Goal: Communication & Community: Answer question/provide support

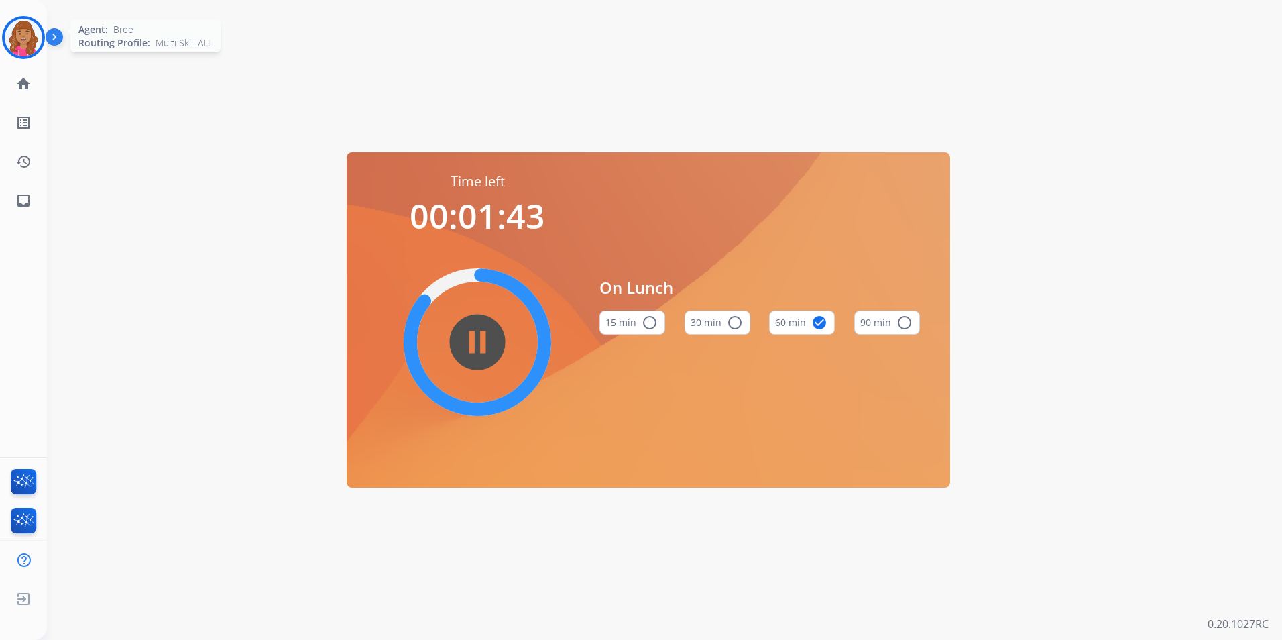
click at [42, 35] on img at bounding box center [24, 38] width 38 height 38
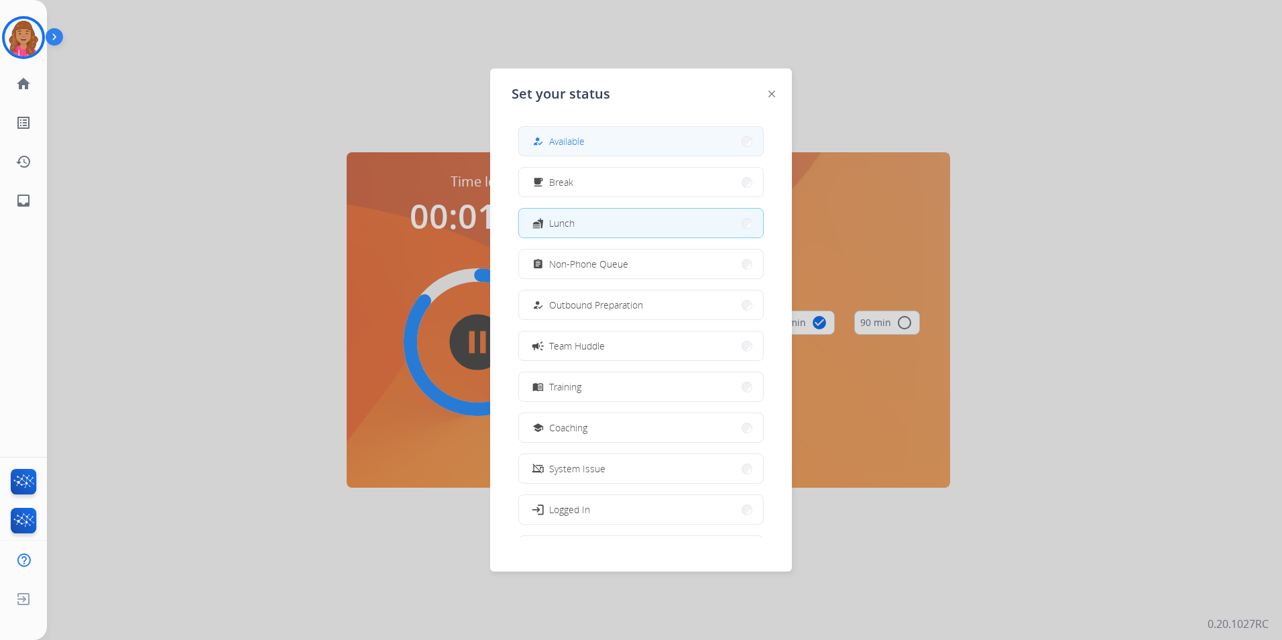
click at [590, 137] on button "how_to_reg Available" at bounding box center [641, 141] width 244 height 29
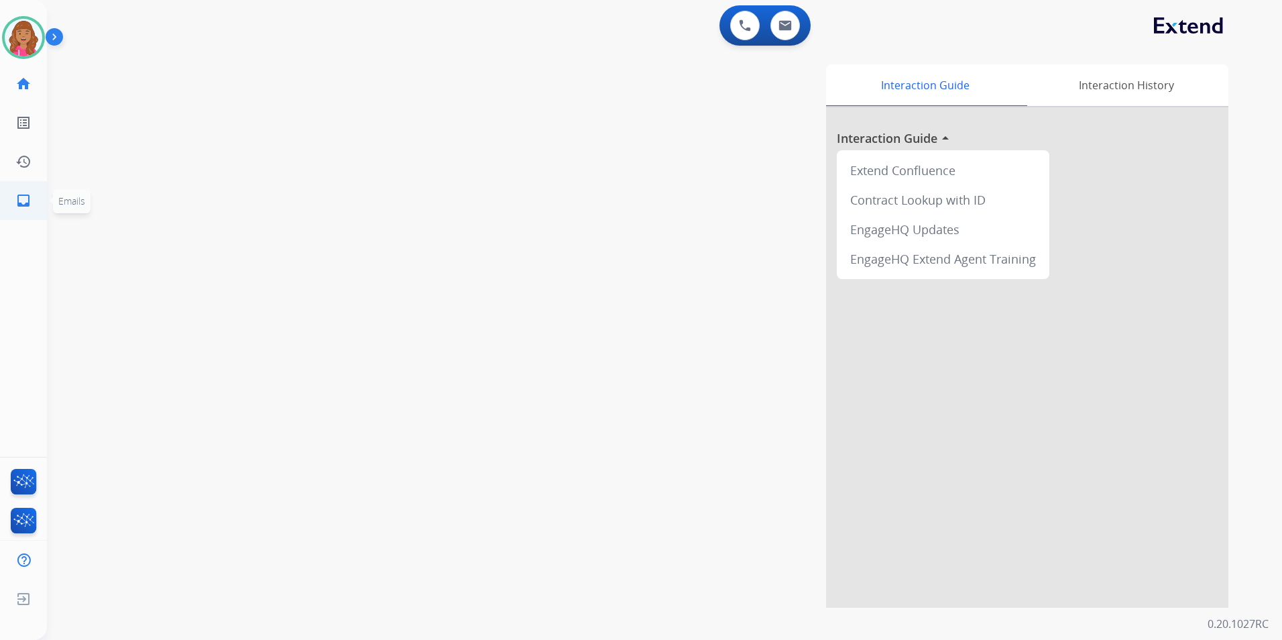
click at [21, 196] on mat-icon "inbox" at bounding box center [23, 200] width 16 height 16
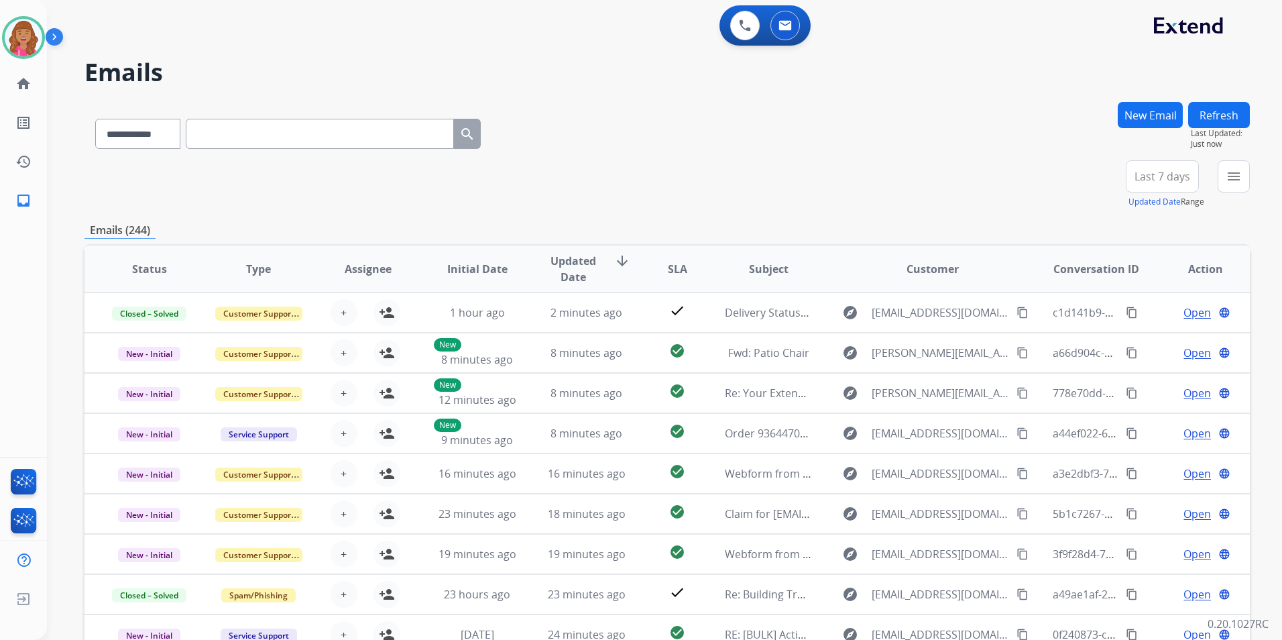
click at [1213, 172] on div "**********" at bounding box center [1182, 184] width 135 height 48
click at [1228, 176] on mat-icon "menu" at bounding box center [1234, 176] width 16 height 16
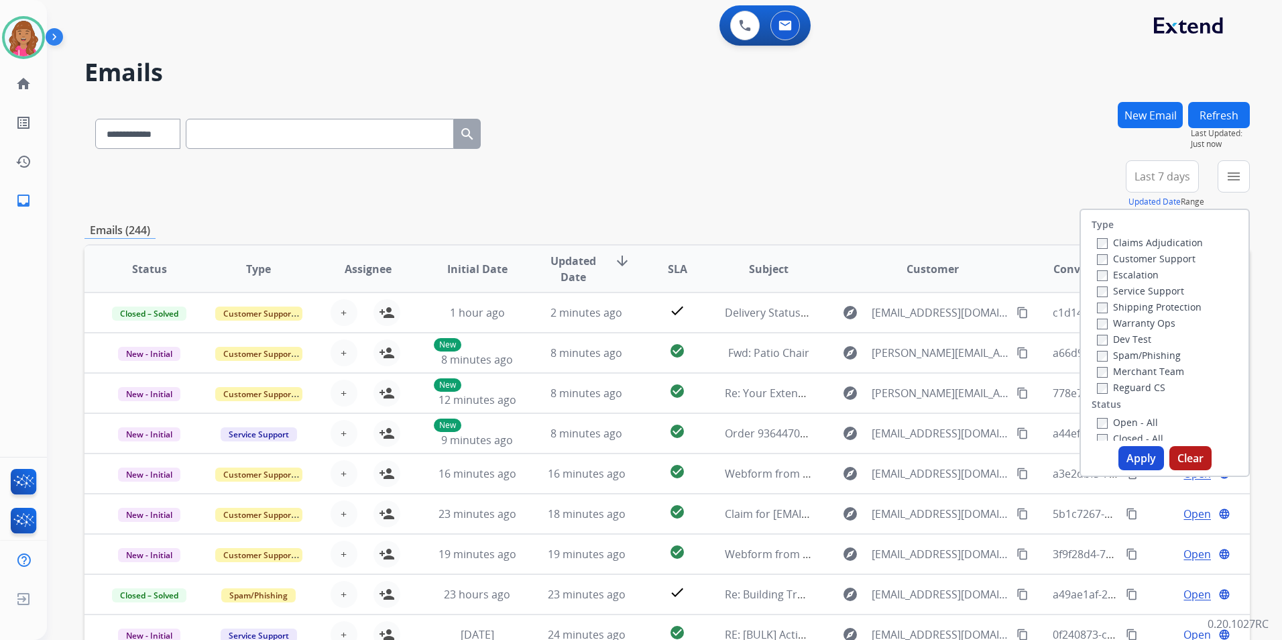
click at [1135, 420] on label "Open - All" at bounding box center [1127, 422] width 61 height 13
click at [1130, 379] on div "Claims Adjudication Customer Support Escalation Service Support Shipping Protec…" at bounding box center [1146, 314] width 111 height 161
drag, startPoint x: 1130, startPoint y: 379, endPoint x: 1132, endPoint y: 389, distance: 10.4
click at [1132, 389] on label "Reguard CS" at bounding box center [1131, 387] width 68 height 13
click at [1115, 308] on label "Shipping Protection" at bounding box center [1149, 306] width 105 height 13
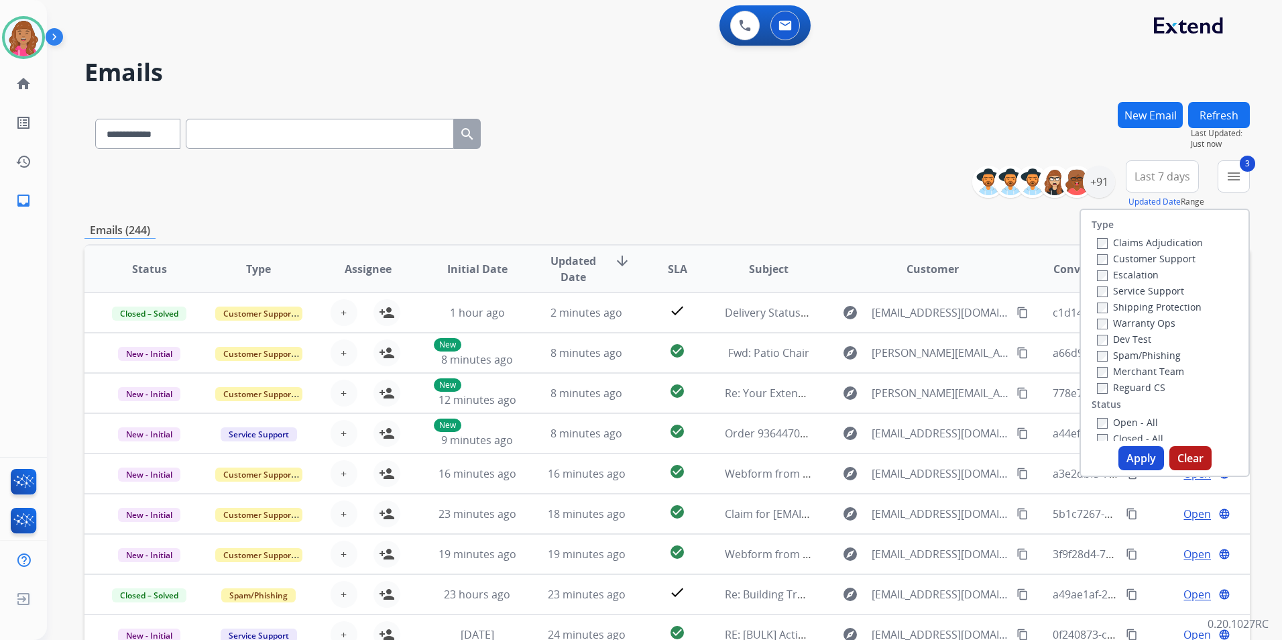
click at [1119, 251] on div "Customer Support" at bounding box center [1150, 258] width 106 height 16
click at [1118, 257] on label "Customer Support" at bounding box center [1146, 258] width 99 height 13
click at [1139, 455] on button "Apply" at bounding box center [1141, 458] width 46 height 24
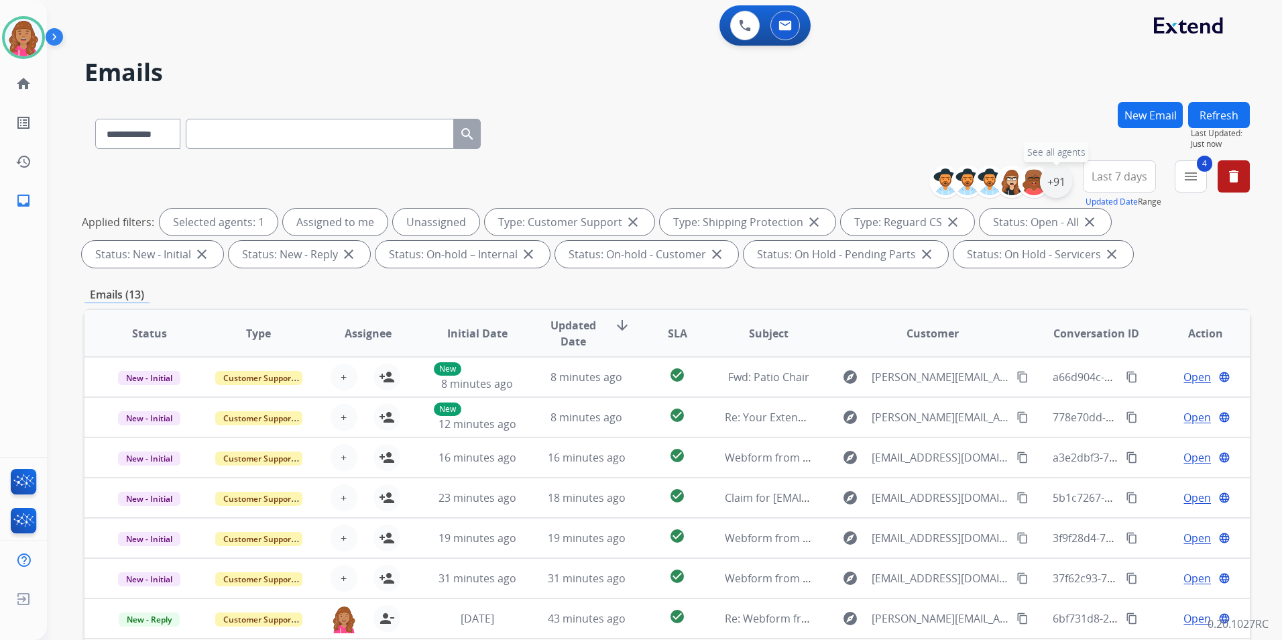
click at [1054, 177] on div "+91" at bounding box center [1056, 182] width 32 height 32
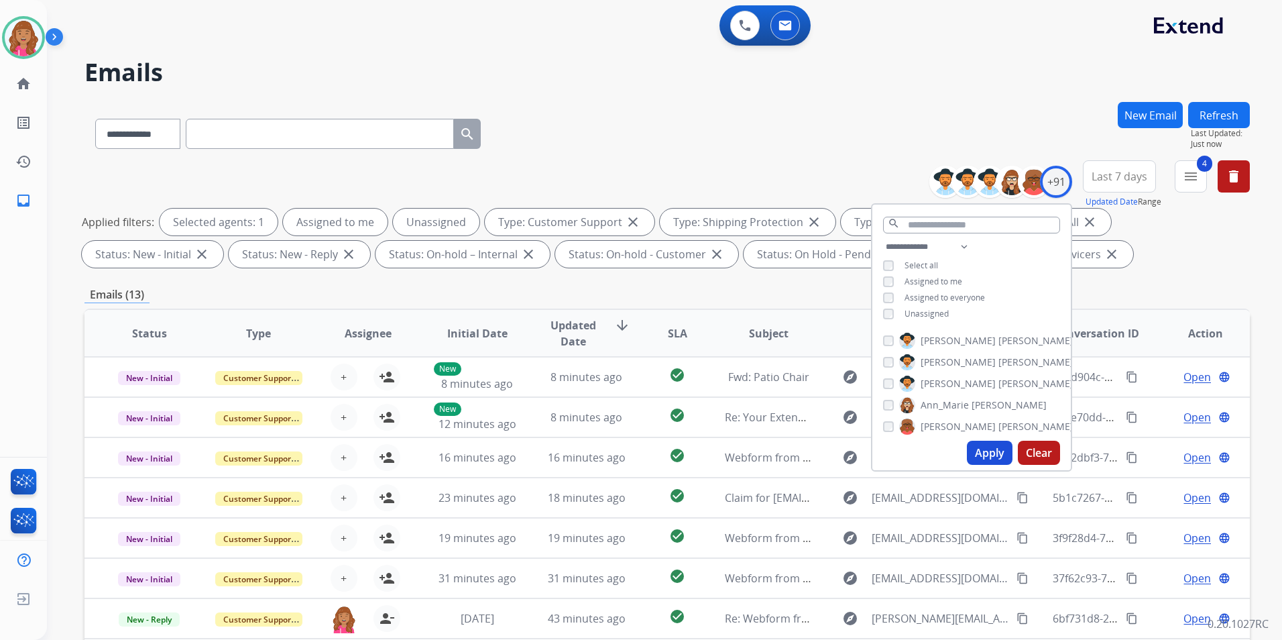
click at [926, 313] on span "Unassigned" at bounding box center [926, 313] width 44 height 11
click at [996, 451] on button "Apply" at bounding box center [990, 452] width 46 height 24
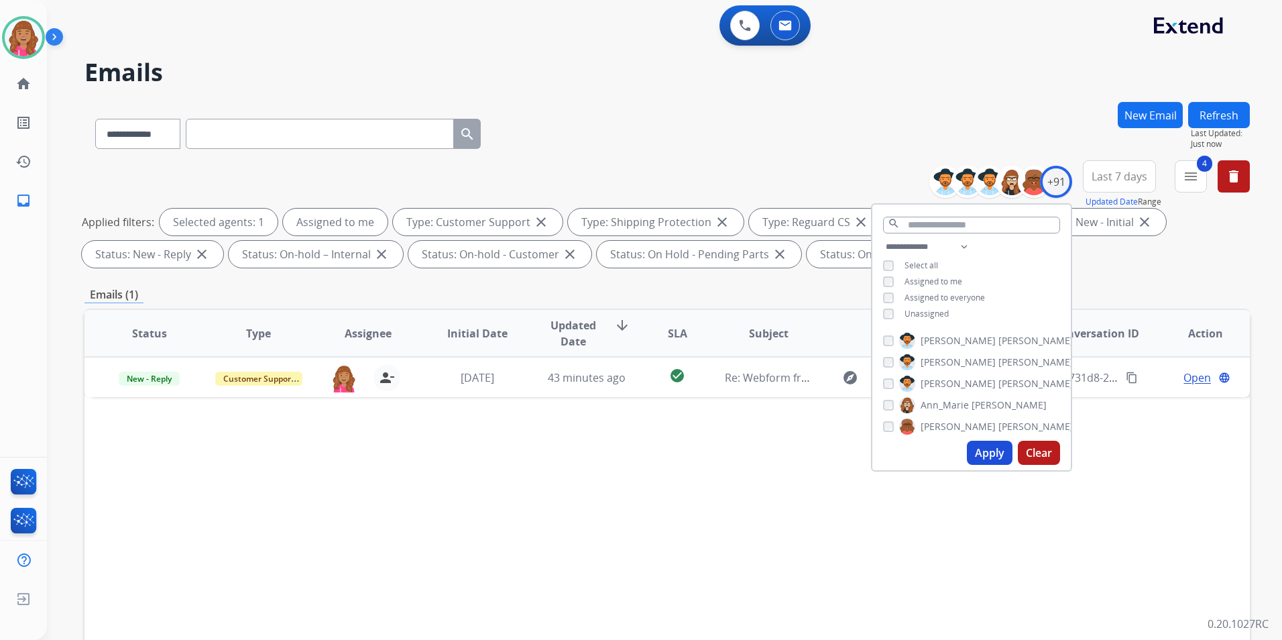
click at [792, 557] on div "Status Type Assignee Initial Date Updated Date arrow_downward SLA Subject Custo…" at bounding box center [666, 532] width 1165 height 449
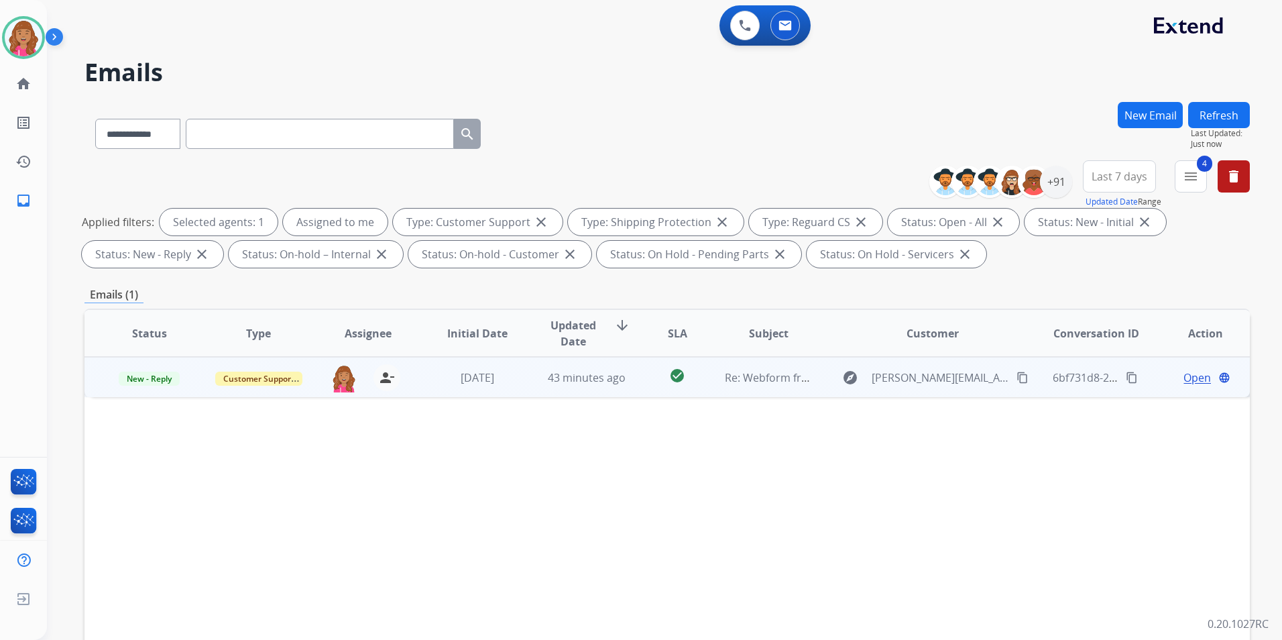
click at [1187, 377] on span "Open" at bounding box center [1196, 377] width 27 height 16
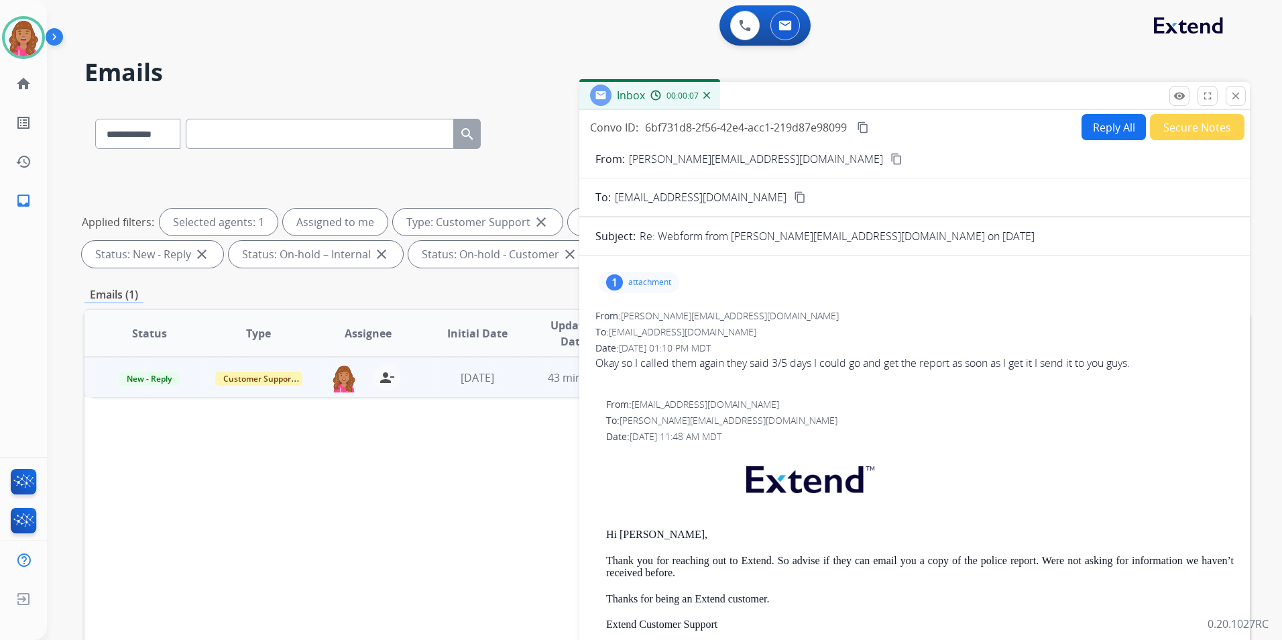
click at [890, 160] on mat-icon "content_copy" at bounding box center [896, 159] width 12 height 12
click at [1120, 121] on button "Reply All" at bounding box center [1113, 127] width 64 height 26
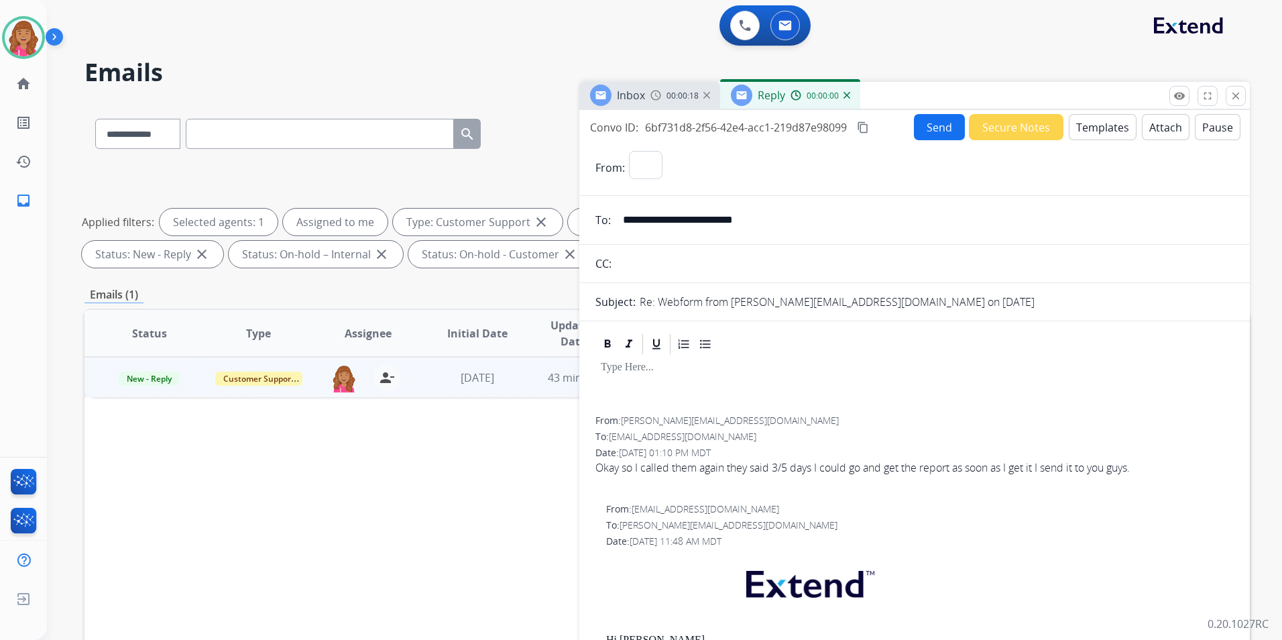
click at [1120, 121] on button "Templates" at bounding box center [1103, 127] width 68 height 26
select select "**********"
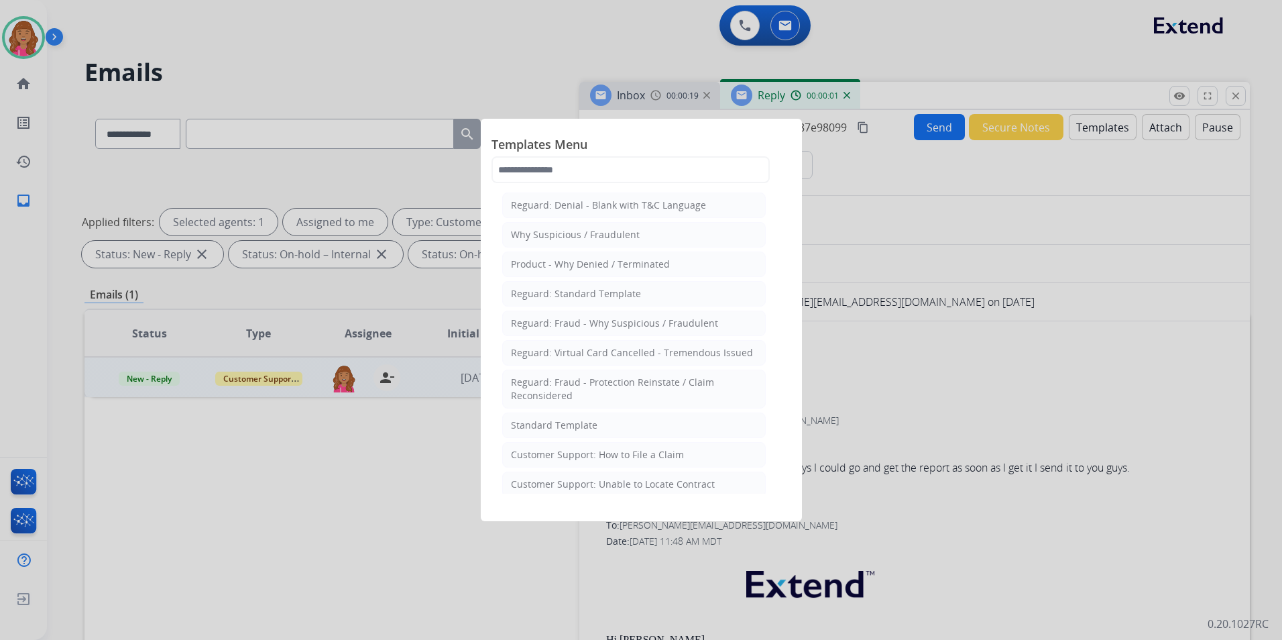
click at [598, 425] on li "Standard Template" at bounding box center [633, 424] width 263 height 25
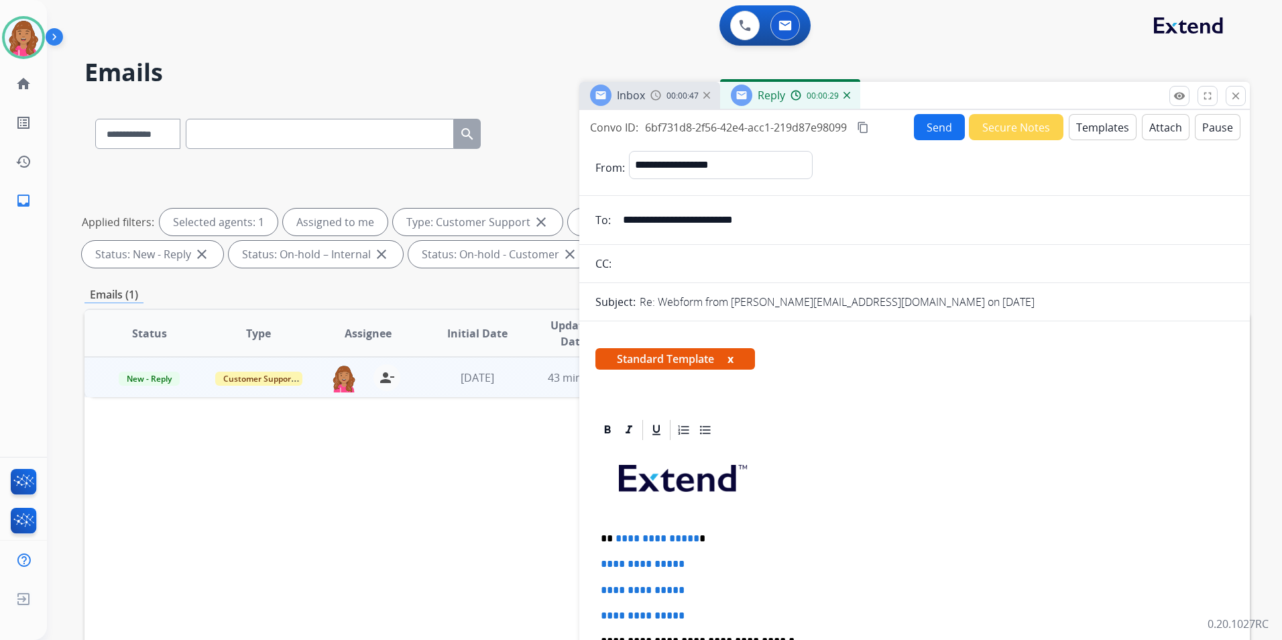
click at [869, 127] on mat-icon "content_copy" at bounding box center [863, 127] width 12 height 12
click at [890, 428] on div at bounding box center [914, 430] width 638 height 24
click at [691, 538] on span "**********" at bounding box center [657, 538] width 84 height 10
drag, startPoint x: 636, startPoint y: 577, endPoint x: 595, endPoint y: 545, distance: 52.0
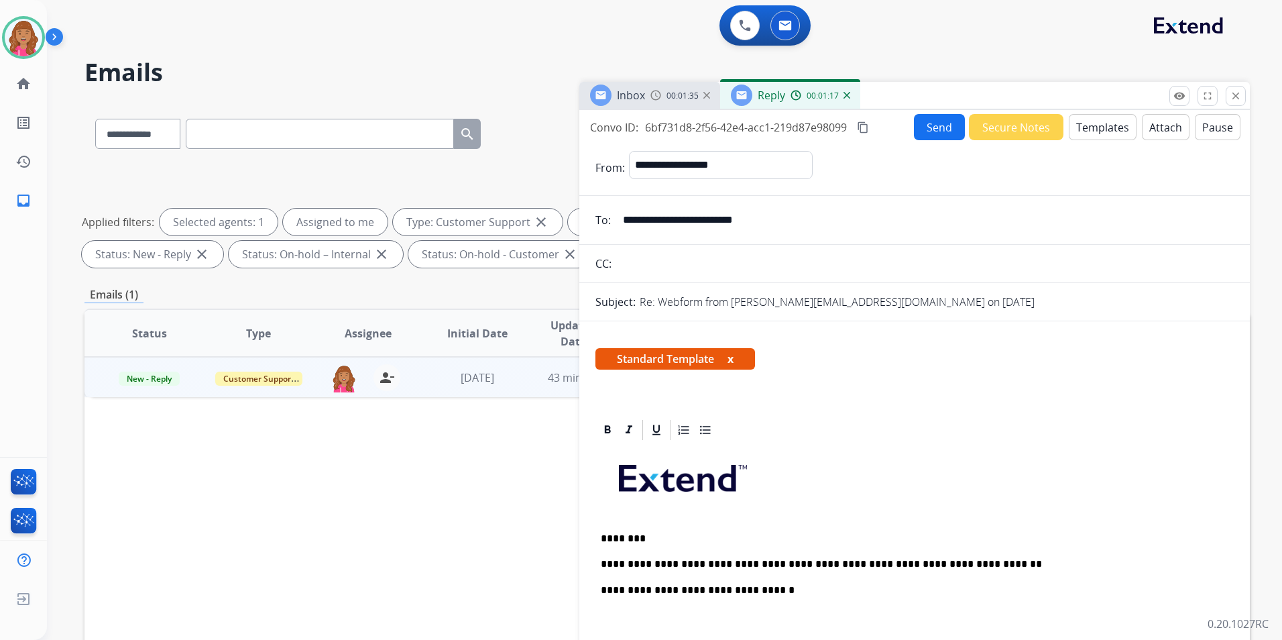
scroll to position [201, 0]
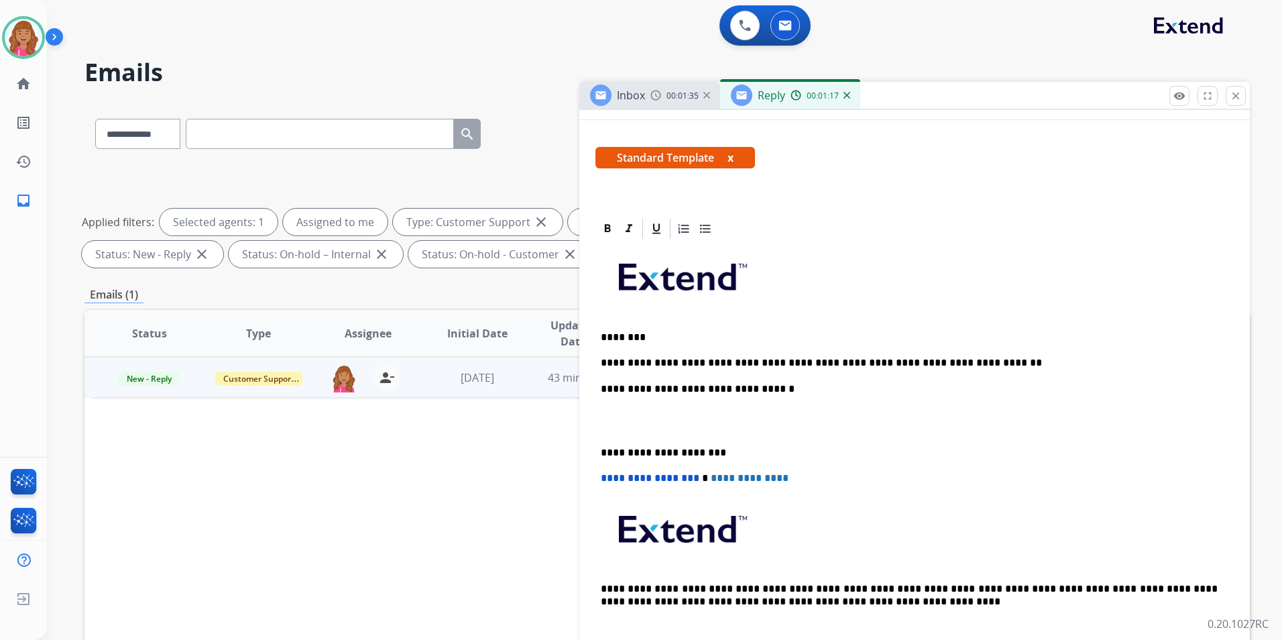
click at [612, 427] on p at bounding box center [915, 420] width 628 height 25
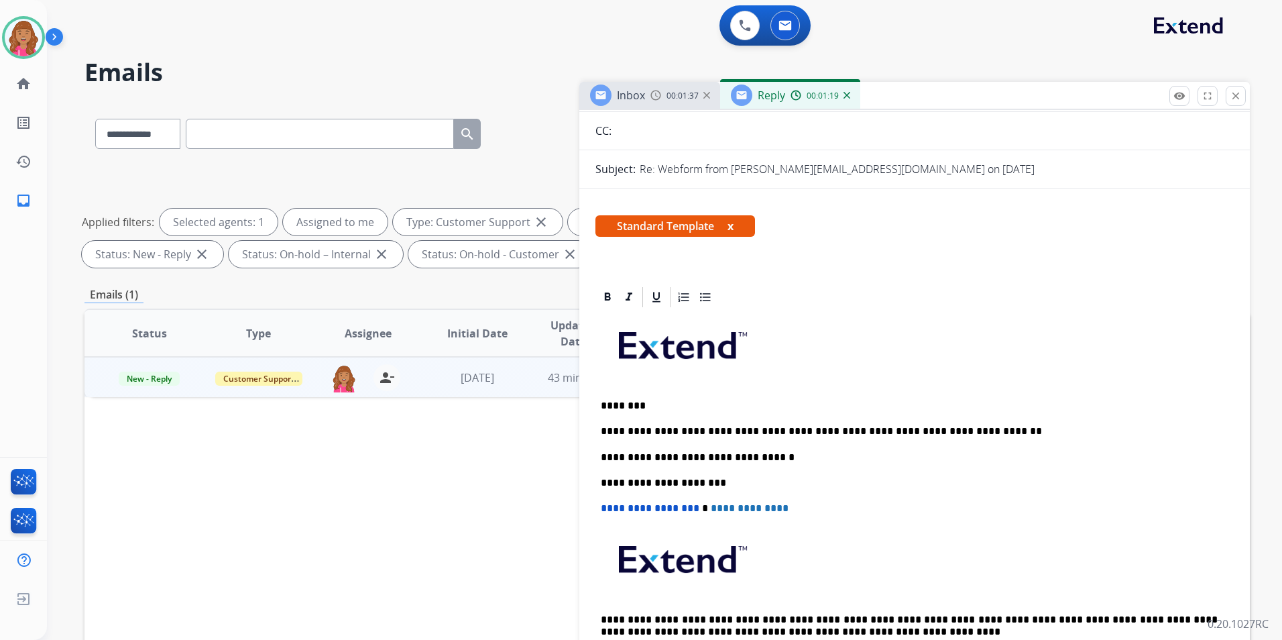
scroll to position [0, 0]
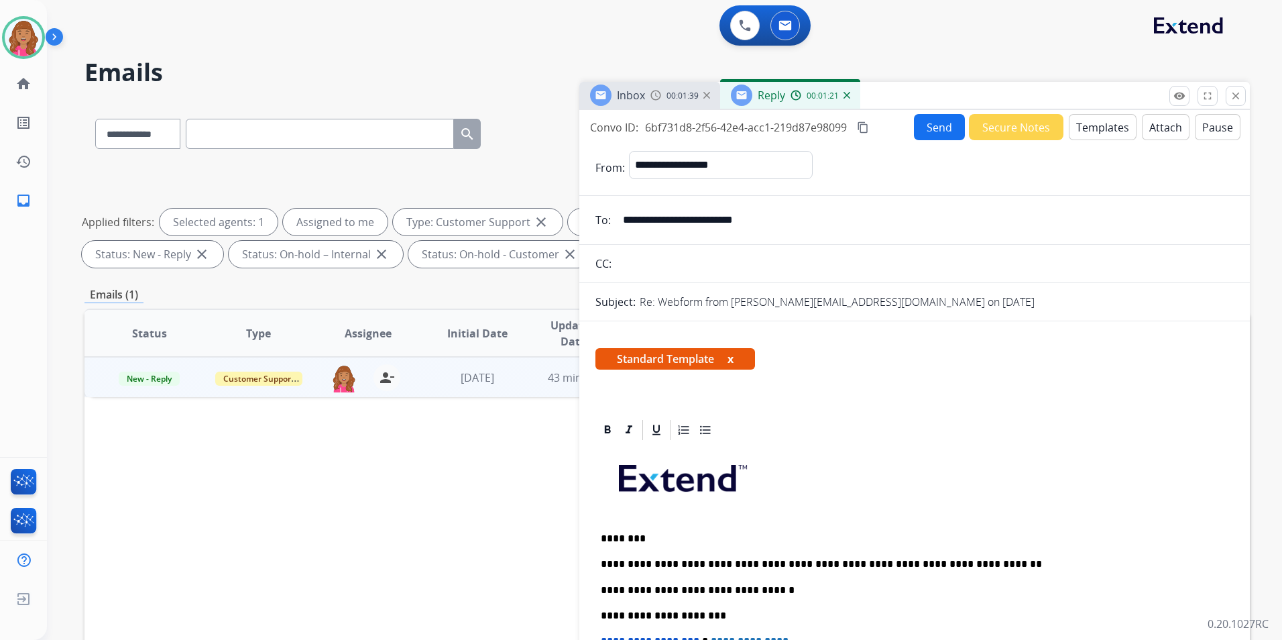
click at [918, 130] on button "Send" at bounding box center [939, 127] width 51 height 26
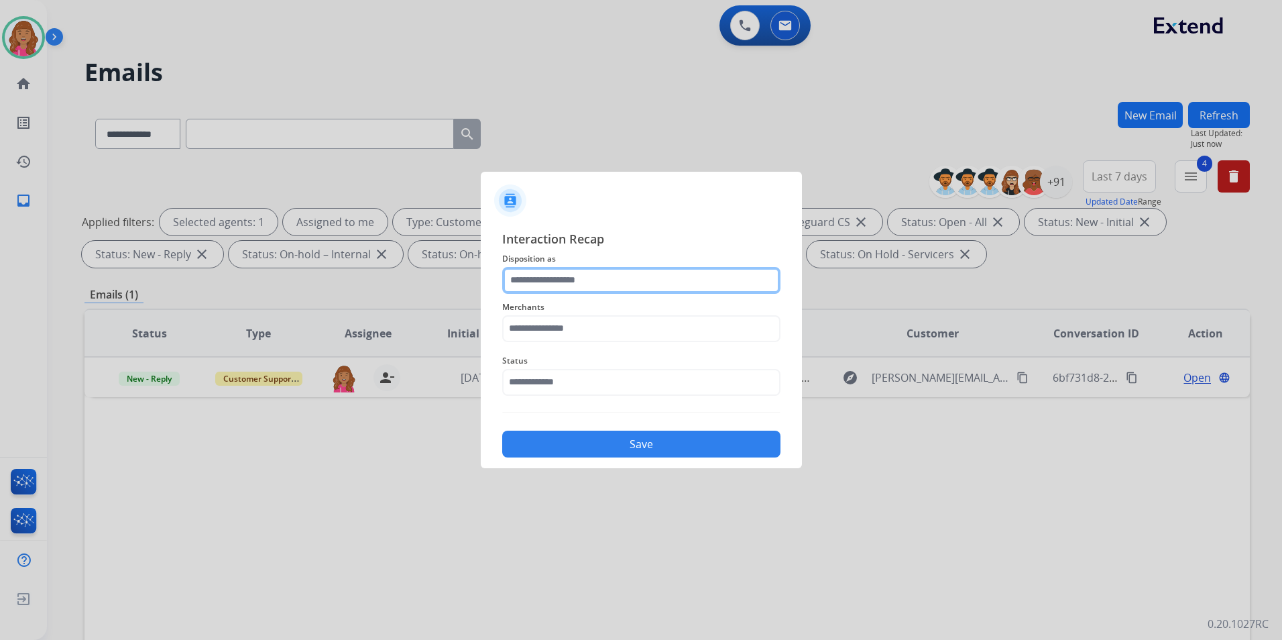
click at [682, 279] on input "text" at bounding box center [641, 280] width 278 height 27
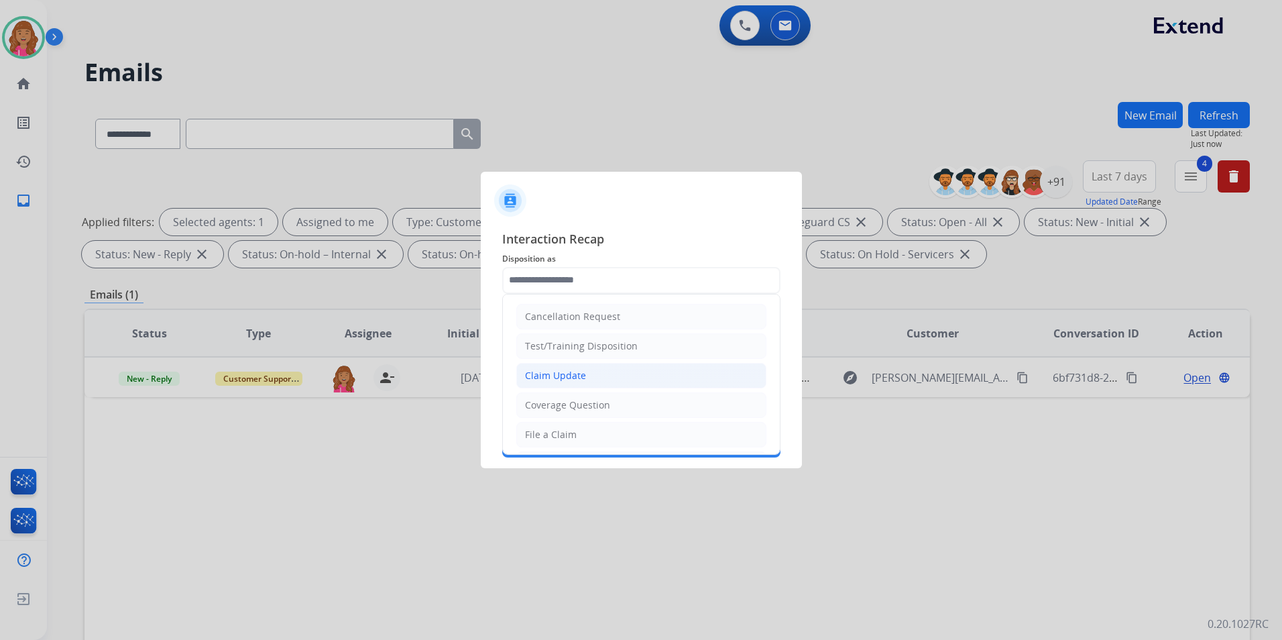
drag, startPoint x: 564, startPoint y: 382, endPoint x: 562, endPoint y: 349, distance: 33.6
click at [564, 382] on li "Claim Update" at bounding box center [641, 375] width 250 height 25
type input "**********"
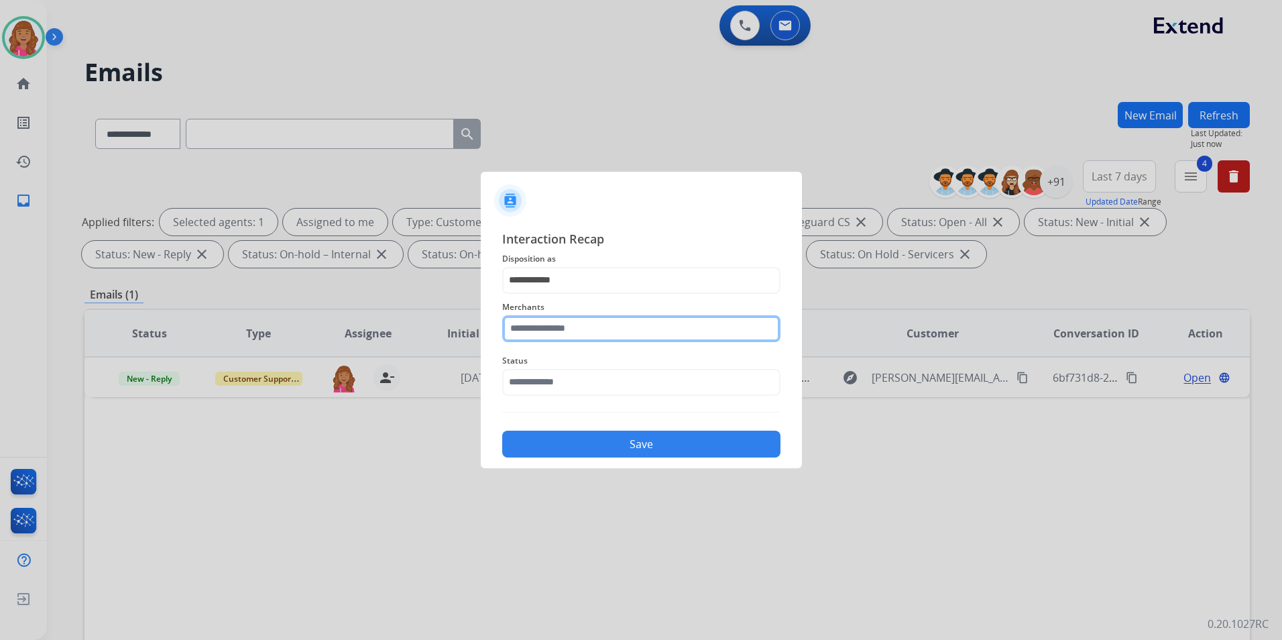
click at [564, 331] on input "text" at bounding box center [641, 328] width 278 height 27
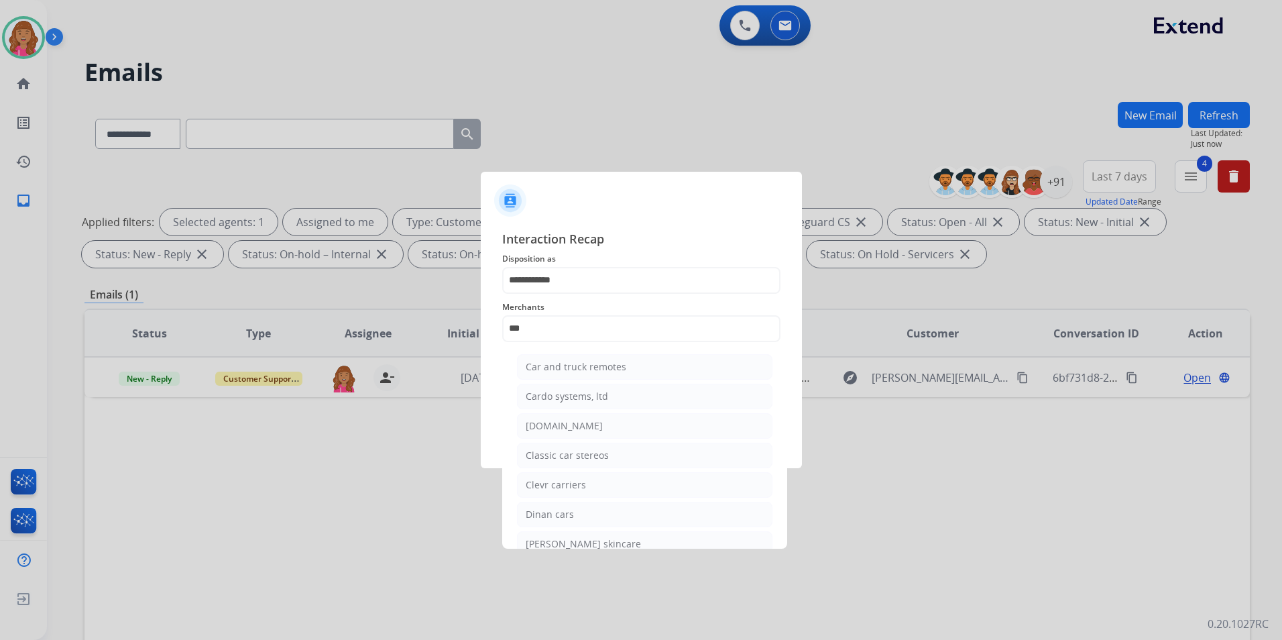
click at [580, 432] on li "[DOMAIN_NAME]" at bounding box center [644, 425] width 255 height 25
type input "**********"
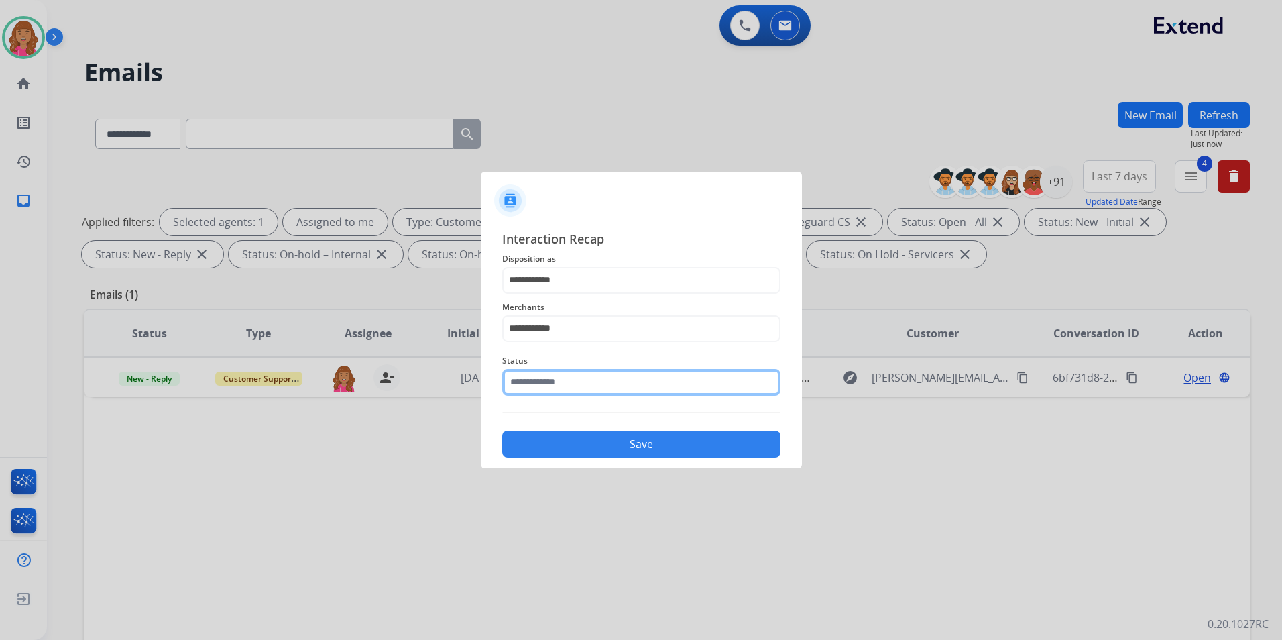
click at [588, 369] on input "text" at bounding box center [641, 382] width 278 height 27
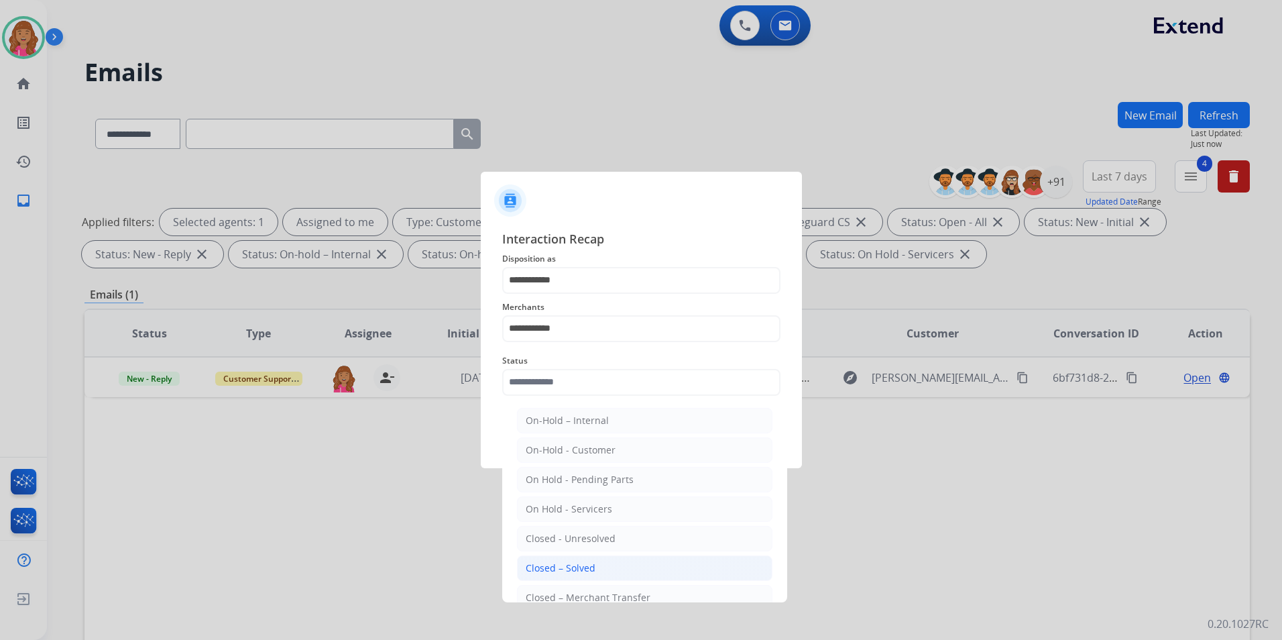
click at [601, 561] on li "Closed – Solved" at bounding box center [644, 567] width 255 height 25
type input "**********"
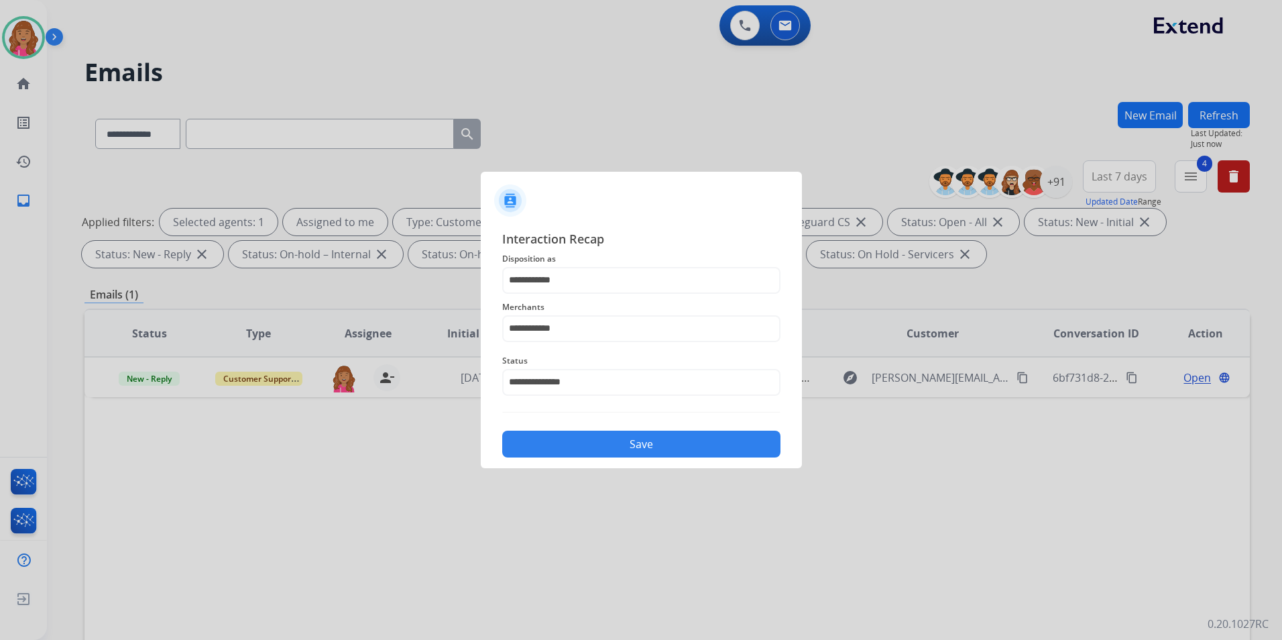
click at [594, 446] on button "Save" at bounding box center [641, 443] width 278 height 27
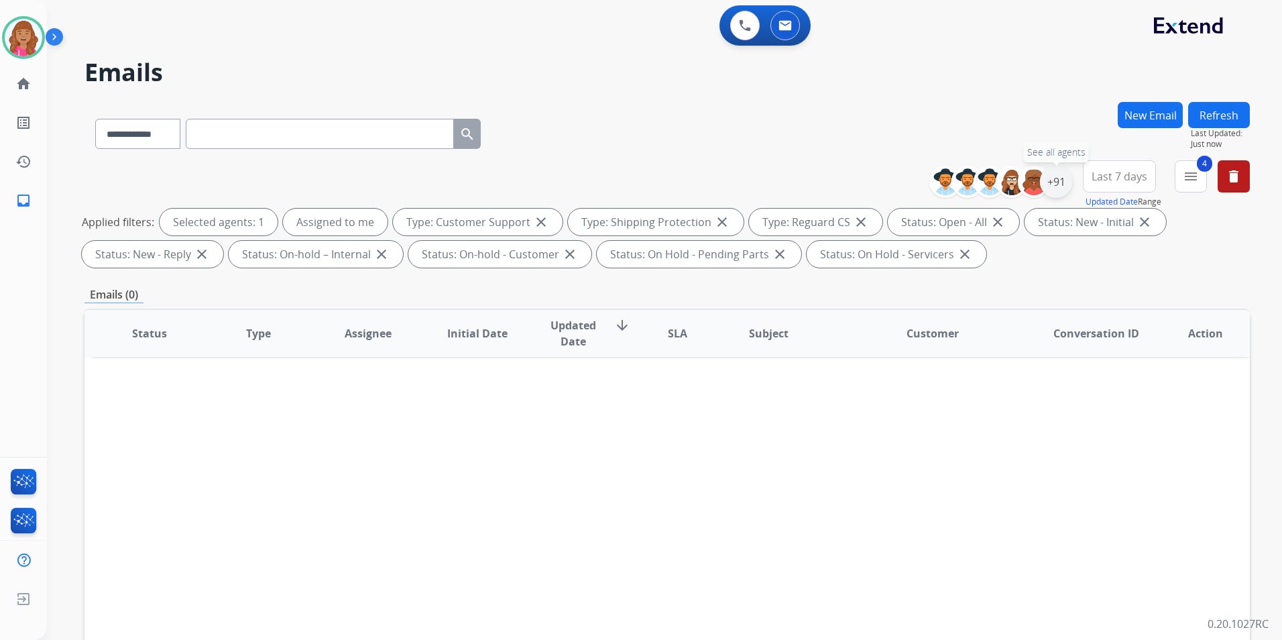
click at [1048, 175] on div "+91" at bounding box center [1056, 182] width 32 height 32
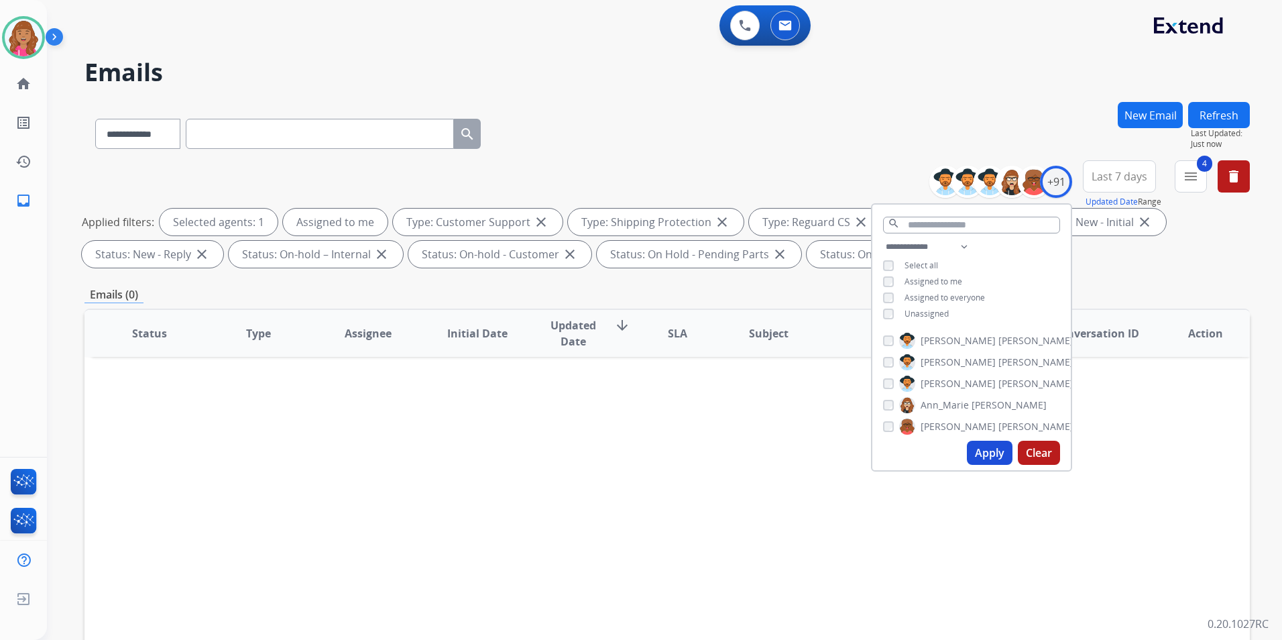
click at [933, 308] on span "Unassigned" at bounding box center [926, 313] width 44 height 11
click at [985, 445] on button "Apply" at bounding box center [990, 452] width 46 height 24
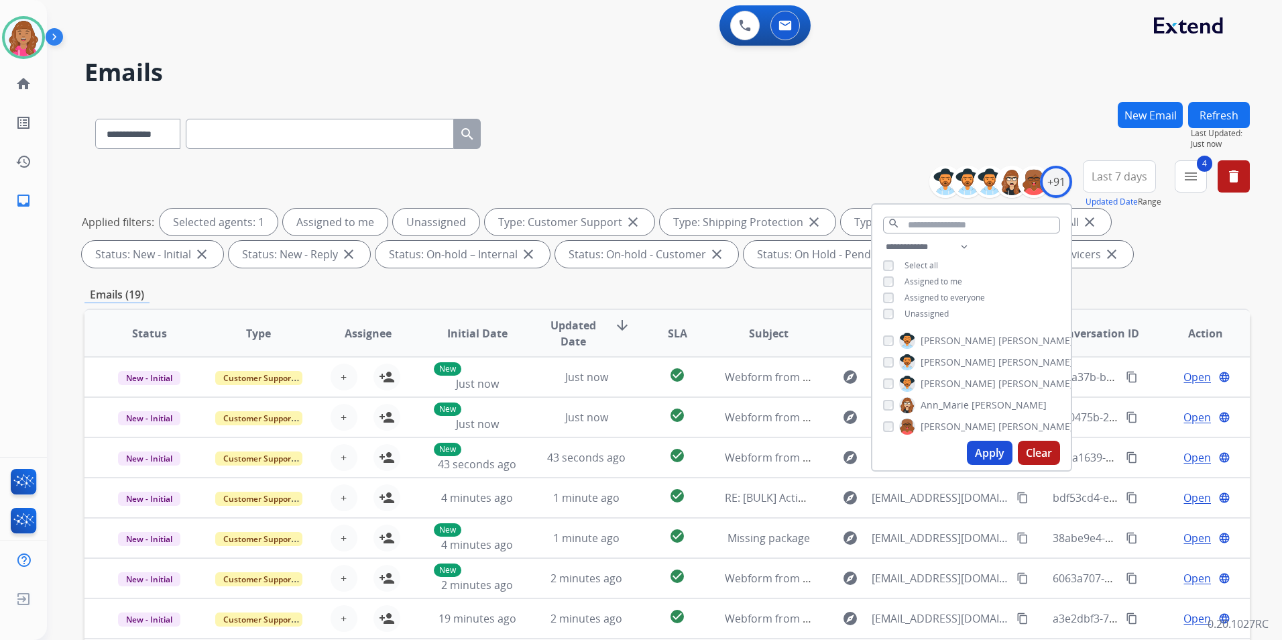
click at [721, 274] on div "**********" at bounding box center [666, 464] width 1165 height 725
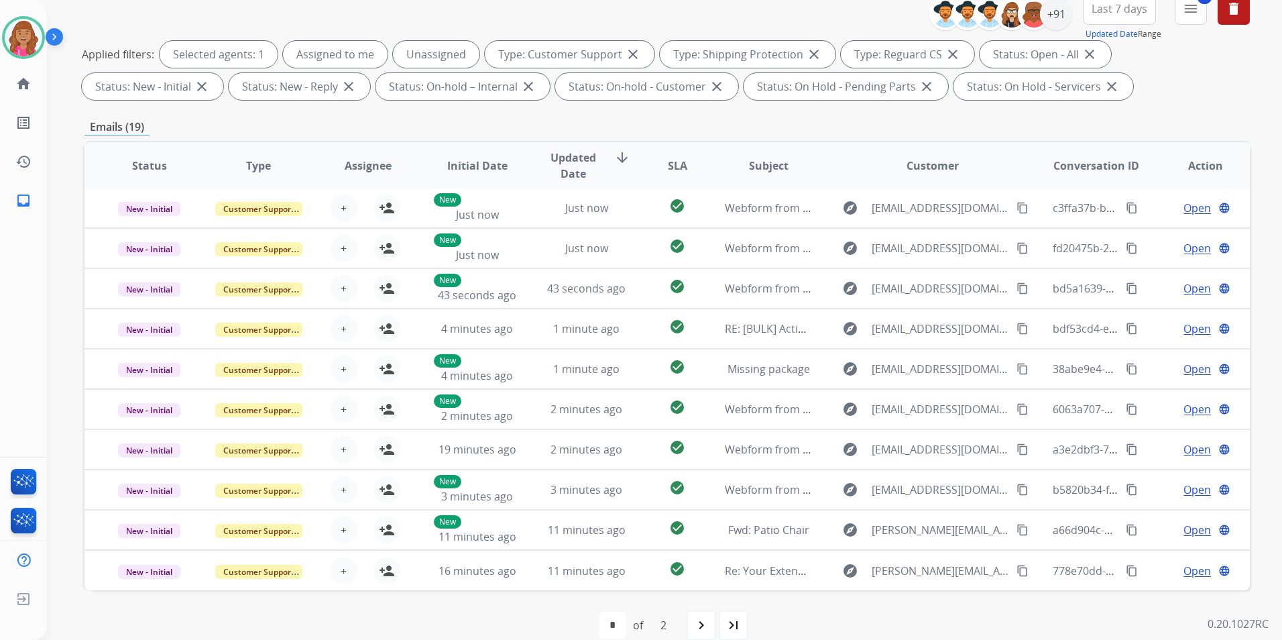
scroll to position [188, 0]
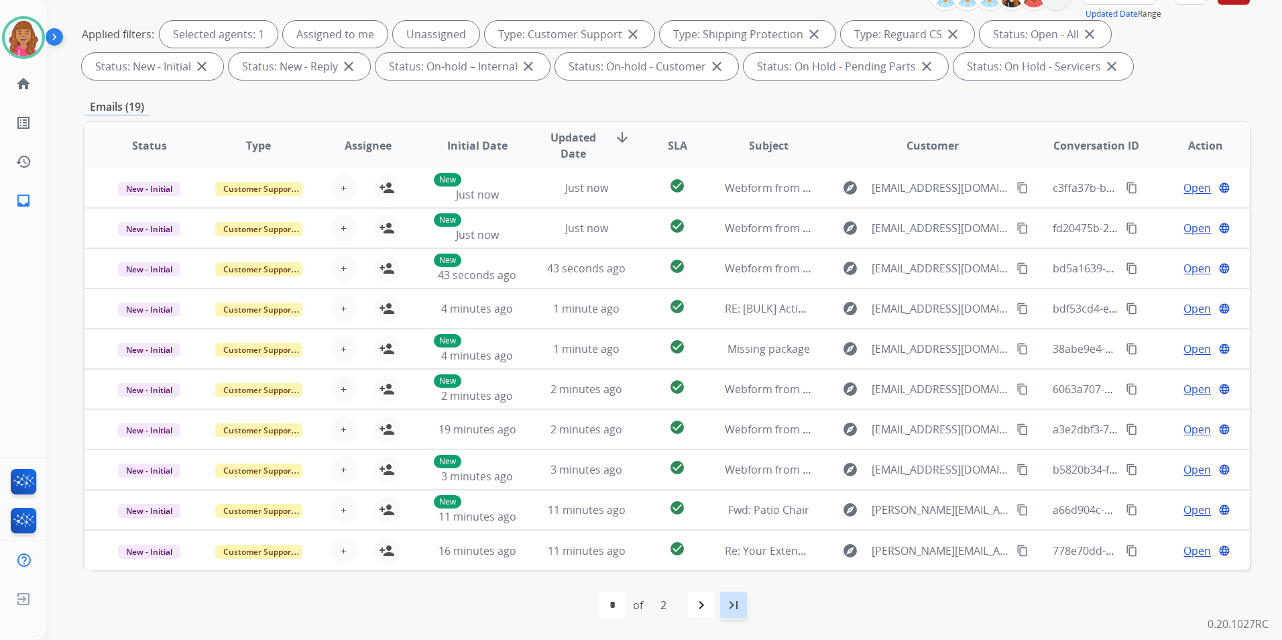
click at [731, 603] on mat-icon "last_page" at bounding box center [733, 605] width 16 height 16
select select "*"
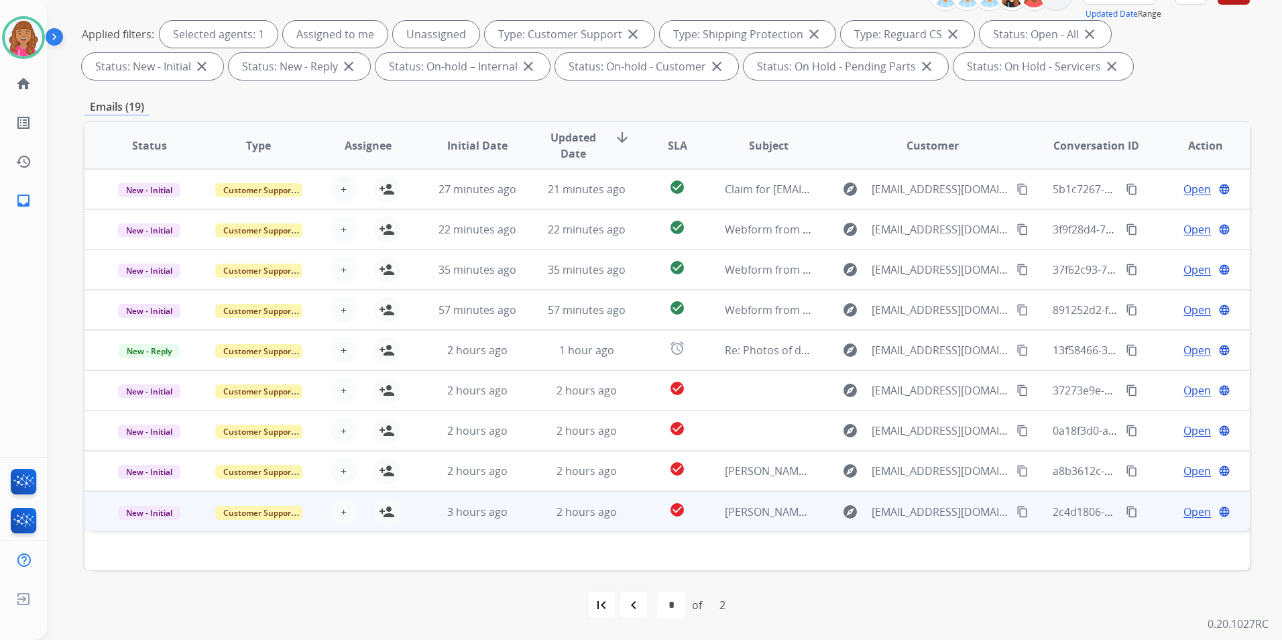
click at [1183, 508] on span "Open" at bounding box center [1196, 511] width 27 height 16
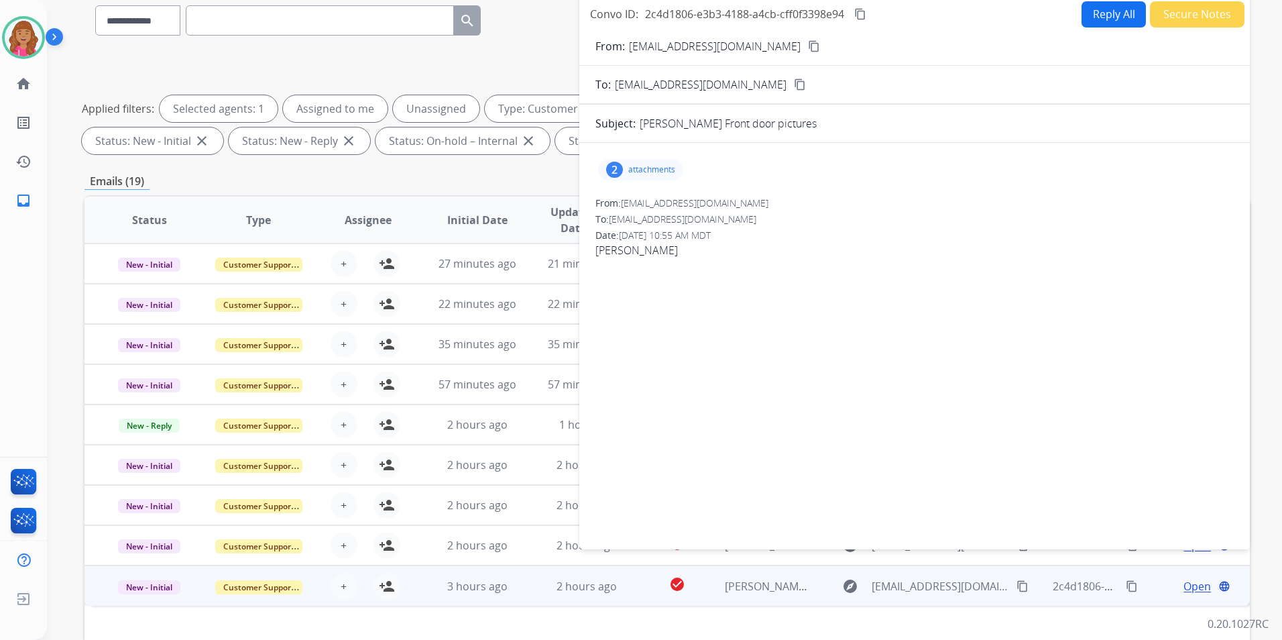
scroll to position [0, 0]
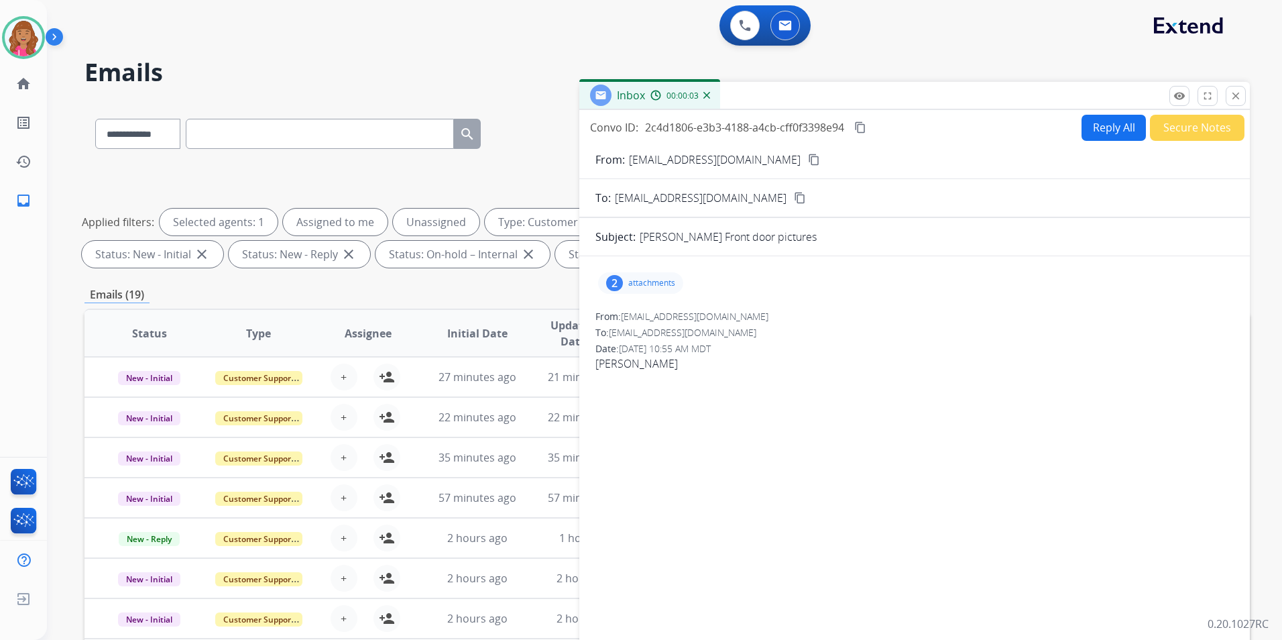
click at [658, 276] on div "2 attachments" at bounding box center [640, 282] width 85 height 21
click at [648, 312] on div at bounding box center [642, 317] width 67 height 47
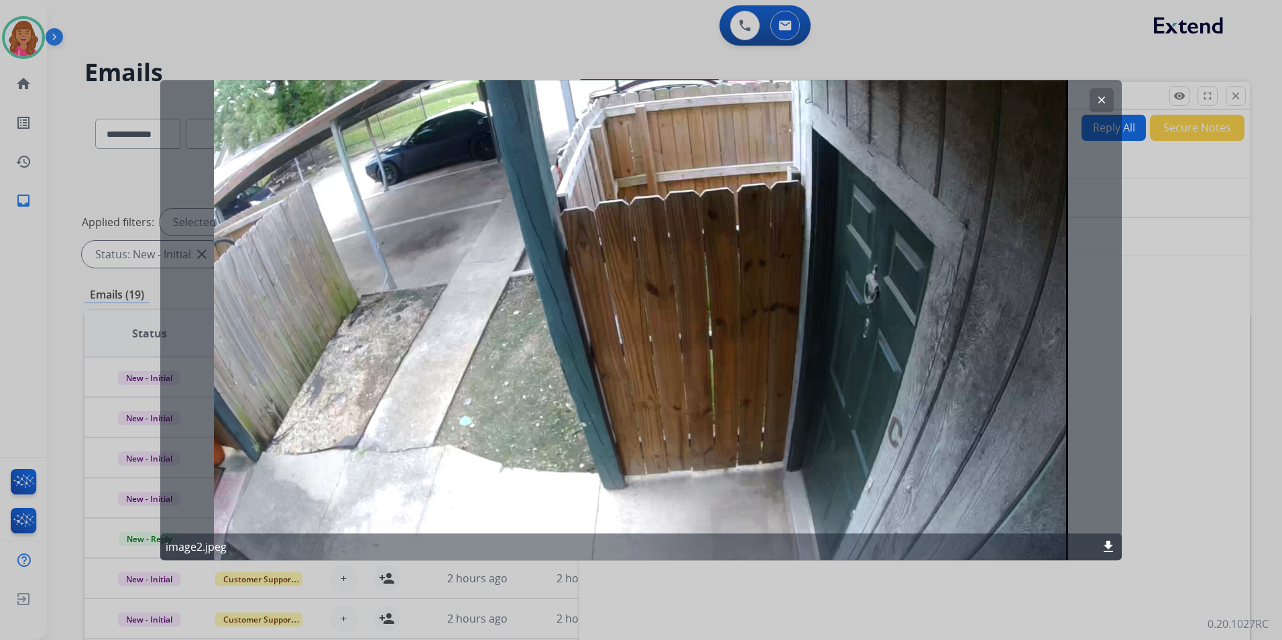
click at [1100, 111] on button "clear" at bounding box center [1101, 100] width 24 height 24
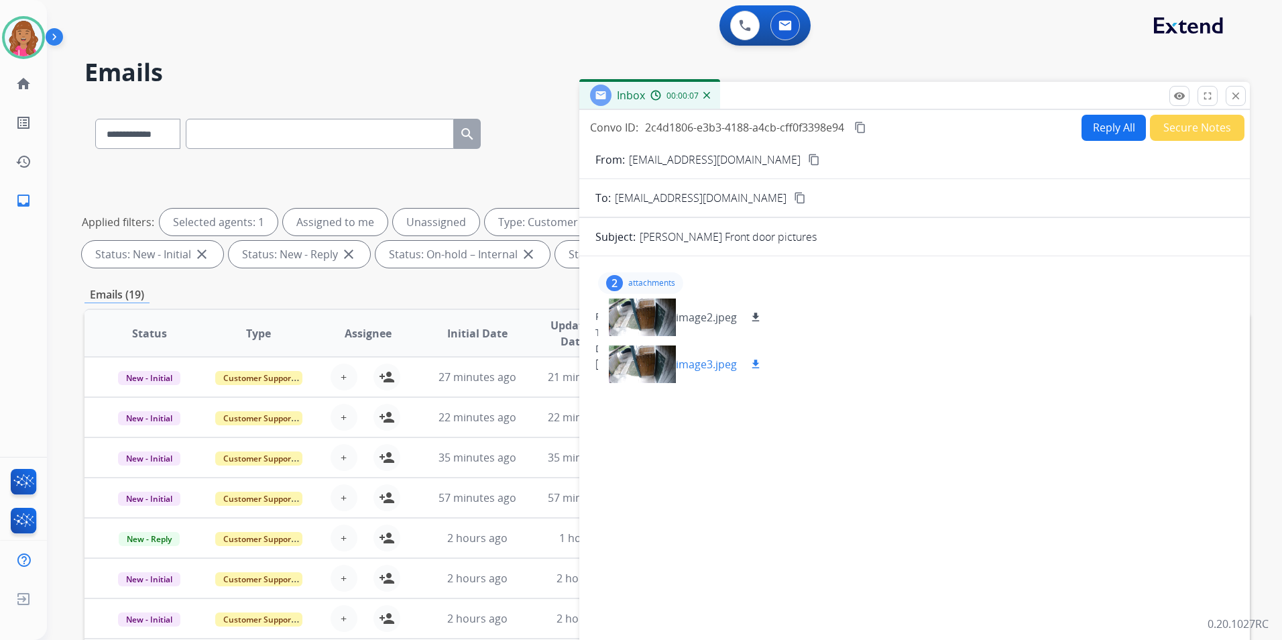
click at [634, 357] on div at bounding box center [642, 364] width 67 height 47
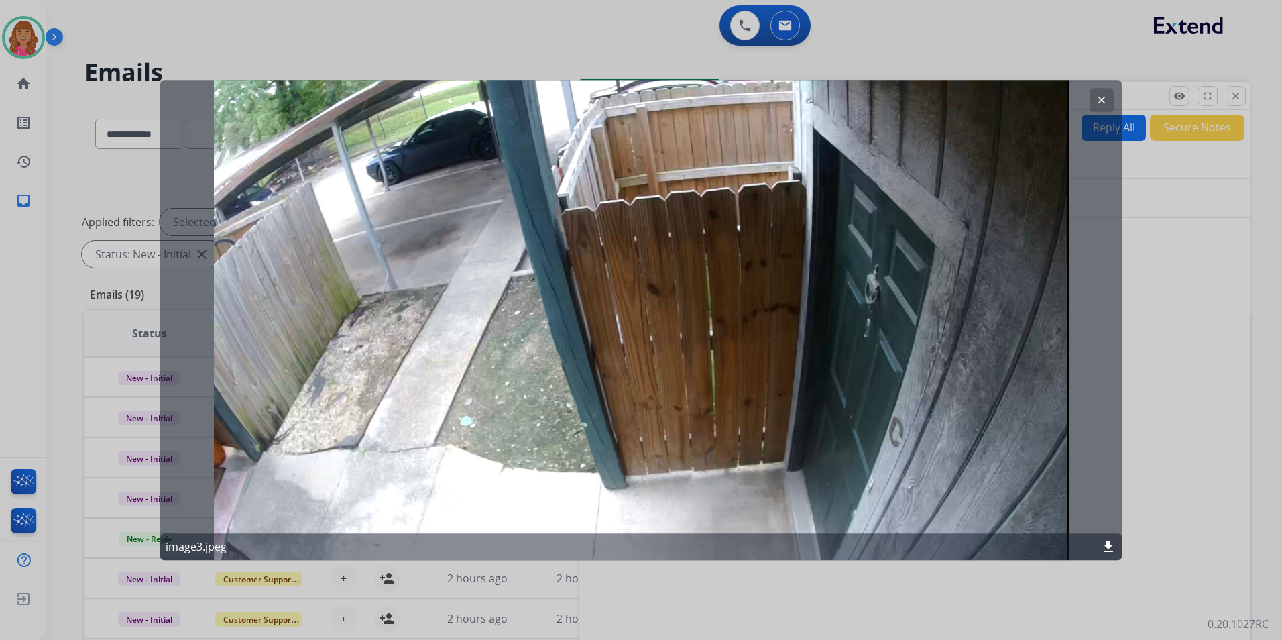
click at [1096, 107] on button "clear" at bounding box center [1101, 100] width 24 height 24
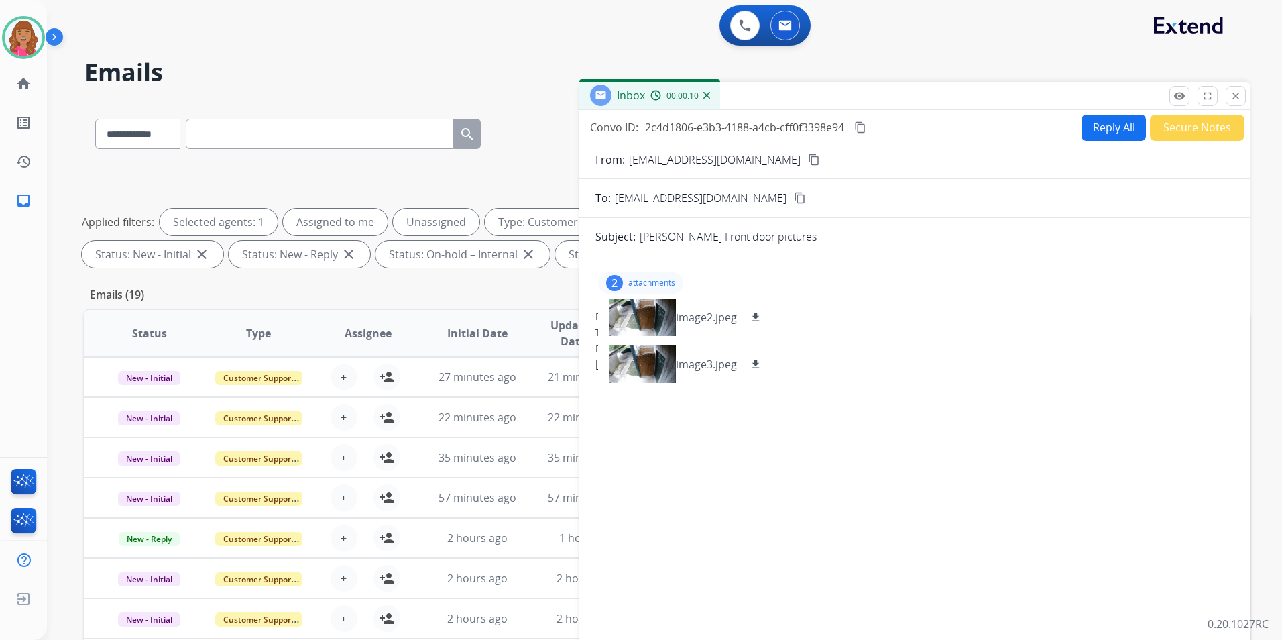
click at [808, 158] on mat-icon "content_copy" at bounding box center [814, 160] width 12 height 12
click at [1207, 139] on button "Secure Notes" at bounding box center [1197, 128] width 95 height 26
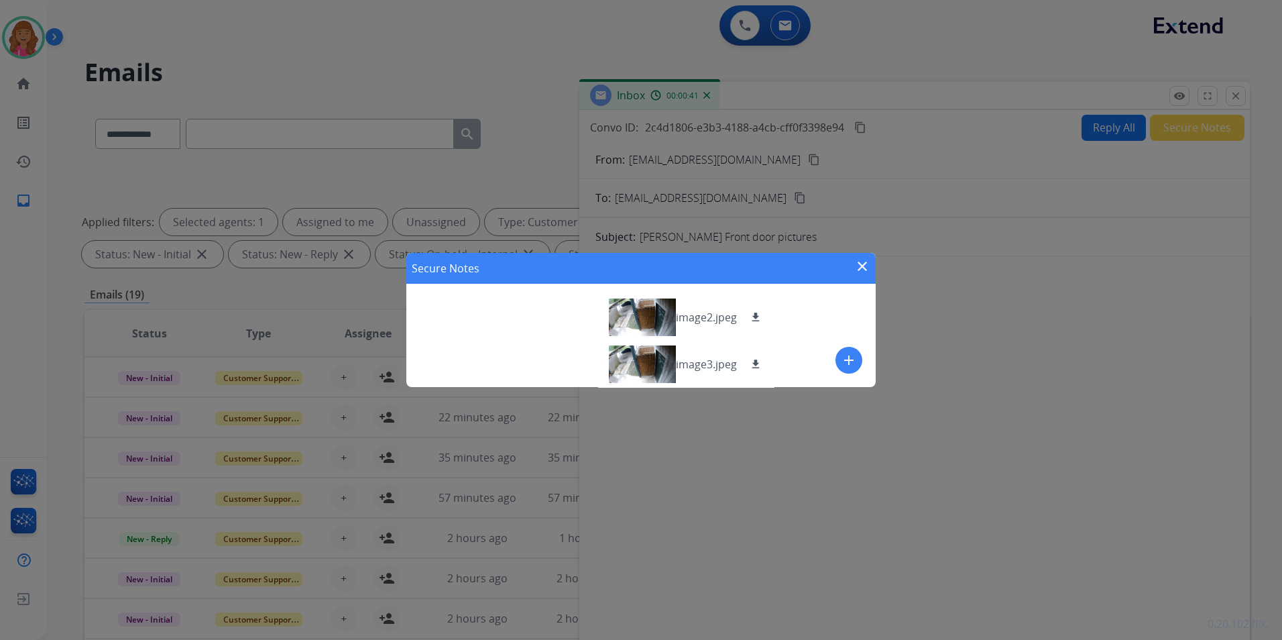
click at [831, 353] on div "Secure Notes close add" at bounding box center [640, 320] width 469 height 134
click at [854, 361] on mat-icon "add" at bounding box center [849, 360] width 16 height 16
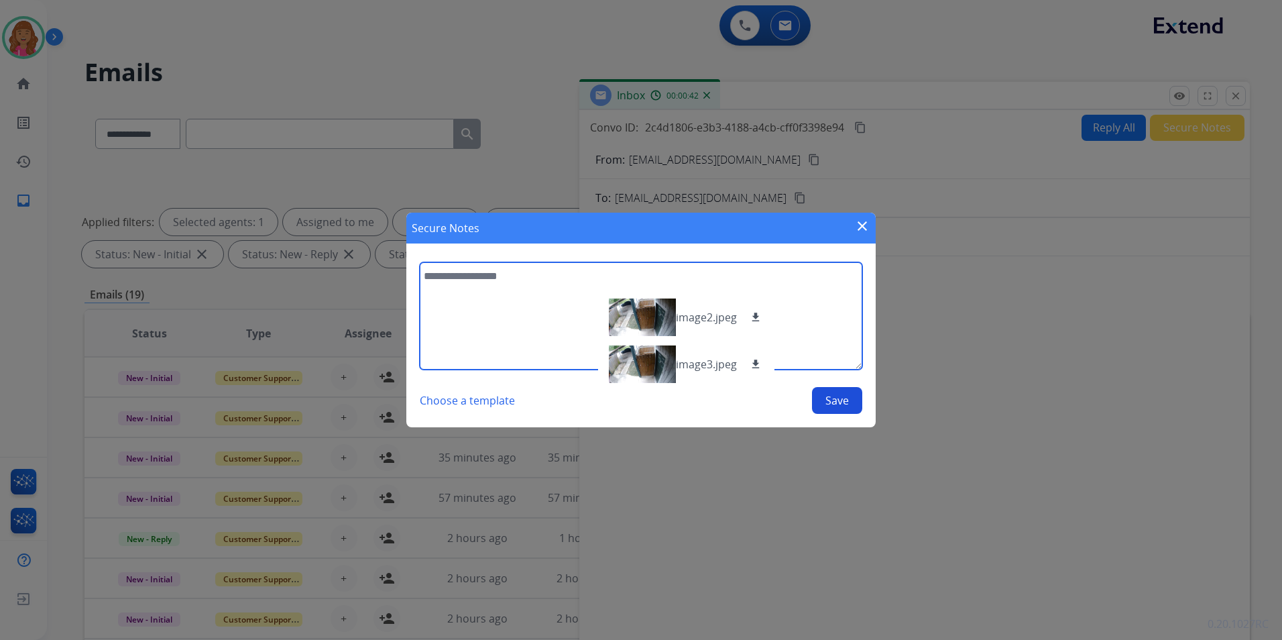
click at [558, 337] on textarea at bounding box center [641, 315] width 442 height 107
type textarea "**********"
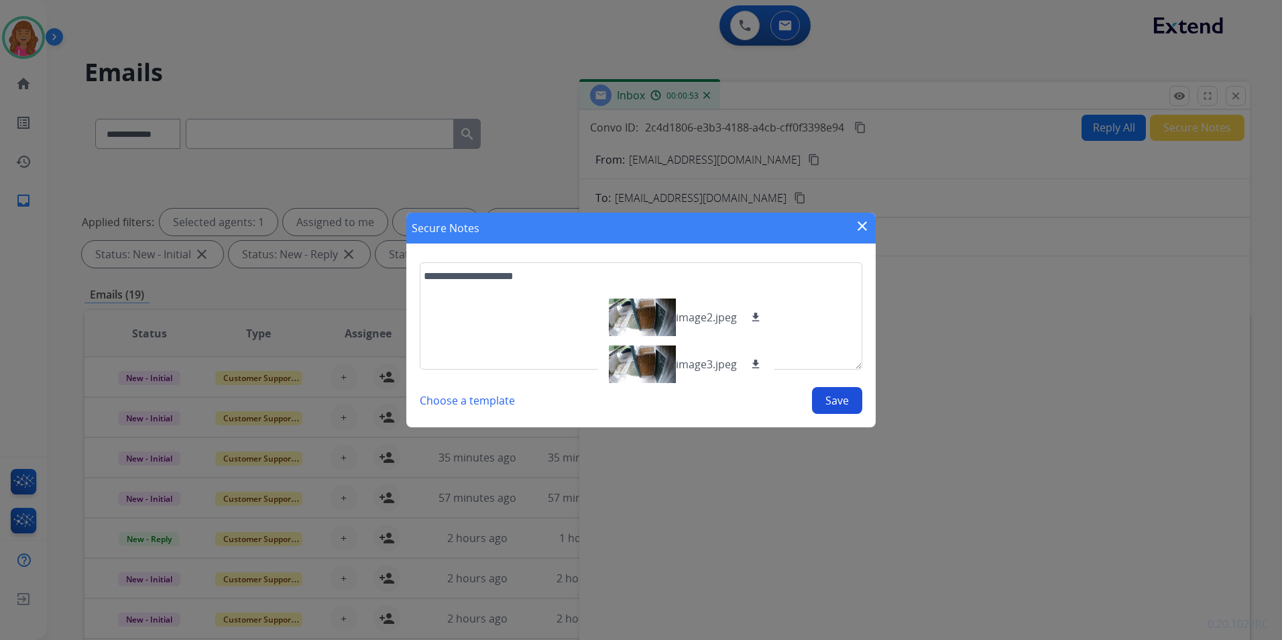
click at [821, 401] on button "Save" at bounding box center [837, 400] width 50 height 27
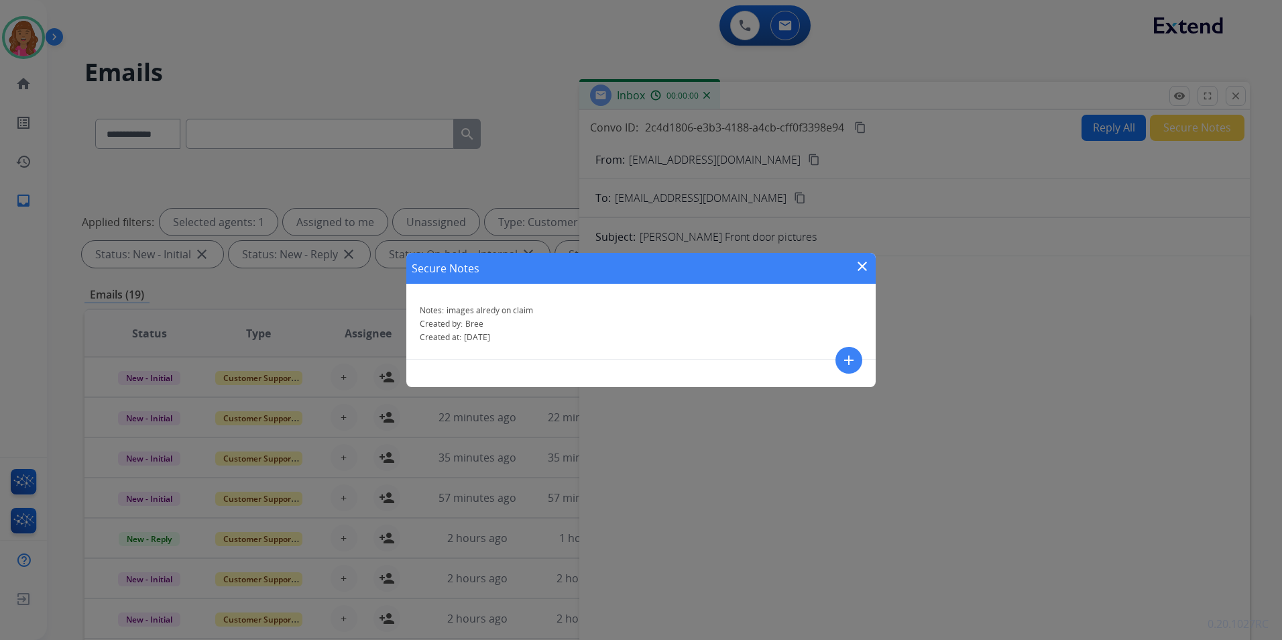
click at [1234, 101] on div "Secure Notes close Notes: images alredy on claim Created by: Bree Created at: […" at bounding box center [641, 320] width 1282 height 640
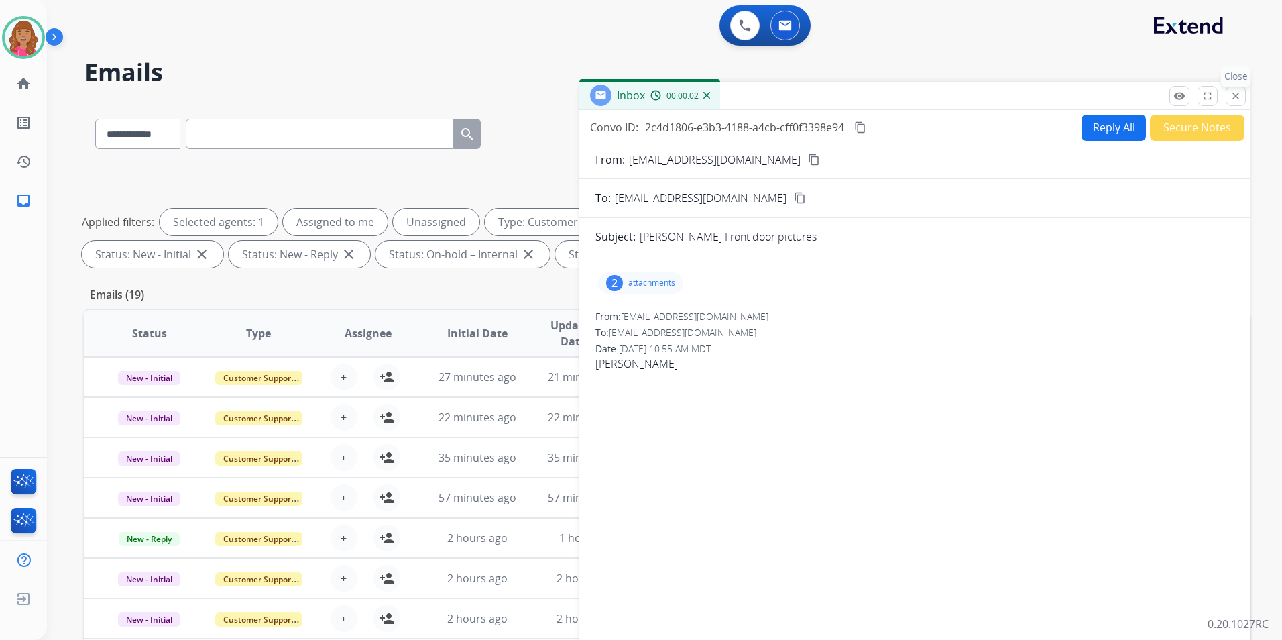
click at [1234, 98] on mat-icon "close" at bounding box center [1236, 96] width 12 height 12
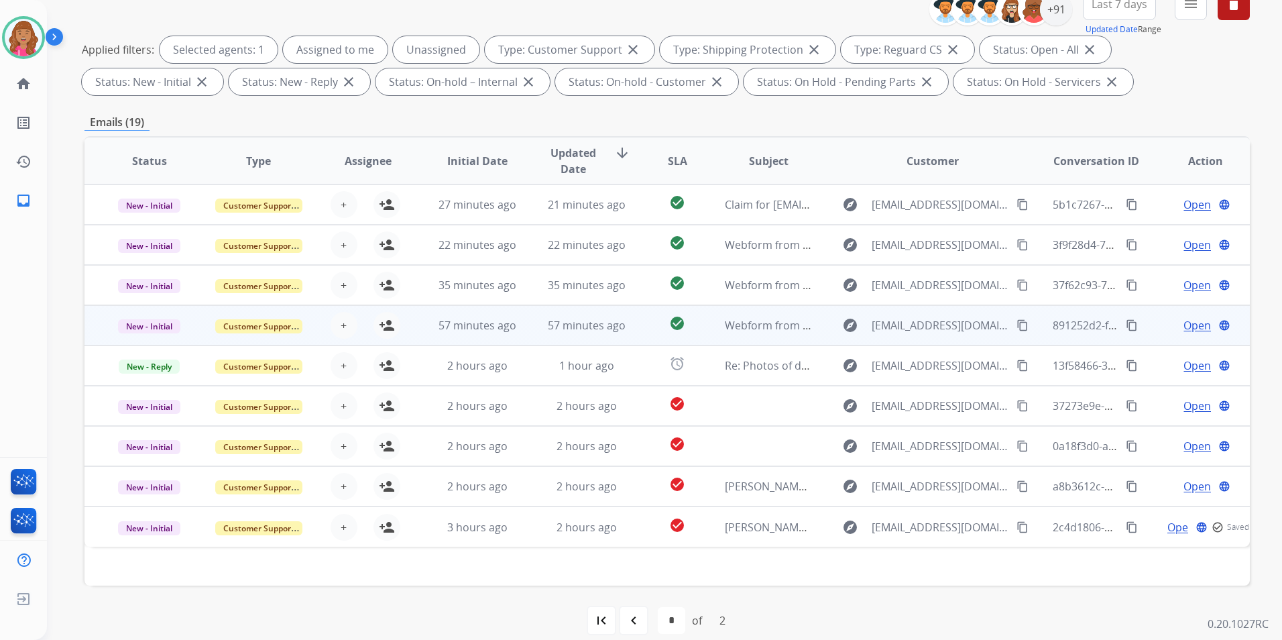
scroll to position [188, 0]
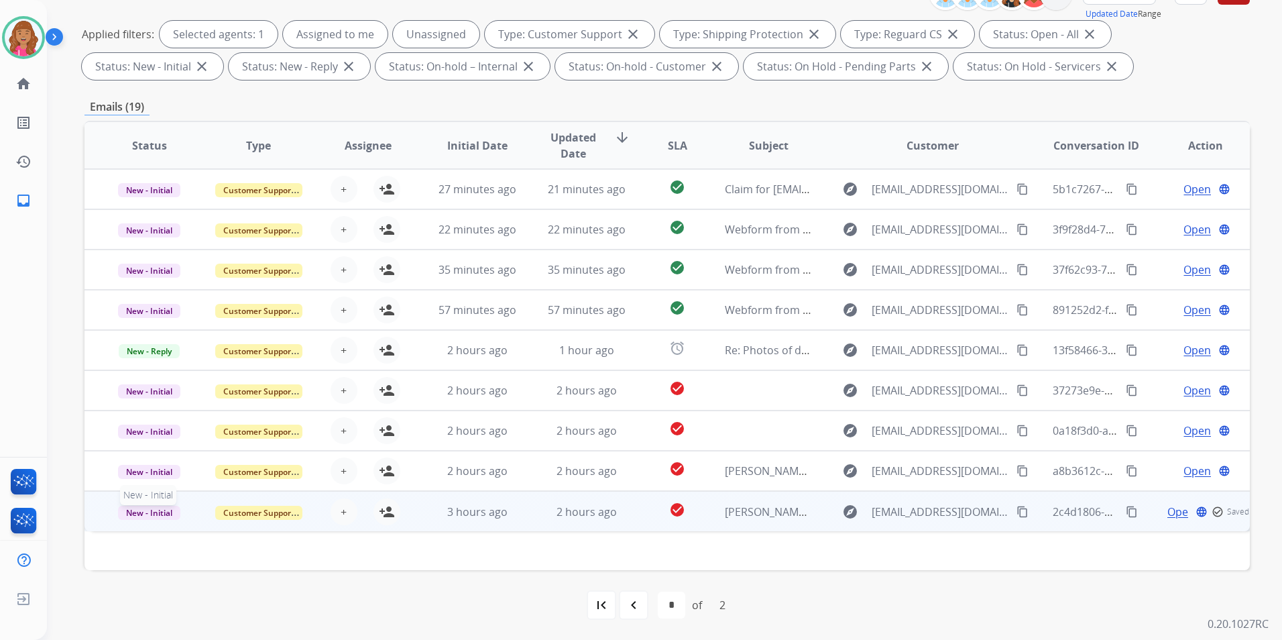
click at [159, 512] on span "New - Initial" at bounding box center [149, 512] width 62 height 14
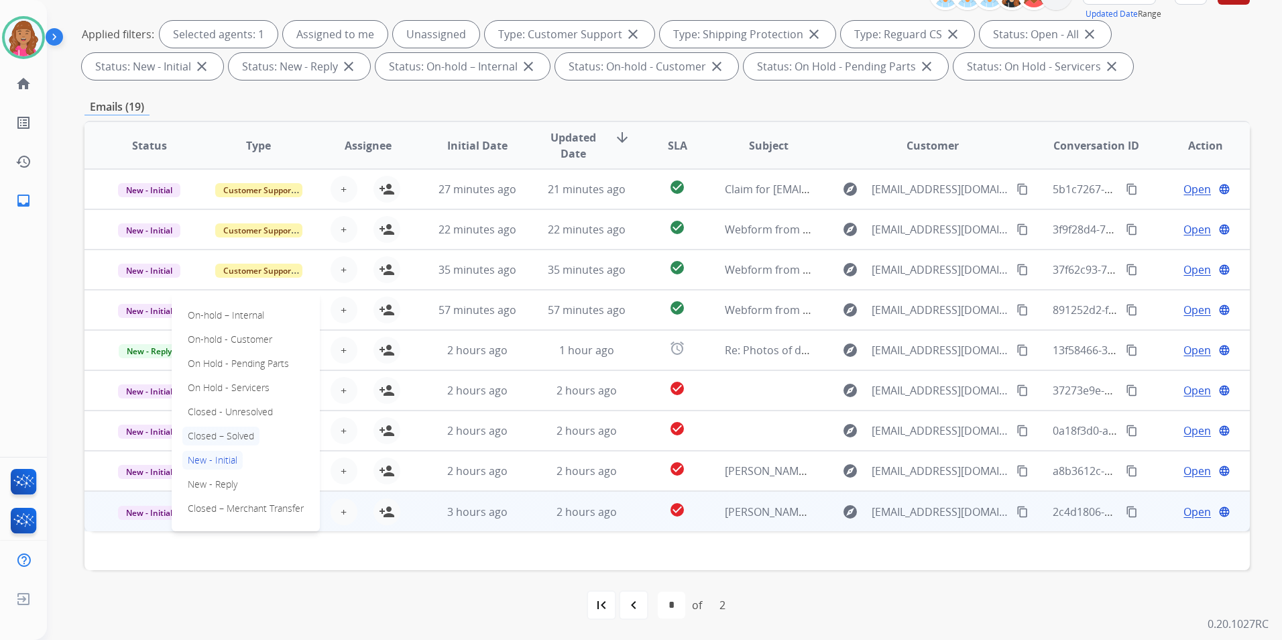
click at [231, 436] on p "Closed – Solved" at bounding box center [220, 435] width 77 height 19
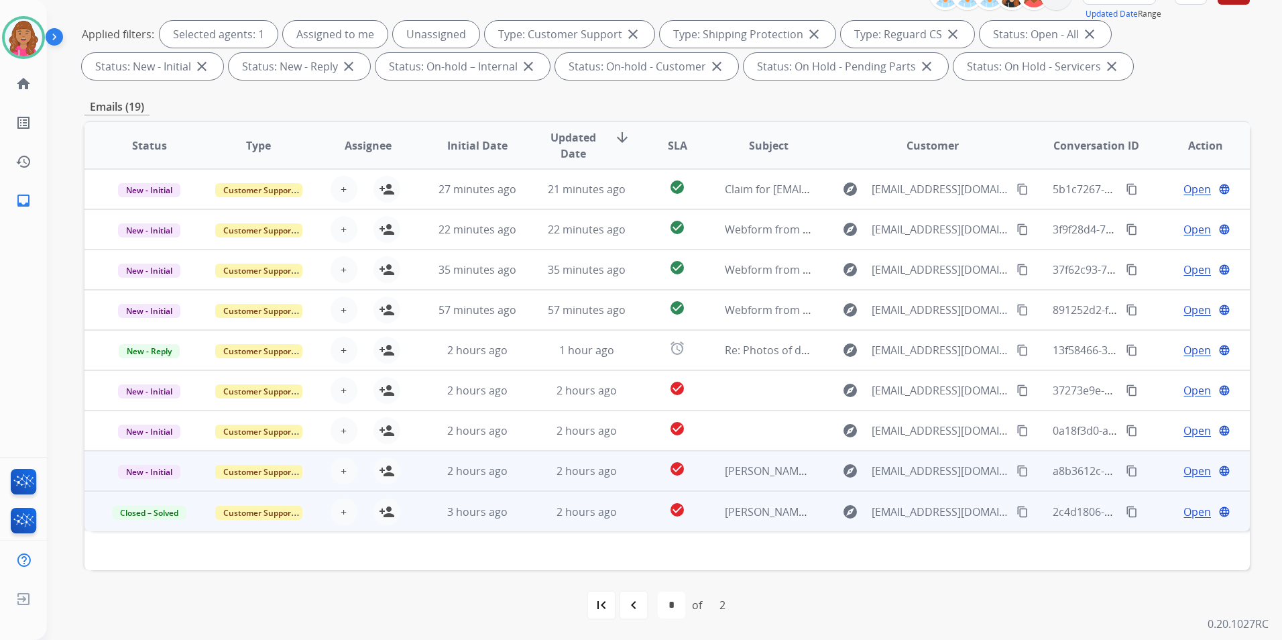
click at [1183, 469] on span "Open" at bounding box center [1196, 471] width 27 height 16
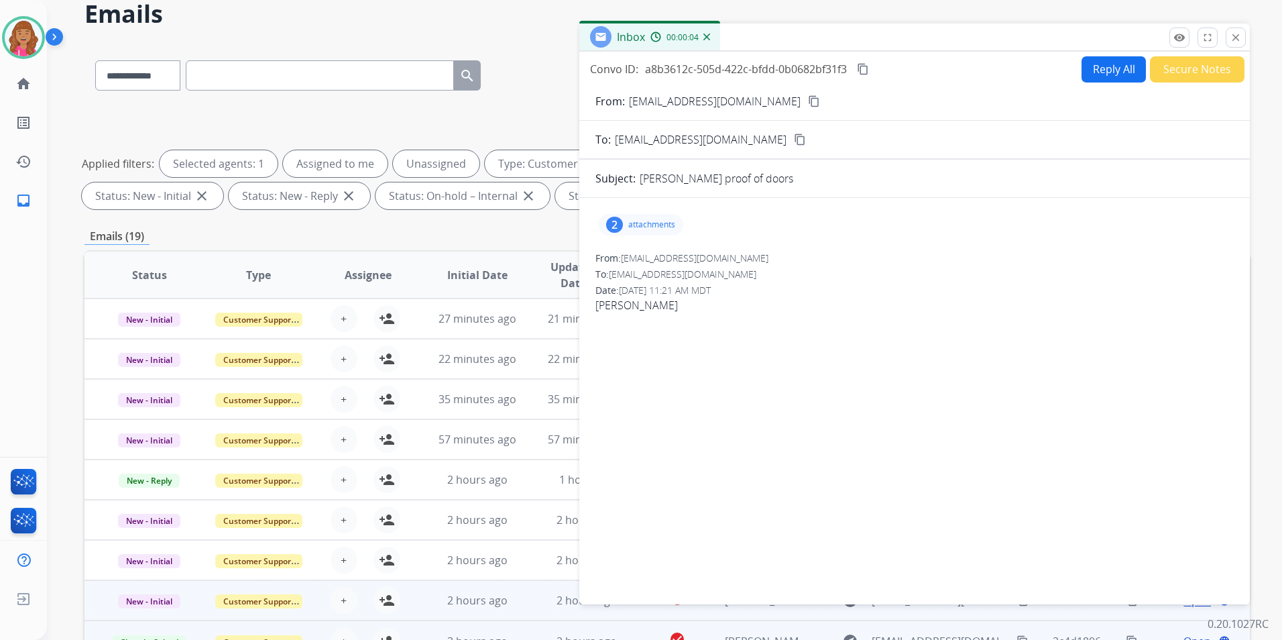
scroll to position [0, 0]
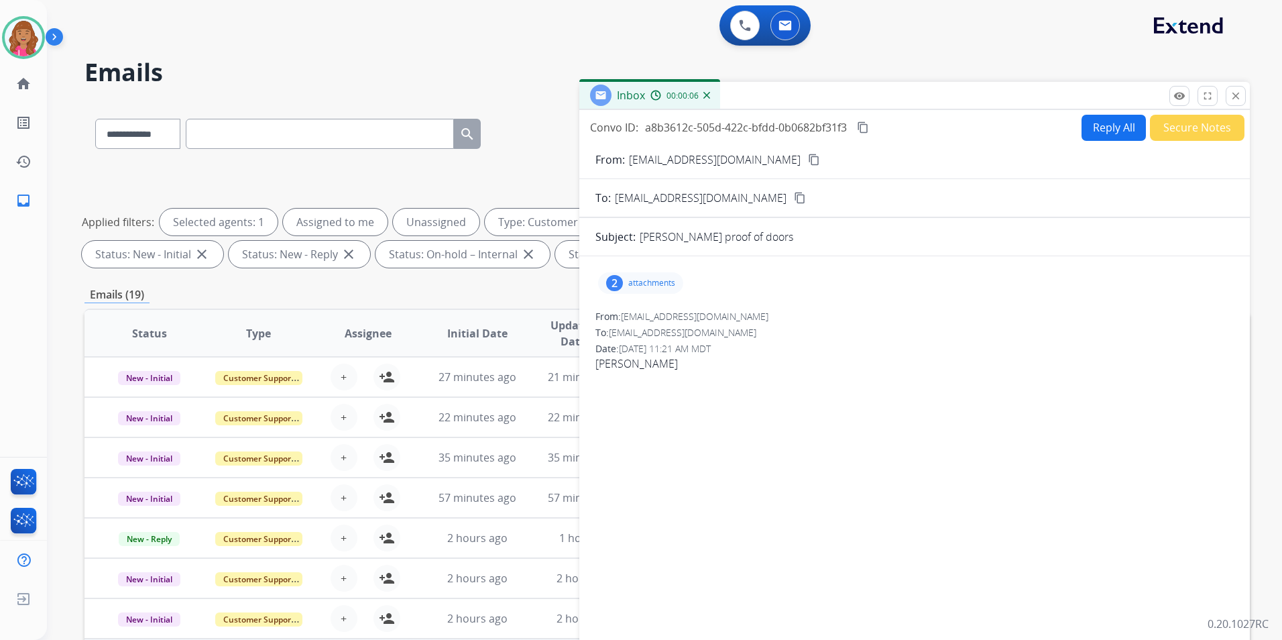
click at [635, 277] on div "2 attachments" at bounding box center [640, 282] width 85 height 21
click at [1237, 96] on mat-icon "close" at bounding box center [1236, 96] width 12 height 12
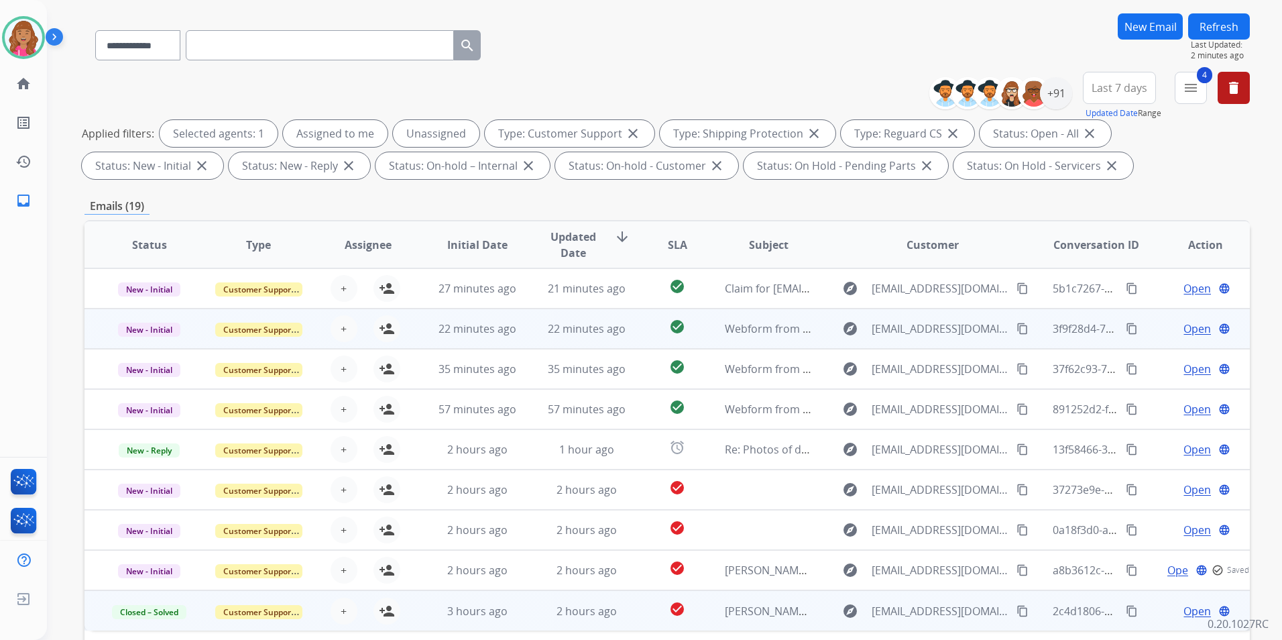
scroll to position [188, 0]
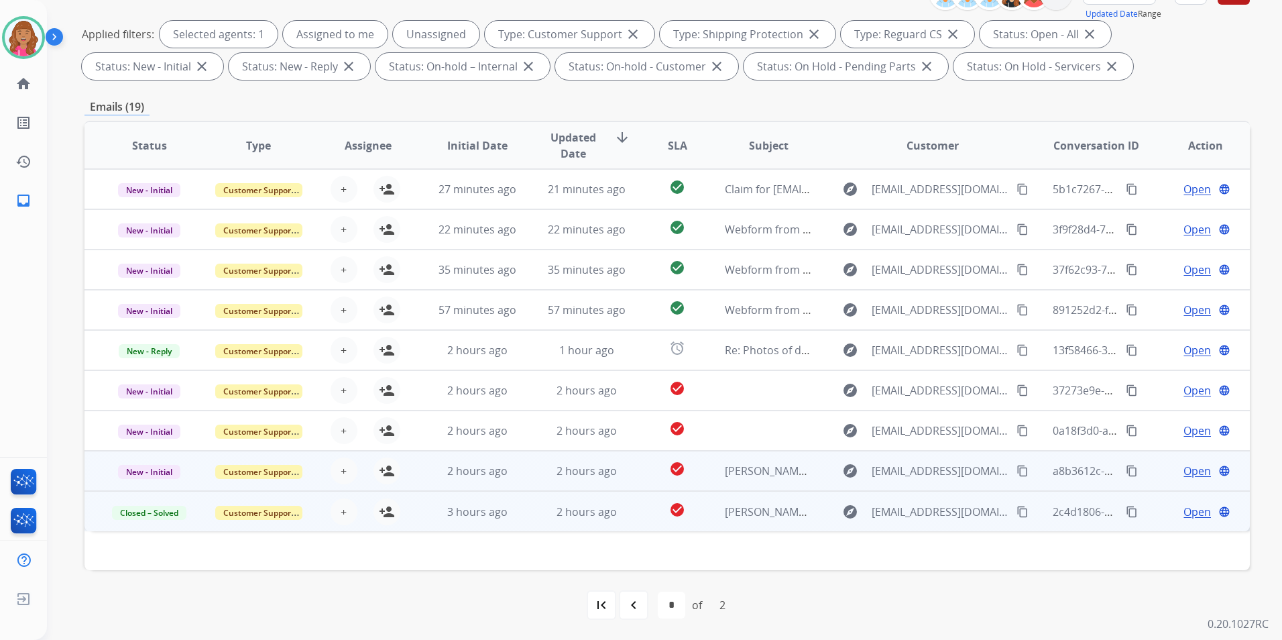
click at [1184, 467] on span "Open" at bounding box center [1196, 471] width 27 height 16
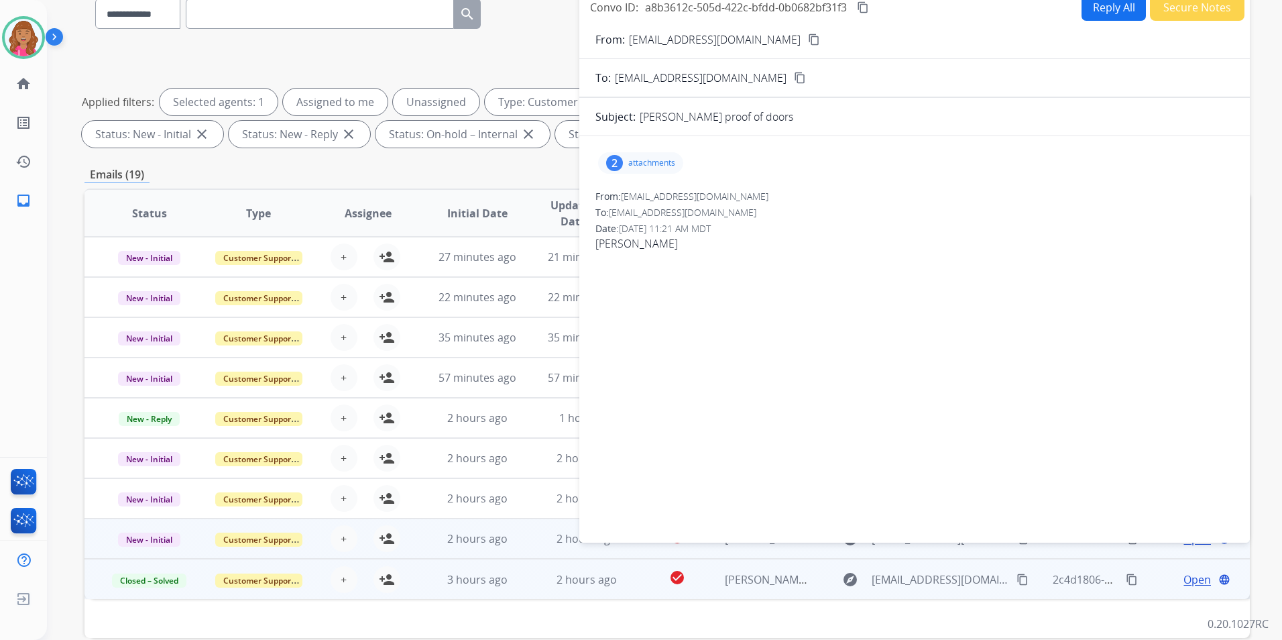
scroll to position [0, 0]
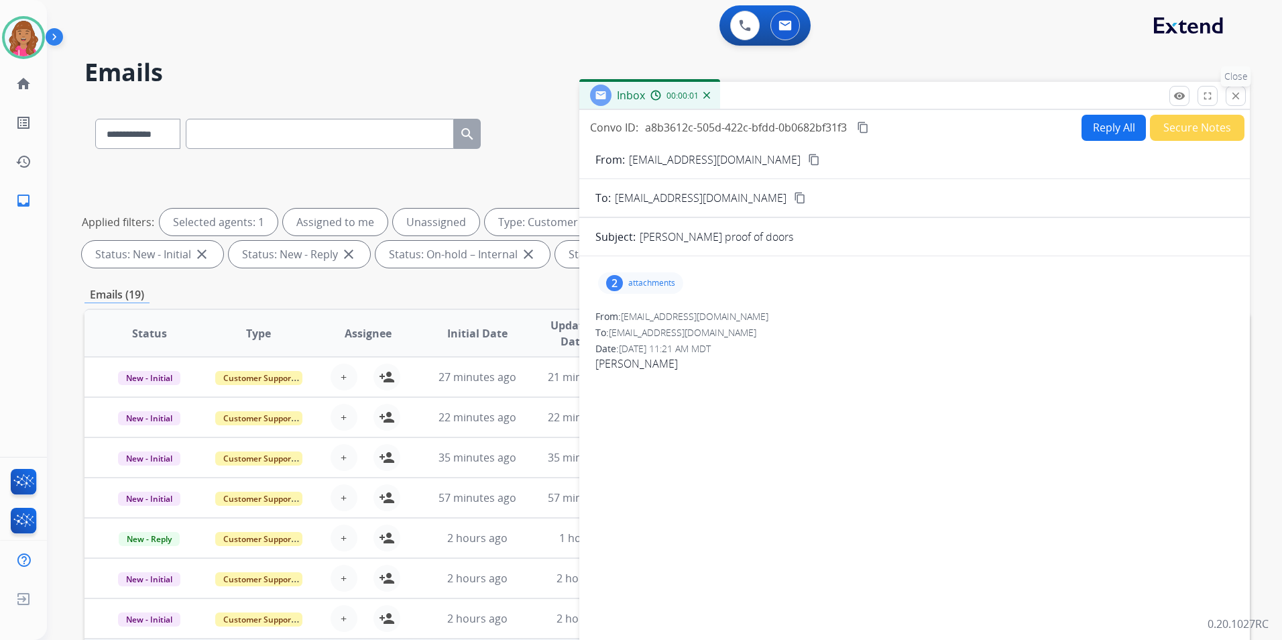
click at [1241, 97] on mat-icon "close" at bounding box center [1236, 96] width 12 height 12
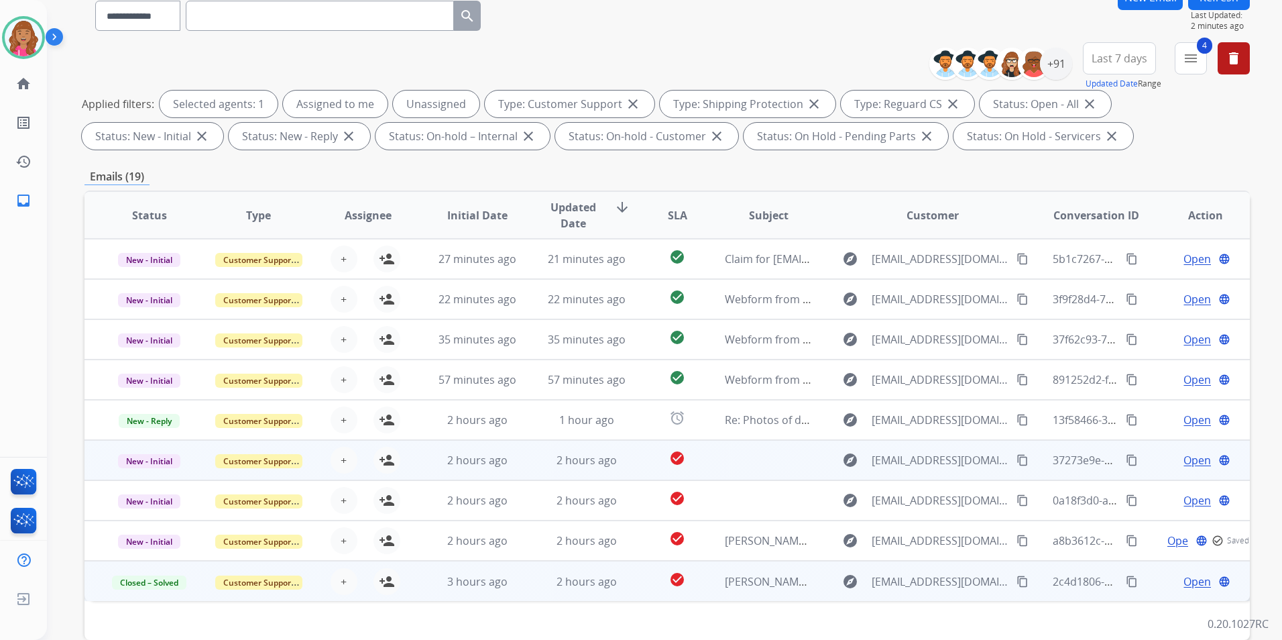
scroll to position [188, 0]
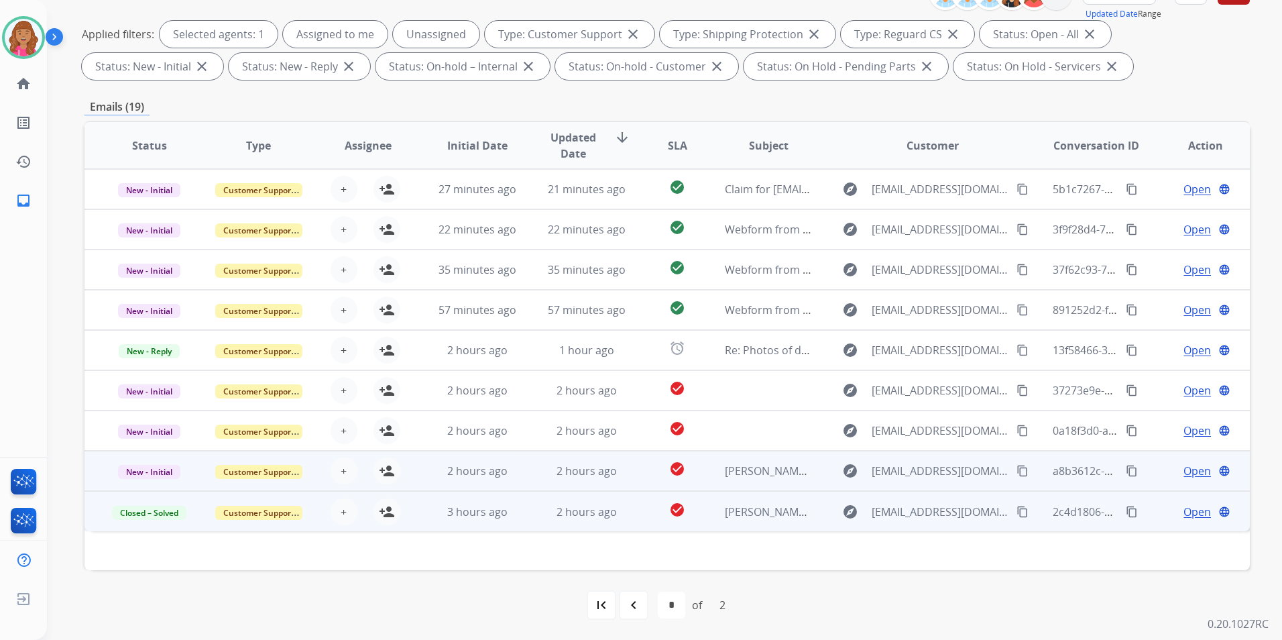
click at [1183, 474] on span "Open" at bounding box center [1196, 471] width 27 height 16
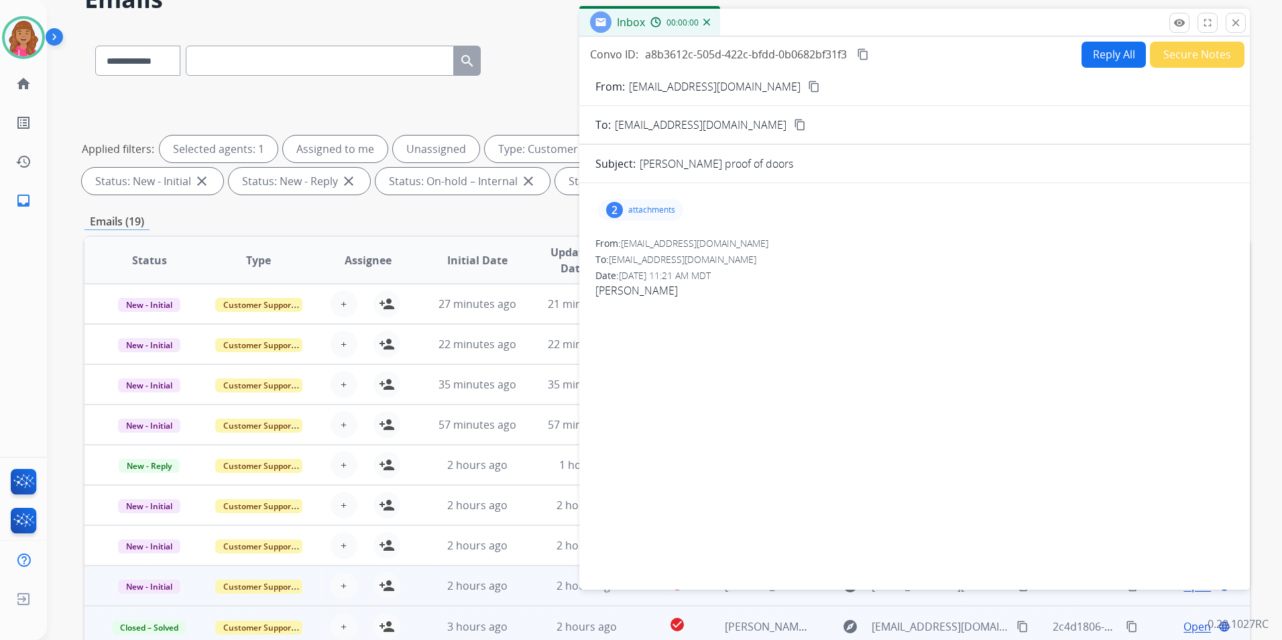
scroll to position [0, 0]
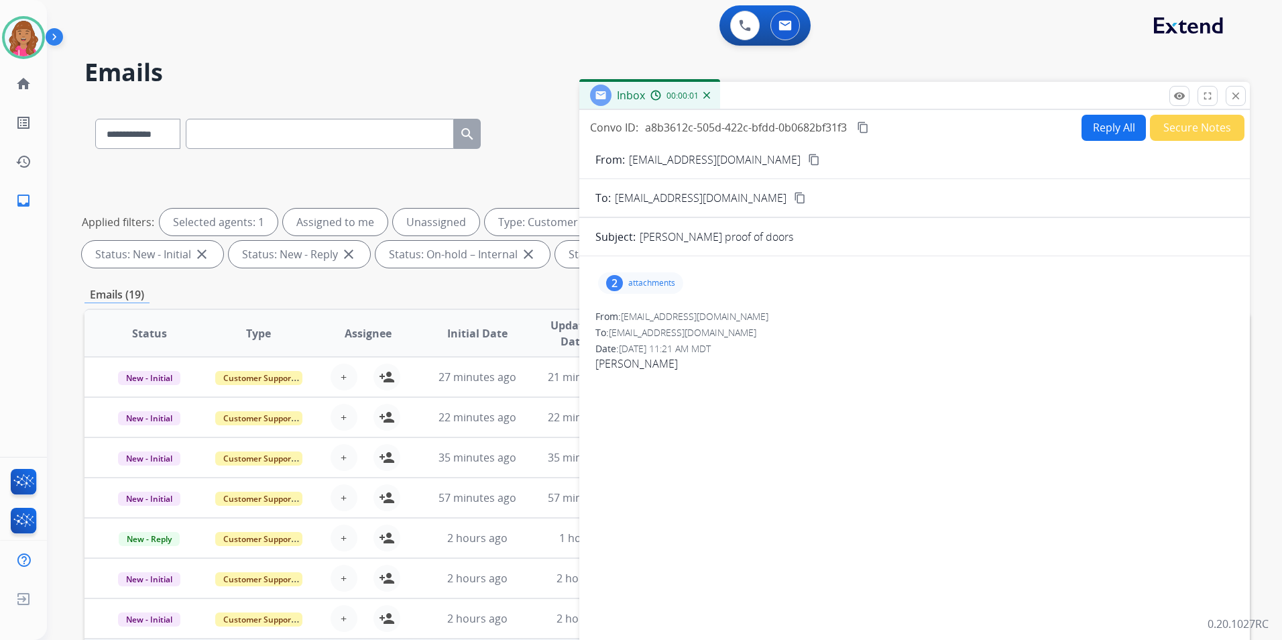
click at [1177, 131] on button "Secure Notes" at bounding box center [1197, 128] width 95 height 26
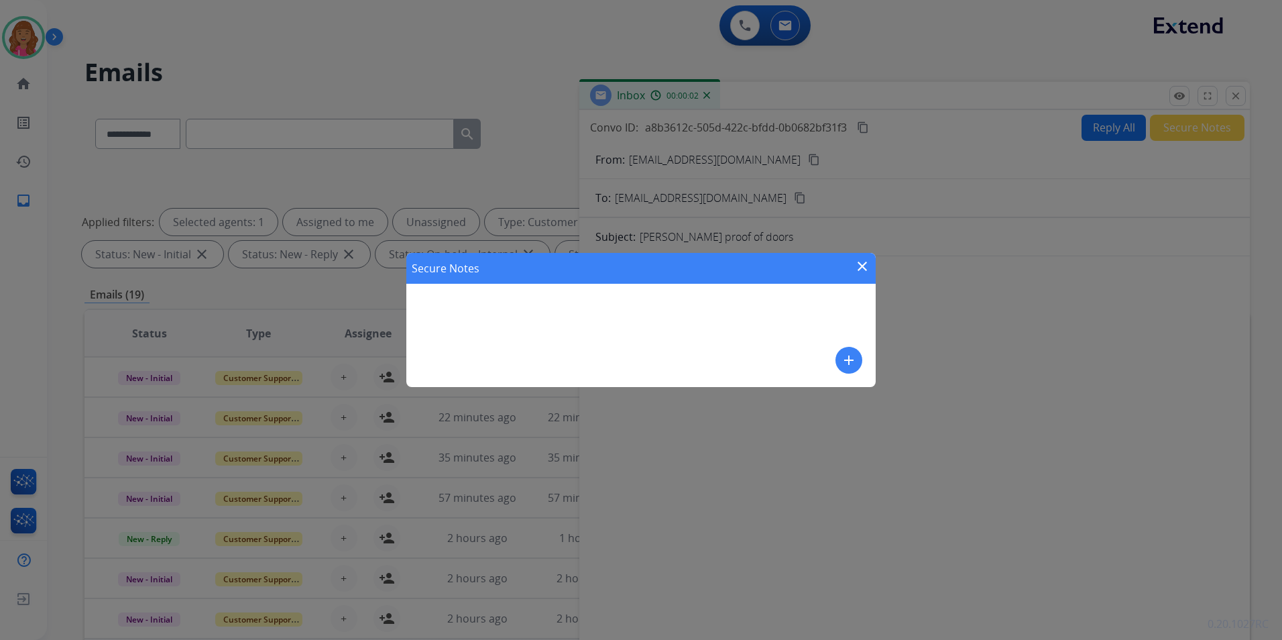
click at [724, 334] on div "Secure Notes close add" at bounding box center [640, 320] width 469 height 134
click at [851, 363] on mat-icon "add" at bounding box center [849, 360] width 16 height 16
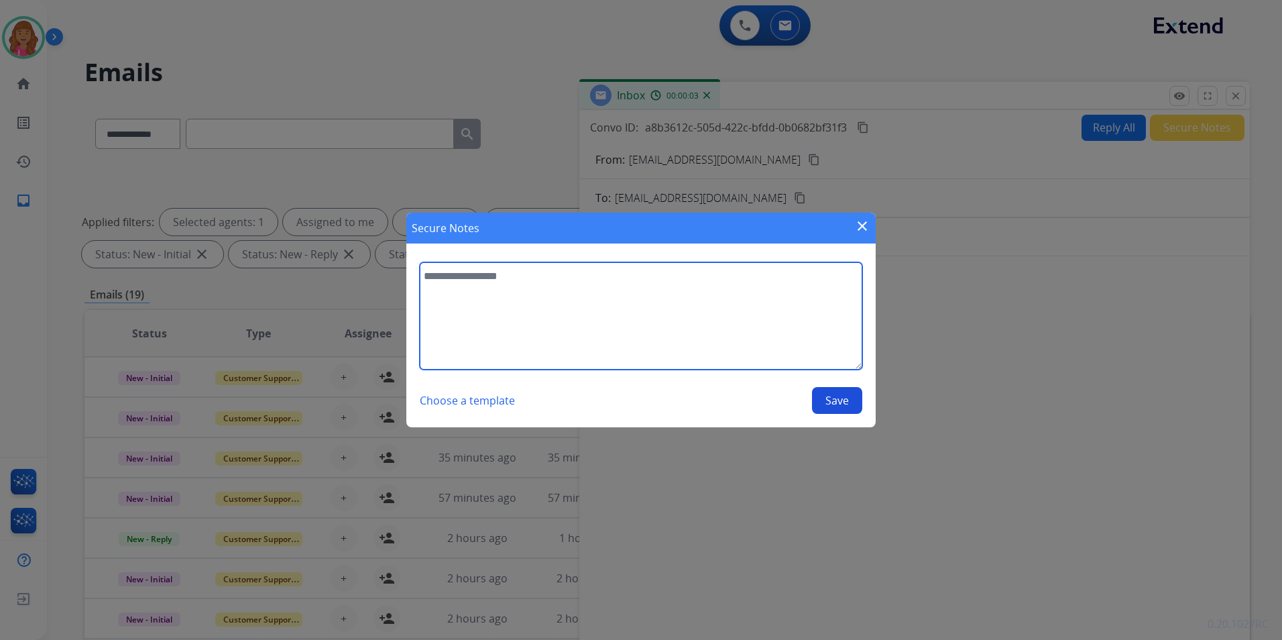
click at [686, 359] on textarea at bounding box center [641, 315] width 442 height 107
type textarea "**********"
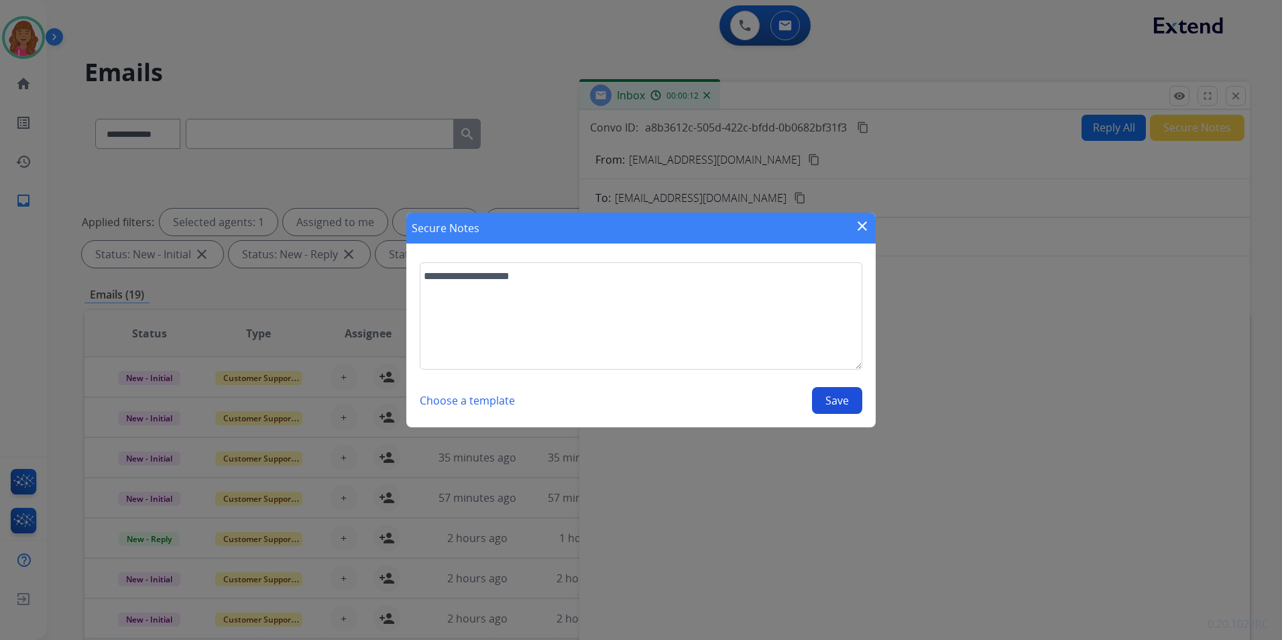
click at [821, 400] on button "Save" at bounding box center [837, 400] width 50 height 27
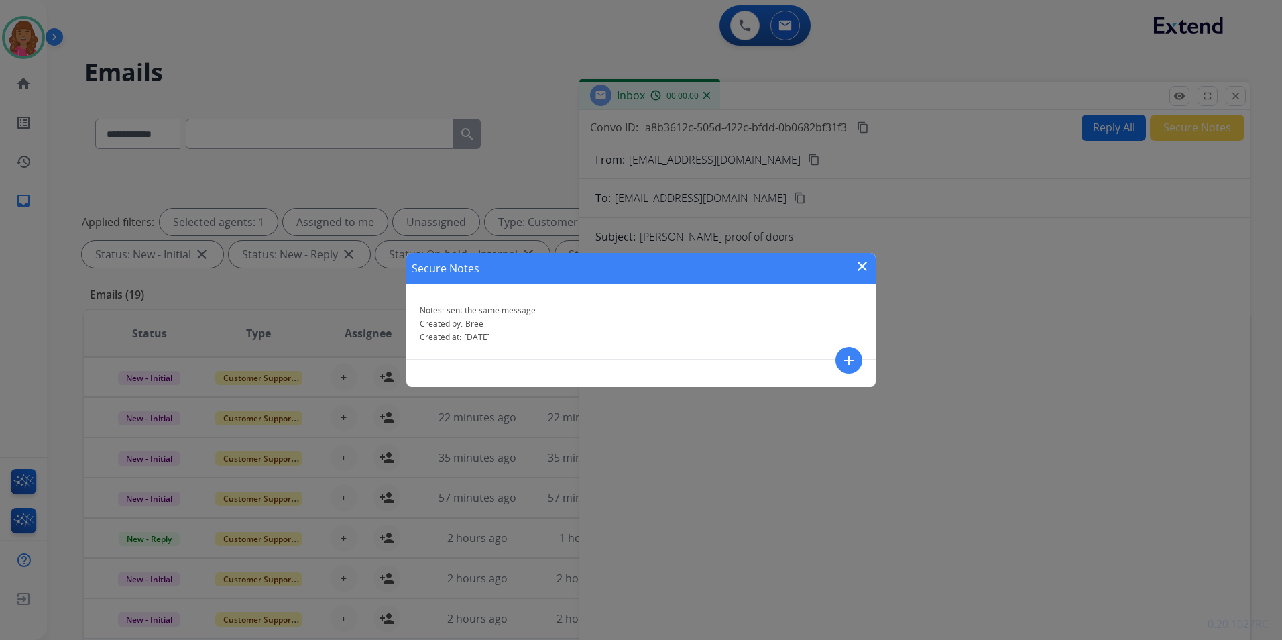
click at [1225, 92] on div "Secure Notes close Notes: sent the same message Created by: [PERSON_NAME] Creat…" at bounding box center [641, 320] width 1282 height 640
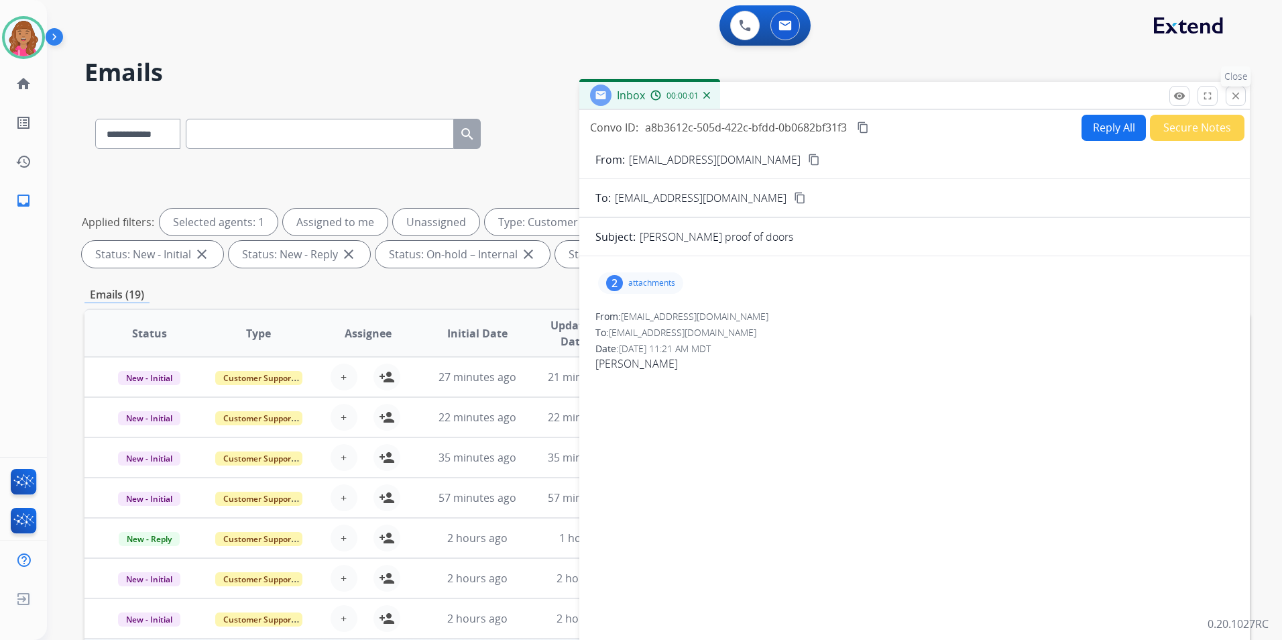
click at [1228, 95] on button "close Close" at bounding box center [1236, 96] width 20 height 20
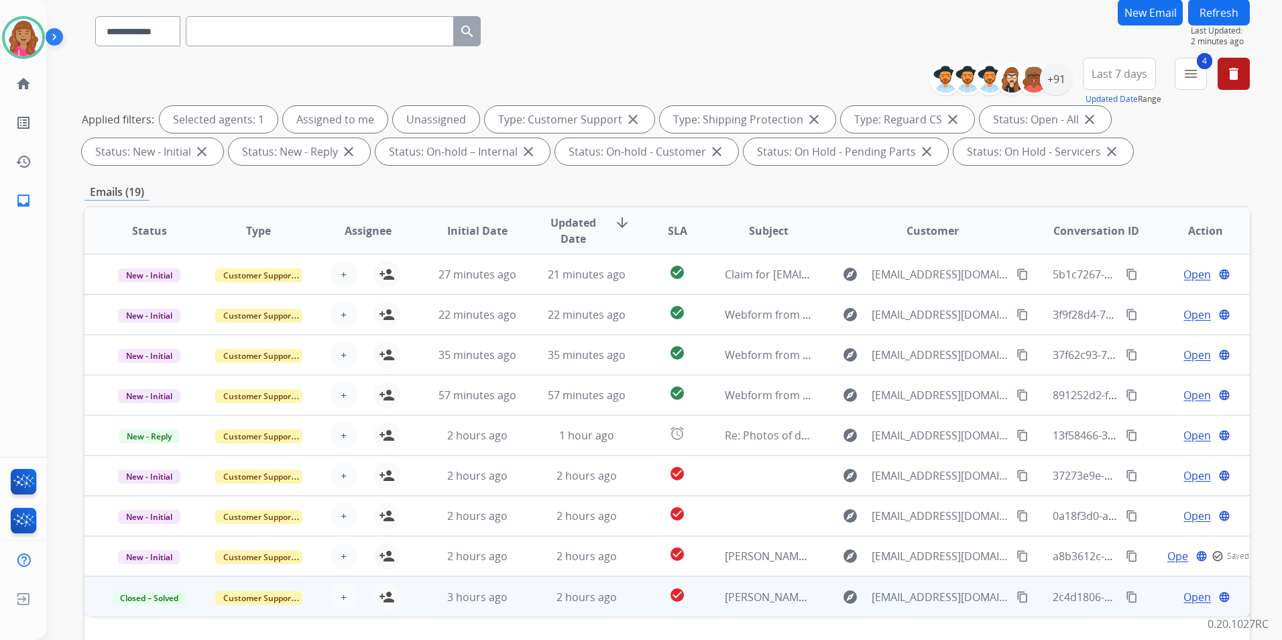
scroll to position [188, 0]
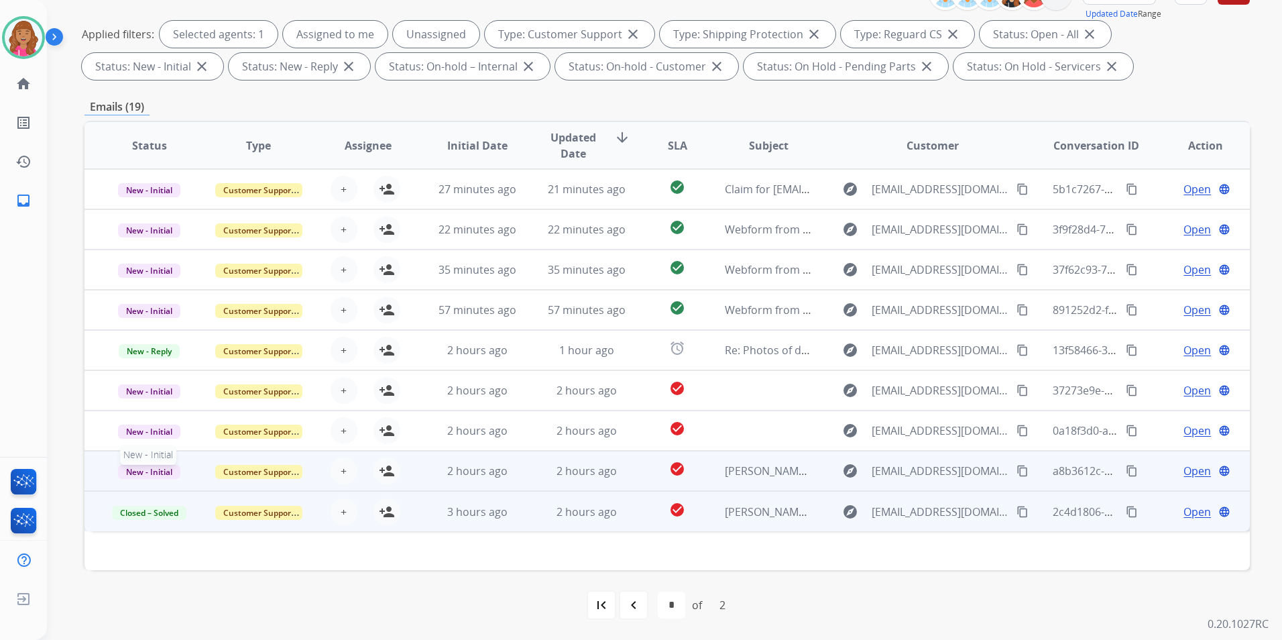
click at [164, 467] on span "New - Initial" at bounding box center [149, 472] width 62 height 14
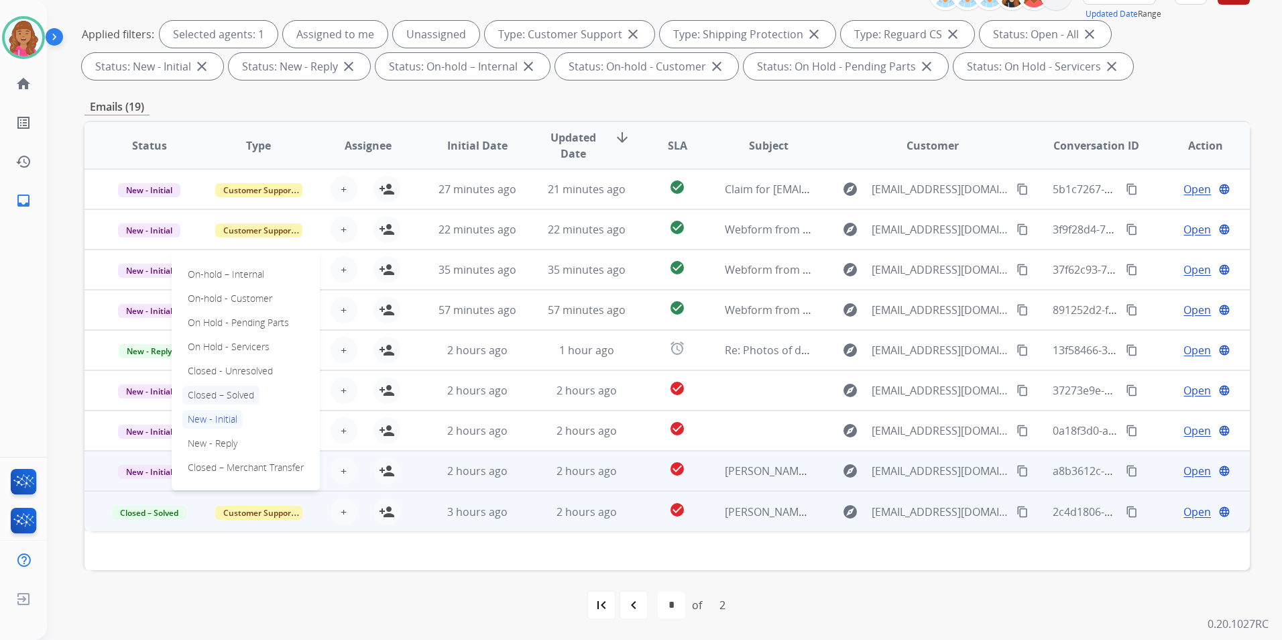
click at [233, 392] on p "Closed – Solved" at bounding box center [220, 394] width 77 height 19
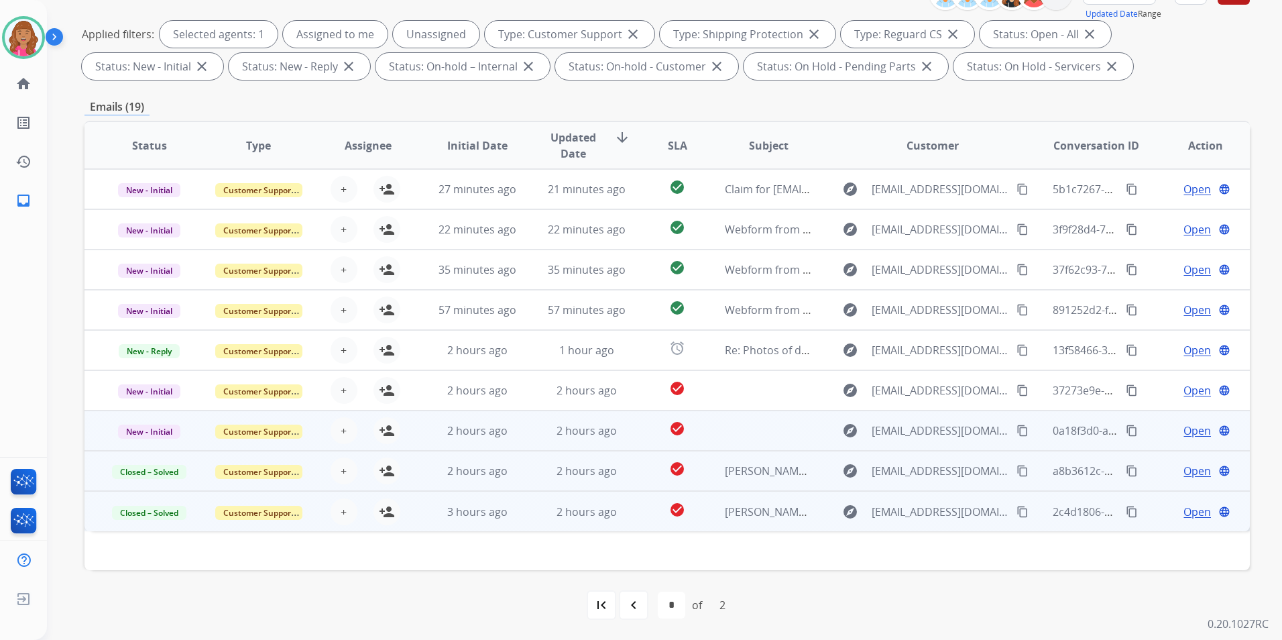
click at [1183, 427] on span "Open" at bounding box center [1196, 430] width 27 height 16
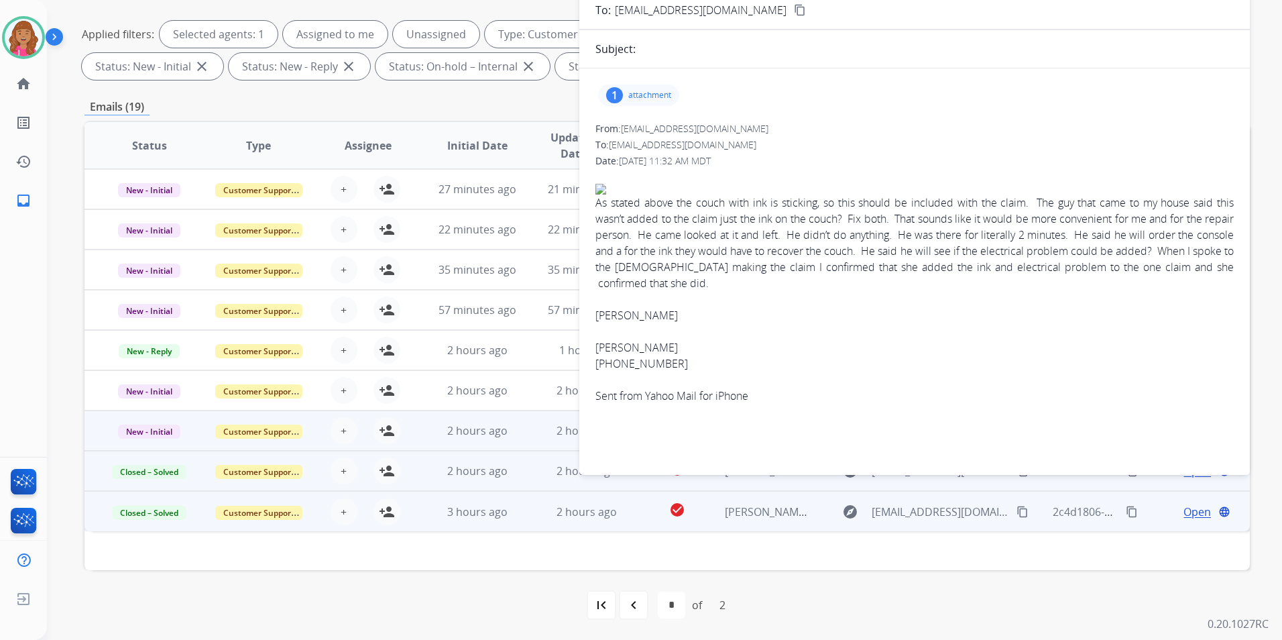
scroll to position [0, 0]
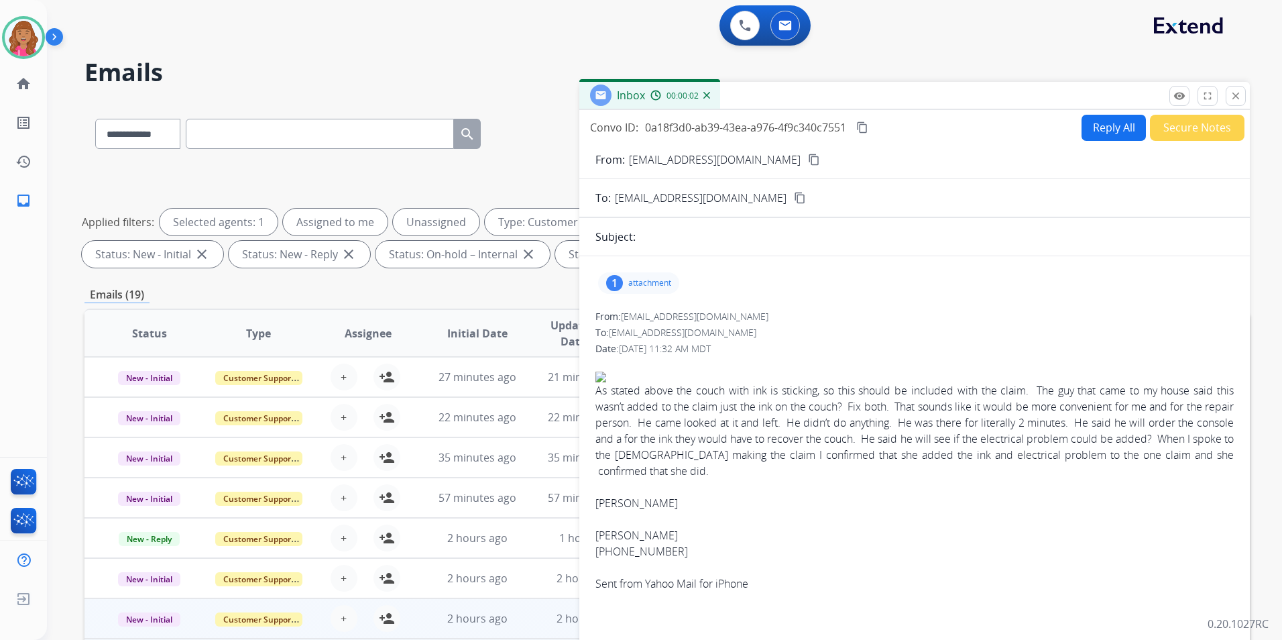
click at [1226, 95] on button "close Close" at bounding box center [1236, 96] width 20 height 20
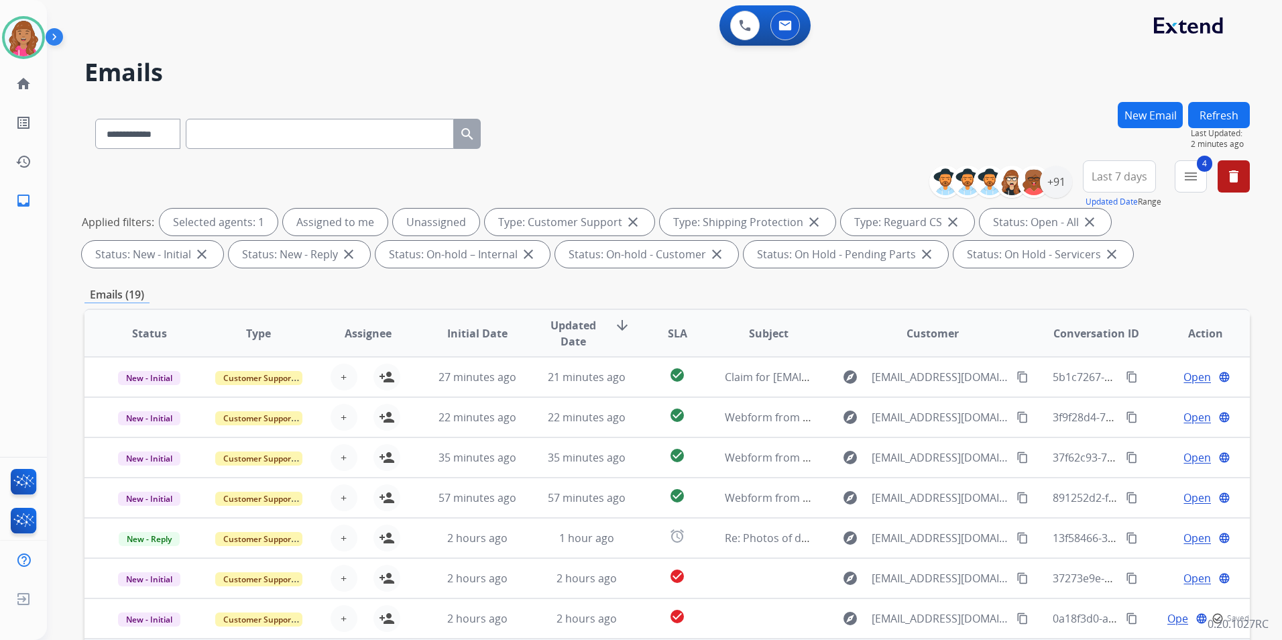
click at [1224, 114] on button "Refresh" at bounding box center [1219, 115] width 62 height 26
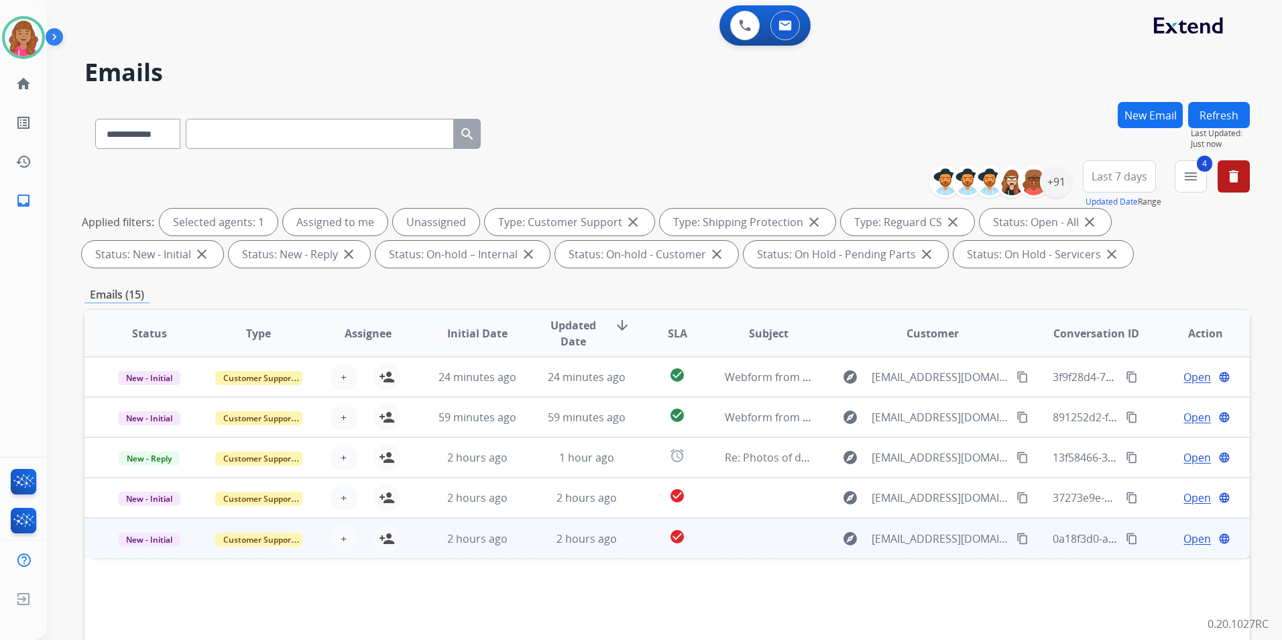
click at [1194, 537] on span "Open" at bounding box center [1196, 538] width 27 height 16
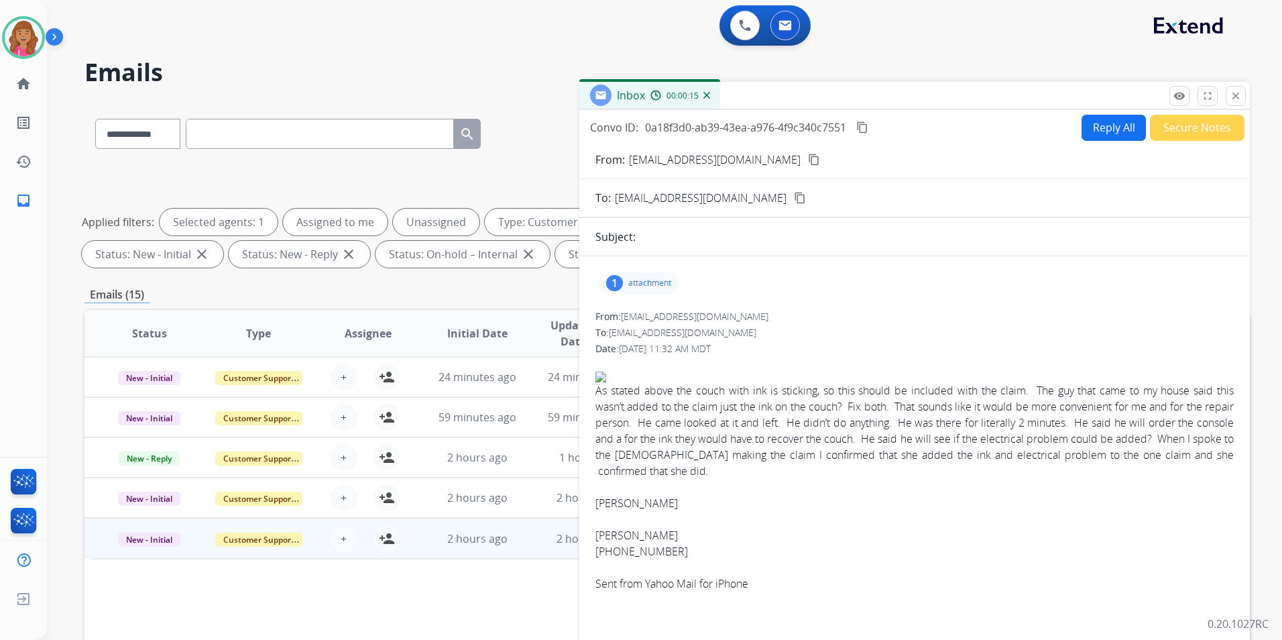
click at [638, 282] on p "attachment" at bounding box center [649, 283] width 43 height 11
click at [647, 326] on div at bounding box center [642, 317] width 67 height 47
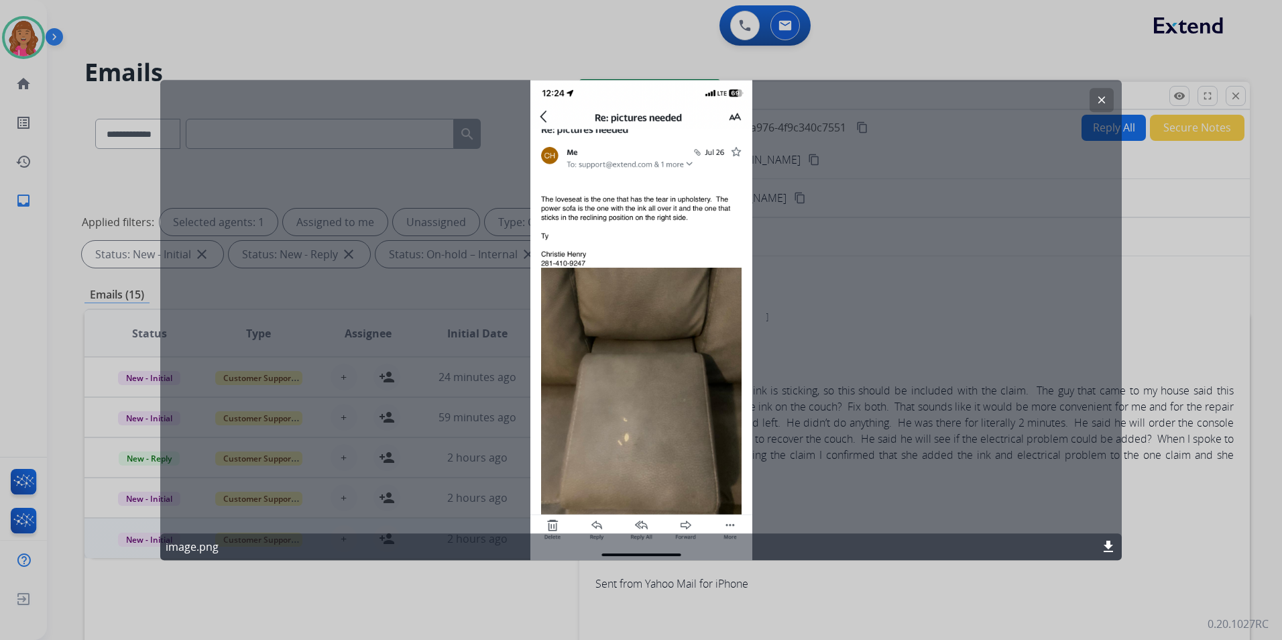
click at [1095, 103] on mat-icon "clear" at bounding box center [1101, 100] width 12 height 12
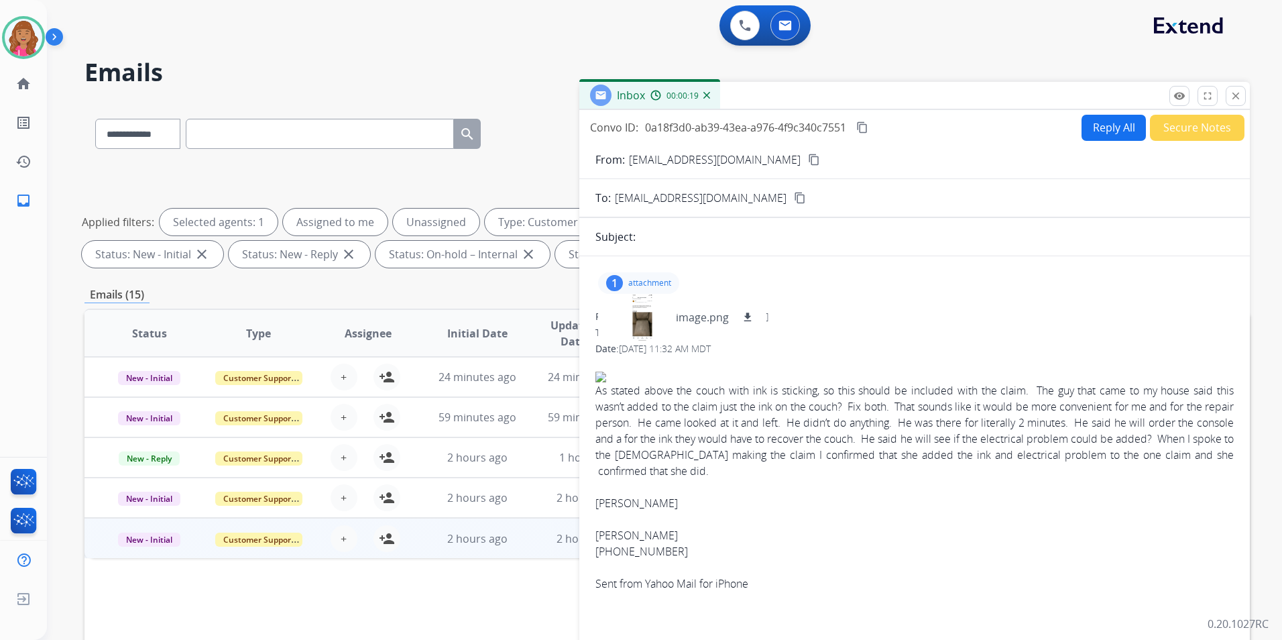
click at [808, 163] on mat-icon "content_copy" at bounding box center [814, 160] width 12 height 12
click at [1081, 123] on button "Reply All" at bounding box center [1113, 128] width 64 height 26
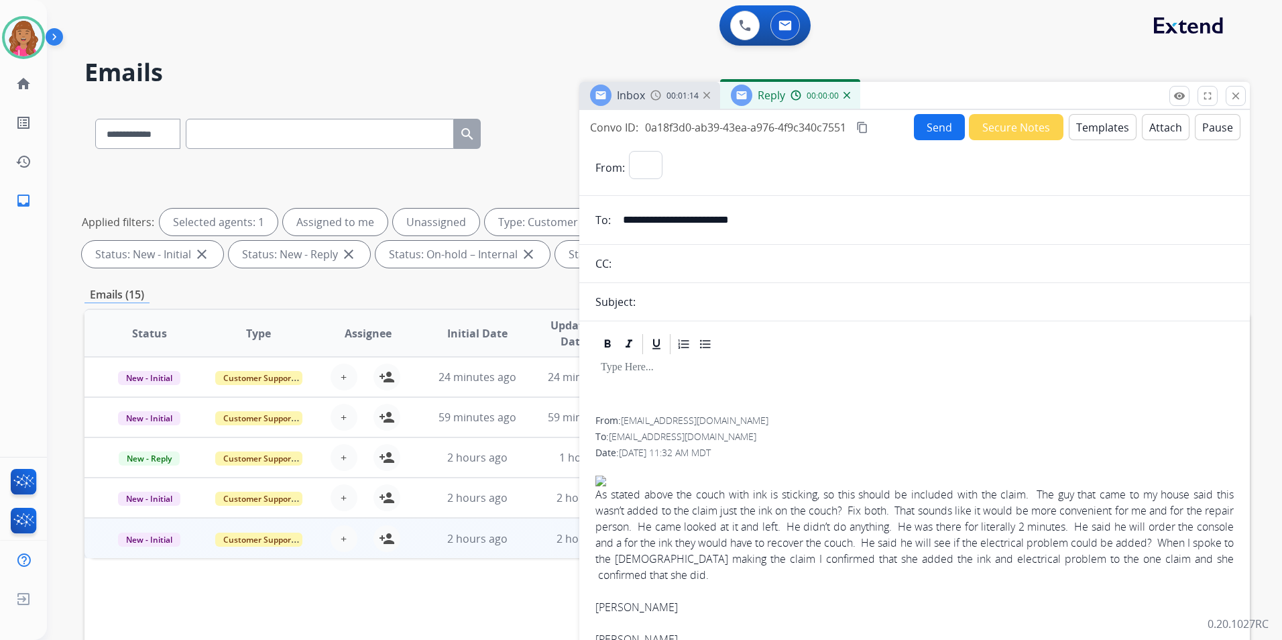
click at [1079, 123] on button "Templates" at bounding box center [1103, 127] width 68 height 26
select select "**********"
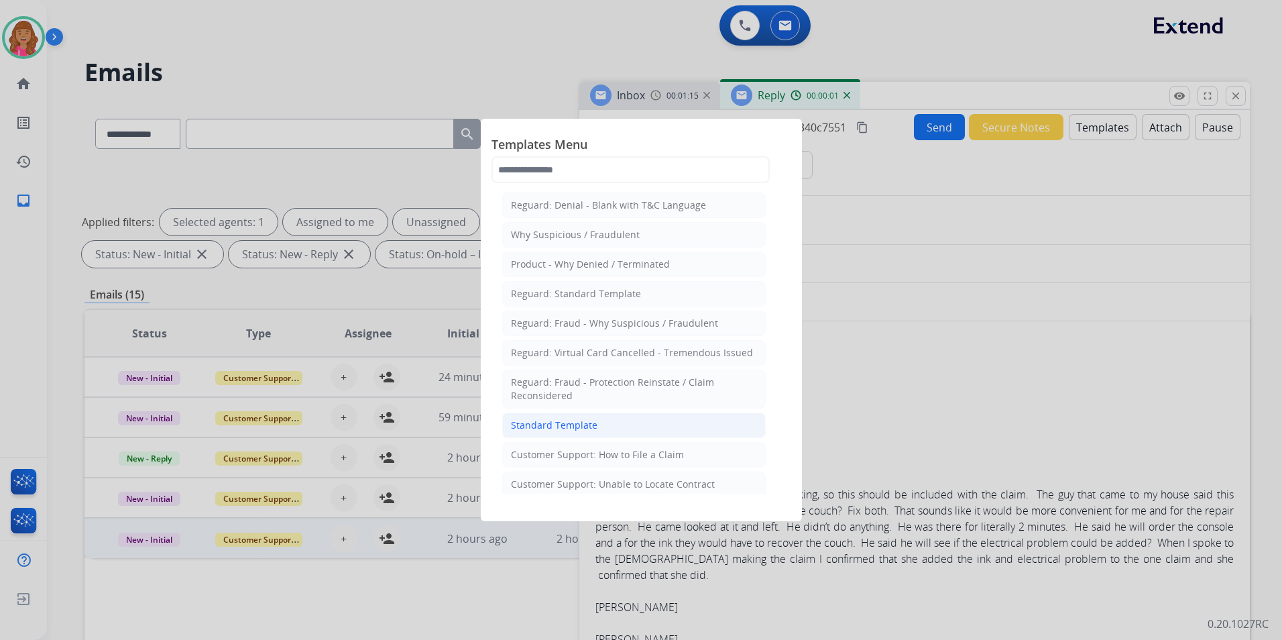
click at [602, 432] on li "Standard Template" at bounding box center [633, 424] width 263 height 25
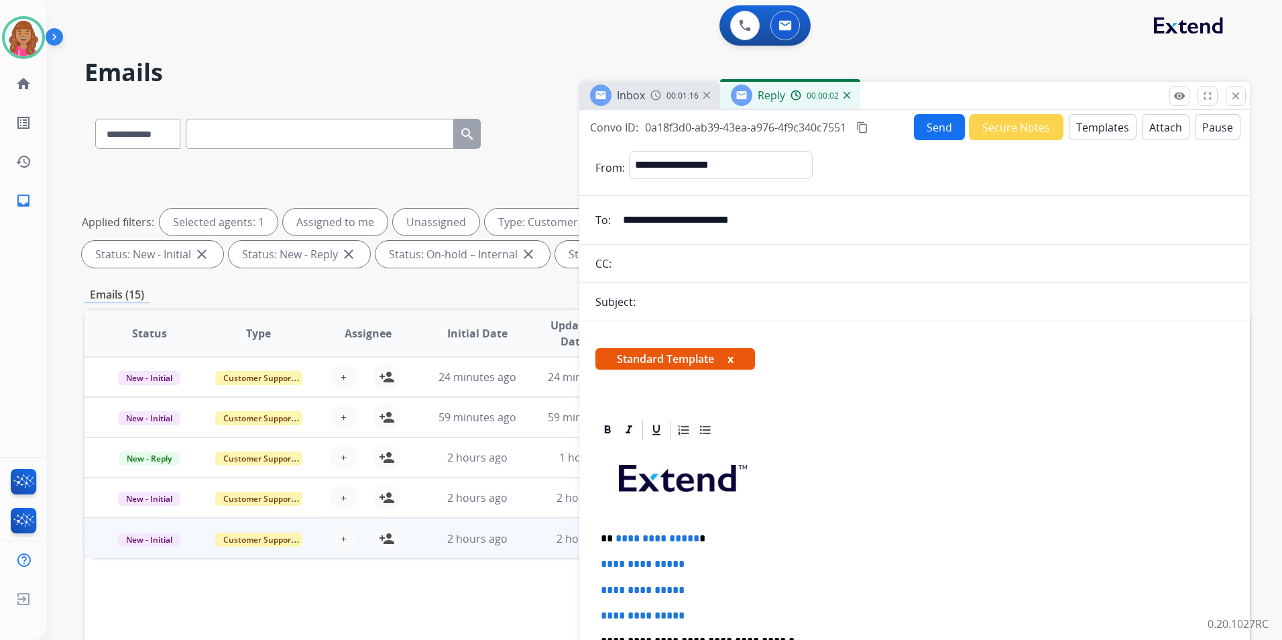
click at [691, 537] on p "**********" at bounding box center [909, 538] width 617 height 12
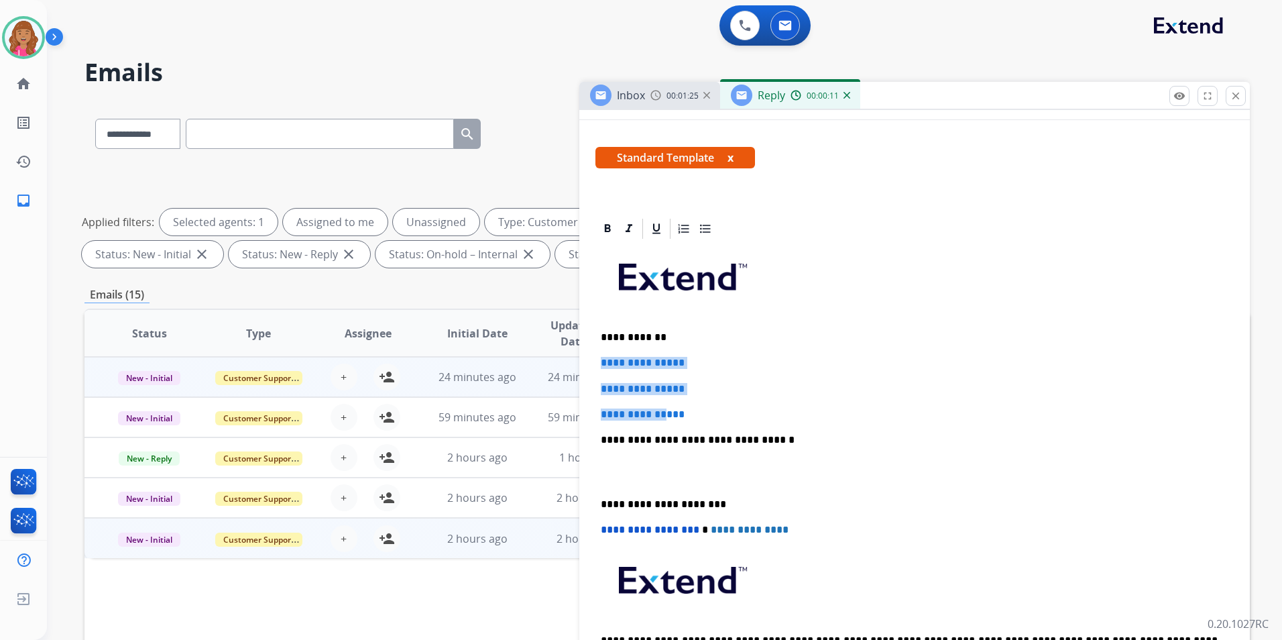
drag, startPoint x: 620, startPoint y: 388, endPoint x: 564, endPoint y: 363, distance: 61.3
click at [564, 363] on div "**********" at bounding box center [666, 464] width 1165 height 725
drag, startPoint x: 698, startPoint y: 412, endPoint x: 575, endPoint y: 357, distance: 135.1
click at [575, 357] on div "**********" at bounding box center [666, 464] width 1165 height 725
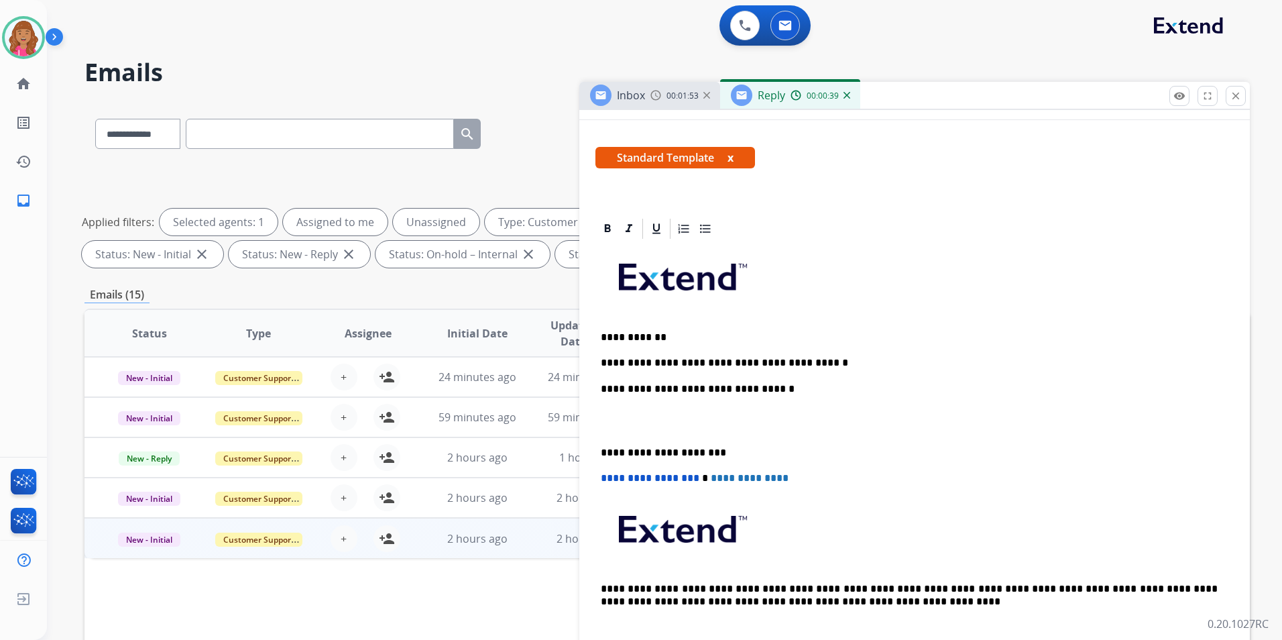
click at [837, 357] on p "**********" at bounding box center [909, 363] width 617 height 12
drag, startPoint x: 847, startPoint y: 360, endPoint x: 745, endPoint y: 366, distance: 102.1
click at [847, 360] on p "**********" at bounding box center [909, 363] width 617 height 12
click at [899, 355] on div "**********" at bounding box center [914, 446] width 638 height 410
click at [1102, 364] on p "**********" at bounding box center [909, 363] width 617 height 12
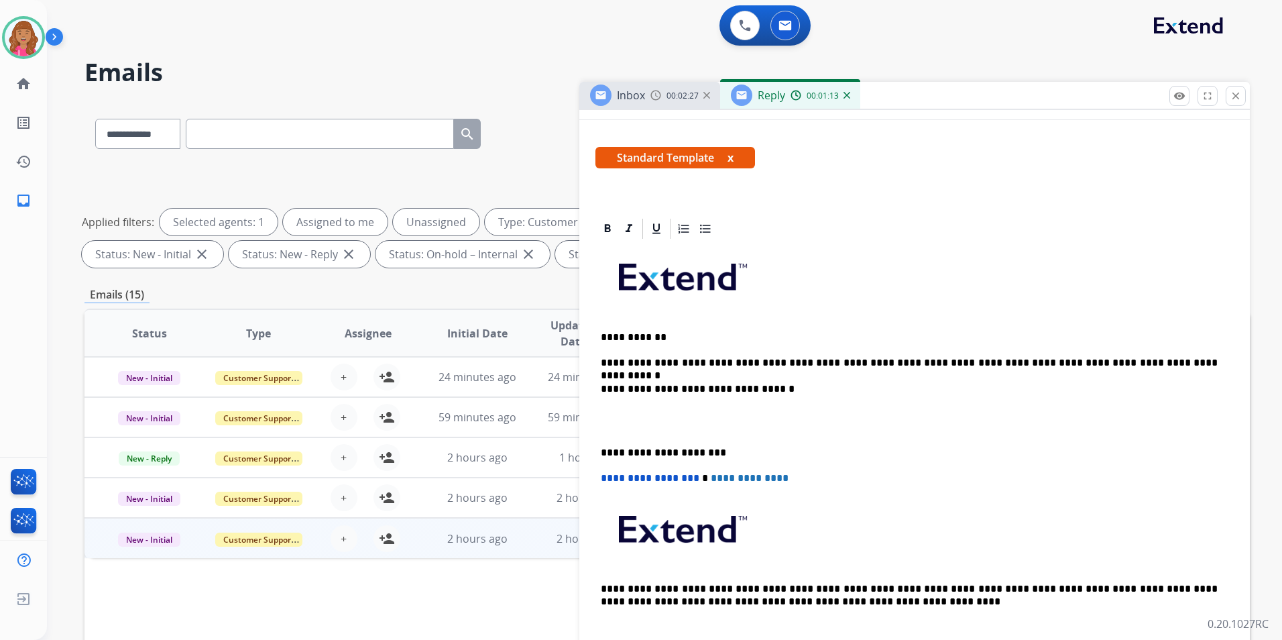
click at [650, 428] on p at bounding box center [915, 420] width 628 height 25
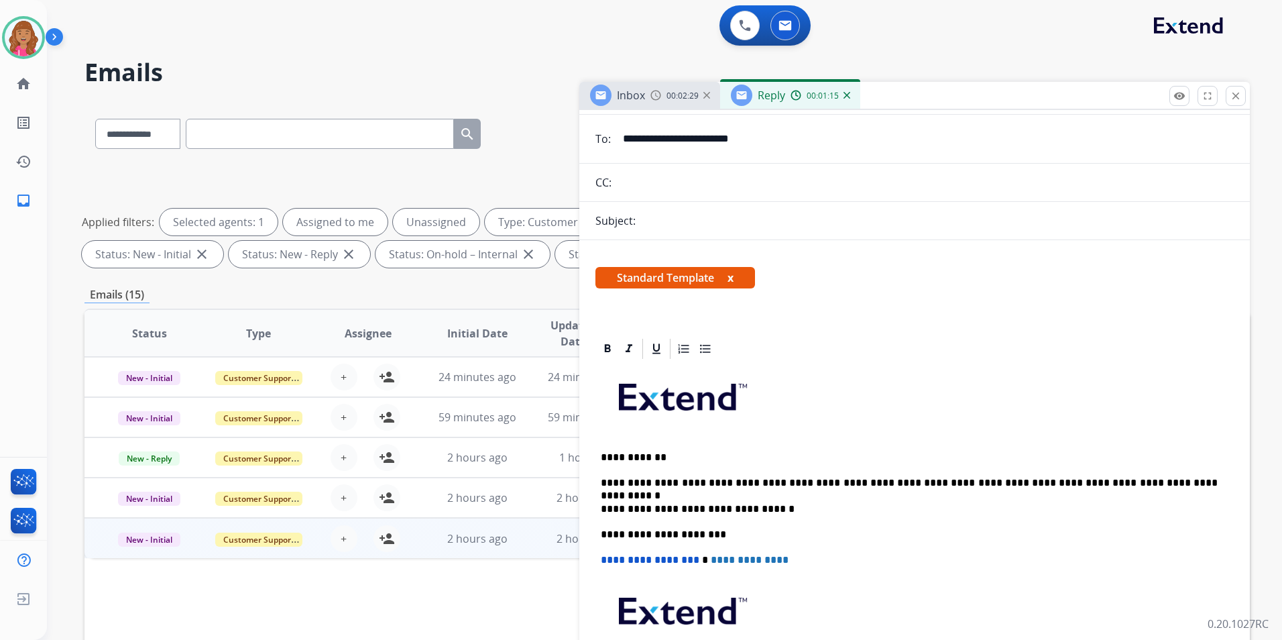
scroll to position [0, 0]
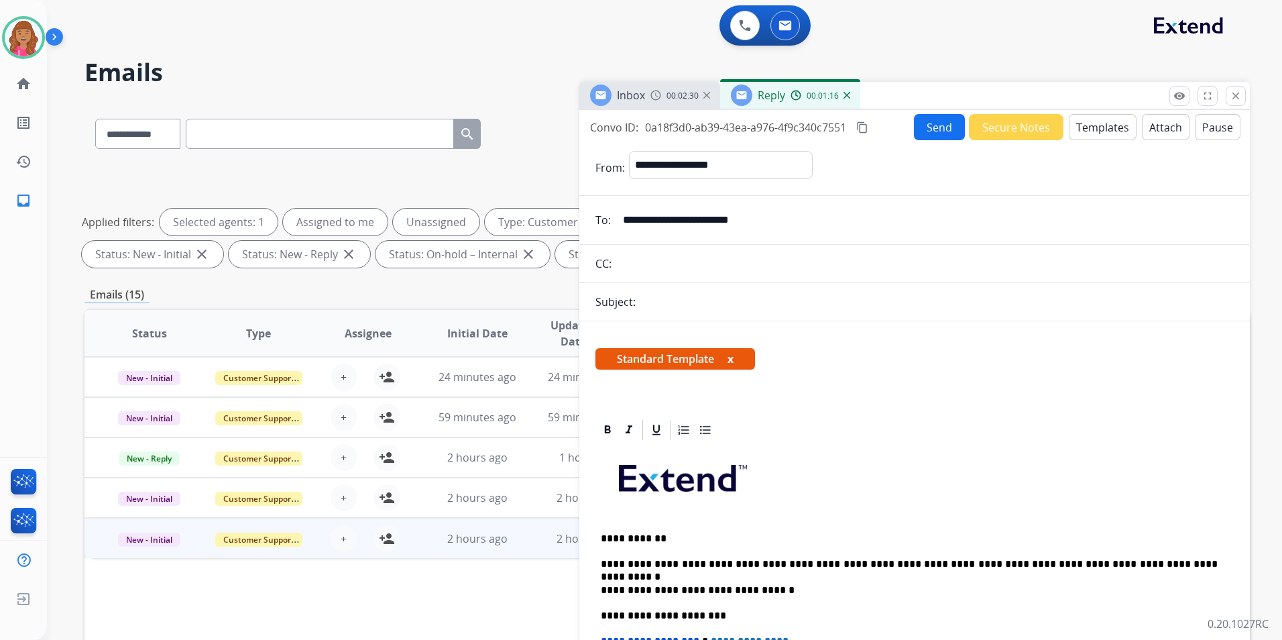
click at [865, 131] on mat-icon "content_copy" at bounding box center [862, 127] width 12 height 12
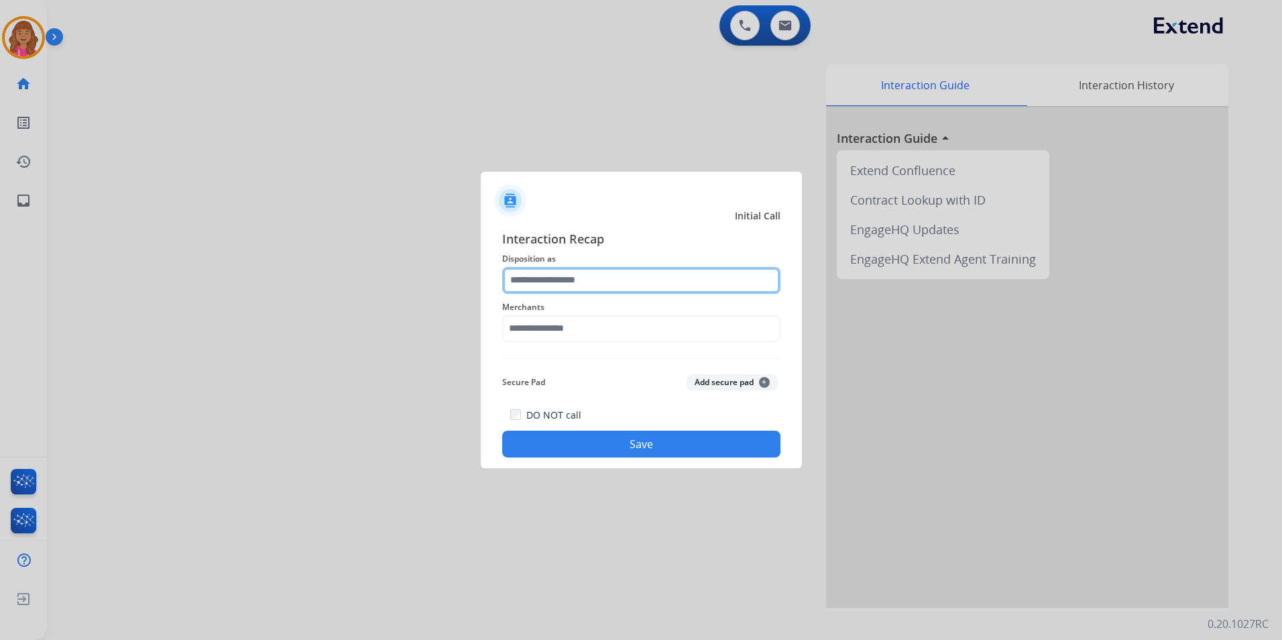
drag, startPoint x: 603, startPoint y: 290, endPoint x: 608, endPoint y: 285, distance: 7.1
click at [608, 285] on input "text" at bounding box center [641, 280] width 278 height 27
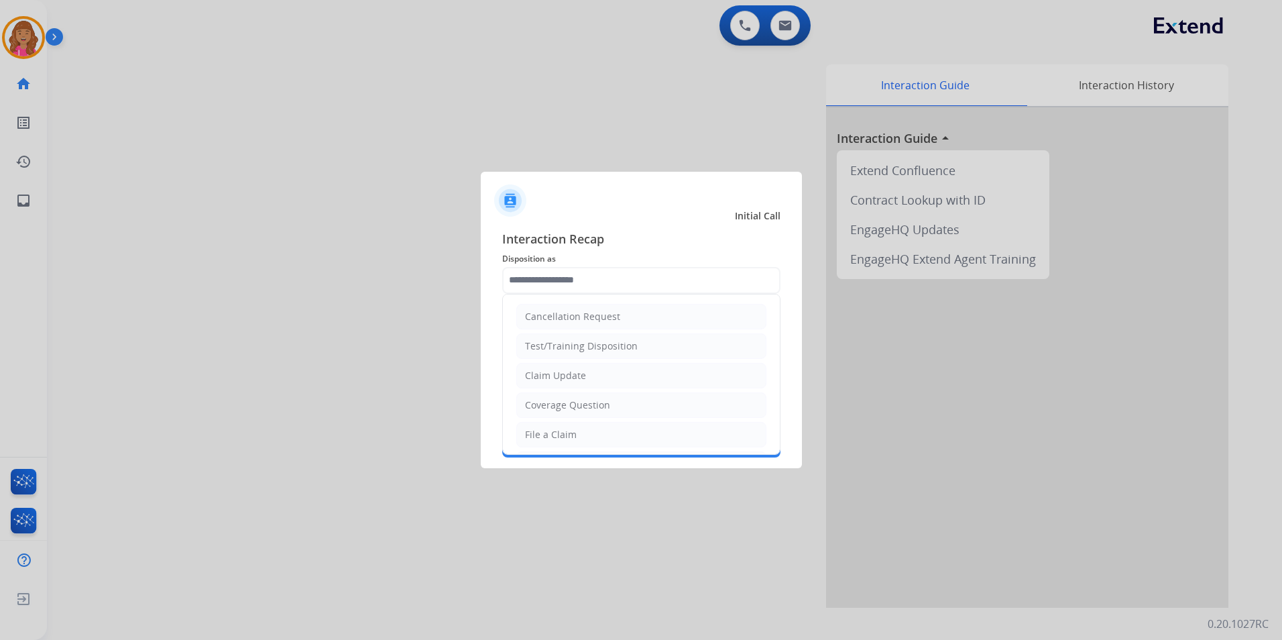
drag, startPoint x: 622, startPoint y: 400, endPoint x: 617, endPoint y: 385, distance: 15.1
click at [621, 400] on li "Coverage Question" at bounding box center [641, 404] width 250 height 25
type input "**********"
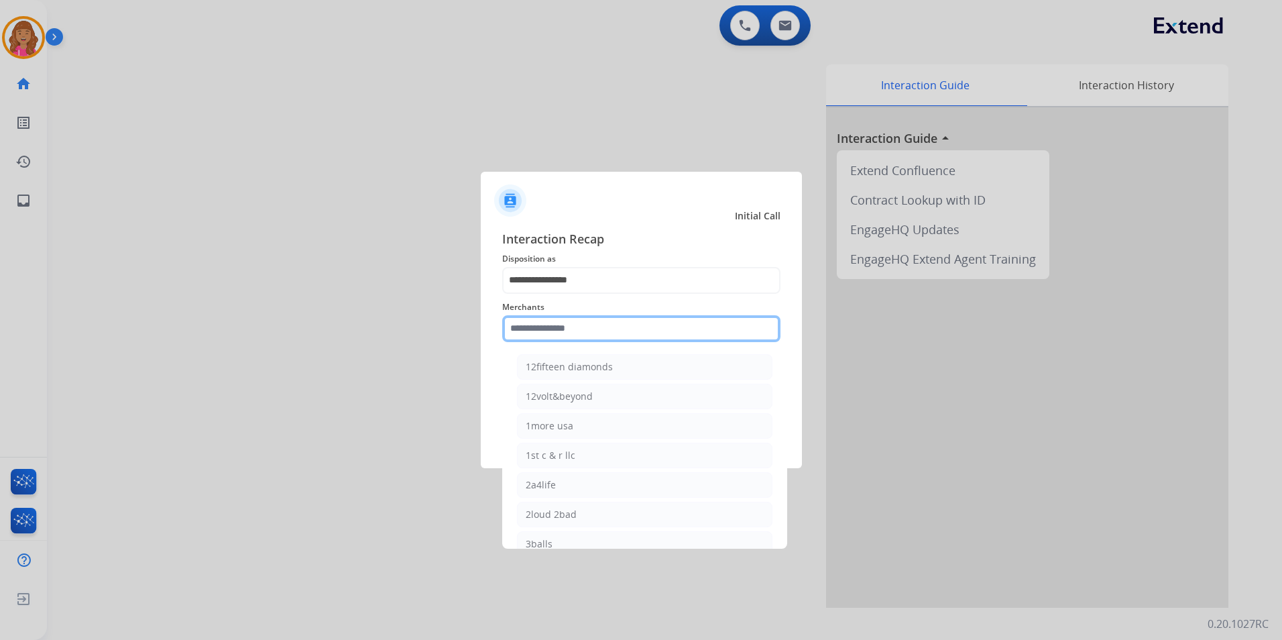
click at [582, 328] on input "text" at bounding box center [641, 328] width 278 height 27
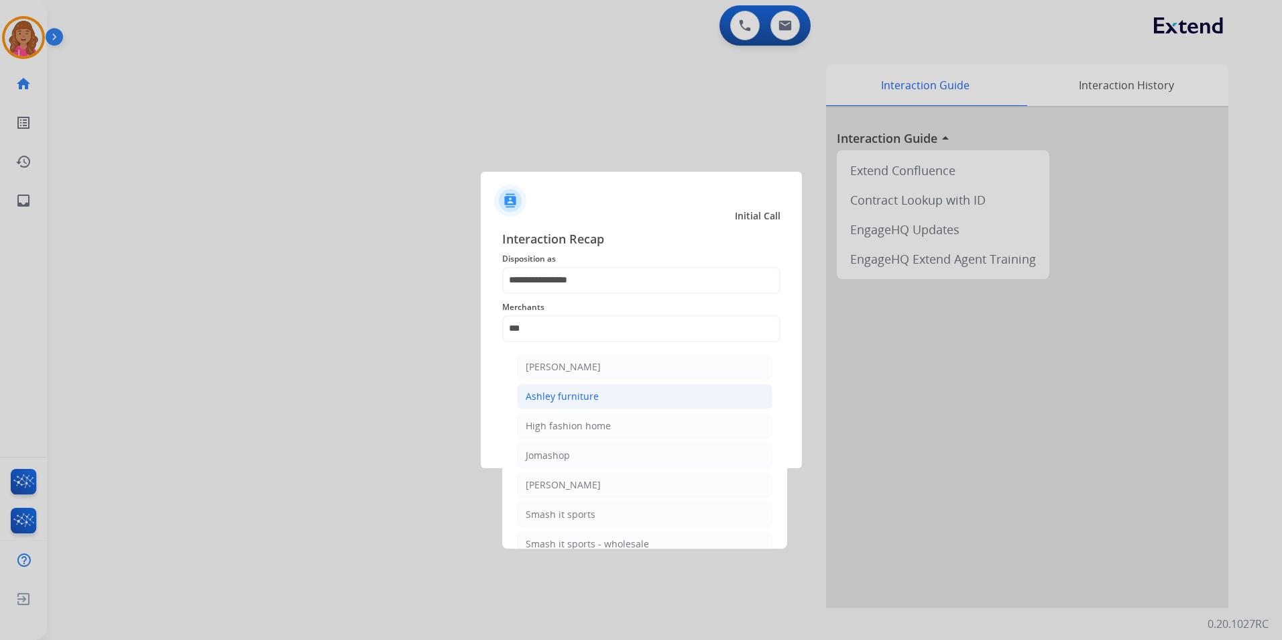
click at [609, 390] on li "Ashley furniture" at bounding box center [644, 395] width 255 height 25
type input "**********"
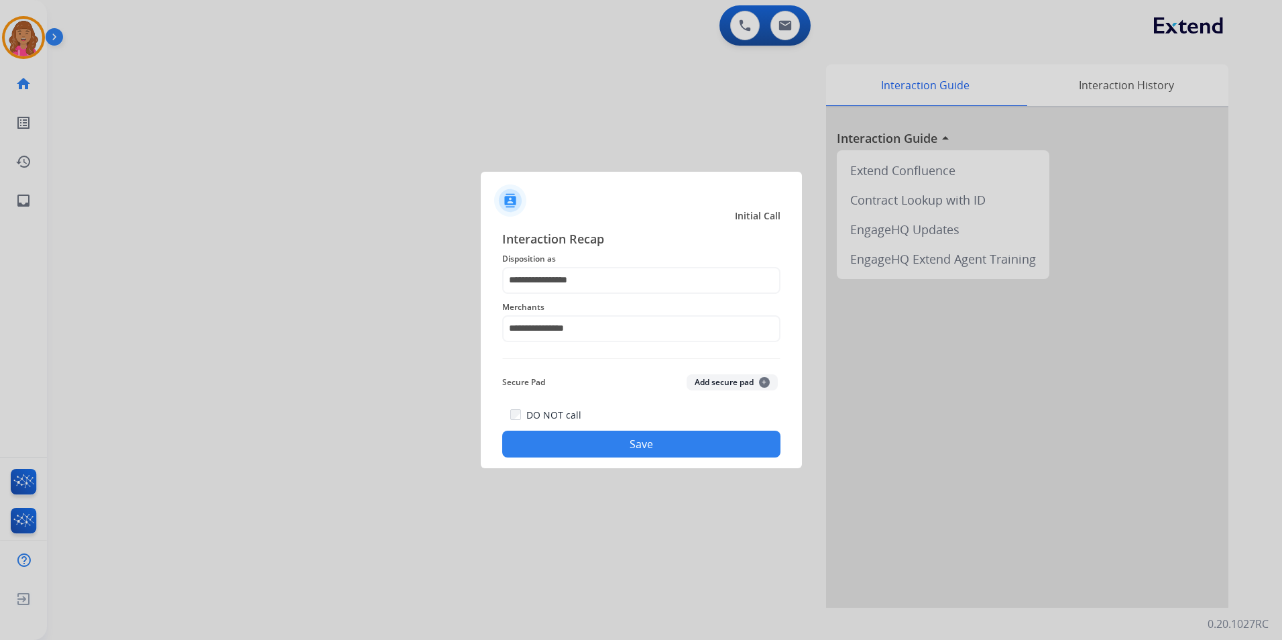
click at [597, 429] on div "DO NOT call Save" at bounding box center [641, 431] width 278 height 51
click at [609, 451] on button "Save" at bounding box center [641, 443] width 278 height 27
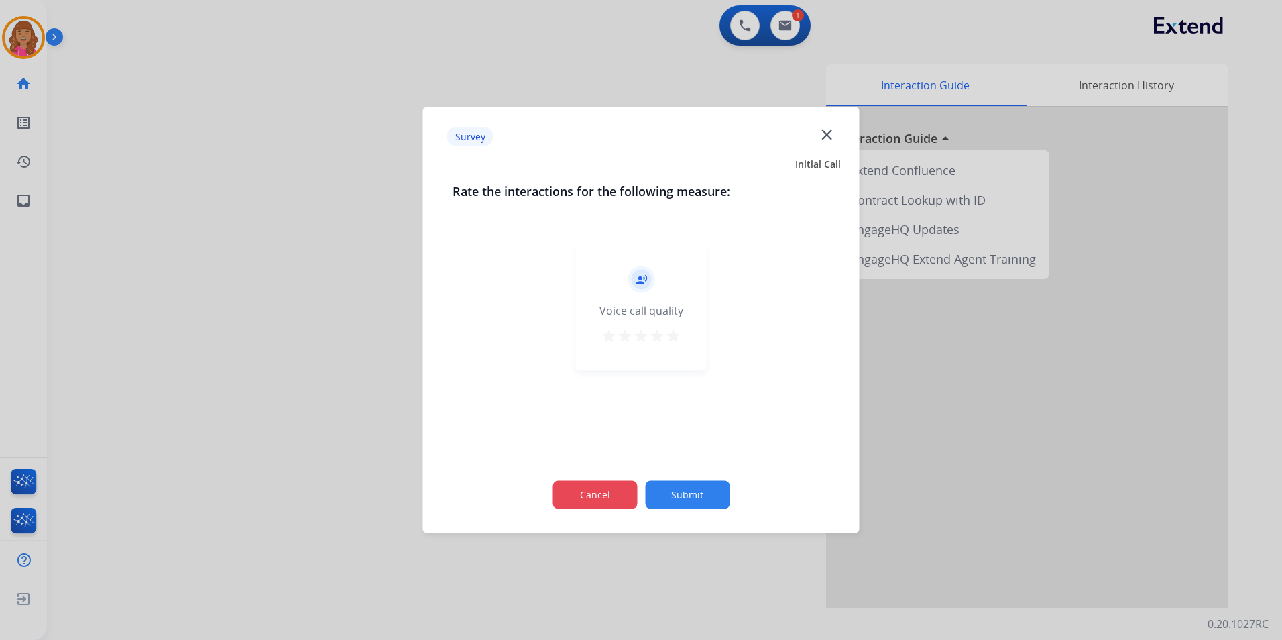
click at [603, 491] on button "Cancel" at bounding box center [594, 495] width 84 height 28
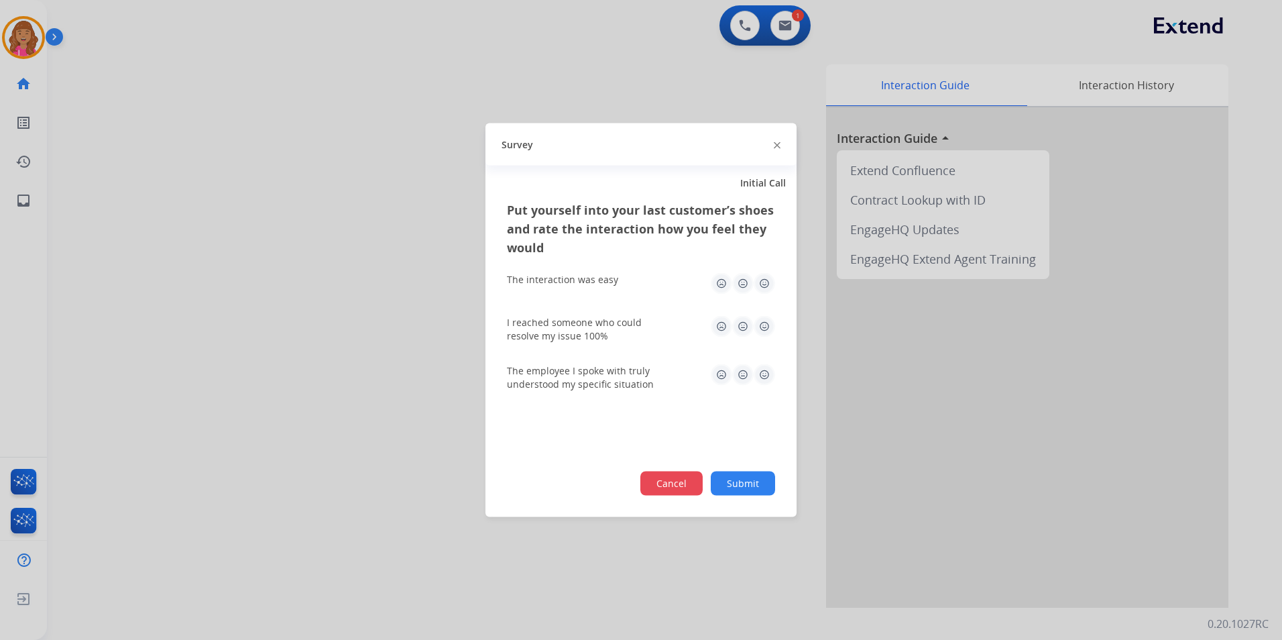
click at [683, 489] on button "Cancel" at bounding box center [671, 483] width 62 height 24
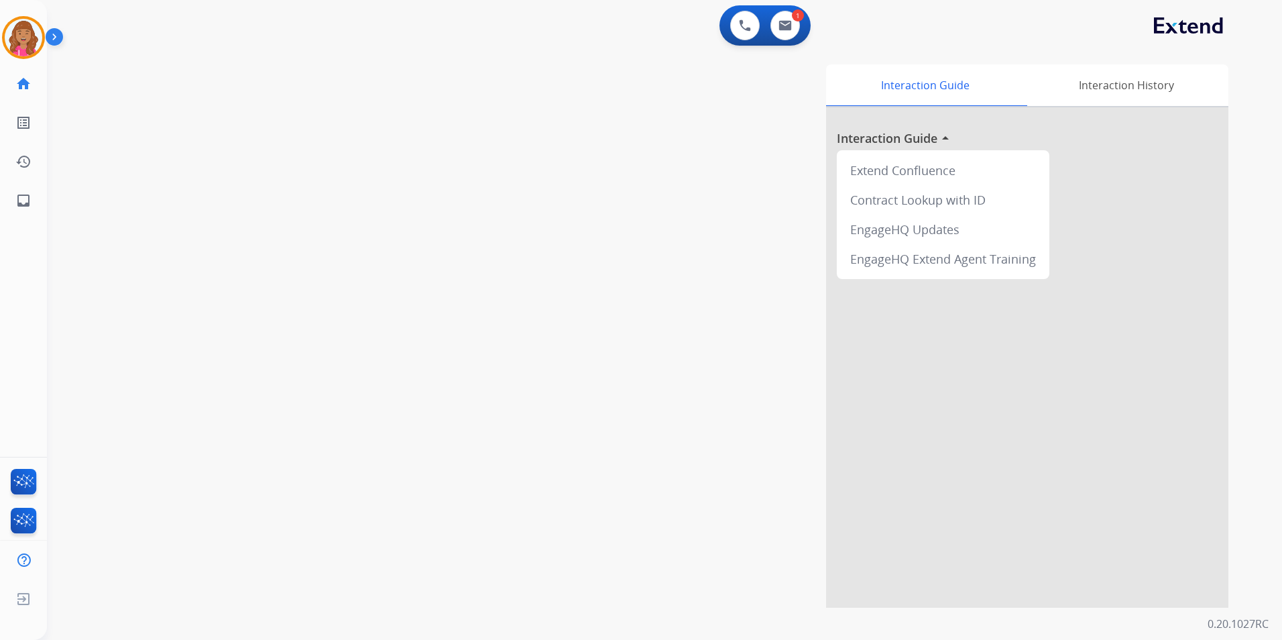
click at [780, 41] on div "0 Voice Interactions 1 Email Interactions" at bounding box center [764, 25] width 91 height 40
click at [787, 34] on button at bounding box center [784, 25] width 29 height 29
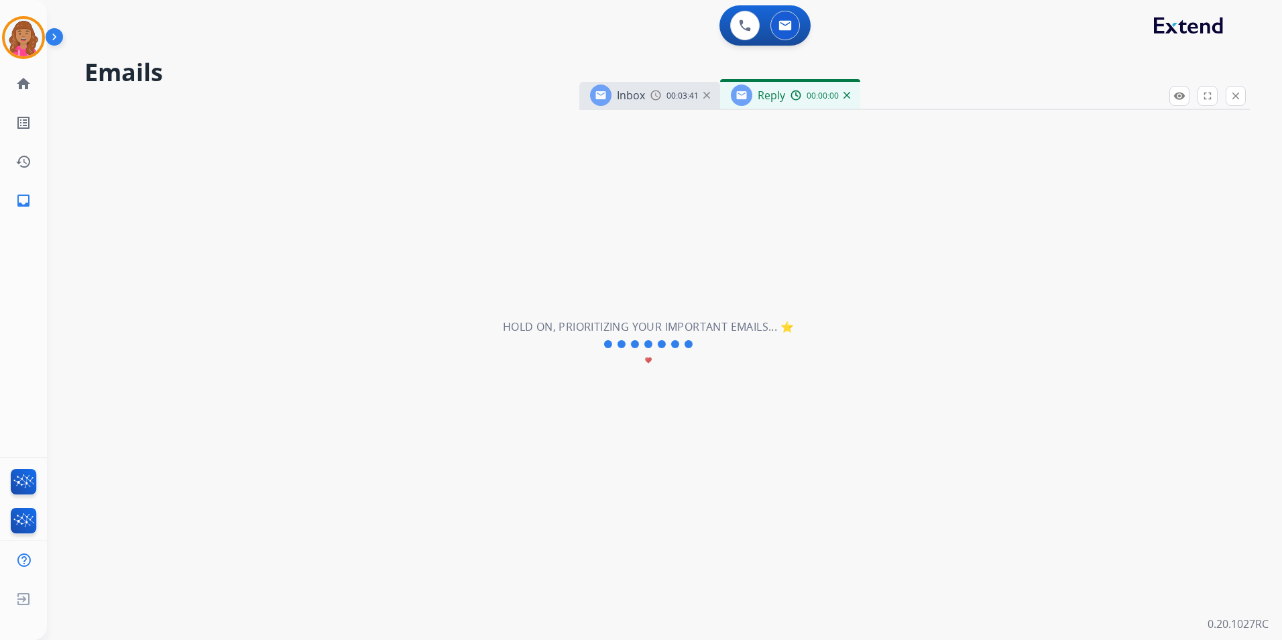
select select "**********"
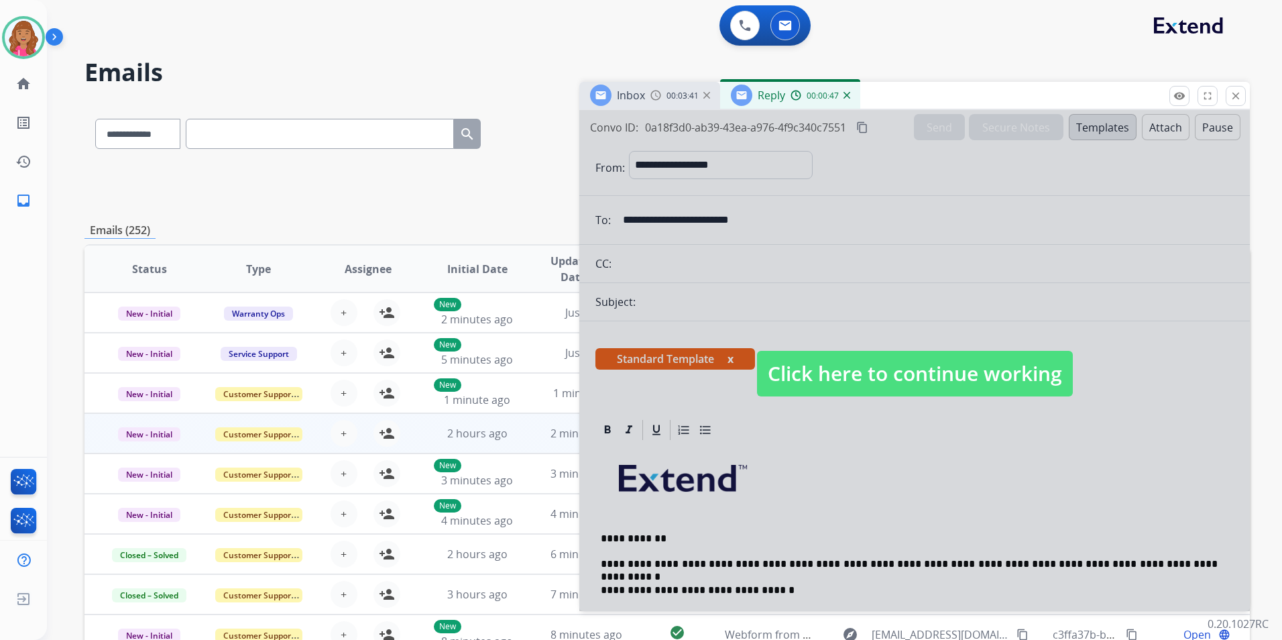
click at [865, 373] on span "Click here to continue working" at bounding box center [915, 374] width 316 height 46
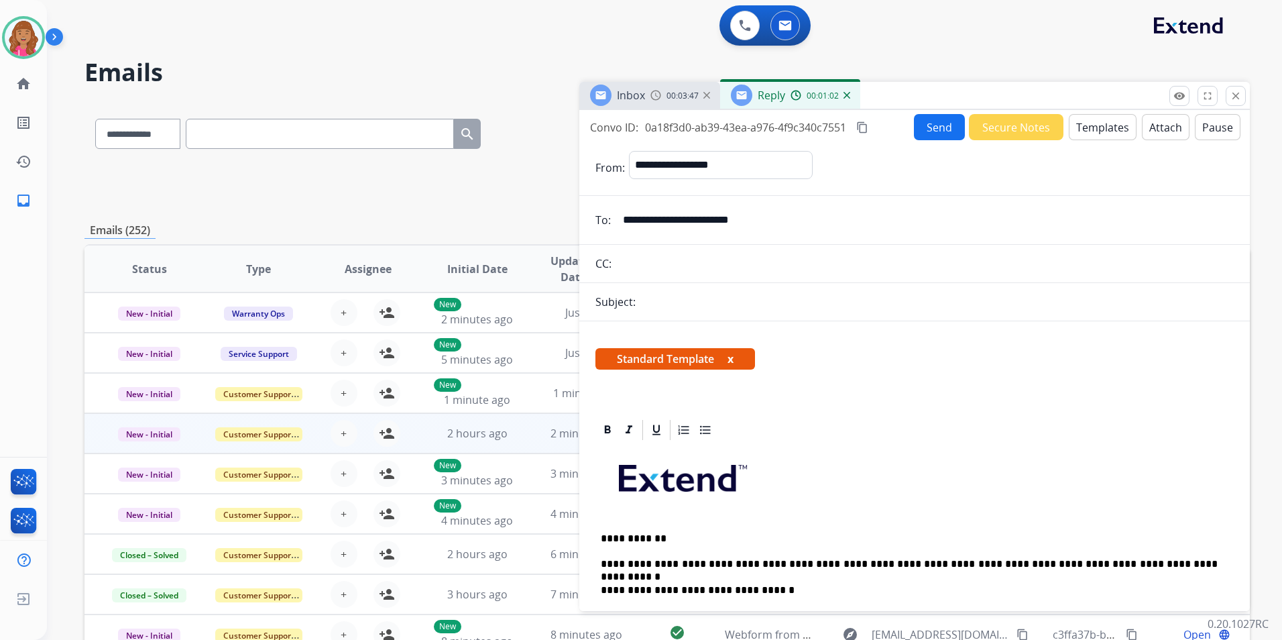
click at [1021, 141] on form "**********" at bounding box center [914, 626] width 670 height 973
click at [1021, 134] on button "Secure Notes" at bounding box center [1016, 127] width 95 height 26
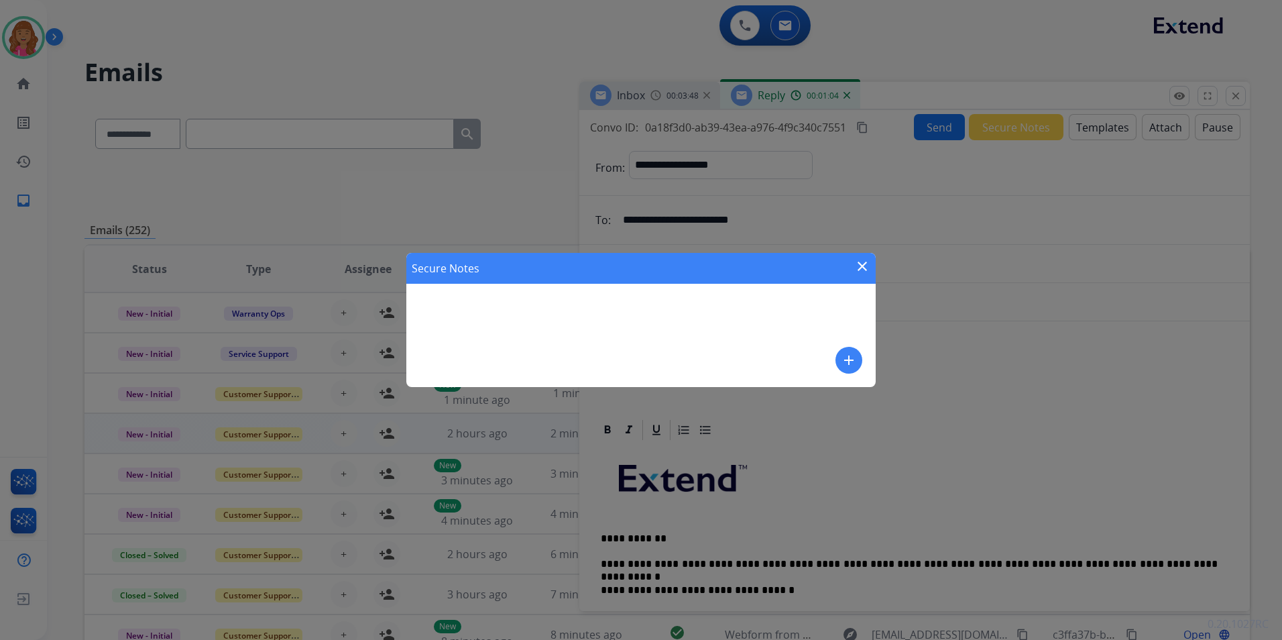
click at [859, 357] on button "add" at bounding box center [848, 360] width 27 height 27
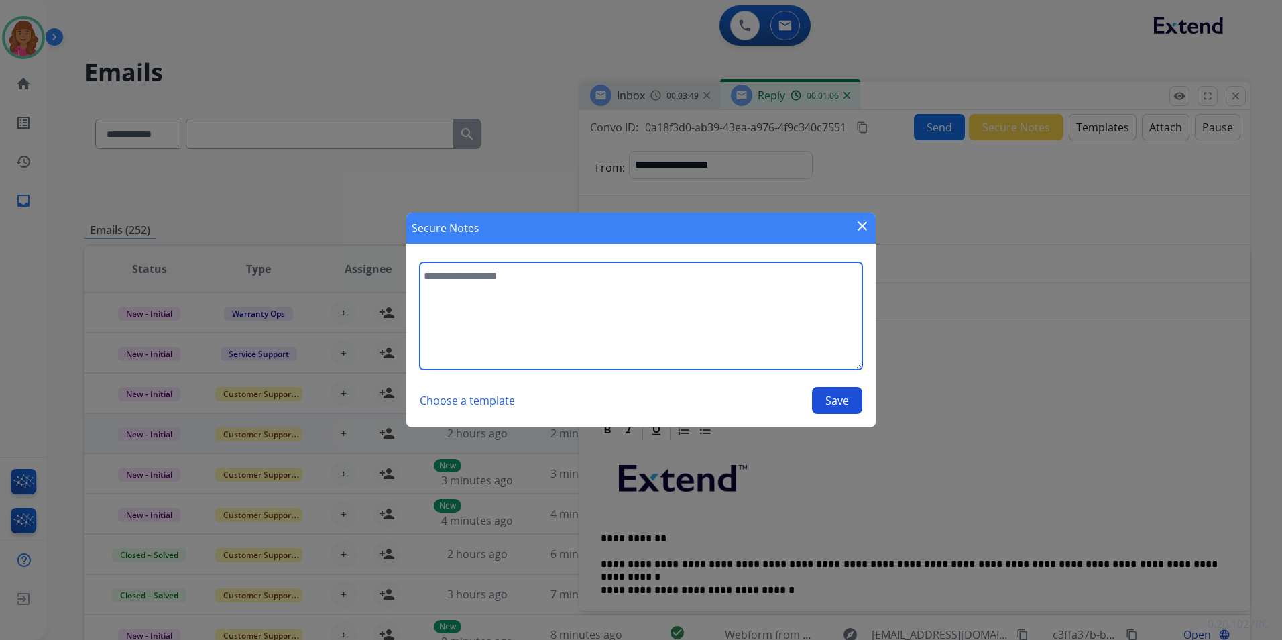
click at [727, 348] on textarea at bounding box center [641, 315] width 442 height 107
type textarea "**********"
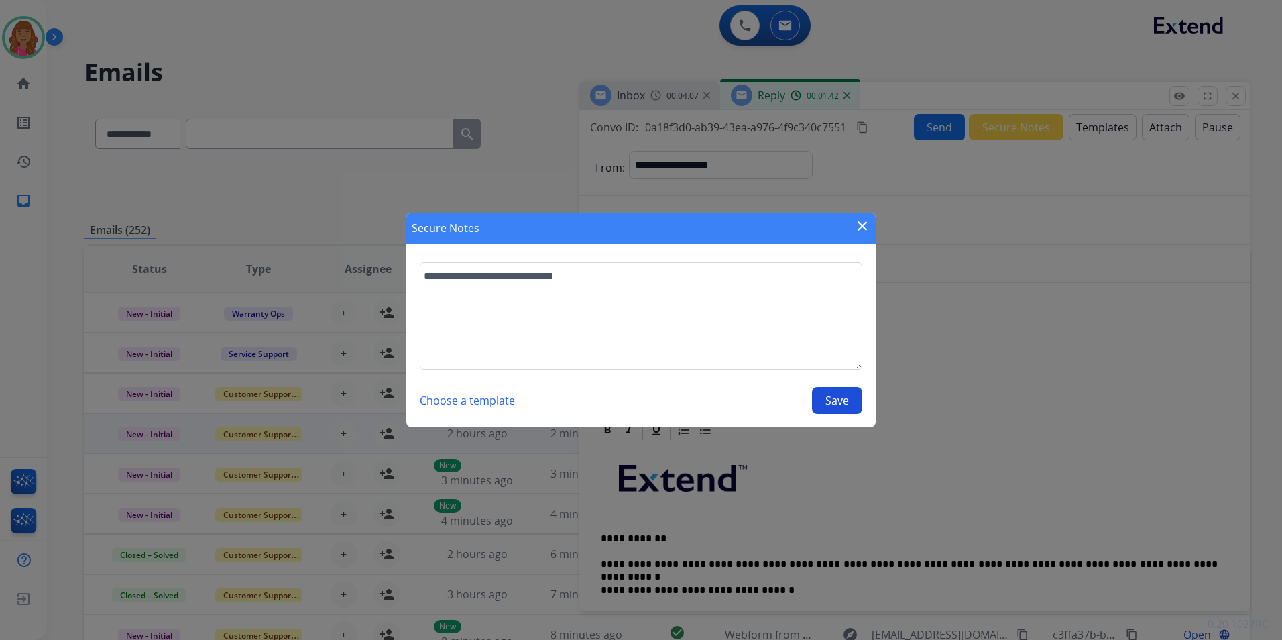
click at [831, 408] on button "Save" at bounding box center [837, 400] width 50 height 27
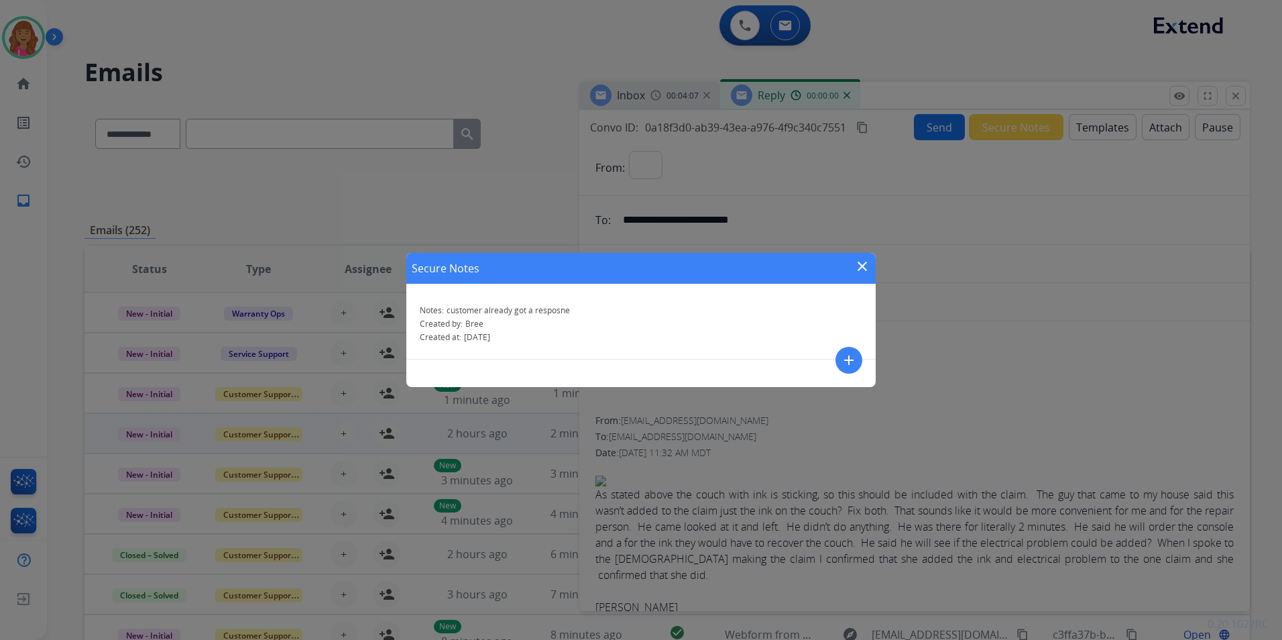
select select "**********"
click at [1230, 99] on div "Secure Notes close Notes: customer already got a resposne Created by: Bree Crea…" at bounding box center [641, 320] width 1282 height 640
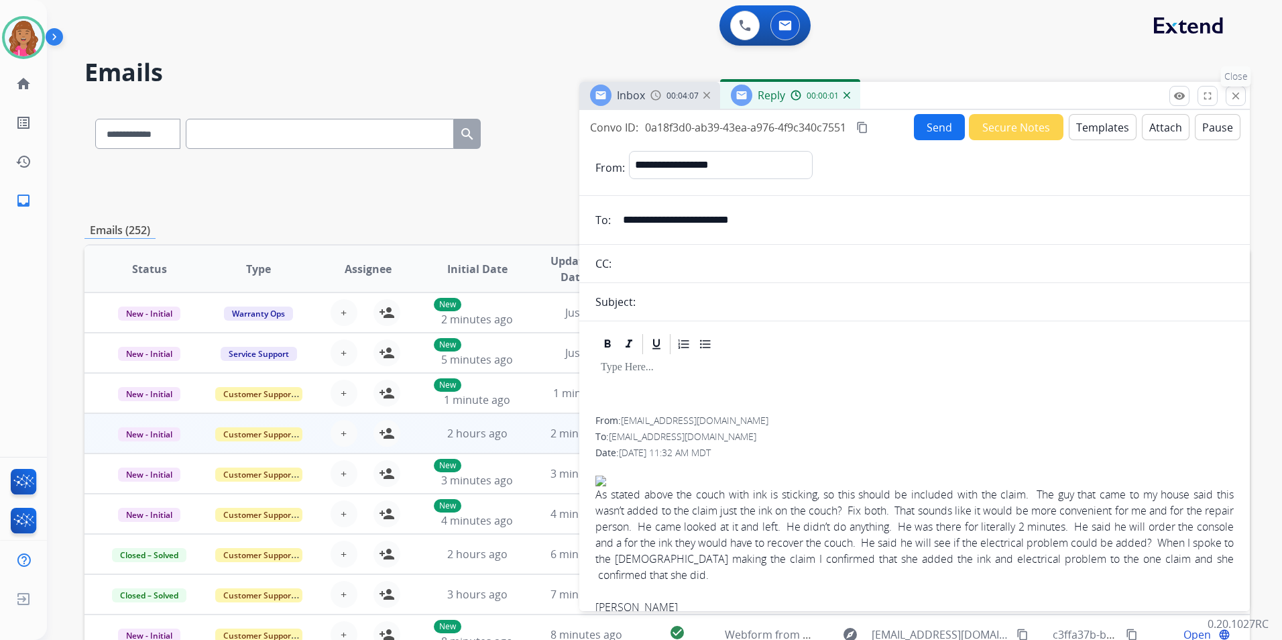
click at [1234, 97] on mat-icon "close" at bounding box center [1236, 96] width 12 height 12
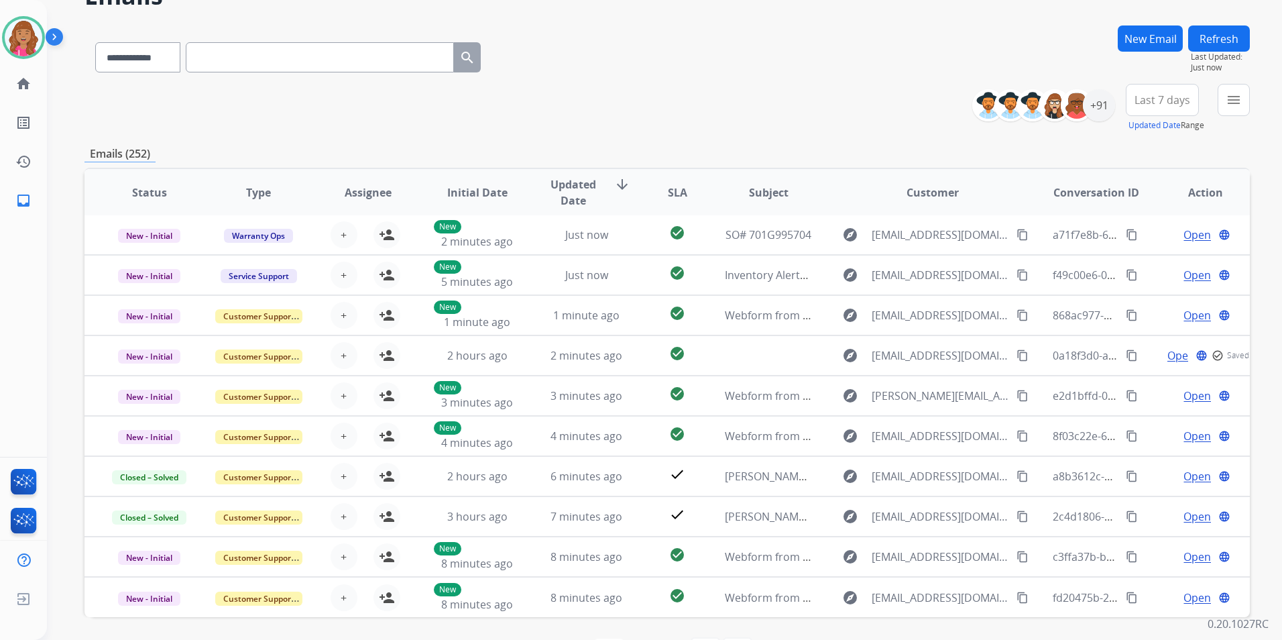
scroll to position [123, 0]
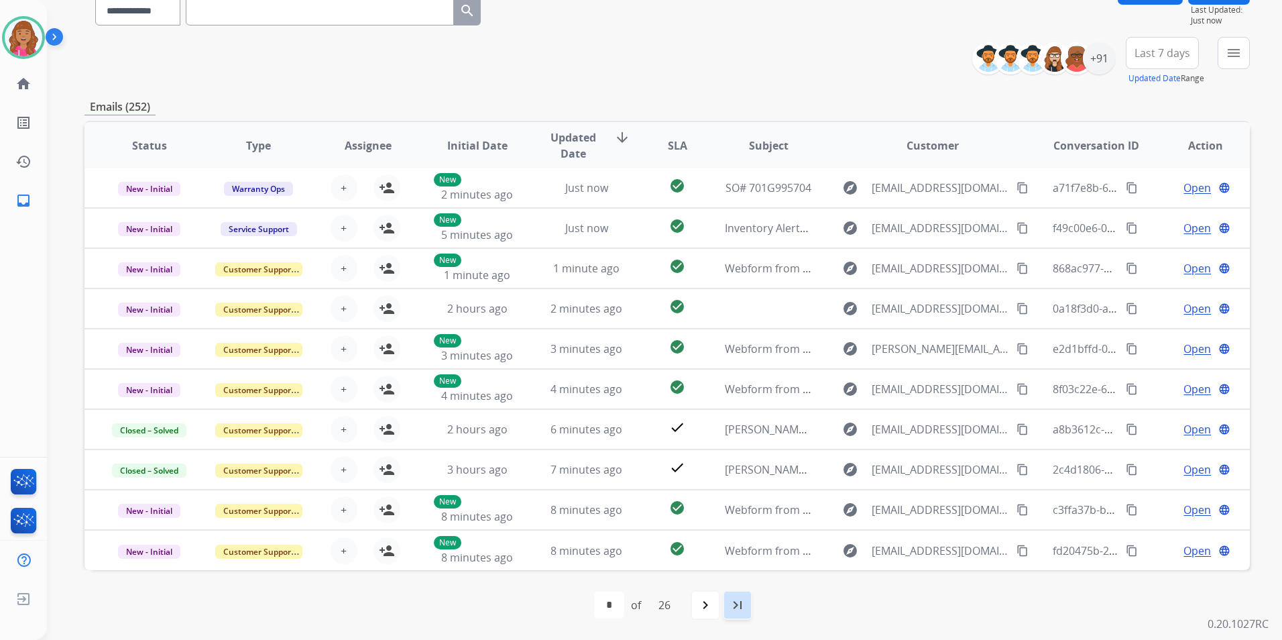
click at [729, 609] on div "last_page" at bounding box center [737, 604] width 29 height 29
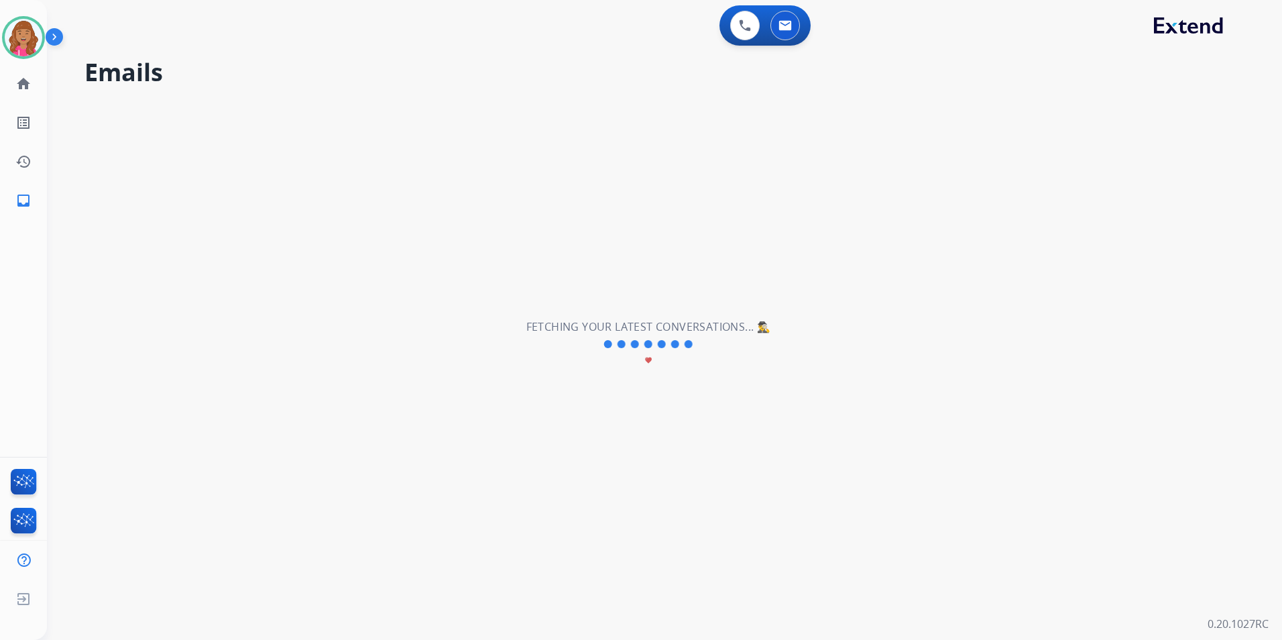
scroll to position [0, 0]
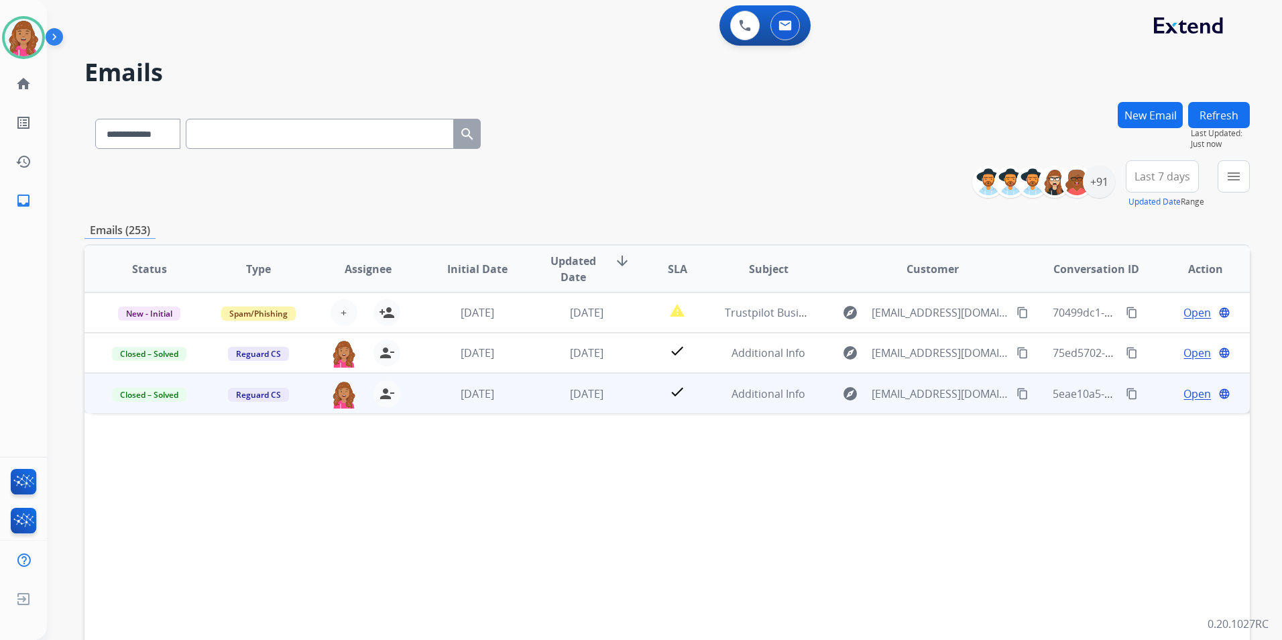
click at [1183, 392] on span "Open" at bounding box center [1196, 393] width 27 height 16
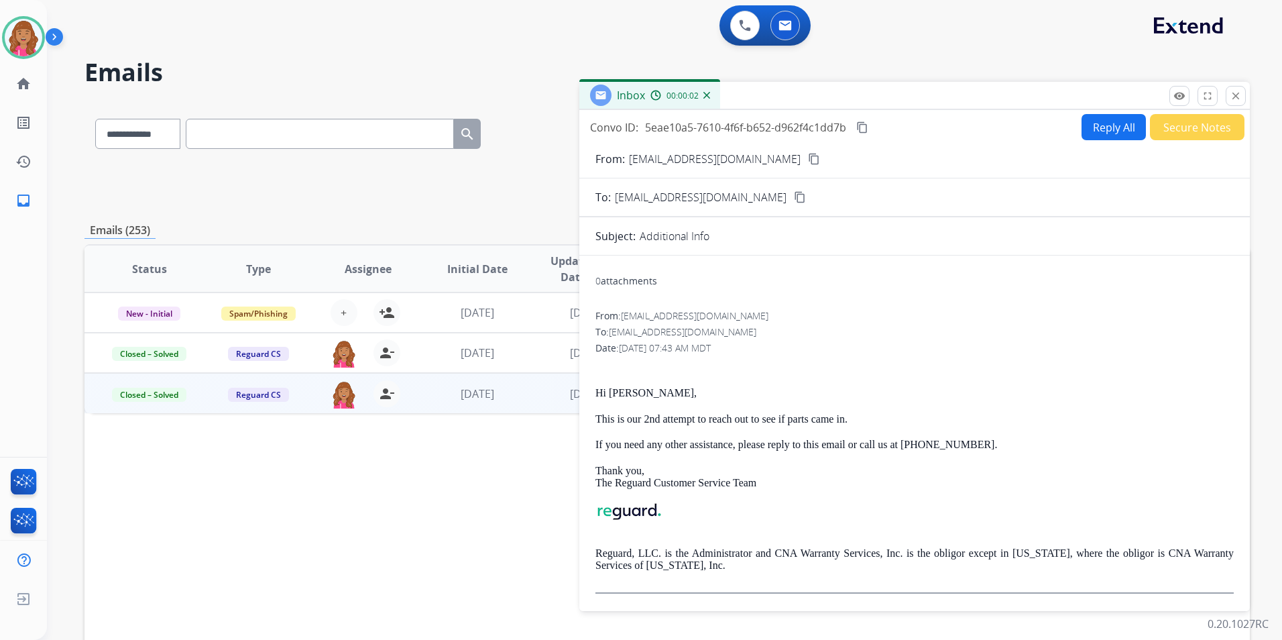
click at [333, 495] on div "Status Type Assignee Initial Date Updated Date arrow_downward SLA Subject Custo…" at bounding box center [666, 468] width 1165 height 449
click at [1237, 97] on mat-icon "close" at bounding box center [1236, 96] width 12 height 12
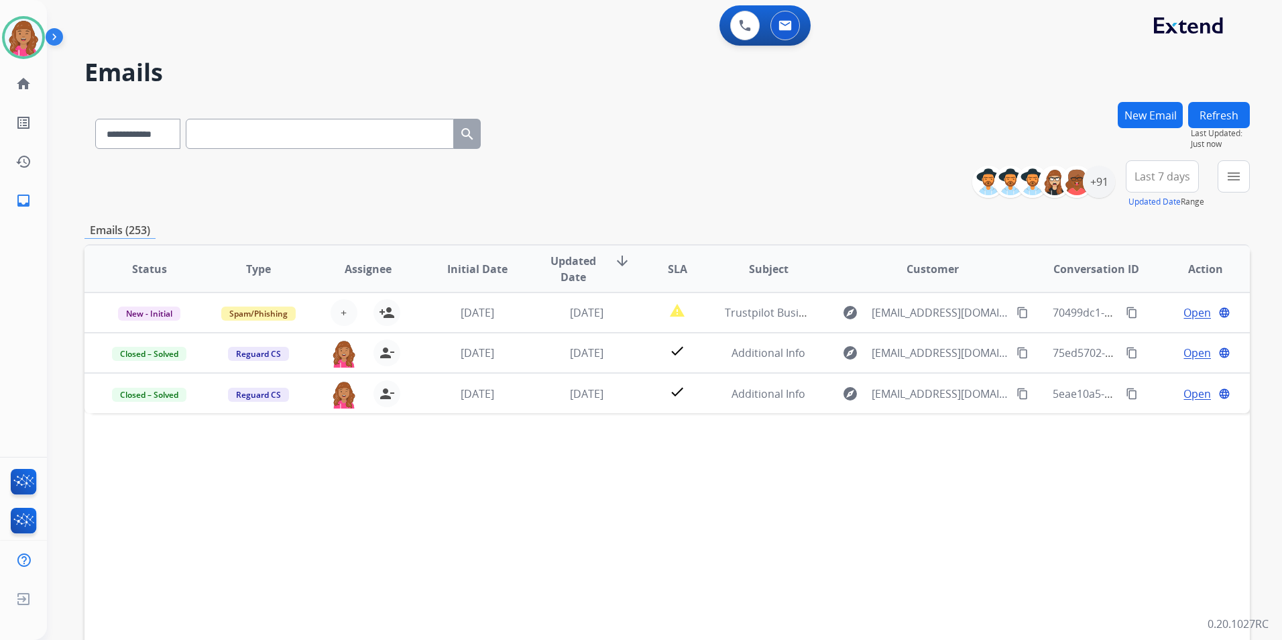
click at [1235, 105] on button "Refresh" at bounding box center [1219, 115] width 62 height 26
click at [1215, 119] on button "Refresh" at bounding box center [1219, 115] width 62 height 26
click at [1226, 179] on button "menu Filters" at bounding box center [1233, 176] width 32 height 32
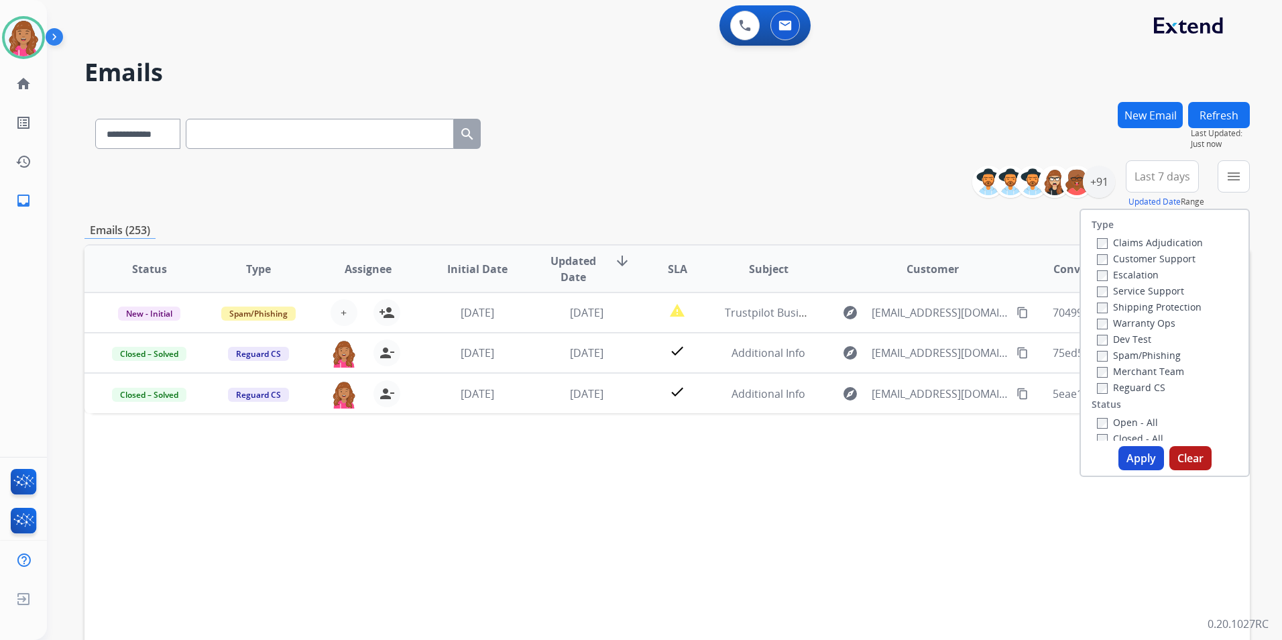
click at [1112, 418] on label "Open - All" at bounding box center [1127, 422] width 61 height 13
click at [1134, 459] on button "Apply" at bounding box center [1141, 458] width 46 height 24
select select "*"
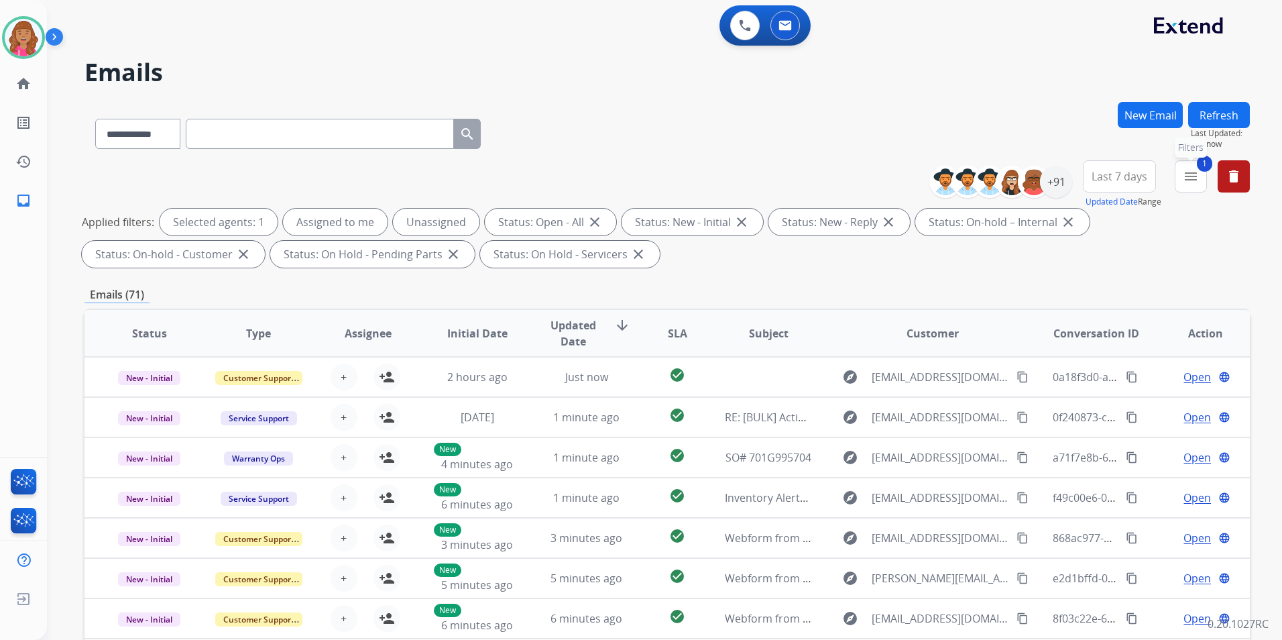
click at [1201, 179] on button "1 menu Filters" at bounding box center [1191, 176] width 32 height 32
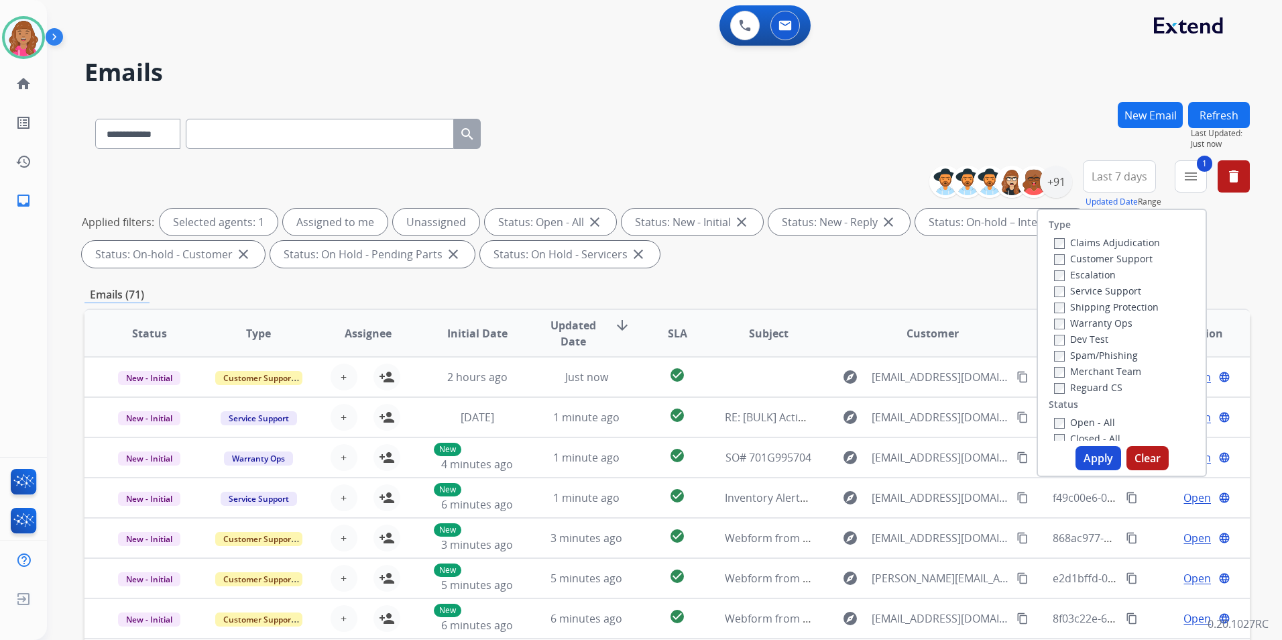
click at [1096, 386] on label "Reguard CS" at bounding box center [1088, 387] width 68 height 13
click at [1114, 313] on div "Shipping Protection" at bounding box center [1107, 306] width 106 height 16
click at [1139, 261] on label "Customer Support" at bounding box center [1103, 258] width 99 height 13
click at [1088, 303] on label "Shipping Protection" at bounding box center [1106, 306] width 105 height 13
click at [1097, 455] on button "Apply" at bounding box center [1098, 458] width 46 height 24
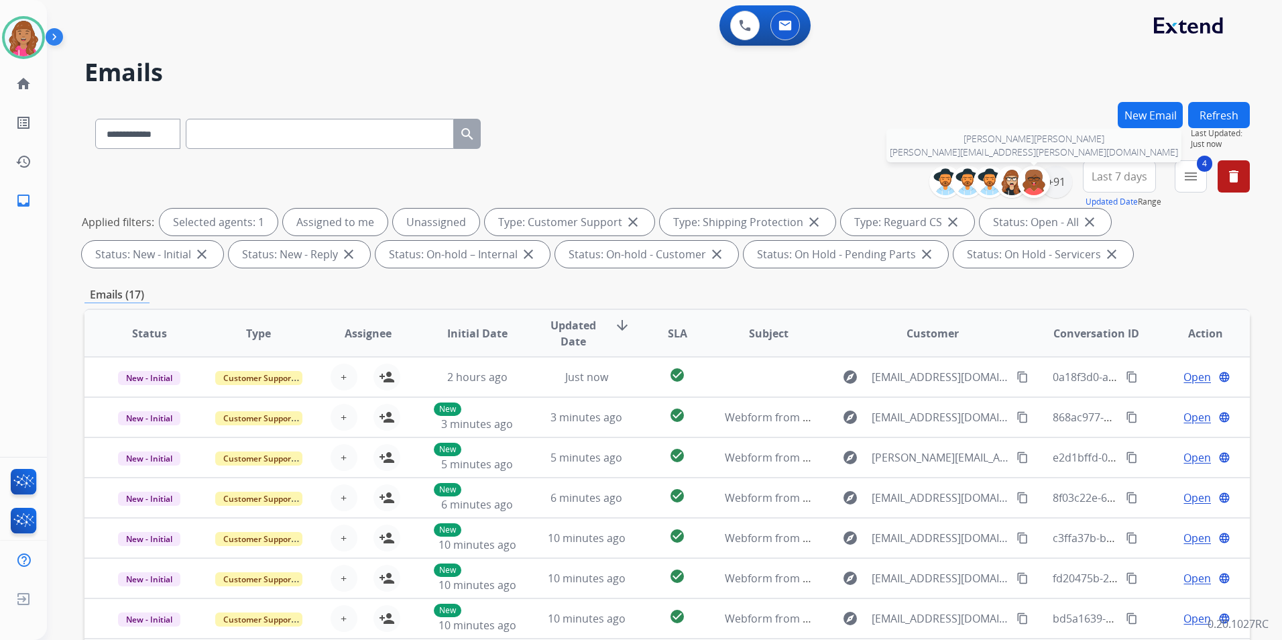
click at [1046, 184] on div at bounding box center [1034, 182] width 32 height 32
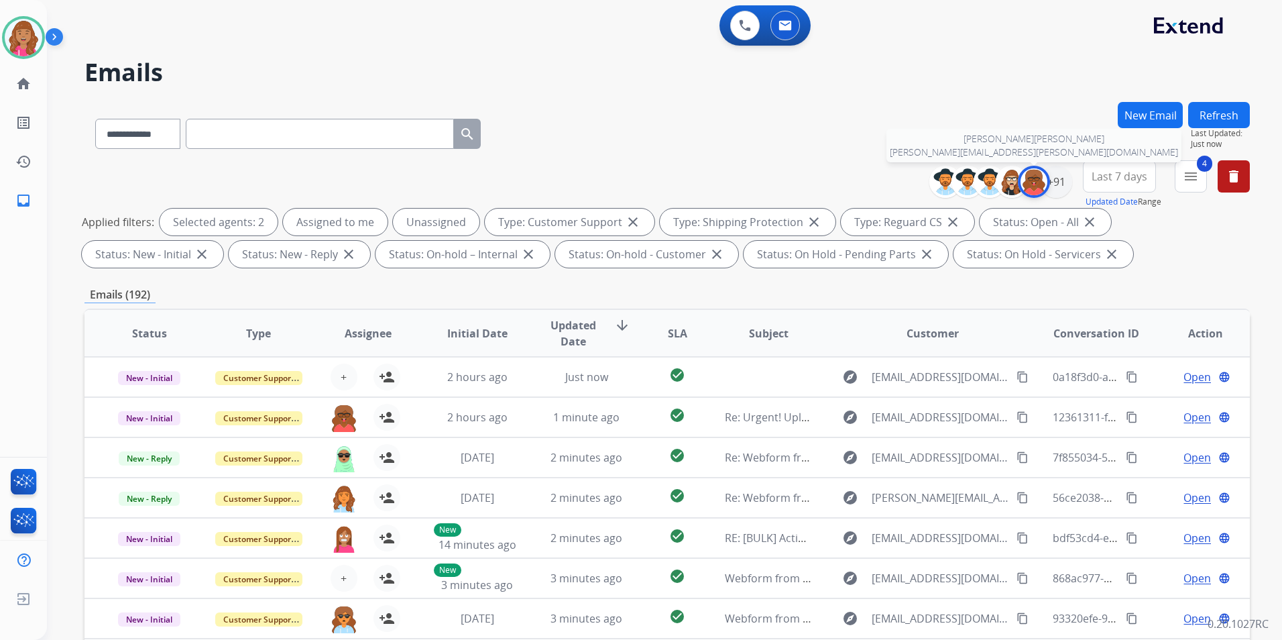
click at [1036, 176] on img at bounding box center [1033, 181] width 27 height 27
click at [1046, 187] on div "+91" at bounding box center [1056, 182] width 32 height 32
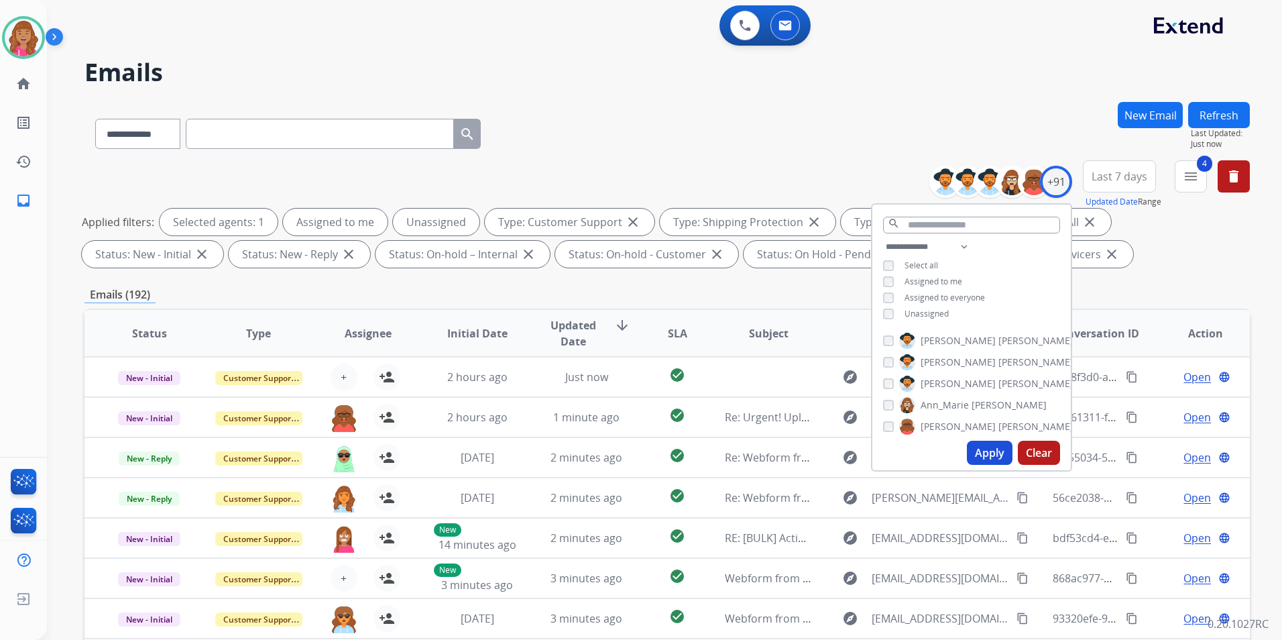
click at [924, 278] on span "Assigned to me" at bounding box center [933, 281] width 58 height 11
click at [925, 312] on span "Unassigned" at bounding box center [926, 313] width 44 height 11
click at [943, 280] on span "Assigned to me" at bounding box center [933, 281] width 58 height 11
click at [985, 446] on button "Apply" at bounding box center [990, 452] width 46 height 24
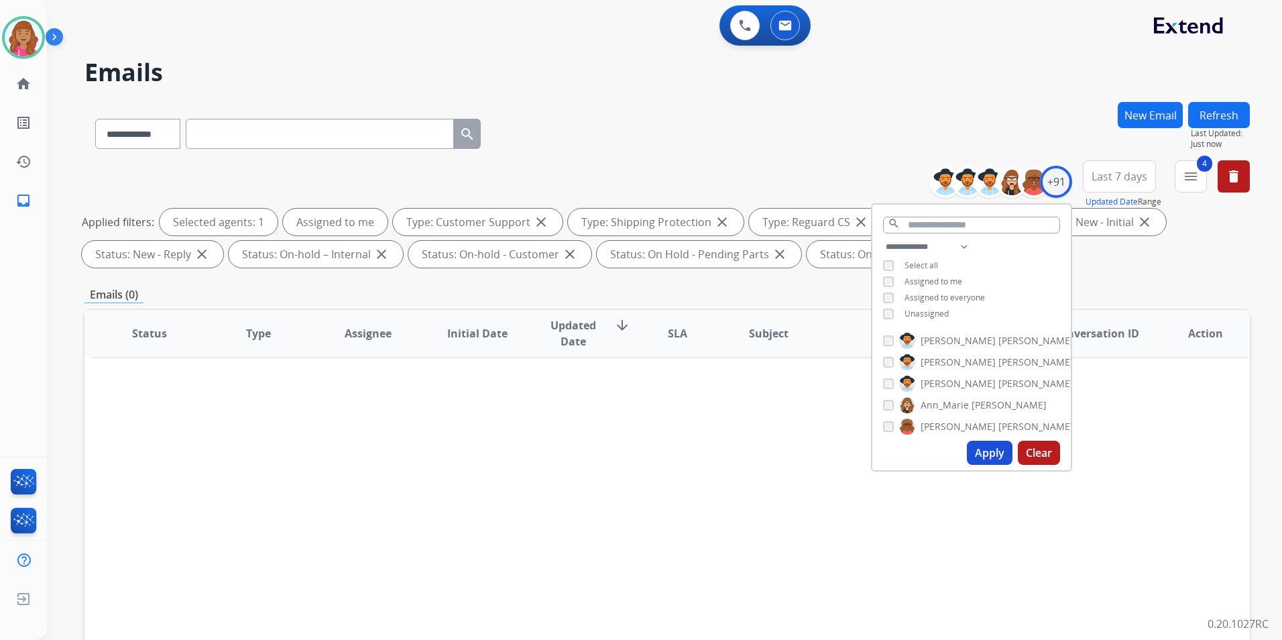
click at [933, 315] on span "Unassigned" at bounding box center [926, 313] width 44 height 11
click at [994, 449] on button "Apply" at bounding box center [990, 452] width 46 height 24
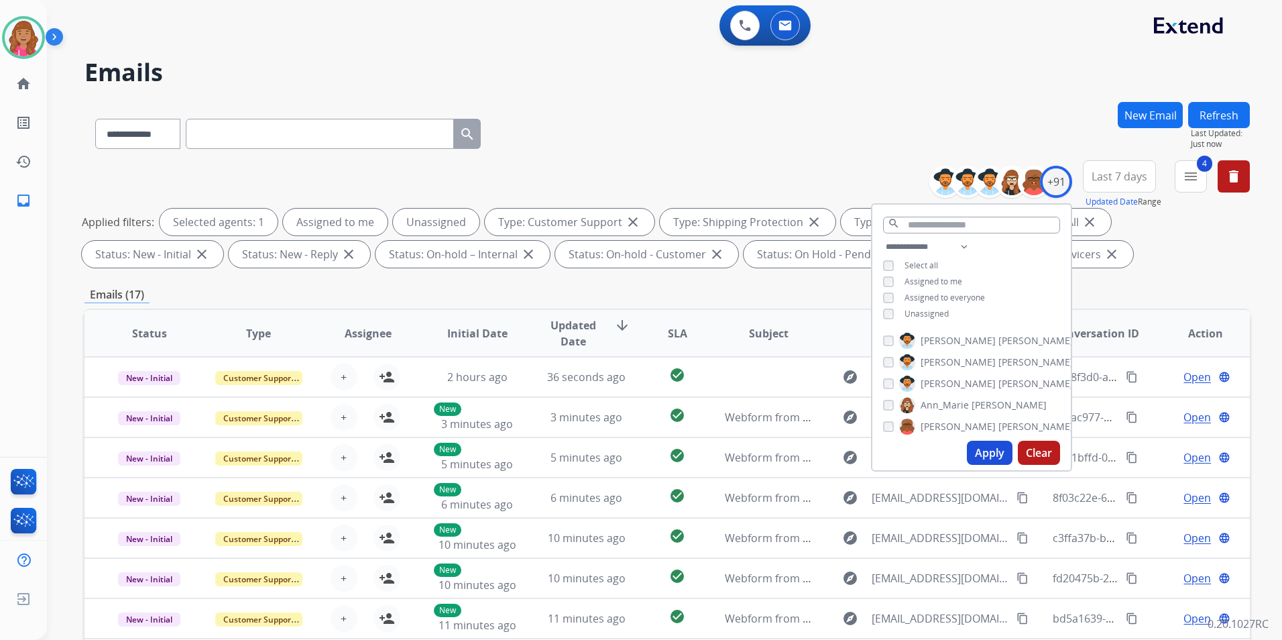
click at [752, 282] on div "**********" at bounding box center [666, 464] width 1165 height 725
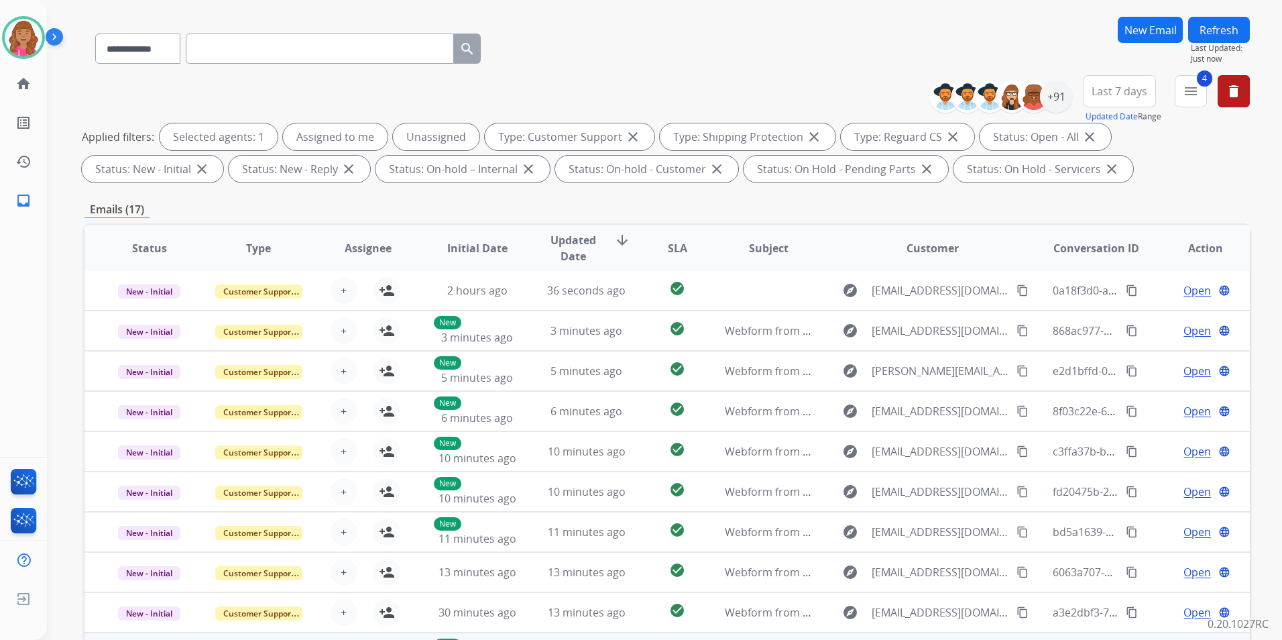
scroll to position [188, 0]
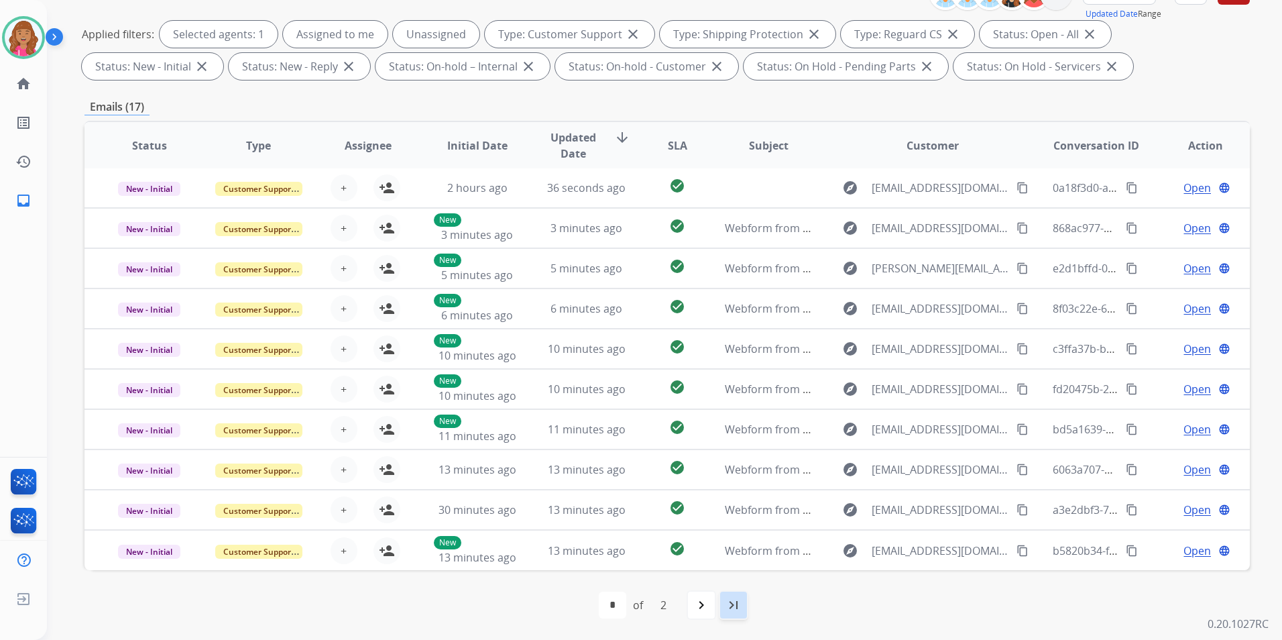
click at [728, 604] on mat-icon "last_page" at bounding box center [733, 605] width 16 height 16
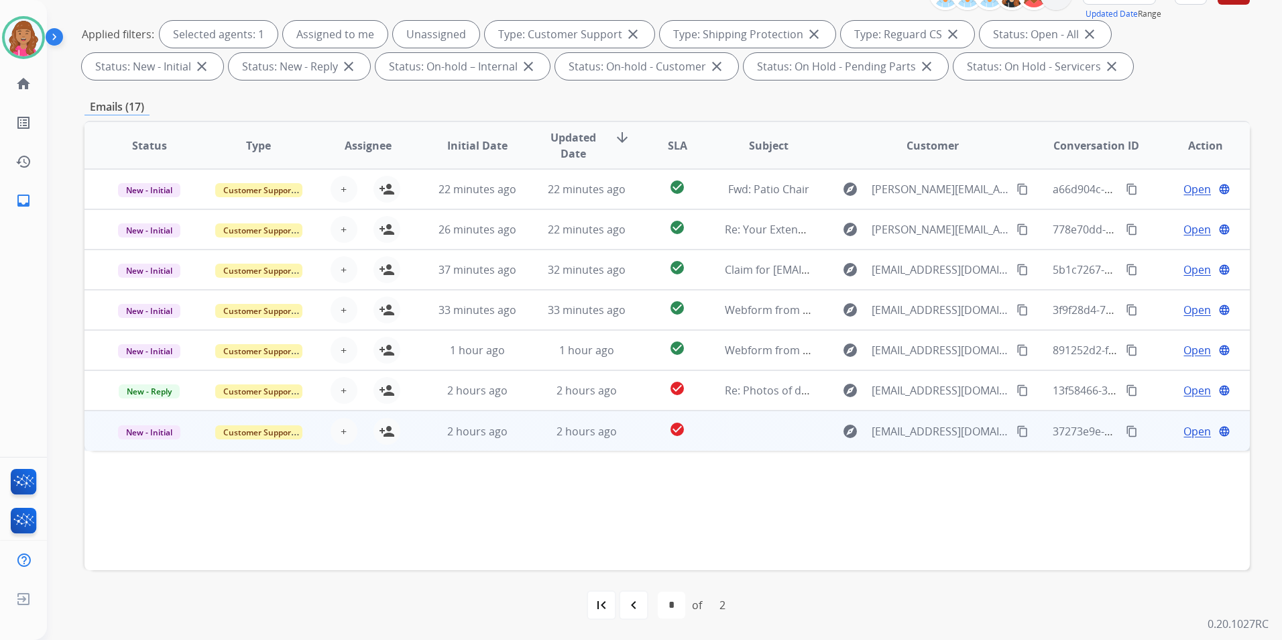
click at [1189, 426] on span "Open" at bounding box center [1196, 431] width 27 height 16
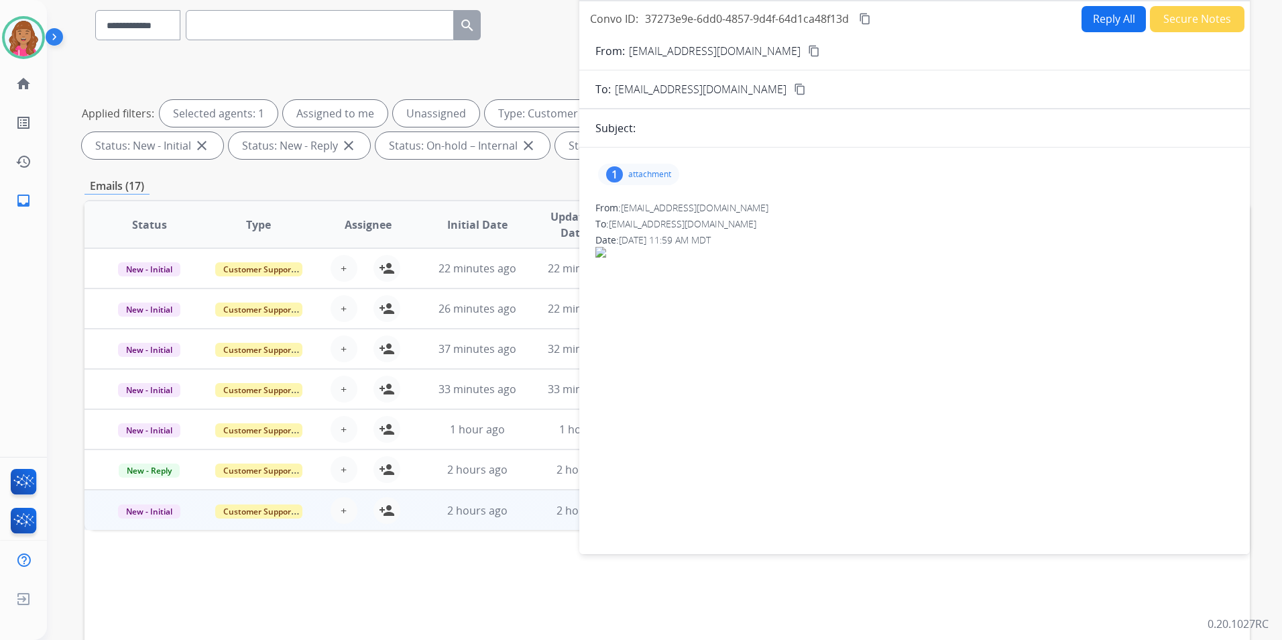
scroll to position [0, 0]
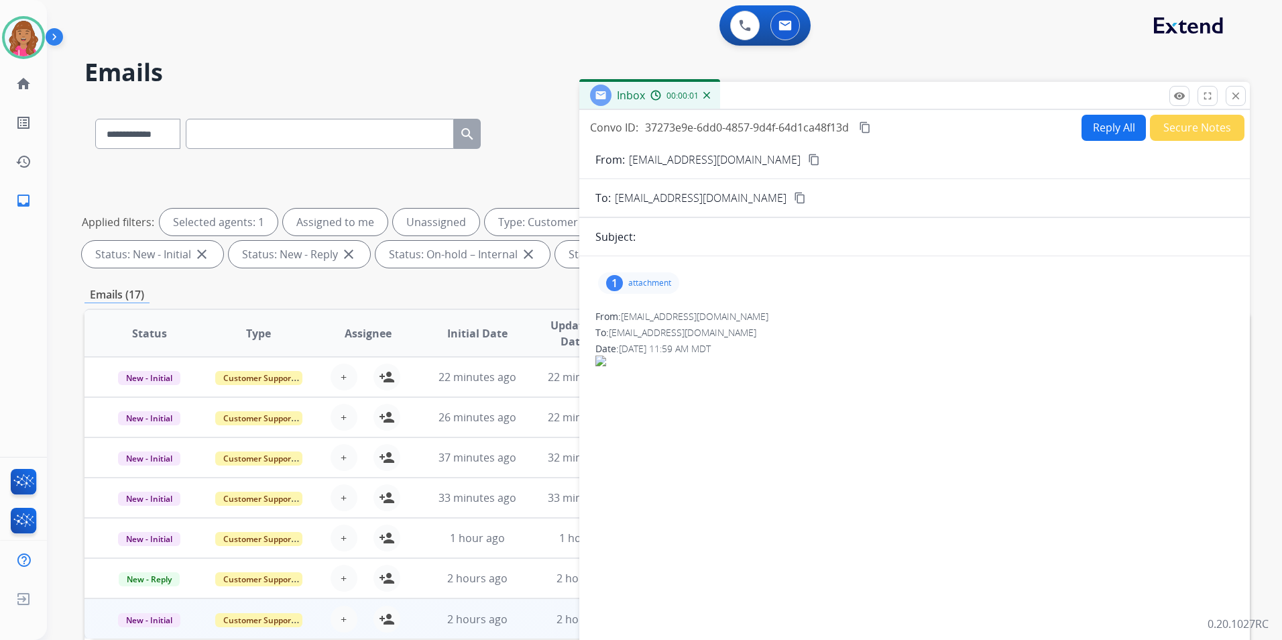
click at [646, 287] on p "attachment" at bounding box center [649, 283] width 43 height 11
click at [654, 312] on div at bounding box center [642, 317] width 67 height 47
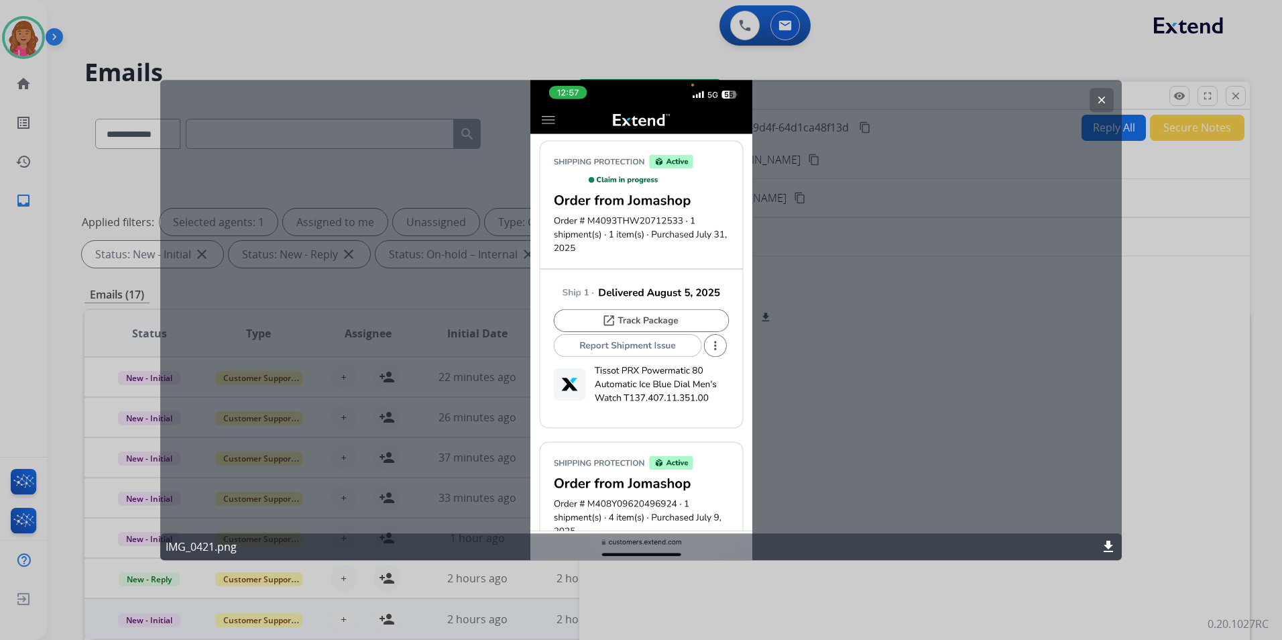
click at [1092, 101] on button "clear" at bounding box center [1101, 100] width 24 height 24
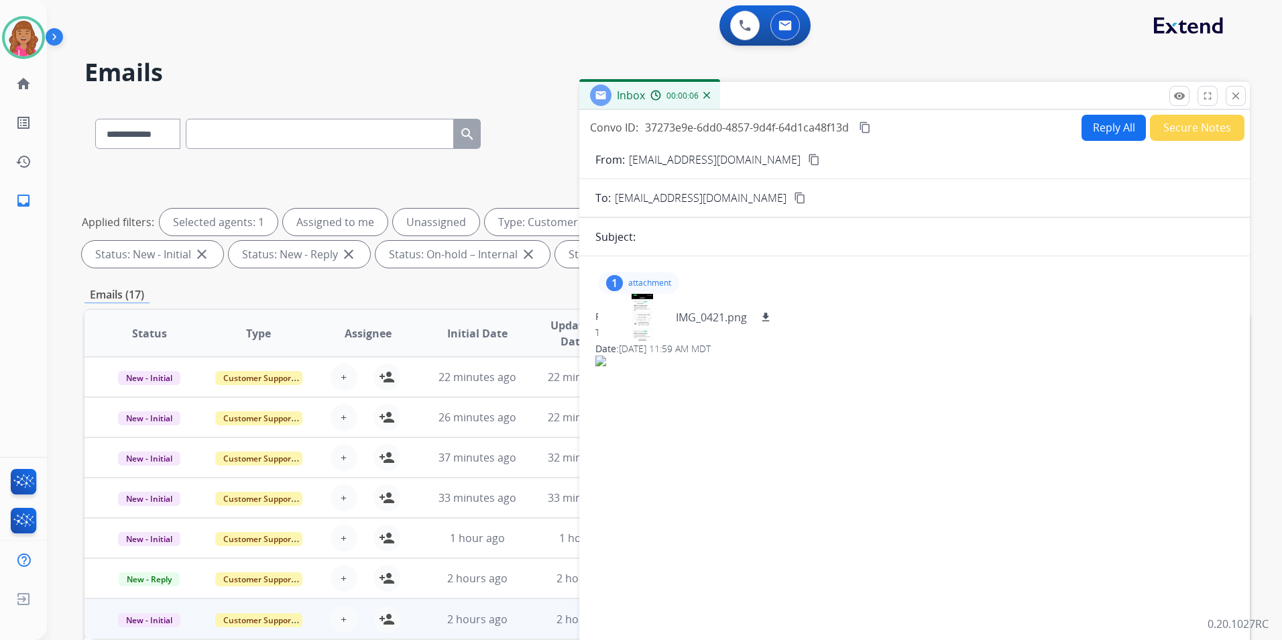
click at [808, 159] on mat-icon "content_copy" at bounding box center [814, 160] width 12 height 12
click at [1093, 135] on button "Reply All" at bounding box center [1113, 128] width 64 height 26
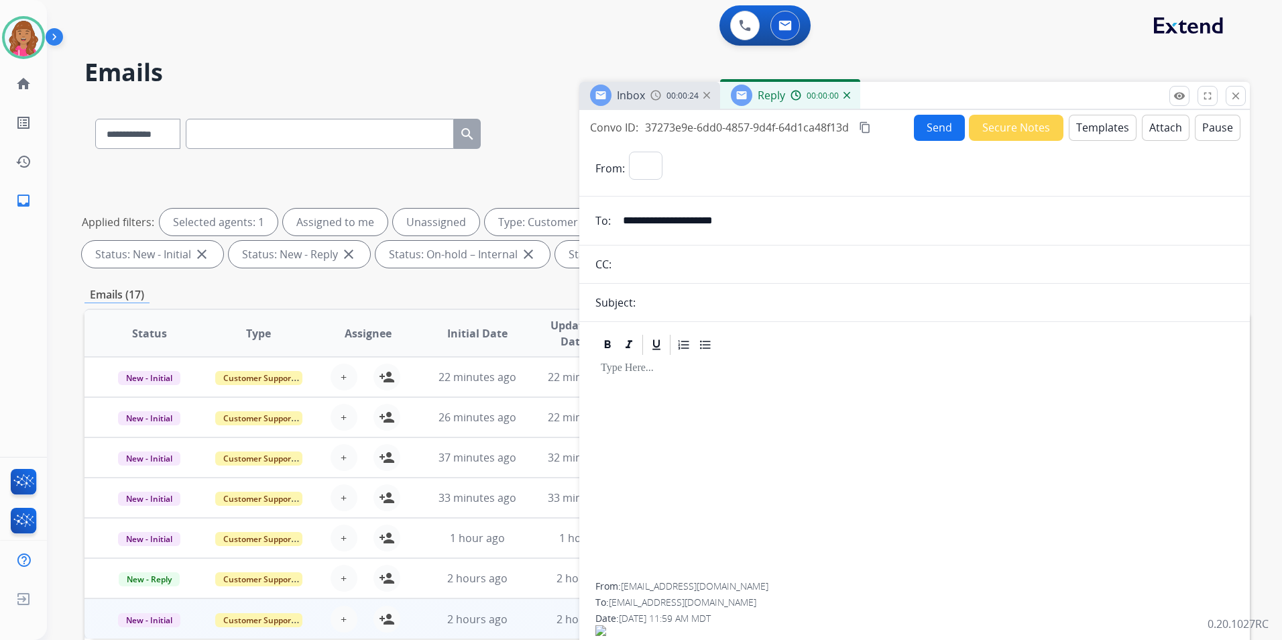
click at [1093, 135] on button "Templates" at bounding box center [1103, 128] width 68 height 26
select select "**********"
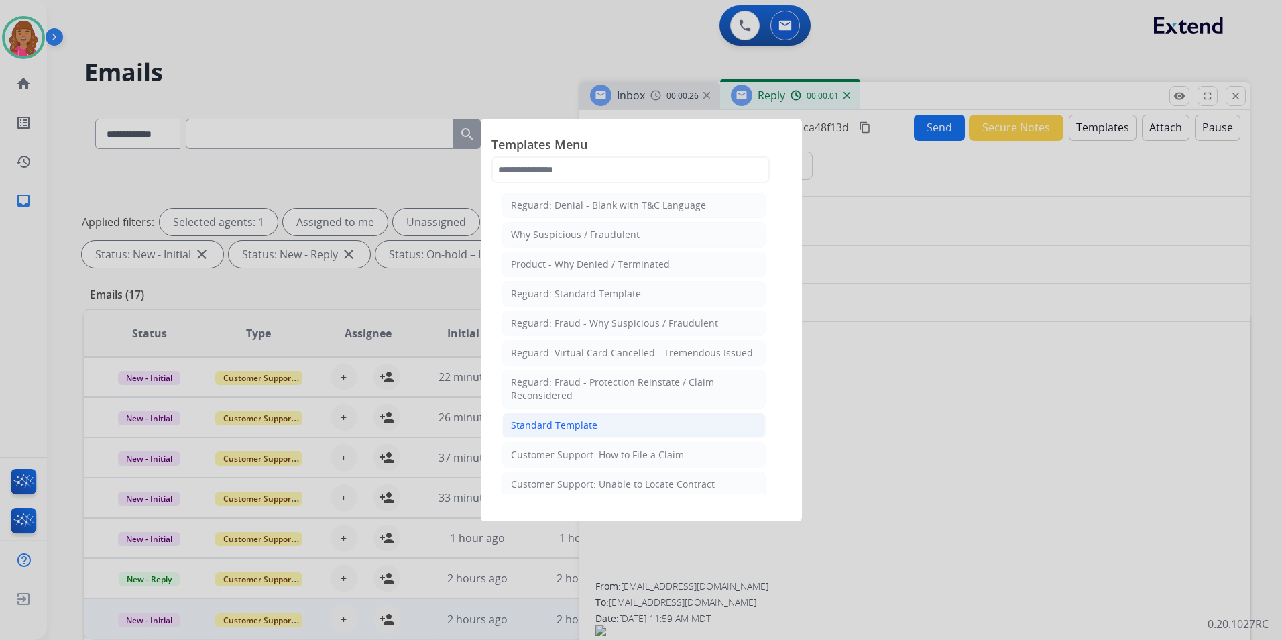
click at [595, 424] on li "Standard Template" at bounding box center [633, 424] width 263 height 25
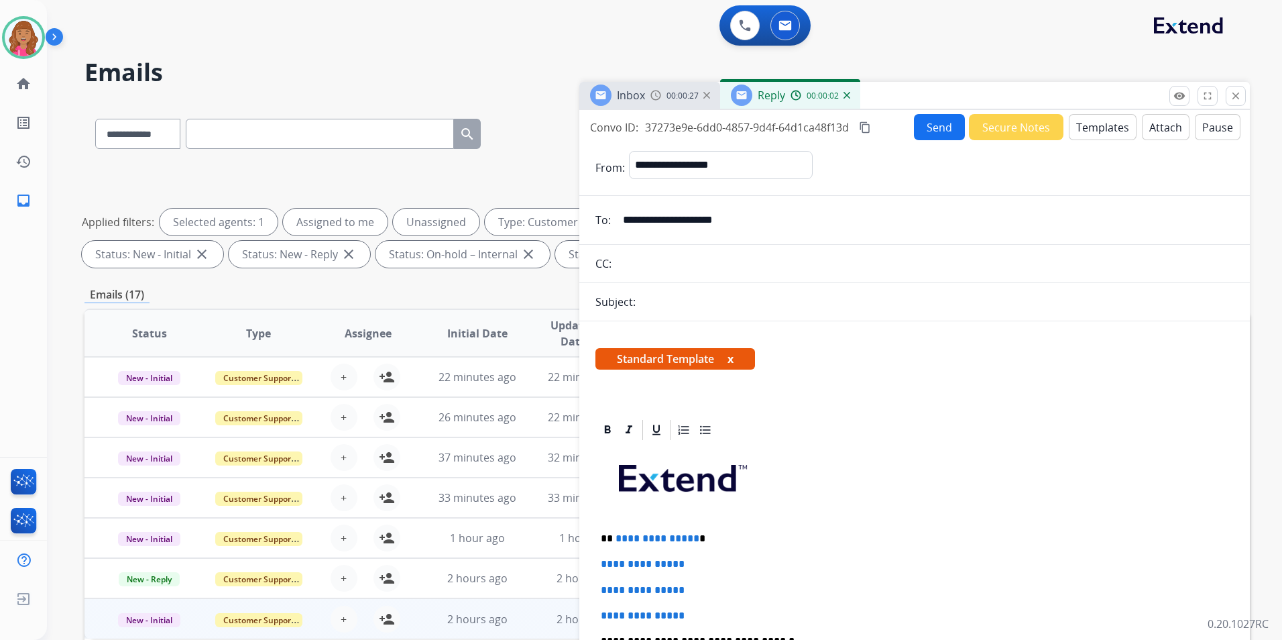
drag, startPoint x: 692, startPoint y: 535, endPoint x: 688, endPoint y: 583, distance: 47.8
click at [692, 536] on p "**********" at bounding box center [909, 538] width 617 height 12
click at [916, 377] on div "Standard Template x" at bounding box center [914, 364] width 638 height 32
click at [693, 535] on p "**********" at bounding box center [909, 538] width 617 height 12
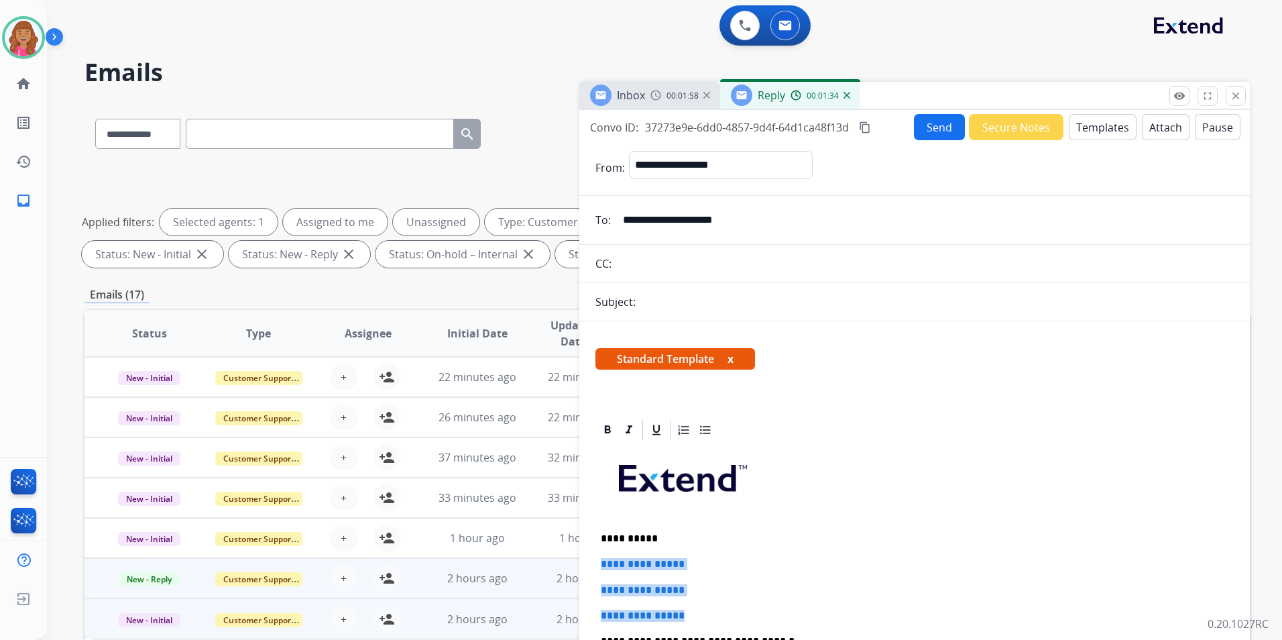
drag, startPoint x: 701, startPoint y: 604, endPoint x: 570, endPoint y: 561, distance: 137.6
click at [570, 561] on div "**********" at bounding box center [666, 464] width 1165 height 725
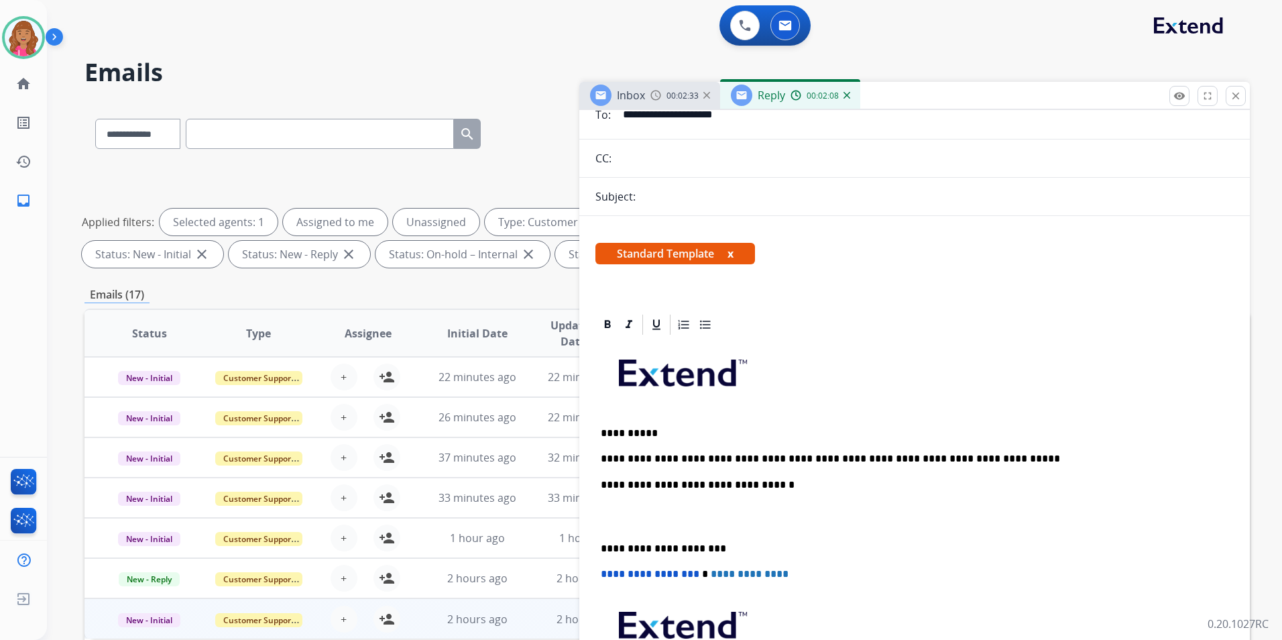
scroll to position [134, 0]
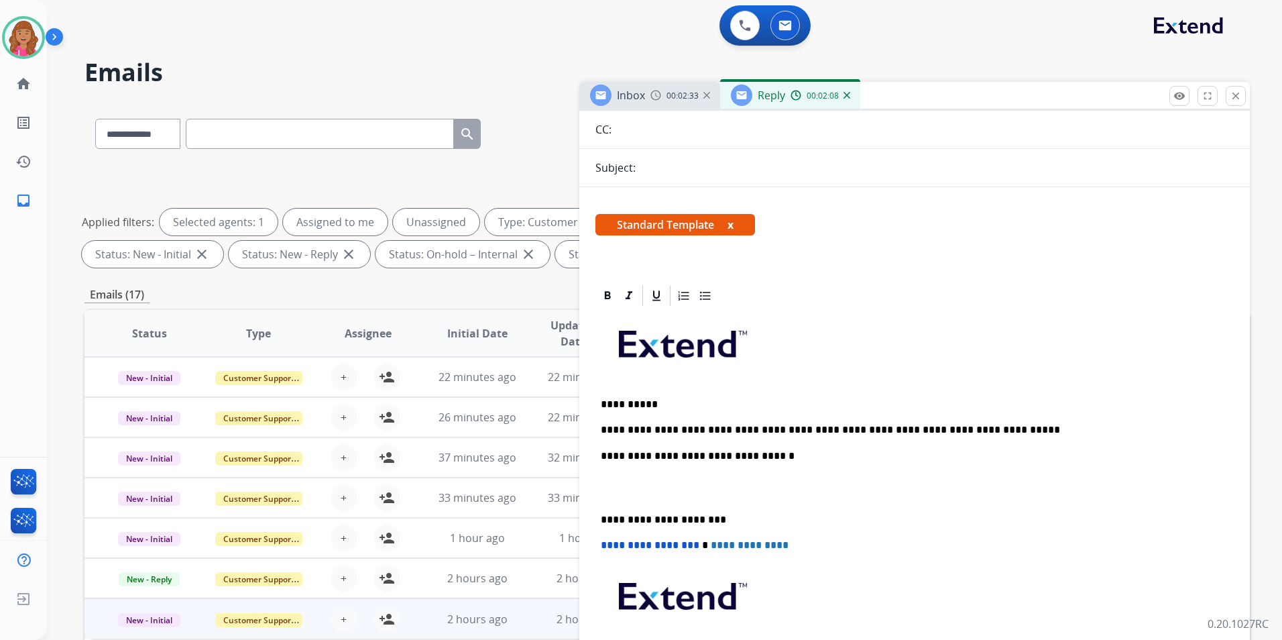
click at [676, 491] on p at bounding box center [915, 487] width 628 height 25
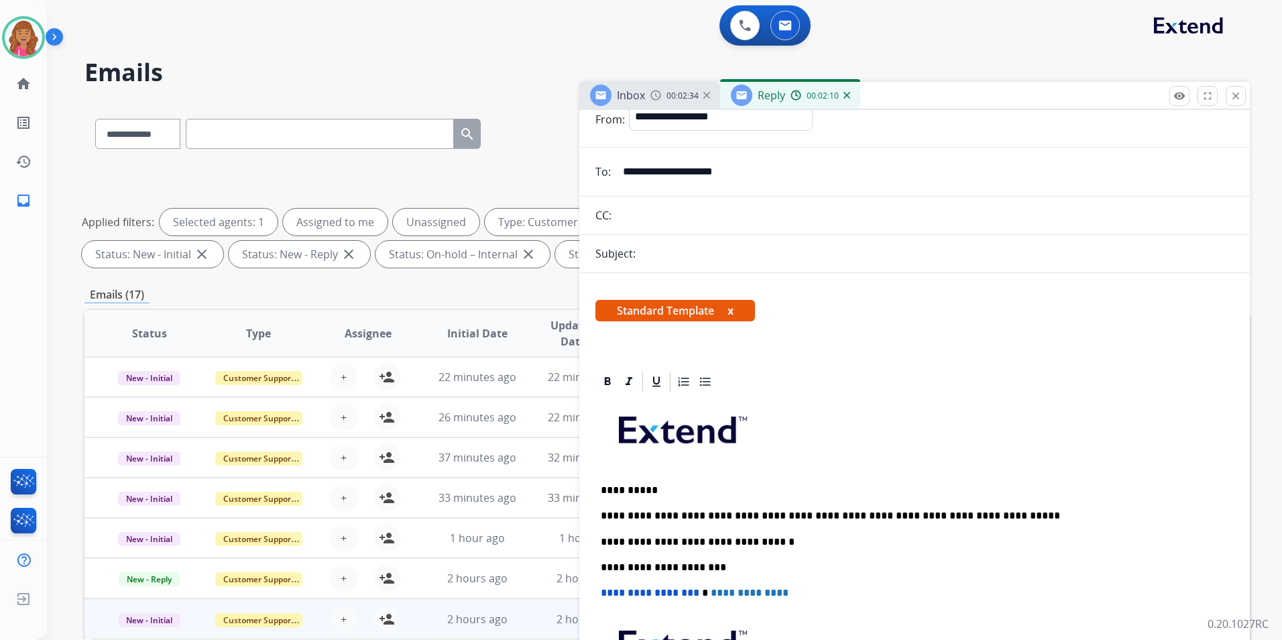
scroll to position [0, 0]
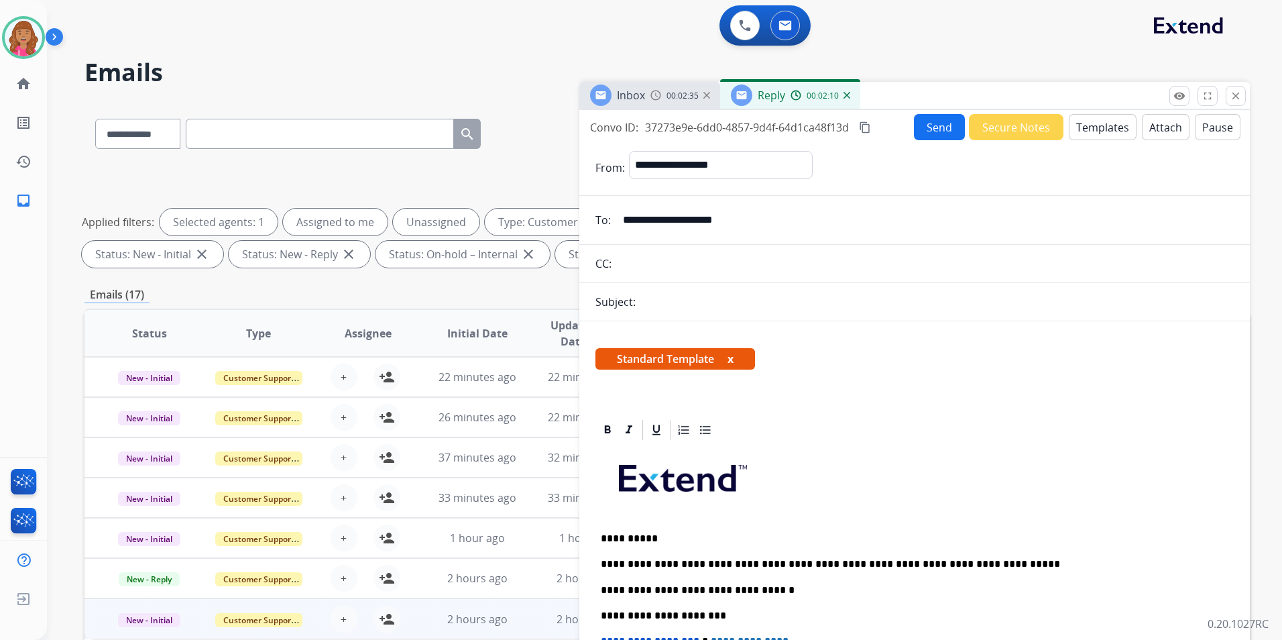
click at [947, 119] on button "Send" at bounding box center [939, 127] width 51 height 26
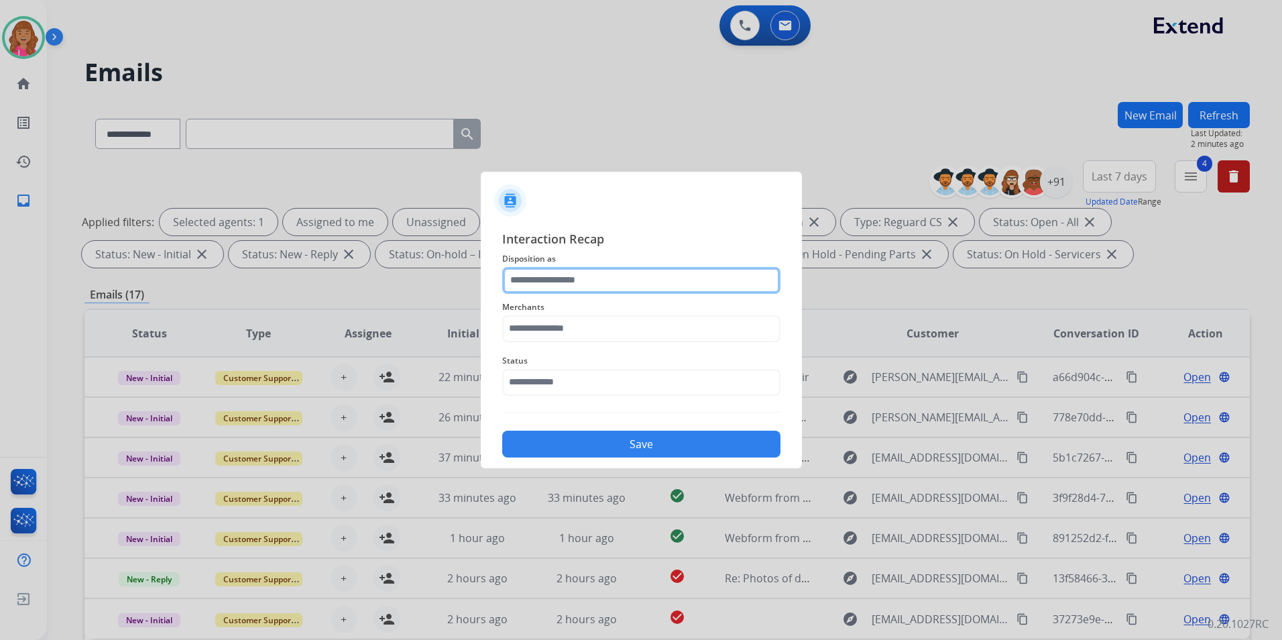
click at [680, 290] on input "text" at bounding box center [641, 280] width 278 height 27
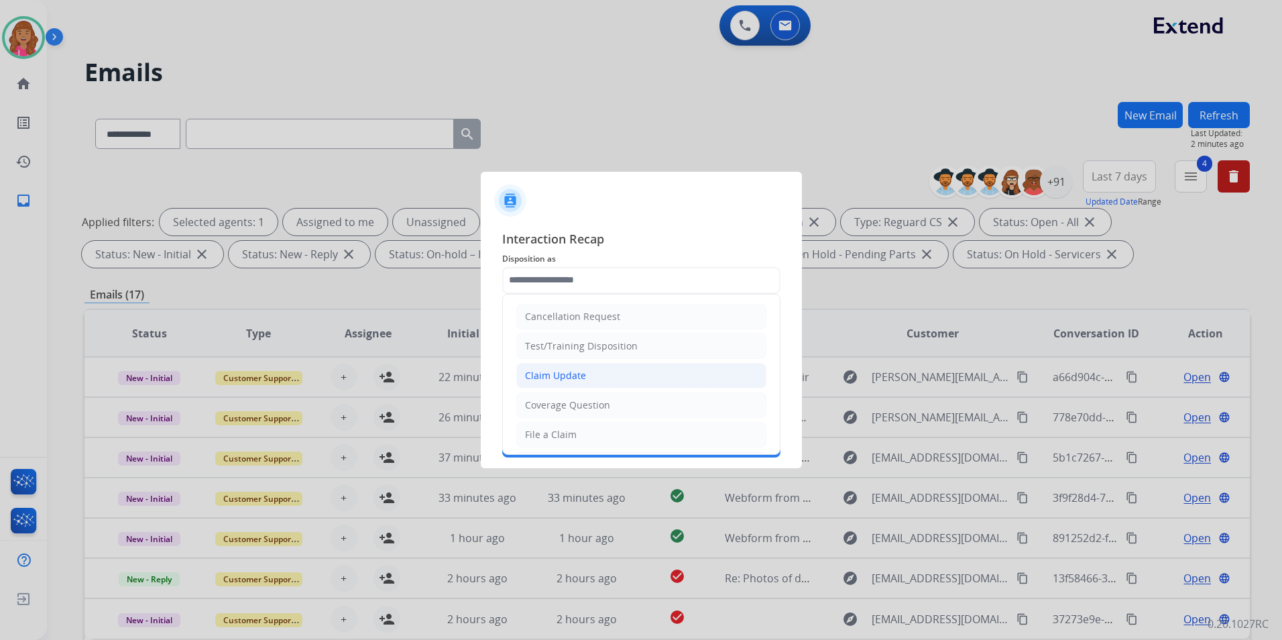
click at [619, 377] on li "Claim Update" at bounding box center [641, 375] width 250 height 25
type input "**********"
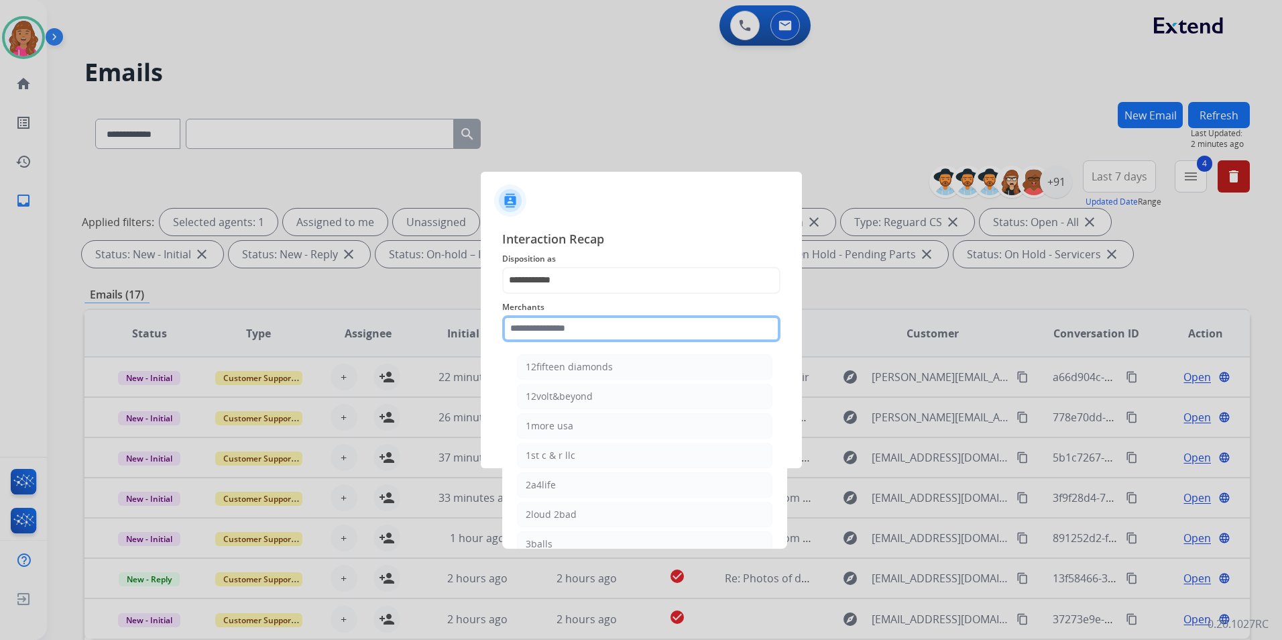
click at [600, 329] on input "text" at bounding box center [641, 328] width 278 height 27
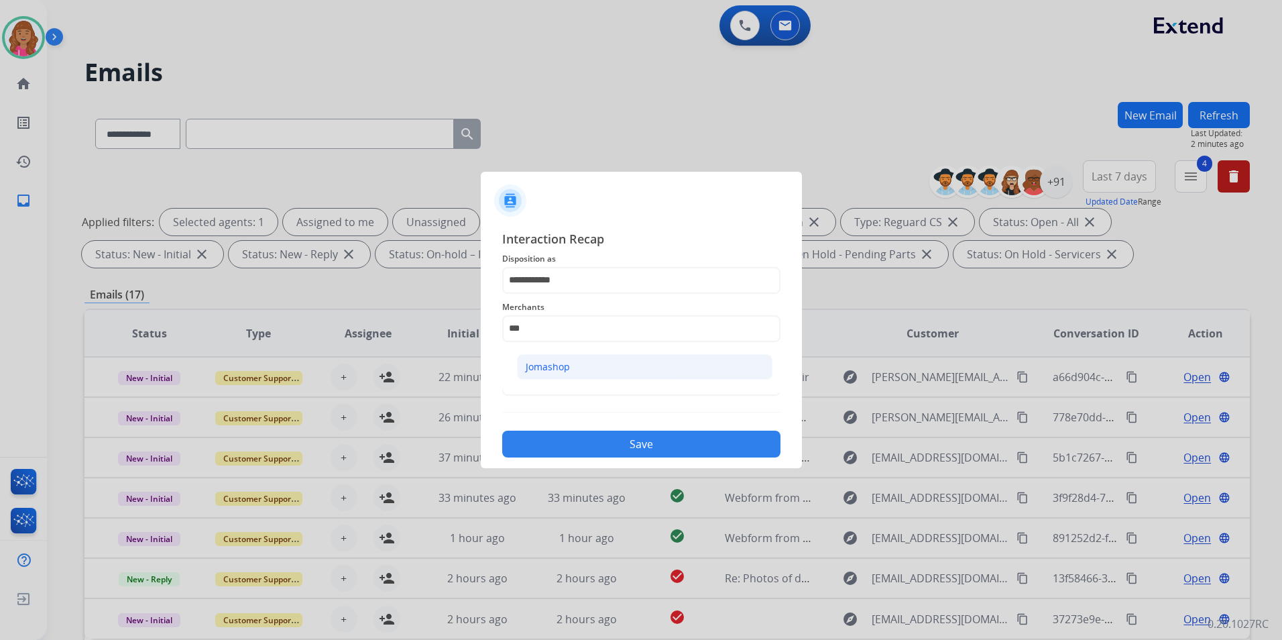
click at [546, 362] on div "Jomashop" at bounding box center [548, 366] width 44 height 13
type input "********"
click at [560, 381] on input "text" at bounding box center [641, 382] width 278 height 27
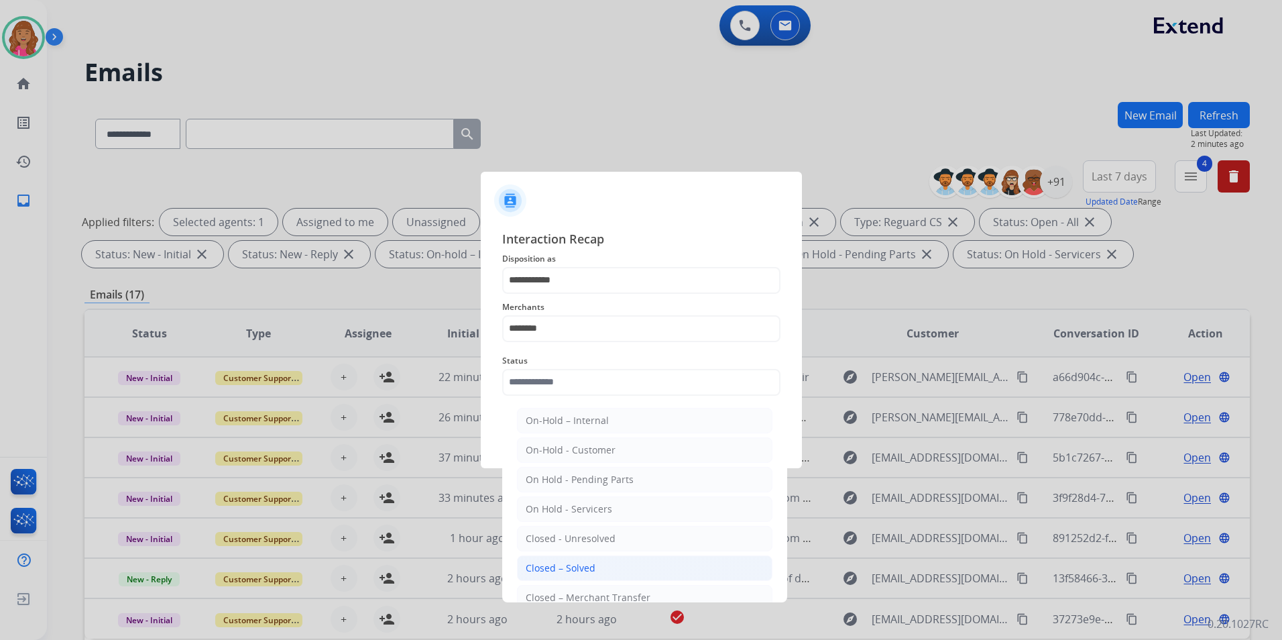
click at [564, 566] on div "Closed – Solved" at bounding box center [561, 567] width 70 height 13
type input "**********"
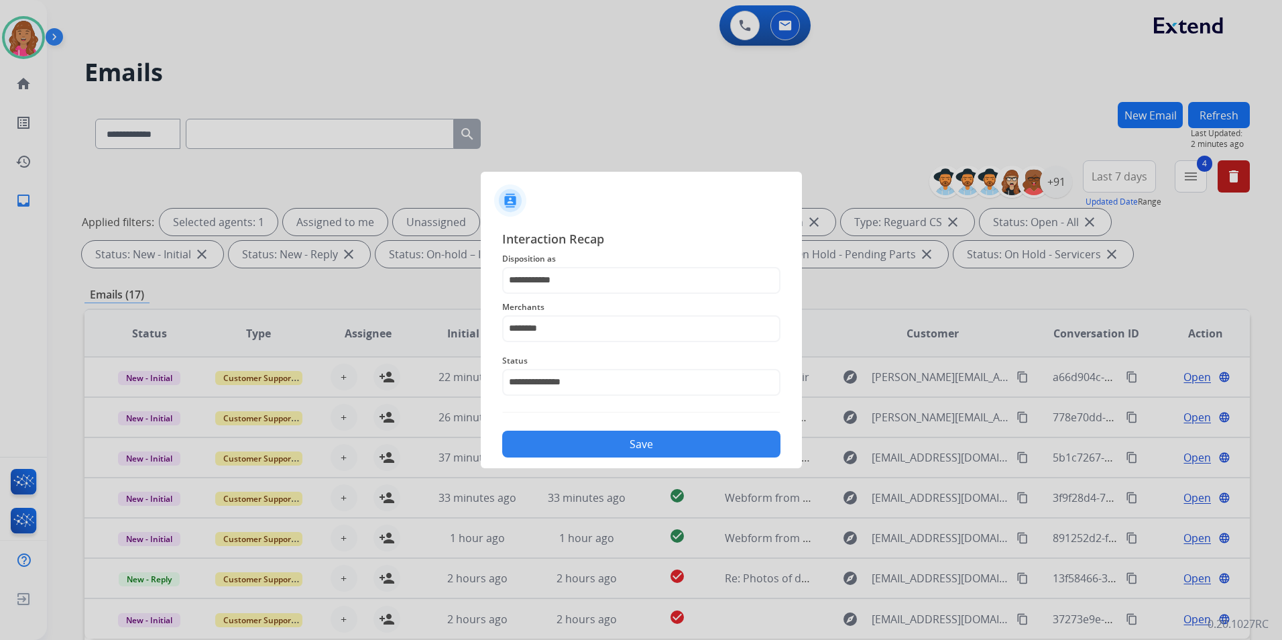
click at [561, 441] on button "Save" at bounding box center [641, 443] width 278 height 27
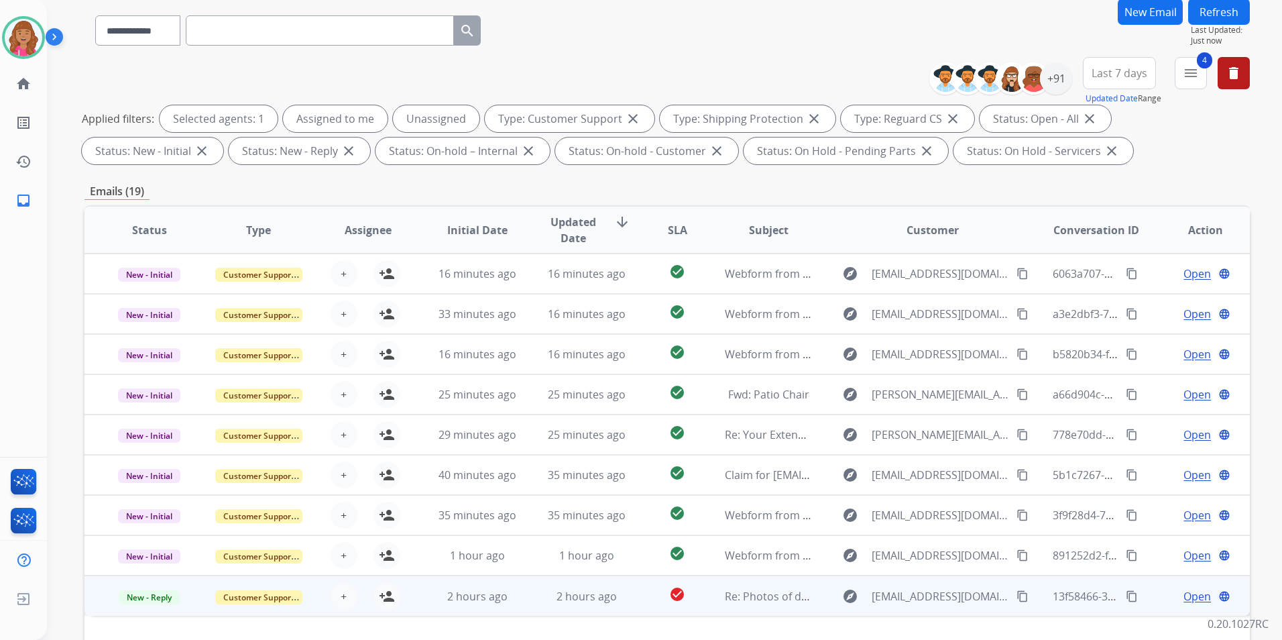
scroll to position [188, 0]
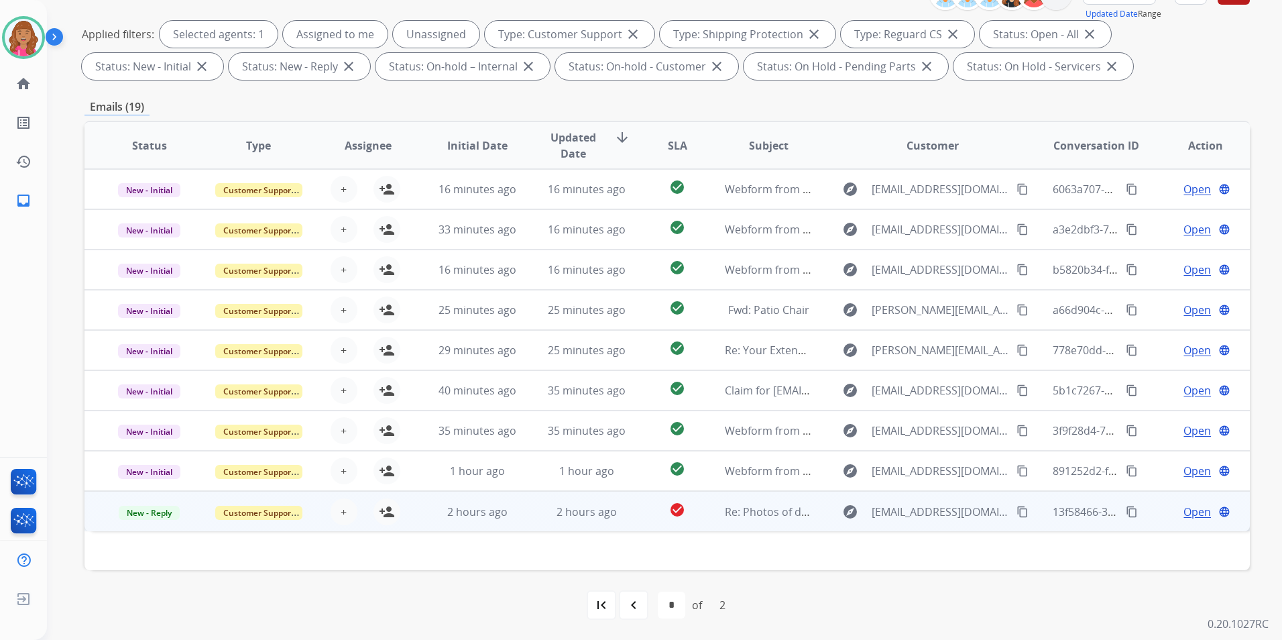
click at [1183, 512] on span "Open" at bounding box center [1196, 511] width 27 height 16
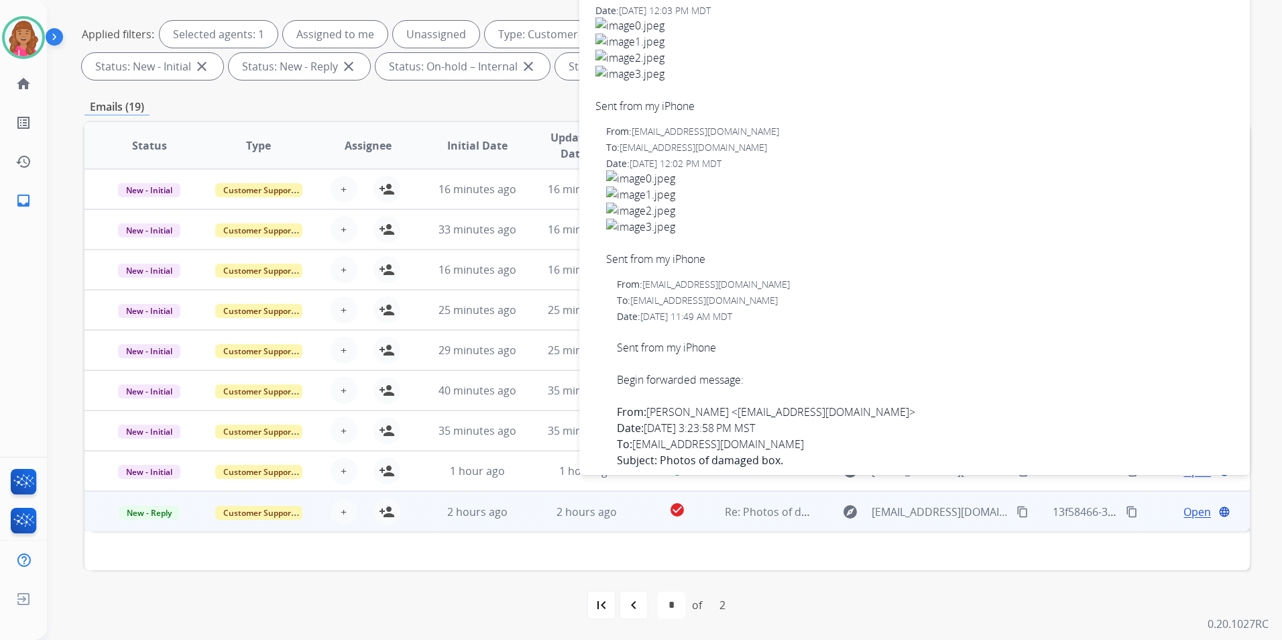
scroll to position [0, 0]
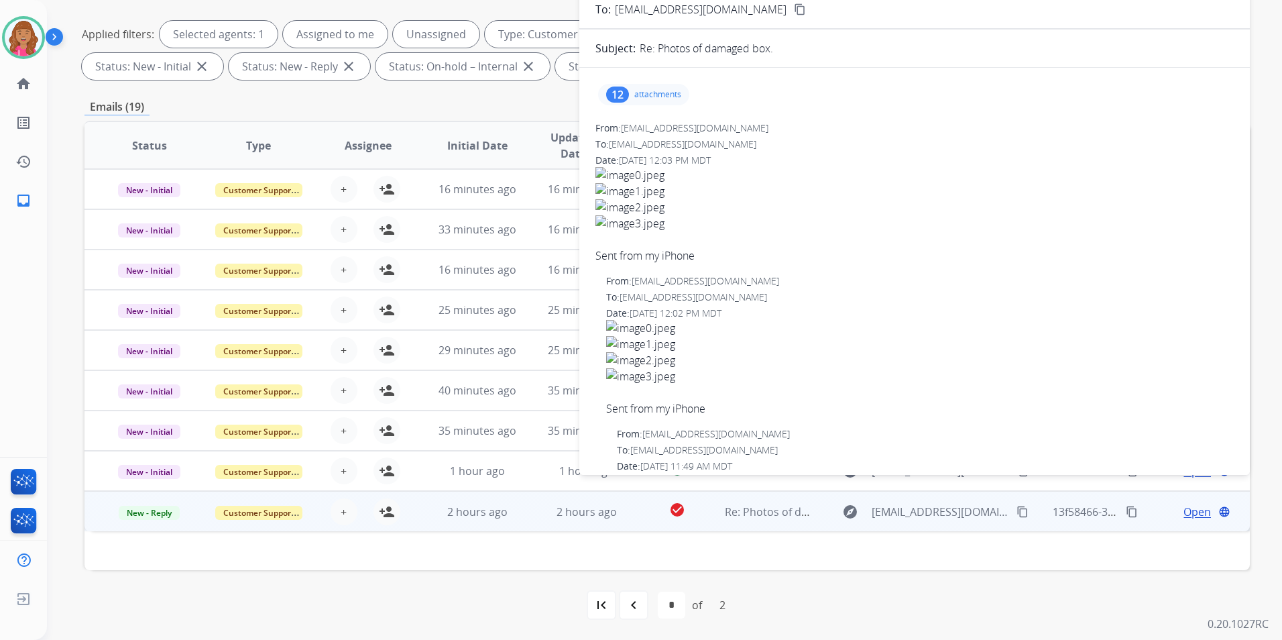
click at [658, 103] on div "12 attachments" at bounding box center [643, 94] width 91 height 21
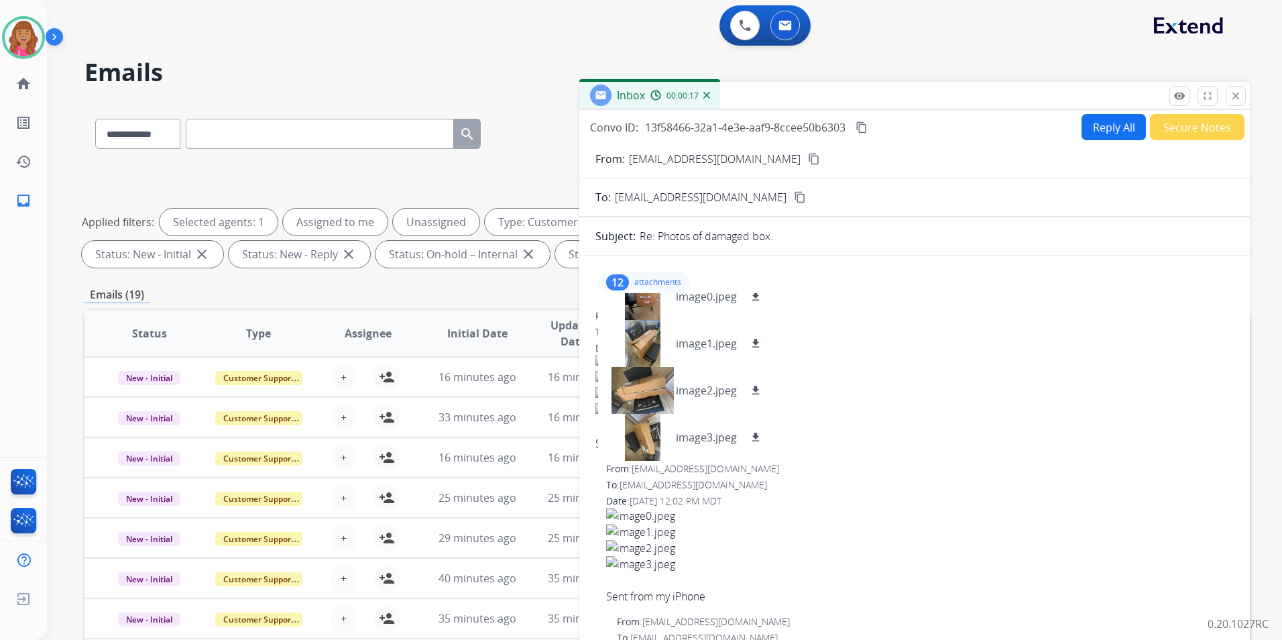
click at [808, 158] on mat-icon "content_copy" at bounding box center [814, 159] width 12 height 12
click at [653, 382] on div at bounding box center [642, 390] width 67 height 47
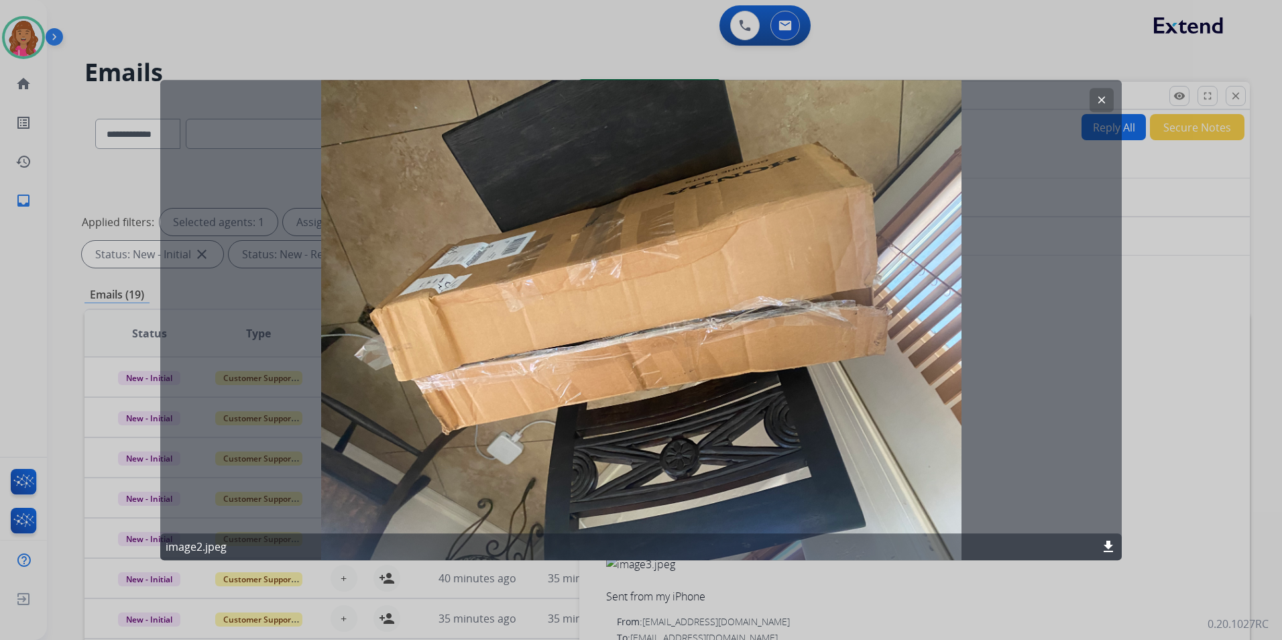
click at [1091, 106] on button "clear" at bounding box center [1101, 100] width 24 height 24
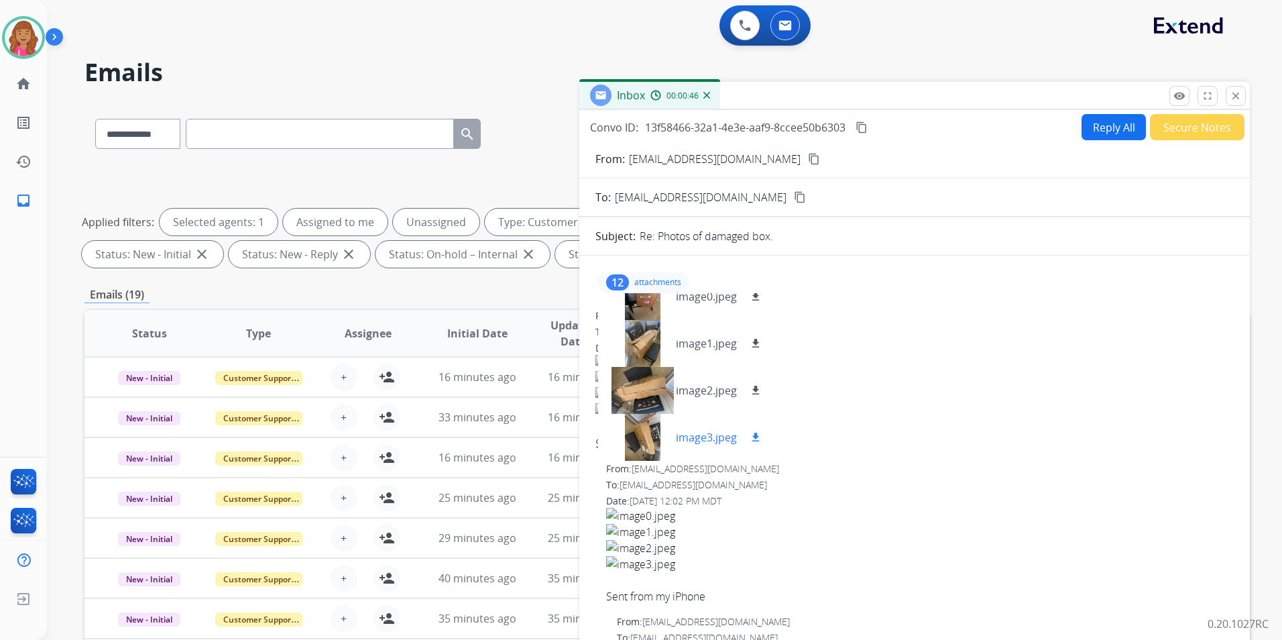
click at [667, 435] on div at bounding box center [642, 437] width 67 height 47
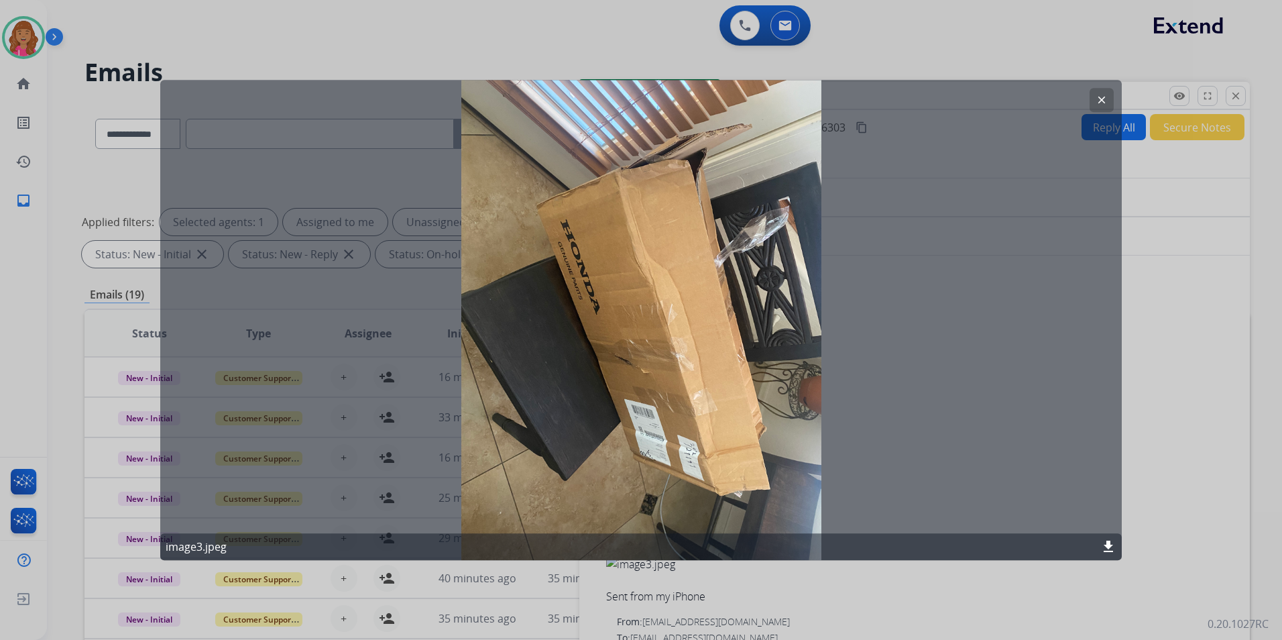
click at [1106, 542] on mat-icon "download" at bounding box center [1108, 546] width 16 height 16
click at [1257, 78] on div at bounding box center [641, 320] width 1282 height 640
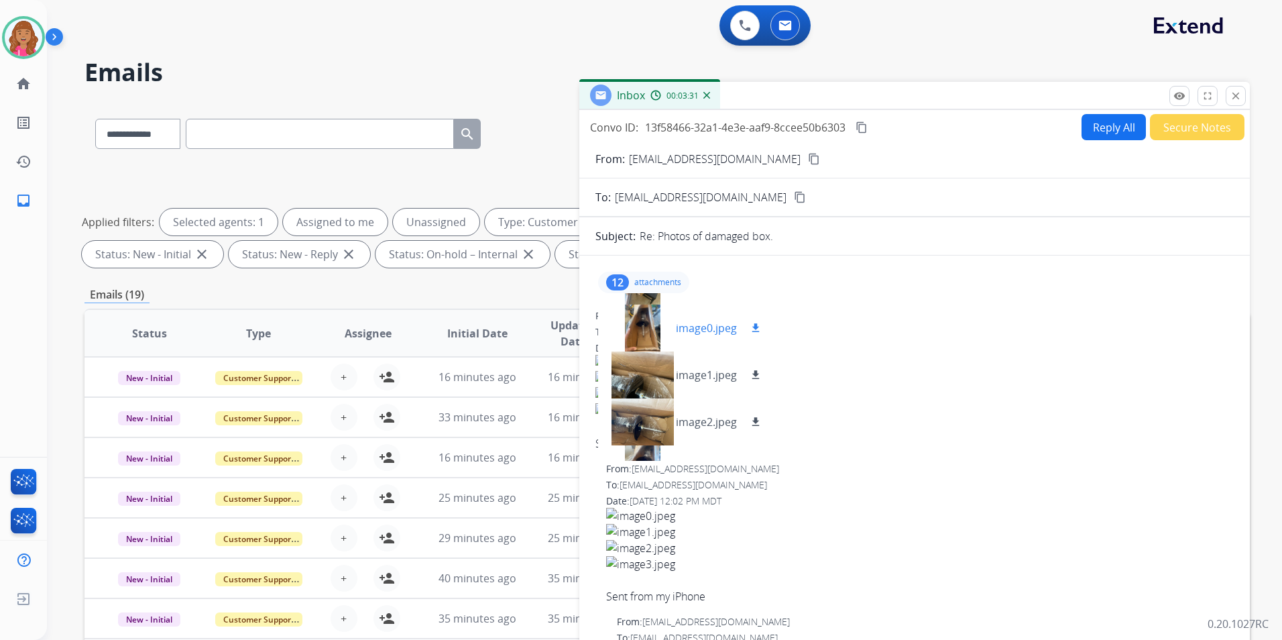
scroll to position [268, 0]
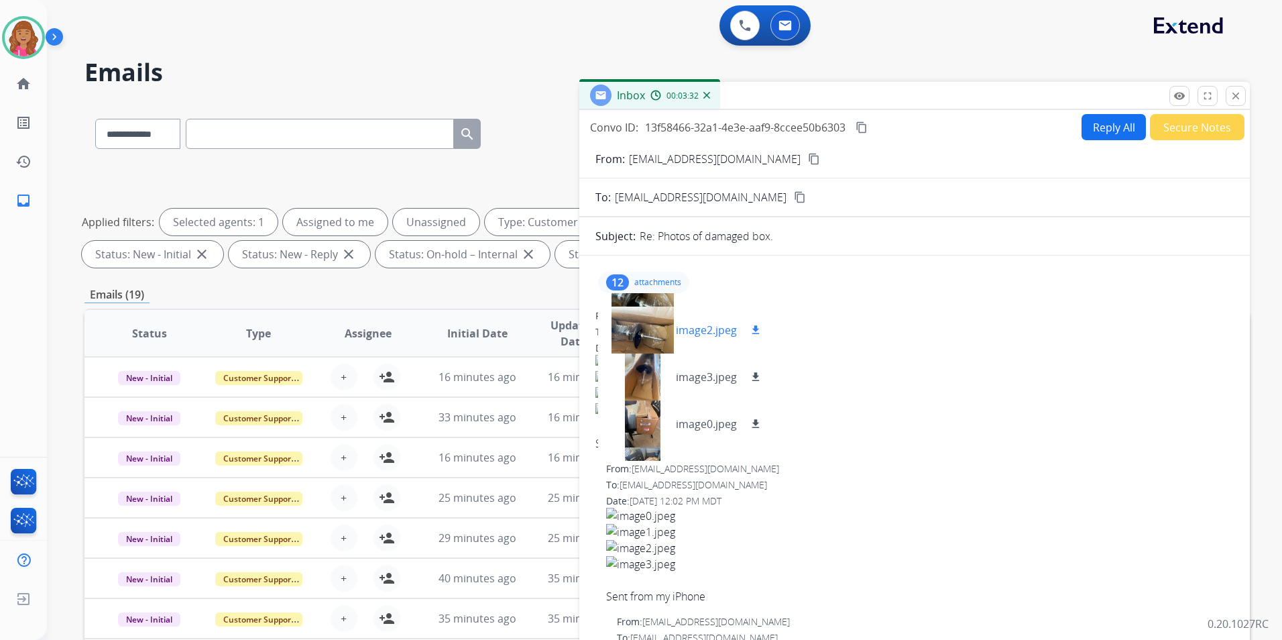
click at [646, 331] on div at bounding box center [642, 329] width 67 height 47
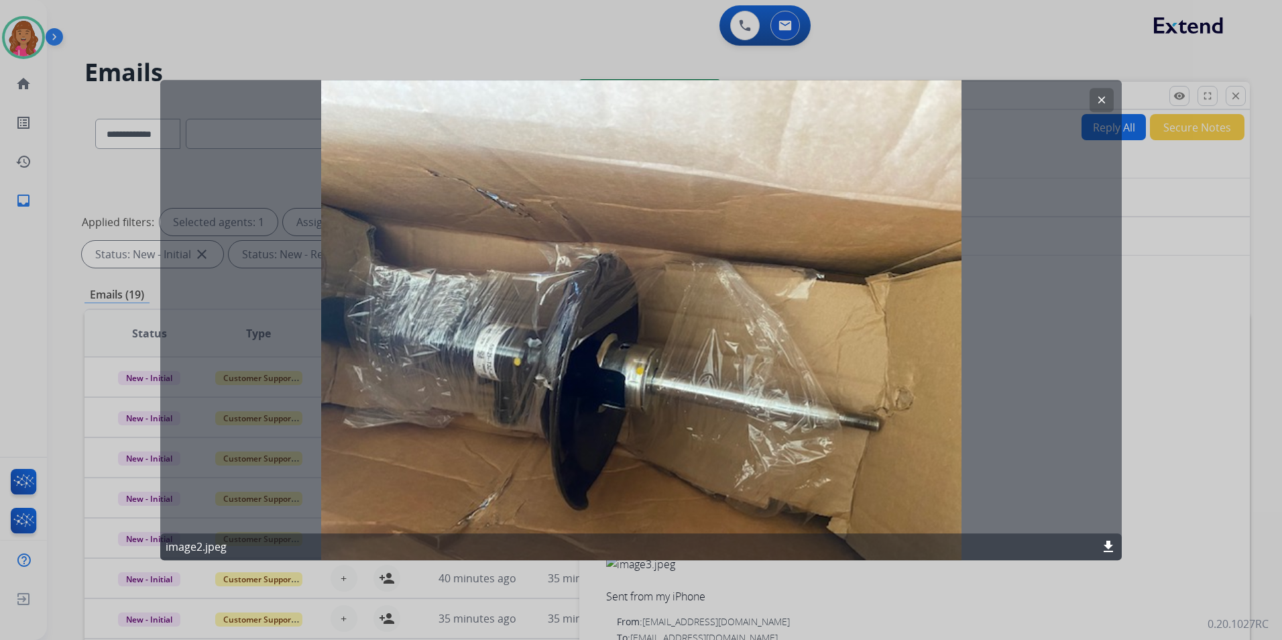
drag, startPoint x: 1104, startPoint y: 100, endPoint x: 1032, endPoint y: 159, distance: 92.9
click at [1103, 100] on mat-icon "clear" at bounding box center [1101, 100] width 12 height 12
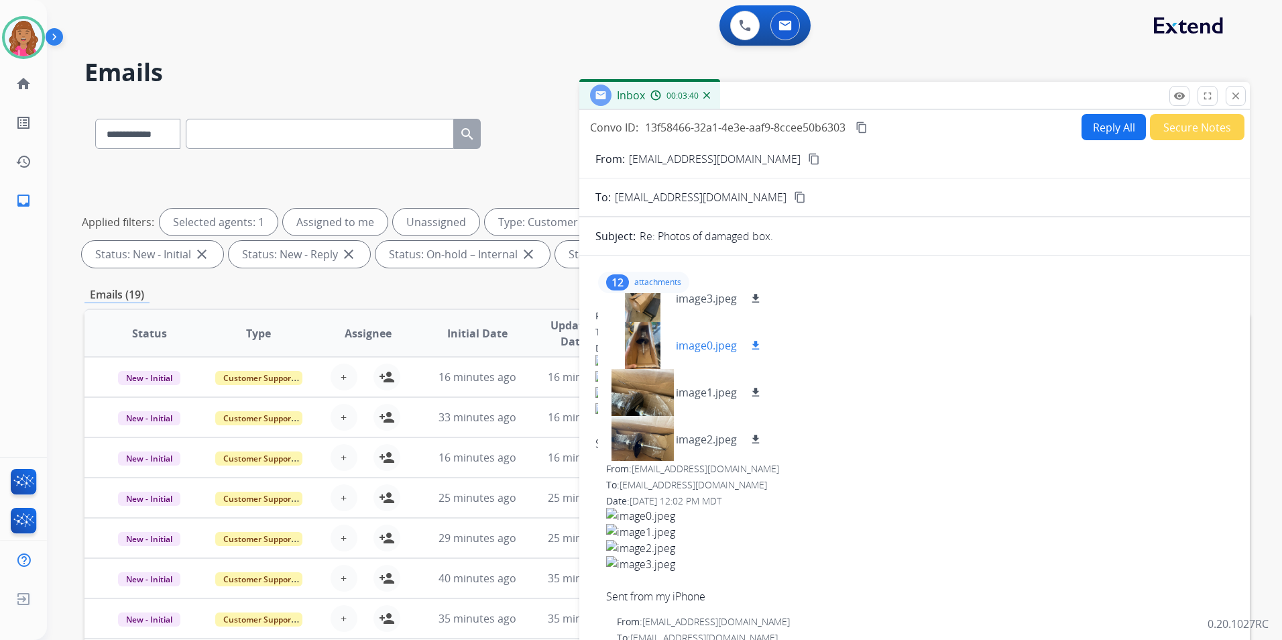
scroll to position [127, 0]
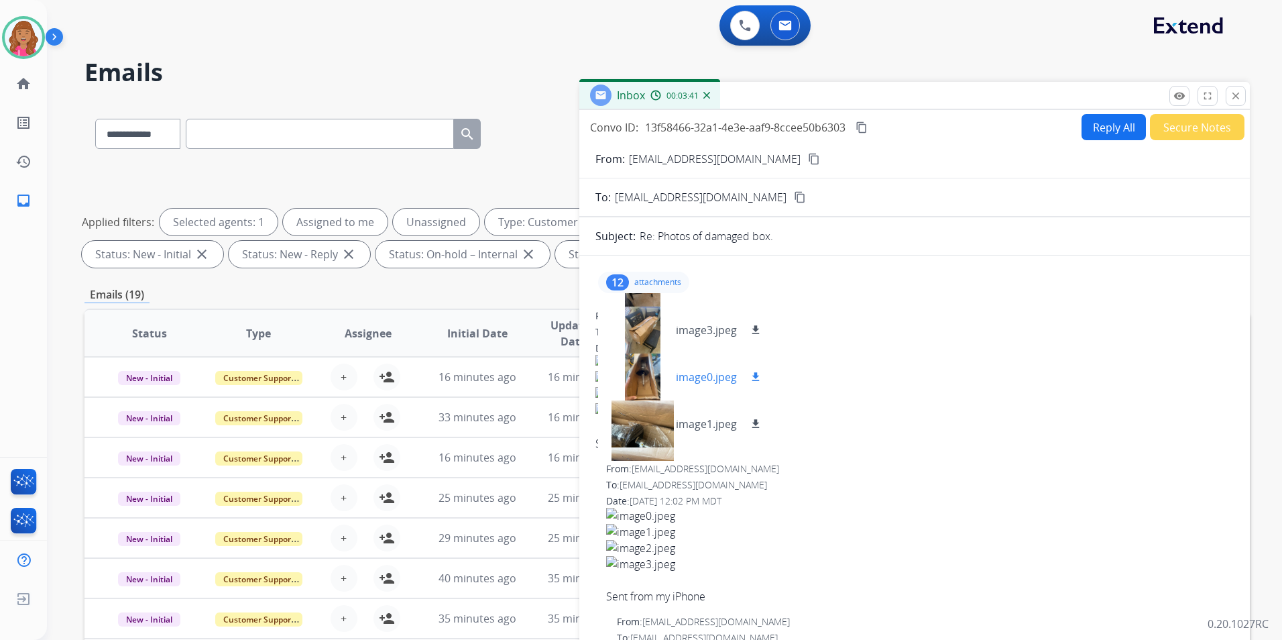
click at [648, 389] on div at bounding box center [642, 376] width 67 height 47
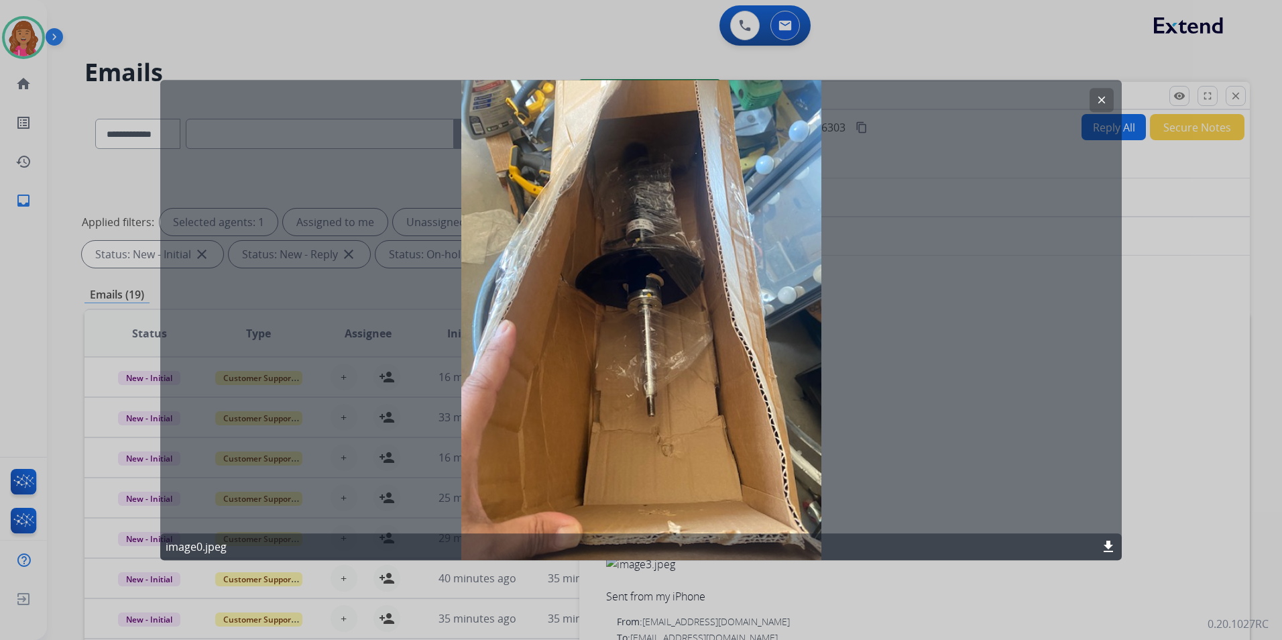
click at [1103, 101] on mat-icon "clear" at bounding box center [1101, 100] width 12 height 12
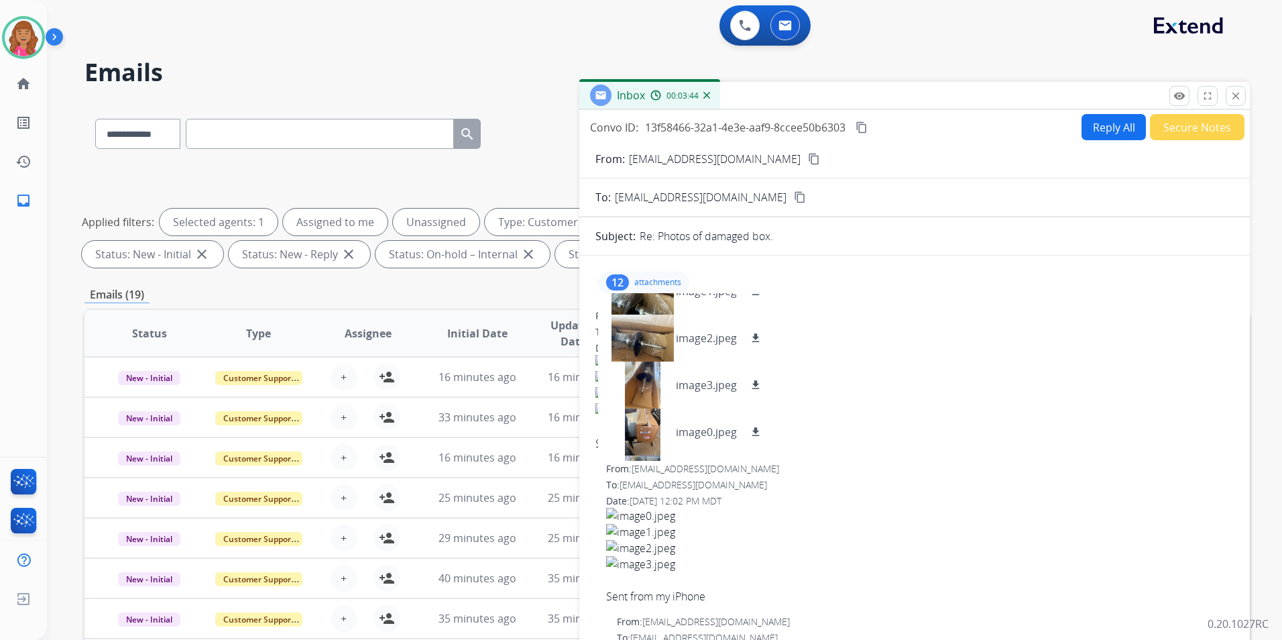
scroll to position [261, 0]
click at [652, 333] on div at bounding box center [642, 336] width 67 height 47
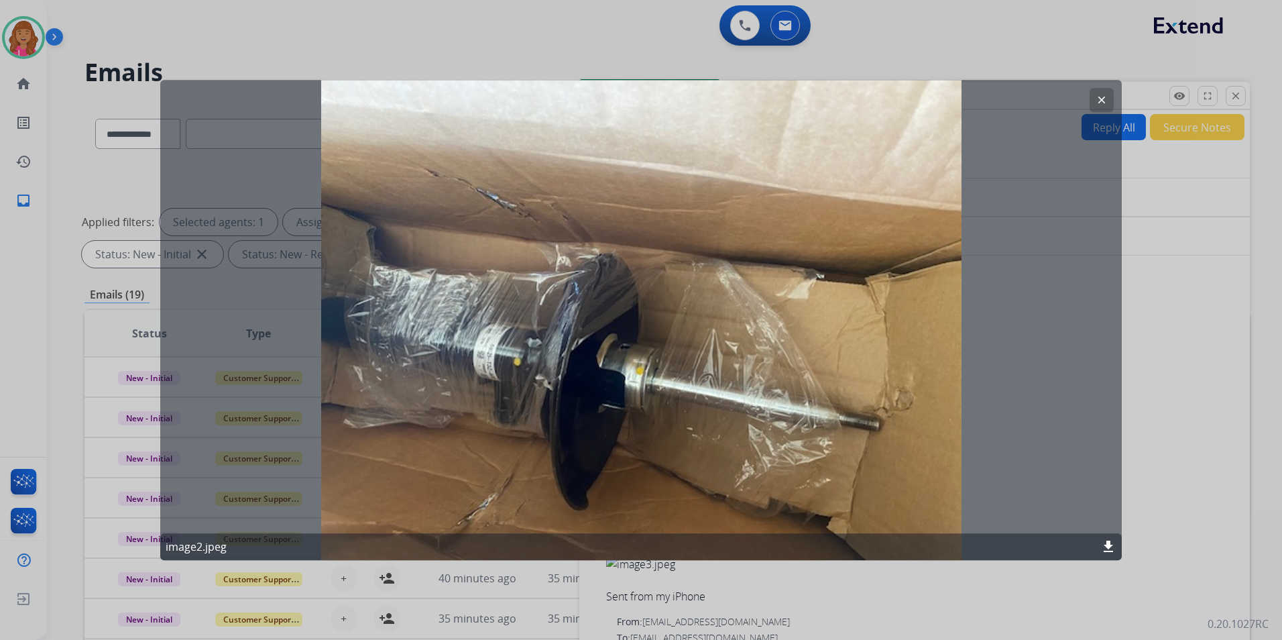
click at [1109, 536] on div "image2.jpeg download" at bounding box center [640, 546] width 961 height 27
click at [1111, 541] on mat-icon "download" at bounding box center [1108, 546] width 16 height 16
click at [1202, 465] on div at bounding box center [641, 320] width 1282 height 640
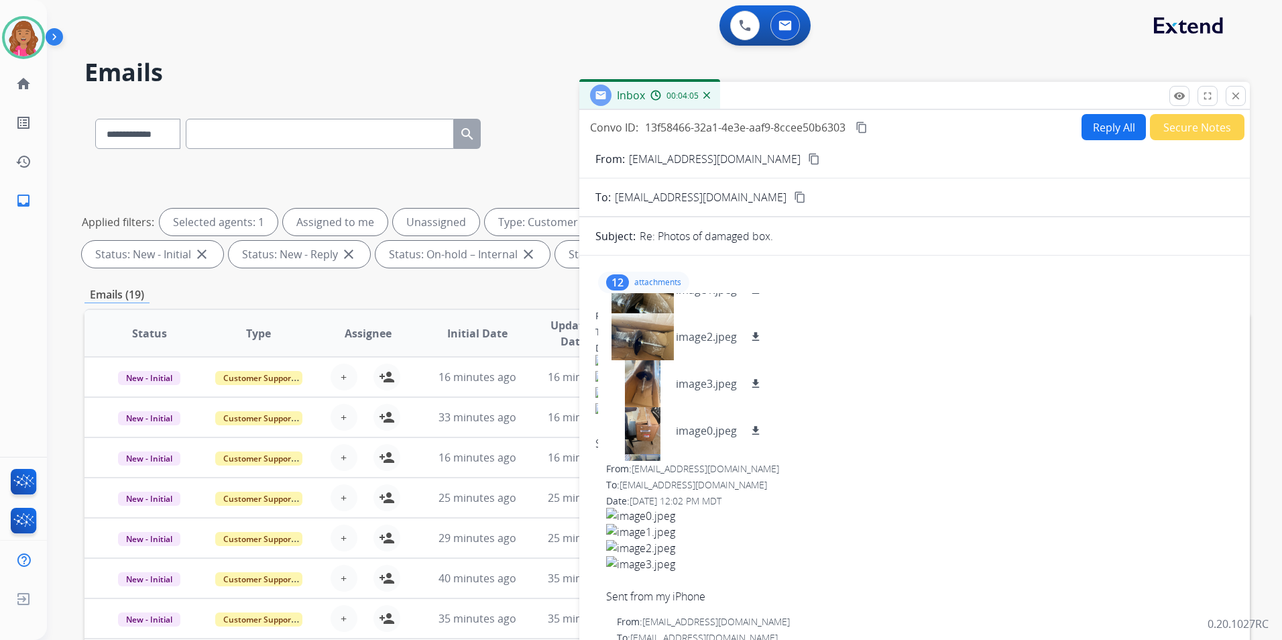
click at [1093, 135] on button "Reply All" at bounding box center [1113, 127] width 64 height 26
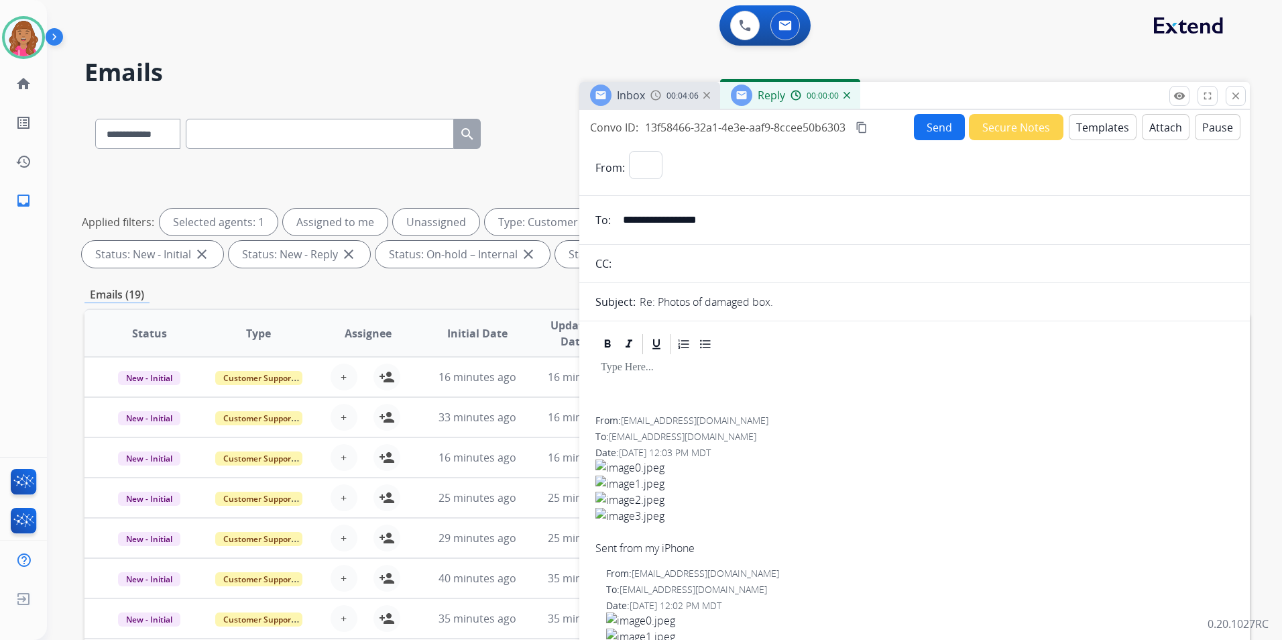
click at [1095, 134] on button "Templates" at bounding box center [1103, 127] width 68 height 26
select select "**********"
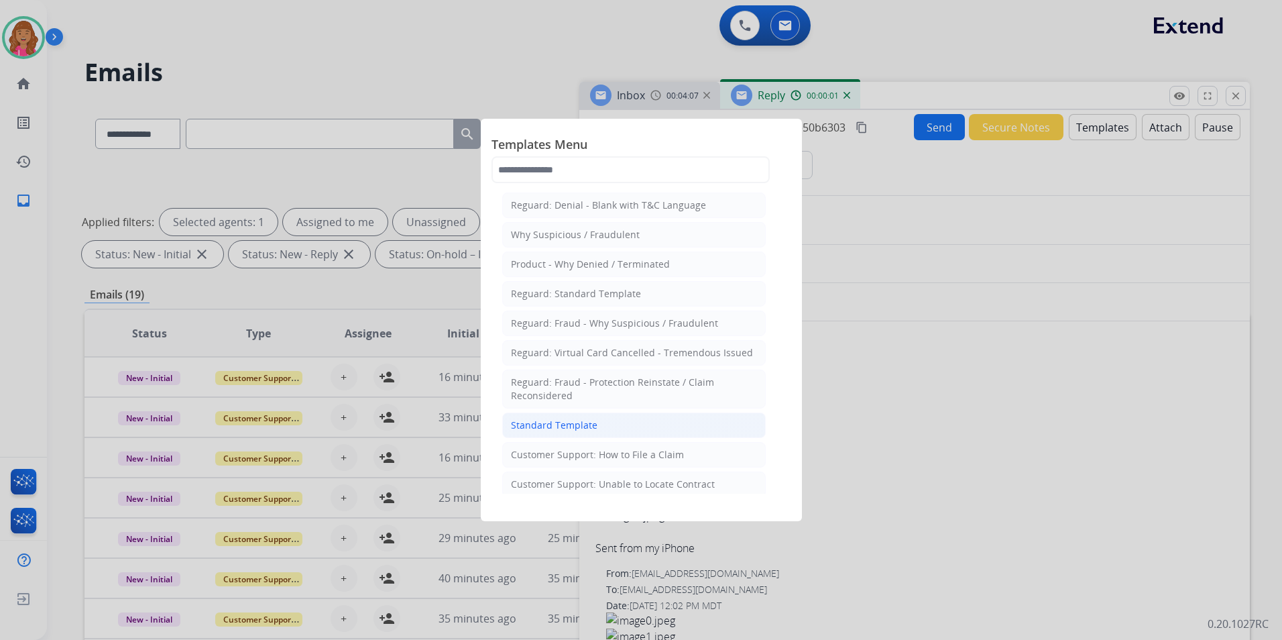
click at [648, 423] on li "Standard Template" at bounding box center [633, 424] width 263 height 25
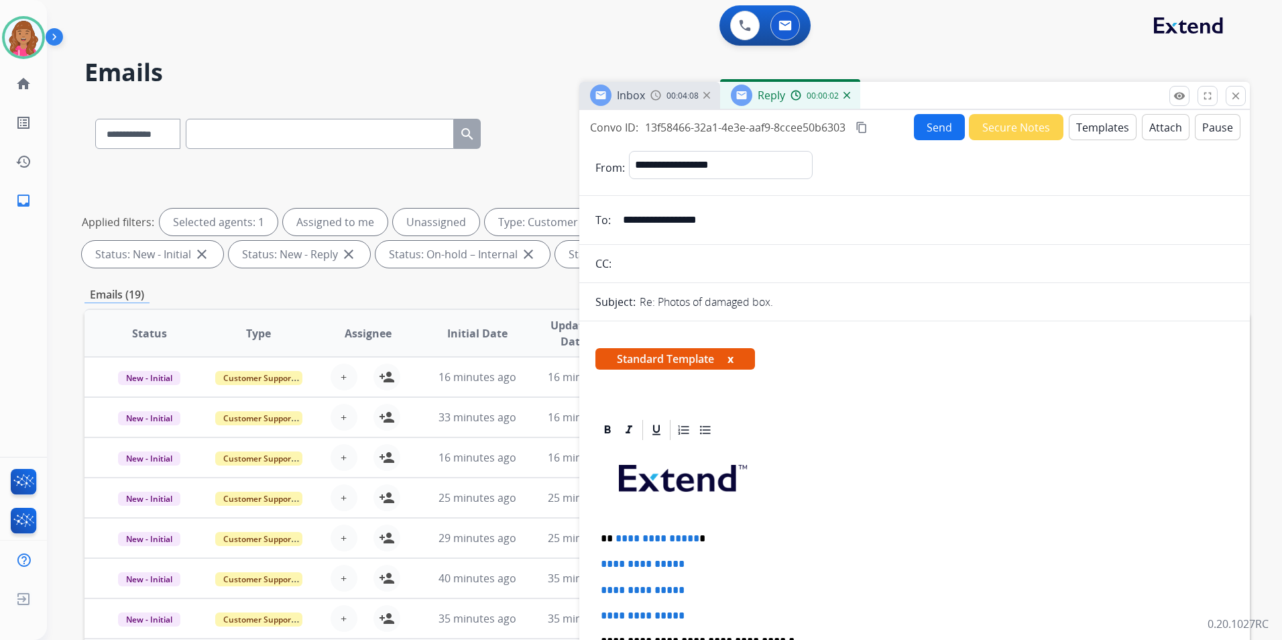
drag, startPoint x: 690, startPoint y: 537, endPoint x: 698, endPoint y: 540, distance: 8.5
click at [691, 537] on span "**********" at bounding box center [657, 538] width 84 height 10
drag, startPoint x: 687, startPoint y: 539, endPoint x: 700, endPoint y: 587, distance: 49.9
click at [701, 587] on p "**********" at bounding box center [915, 590] width 628 height 12
drag, startPoint x: 711, startPoint y: 608, endPoint x: 580, endPoint y: 556, distance: 140.8
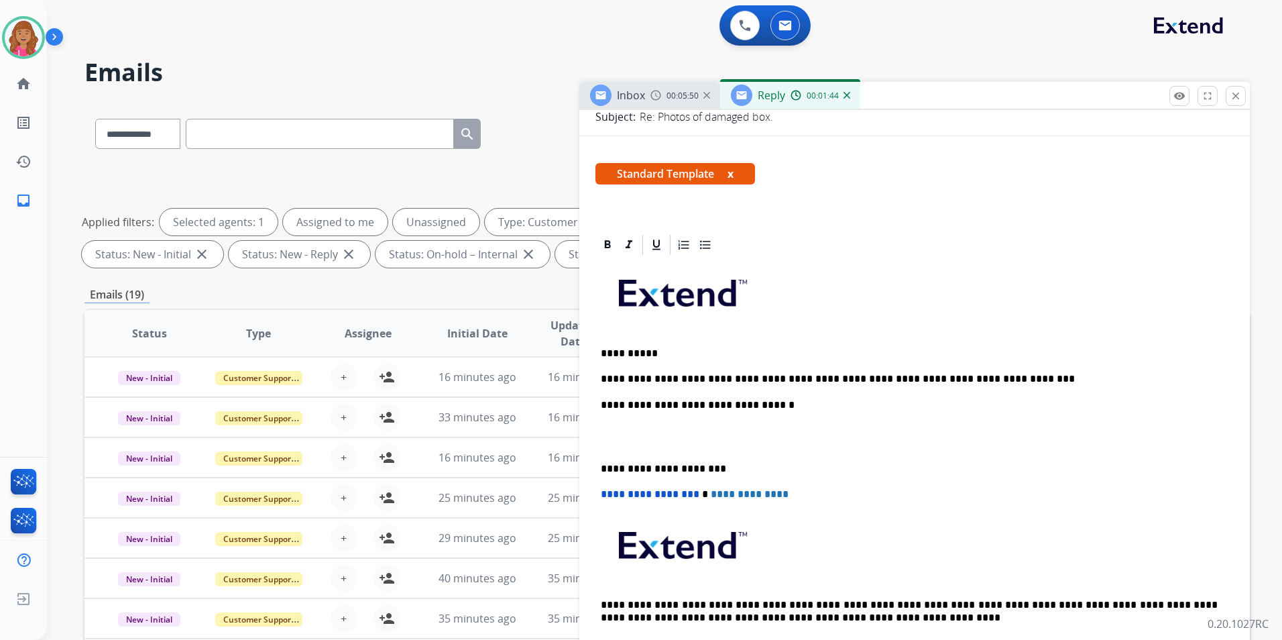
scroll to position [201, 0]
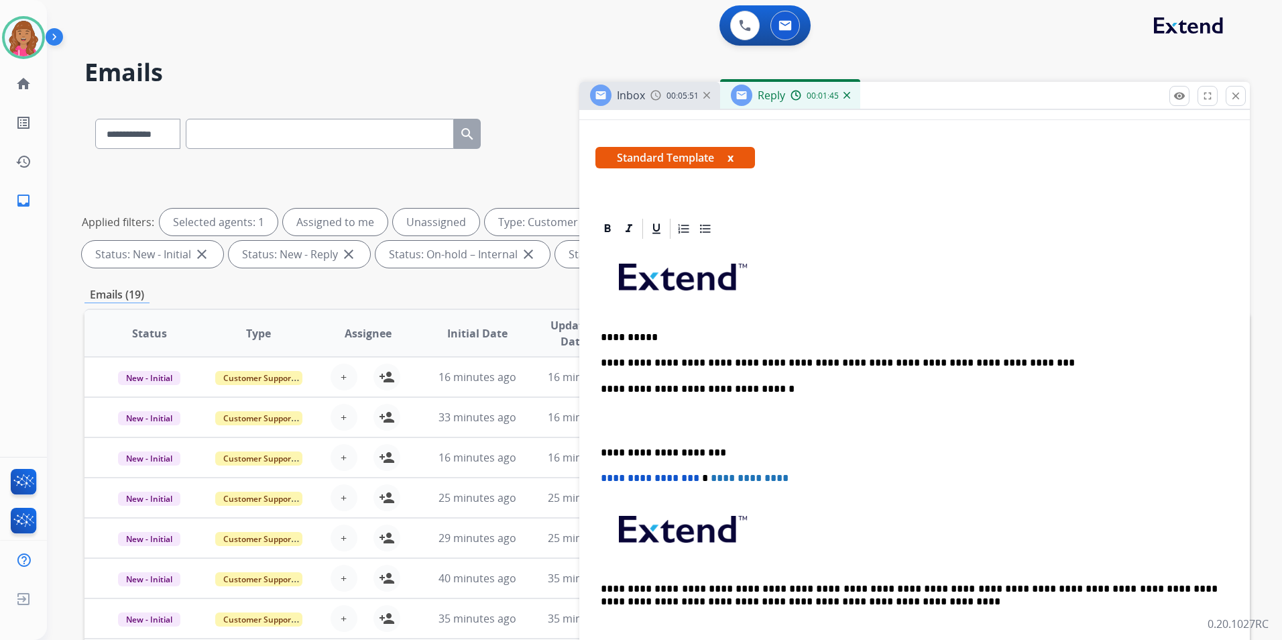
click at [664, 428] on p at bounding box center [915, 420] width 628 height 25
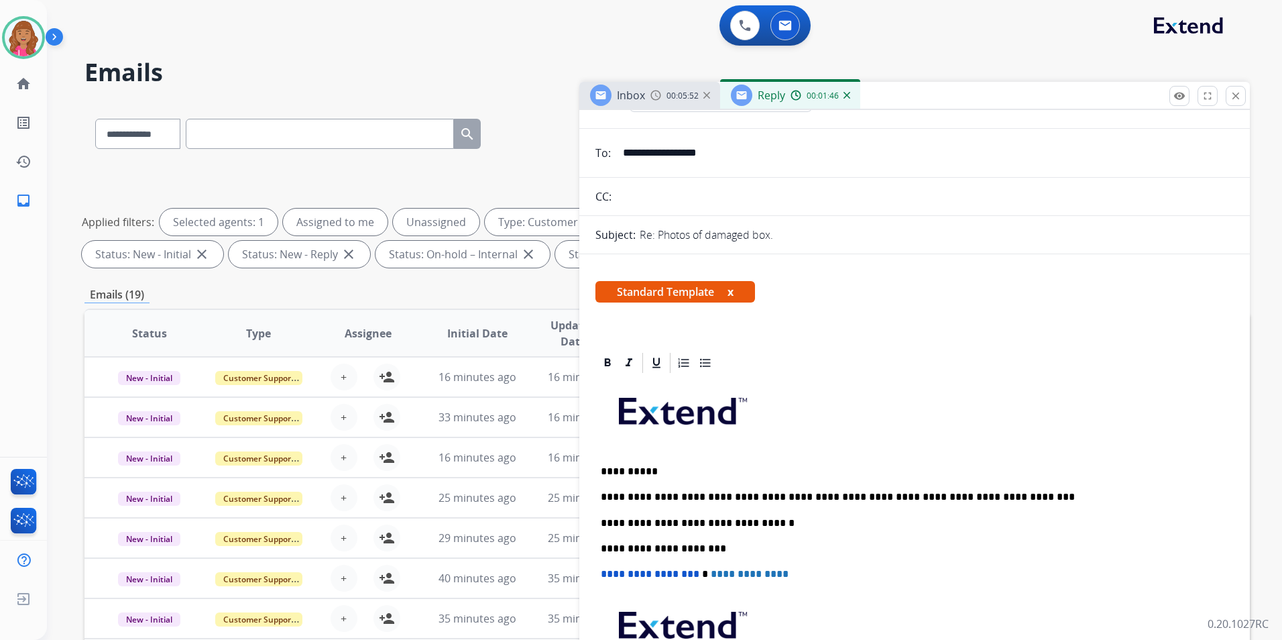
scroll to position [0, 0]
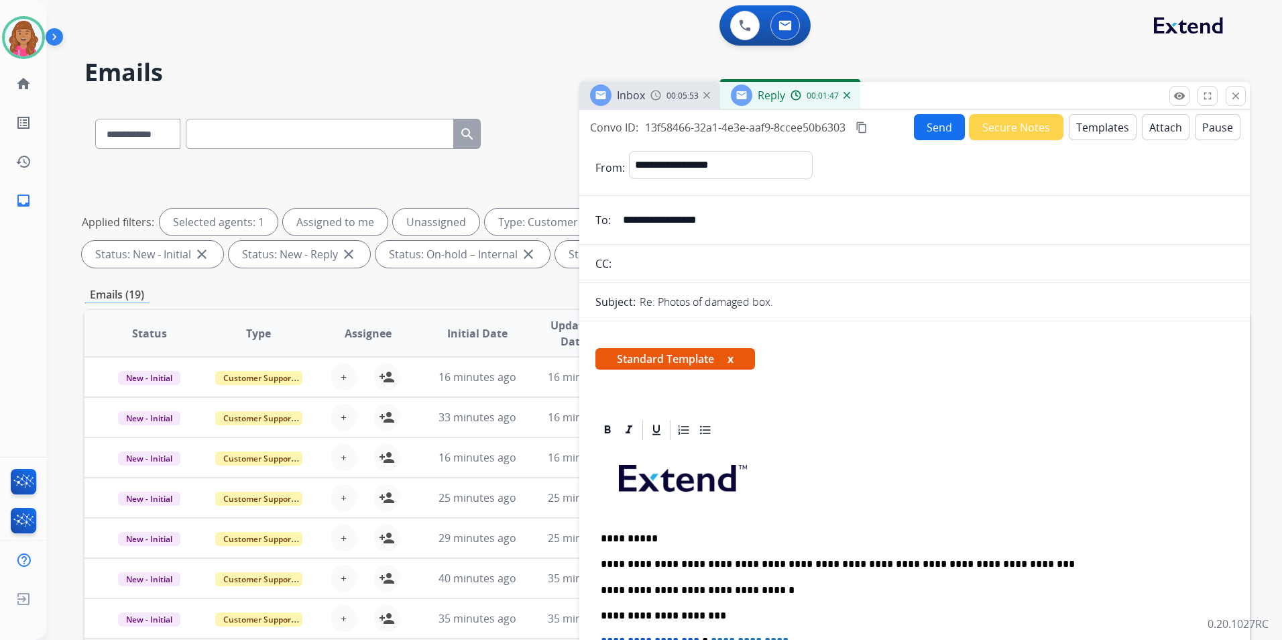
click at [941, 123] on button "Send" at bounding box center [939, 127] width 51 height 26
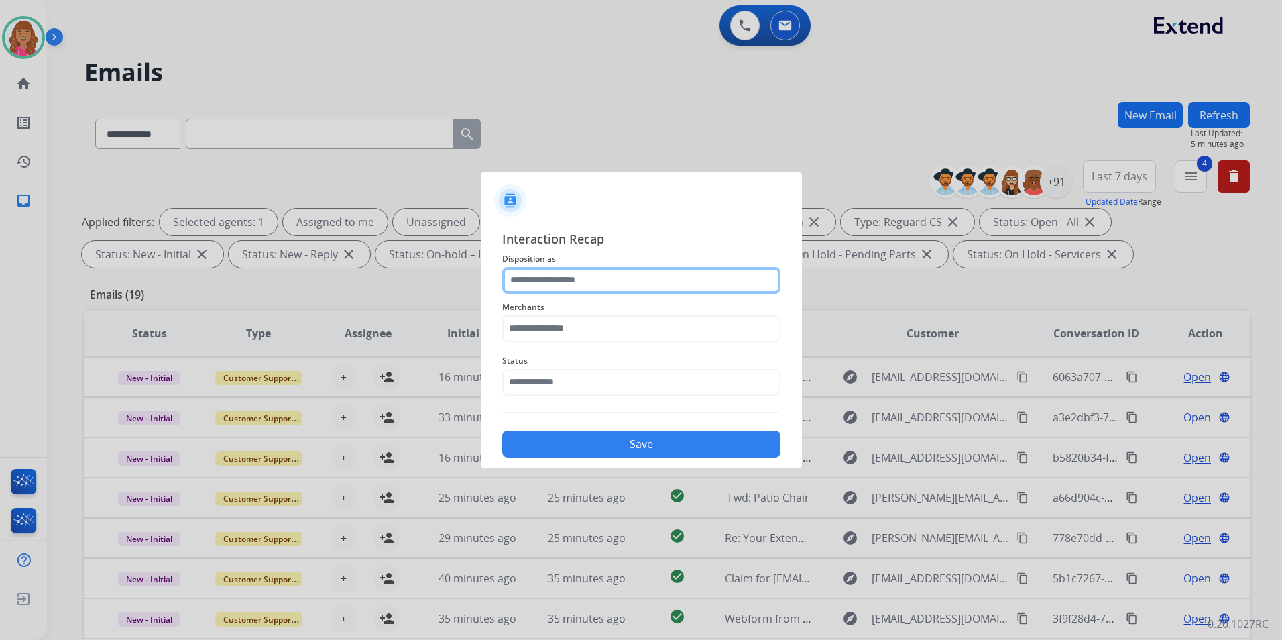
click at [529, 282] on input "text" at bounding box center [641, 280] width 278 height 27
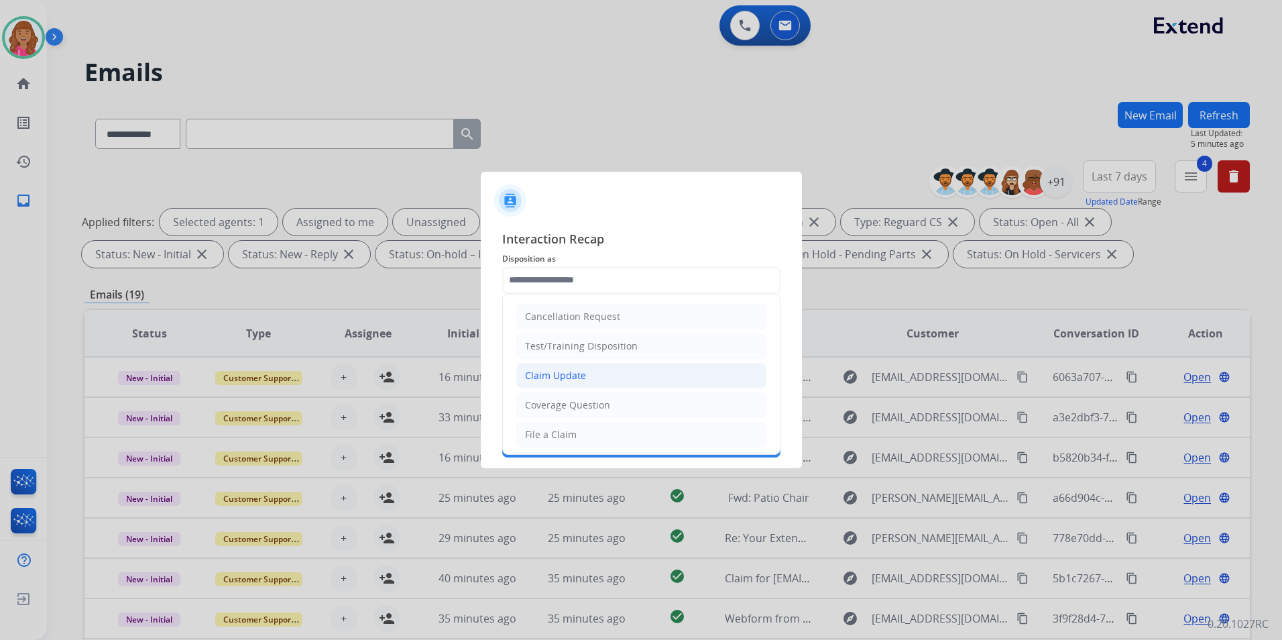
click at [557, 378] on div "Claim Update" at bounding box center [555, 375] width 61 height 13
type input "**********"
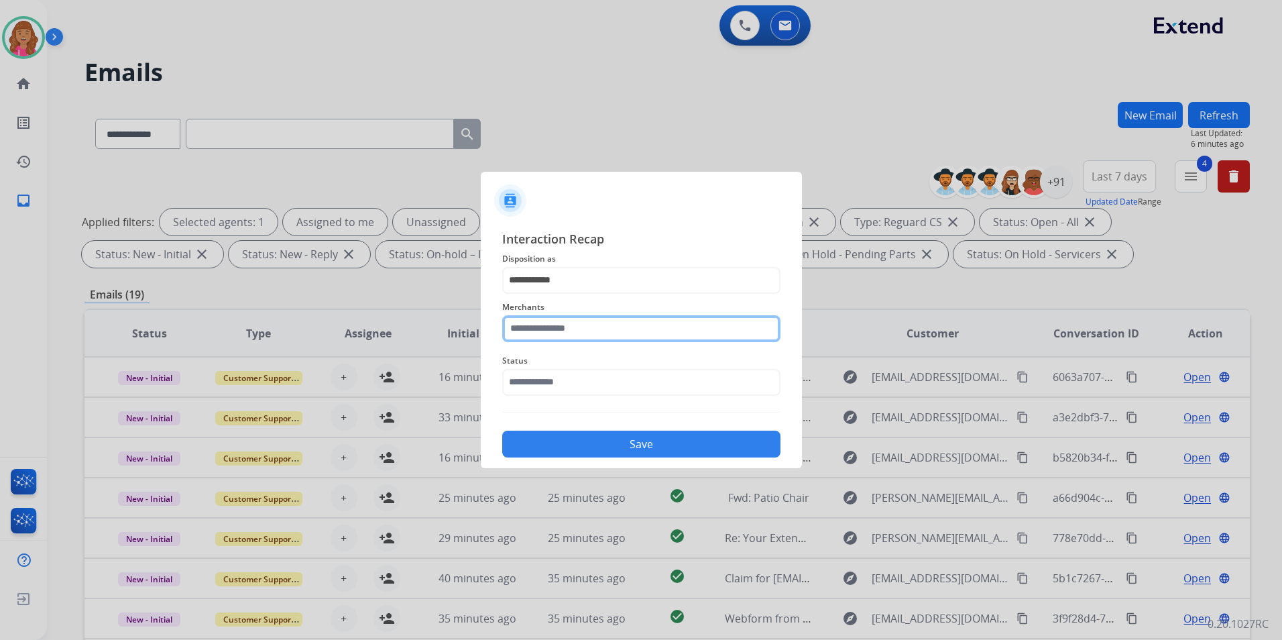
click at [555, 333] on input "text" at bounding box center [641, 328] width 278 height 27
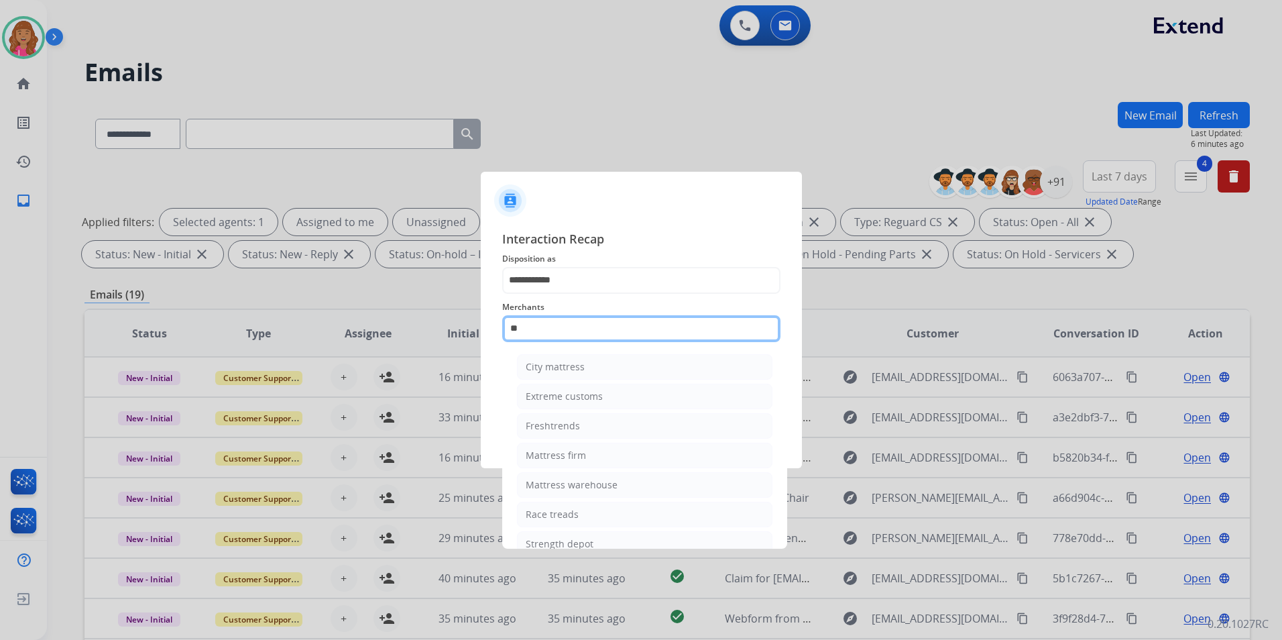
type input "*"
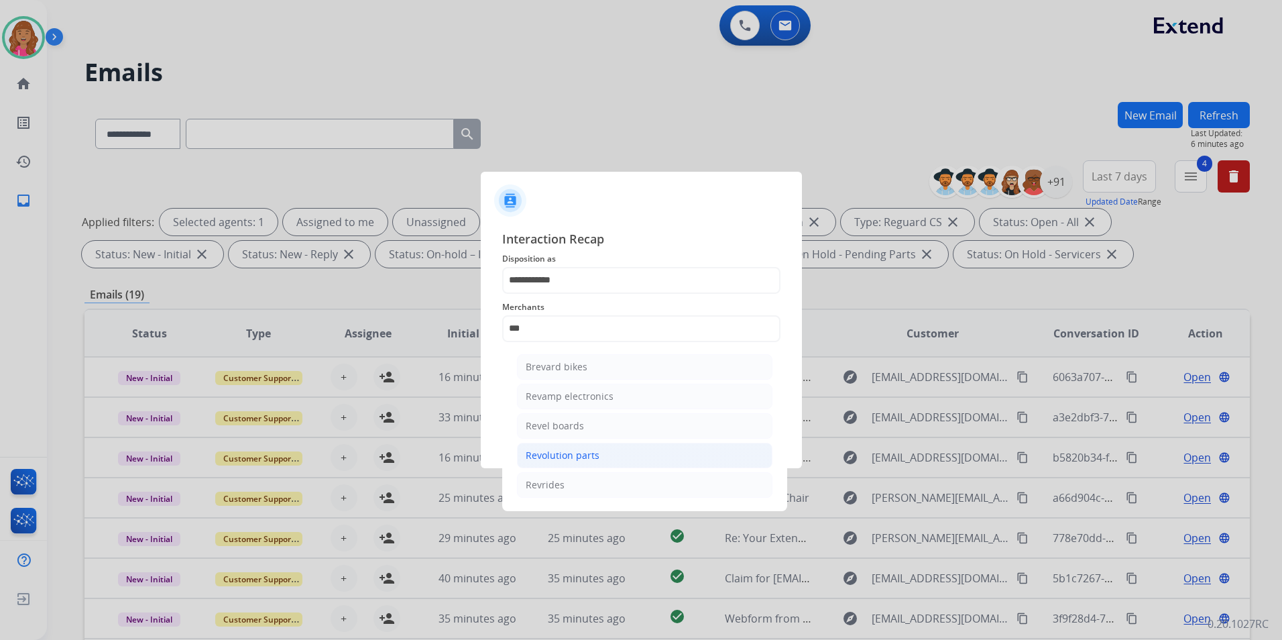
click at [642, 458] on li "Revolution parts" at bounding box center [644, 454] width 255 height 25
type input "**********"
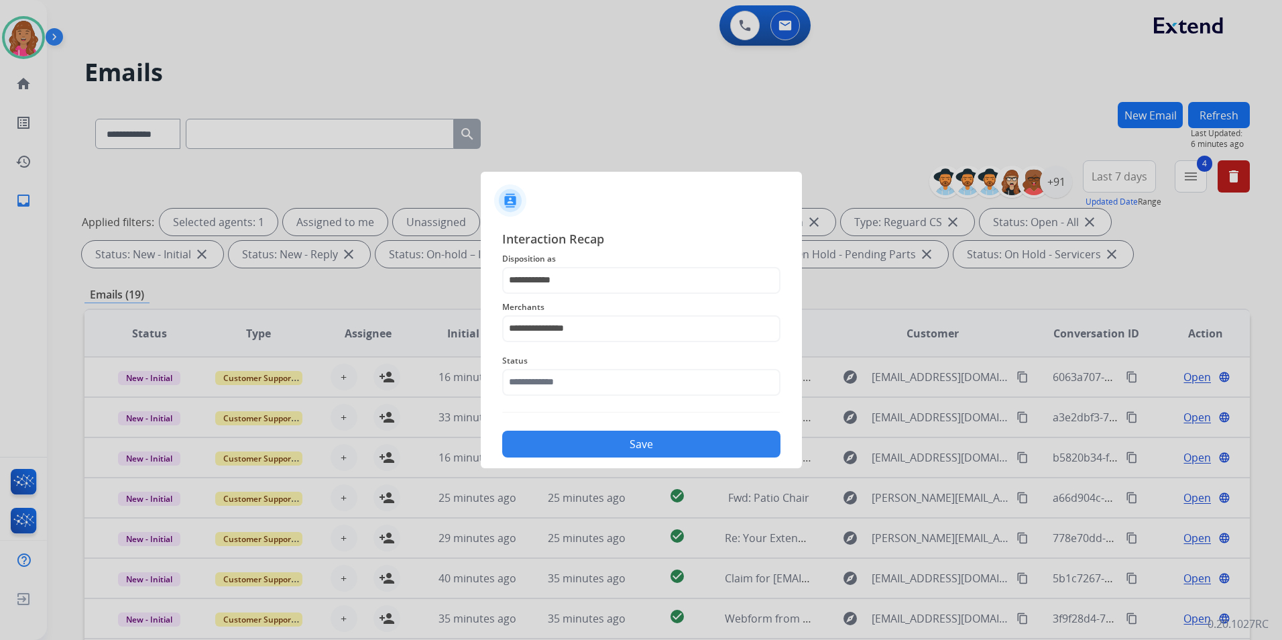
click at [613, 397] on div "Status" at bounding box center [641, 374] width 278 height 54
click at [614, 385] on input "text" at bounding box center [641, 382] width 278 height 27
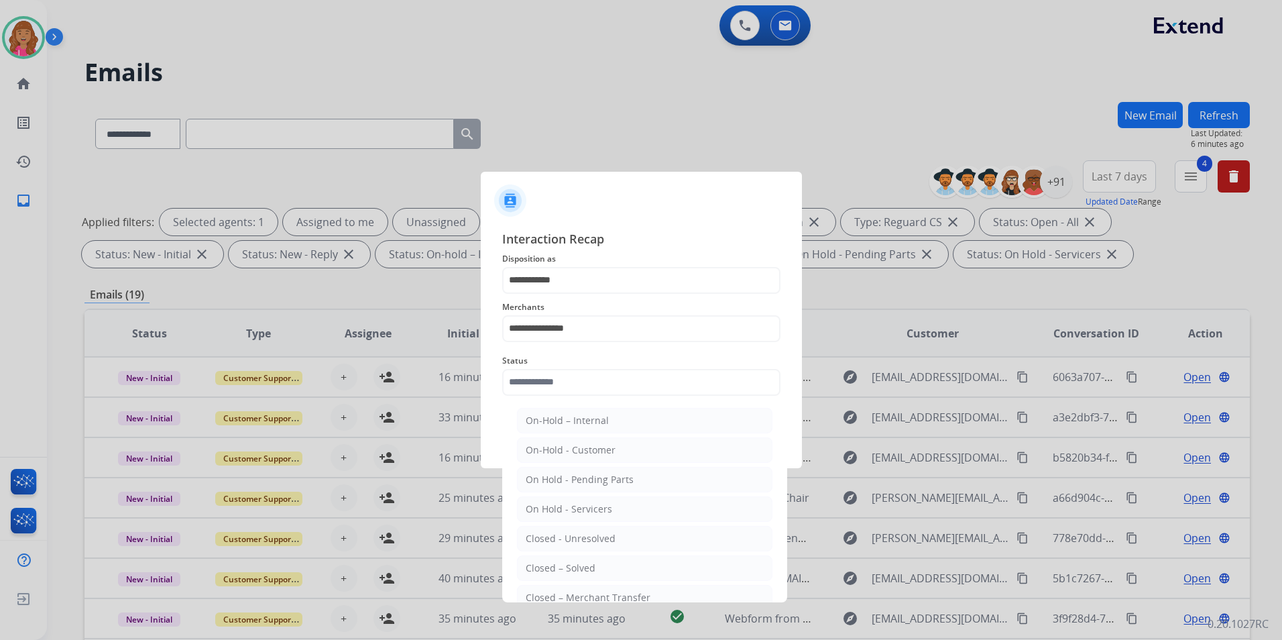
drag, startPoint x: 597, startPoint y: 562, endPoint x: 583, endPoint y: 496, distance: 67.8
click at [596, 561] on li "Closed – Solved" at bounding box center [644, 567] width 255 height 25
type input "**********"
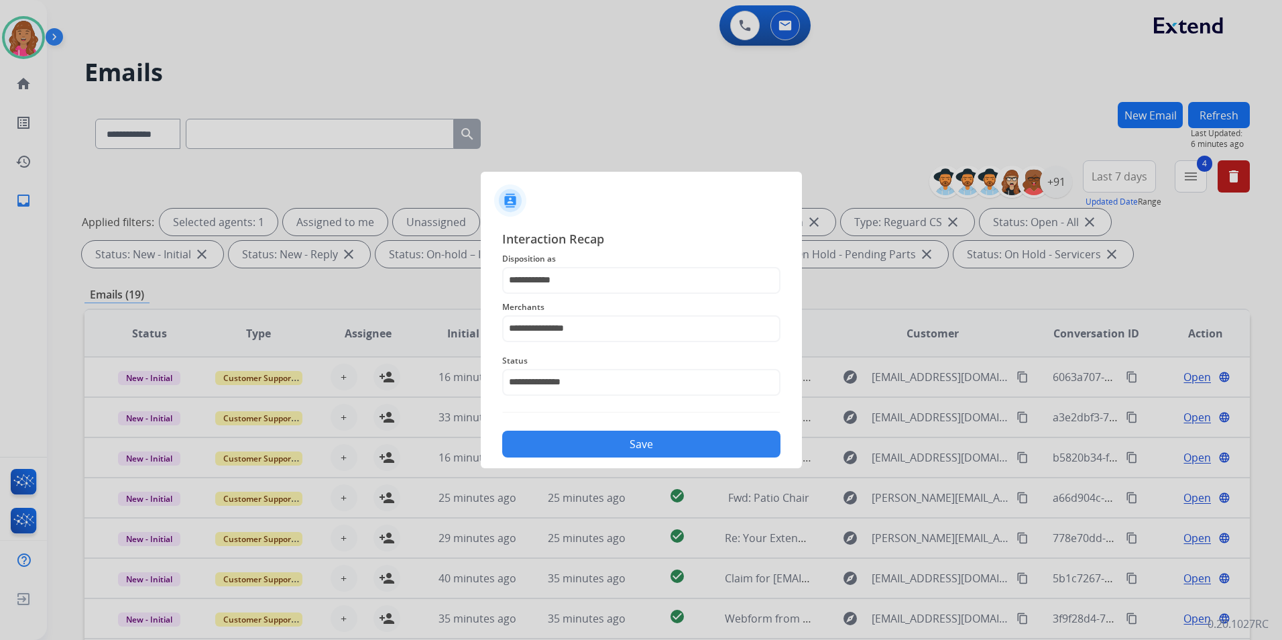
click at [579, 447] on button "Save" at bounding box center [641, 443] width 278 height 27
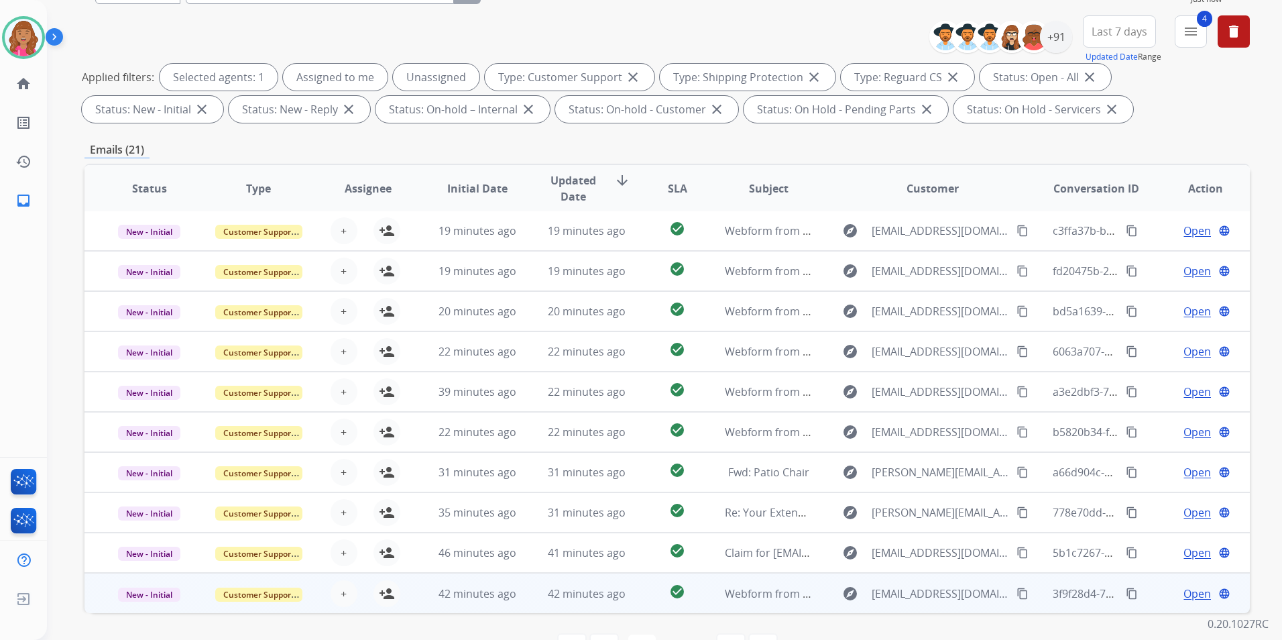
scroll to position [188, 0]
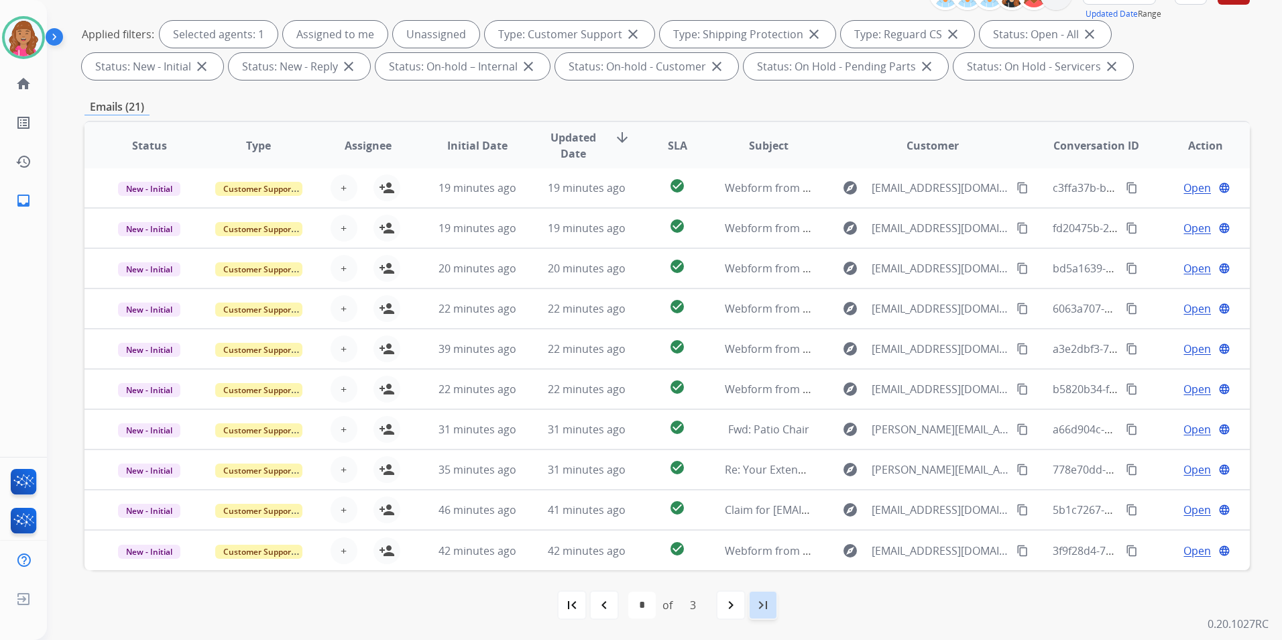
click at [754, 602] on div "last_page" at bounding box center [762, 604] width 29 height 29
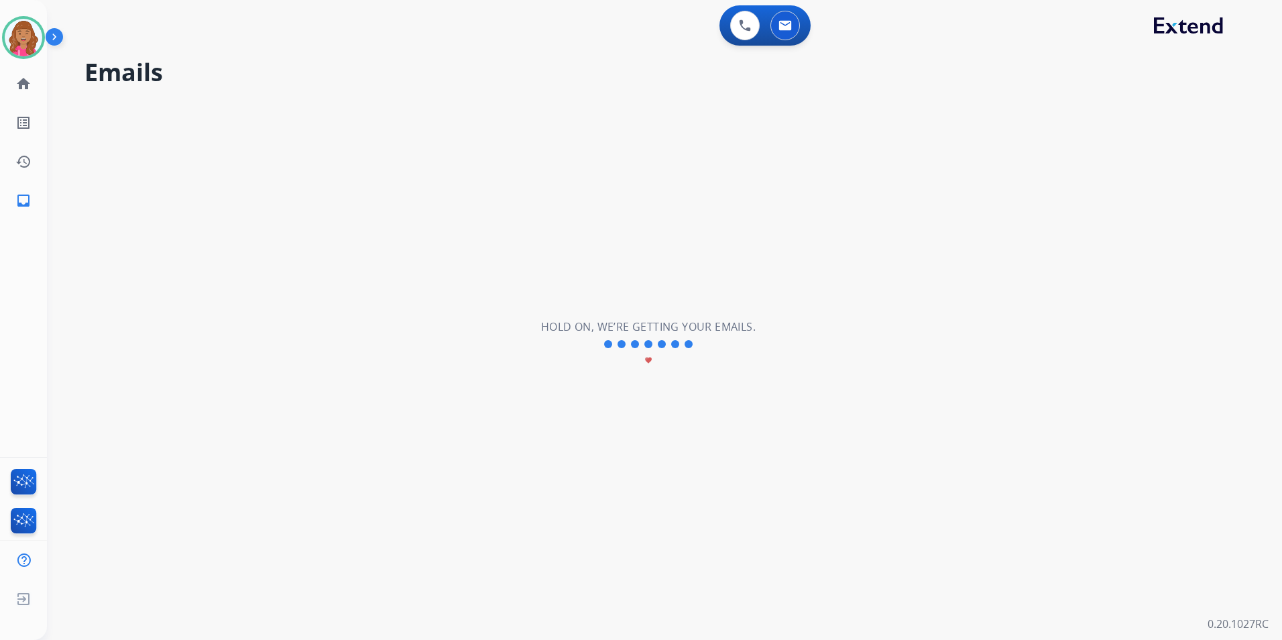
scroll to position [0, 0]
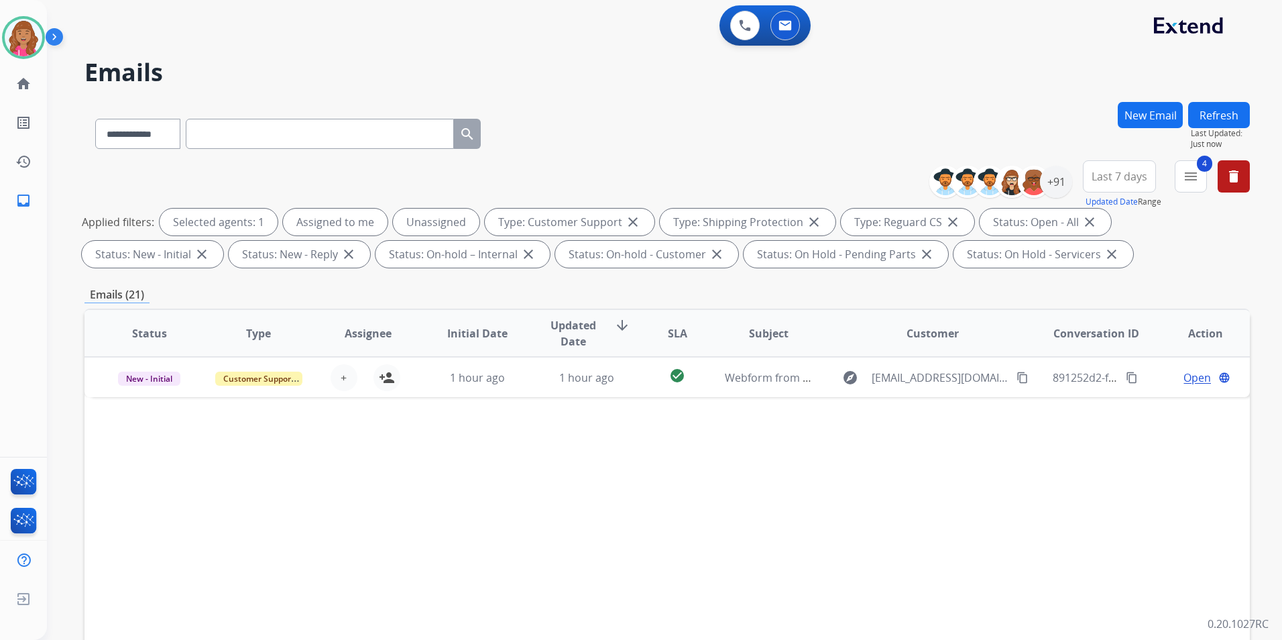
drag, startPoint x: 1214, startPoint y: 261, endPoint x: 1192, endPoint y: 193, distance: 71.2
click at [1214, 258] on div "Applied filters: Selected agents: 1 Assigned to me Unassigned Type: Customer Su…" at bounding box center [664, 238] width 1165 height 59
click at [1183, 178] on mat-icon "menu" at bounding box center [1191, 176] width 16 height 16
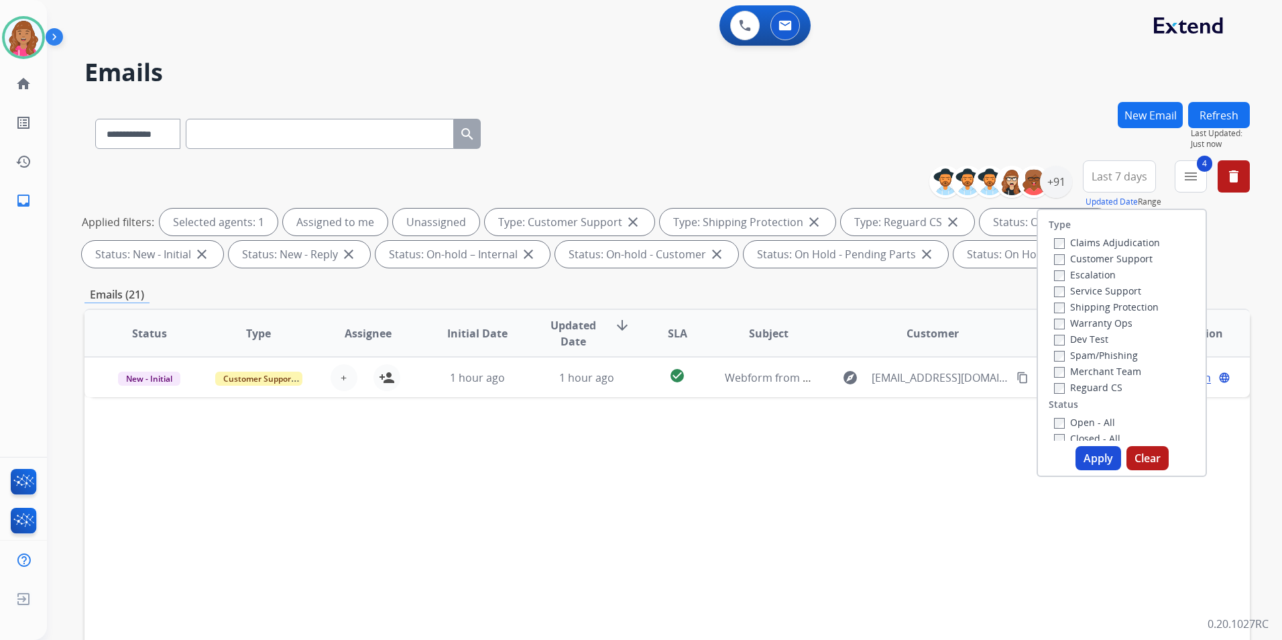
click at [1074, 421] on label "Open - All" at bounding box center [1084, 422] width 61 height 13
click at [948, 445] on div "Status Type Assignee Initial Date Updated Date arrow_downward SLA Subject Custo…" at bounding box center [666, 532] width 1165 height 449
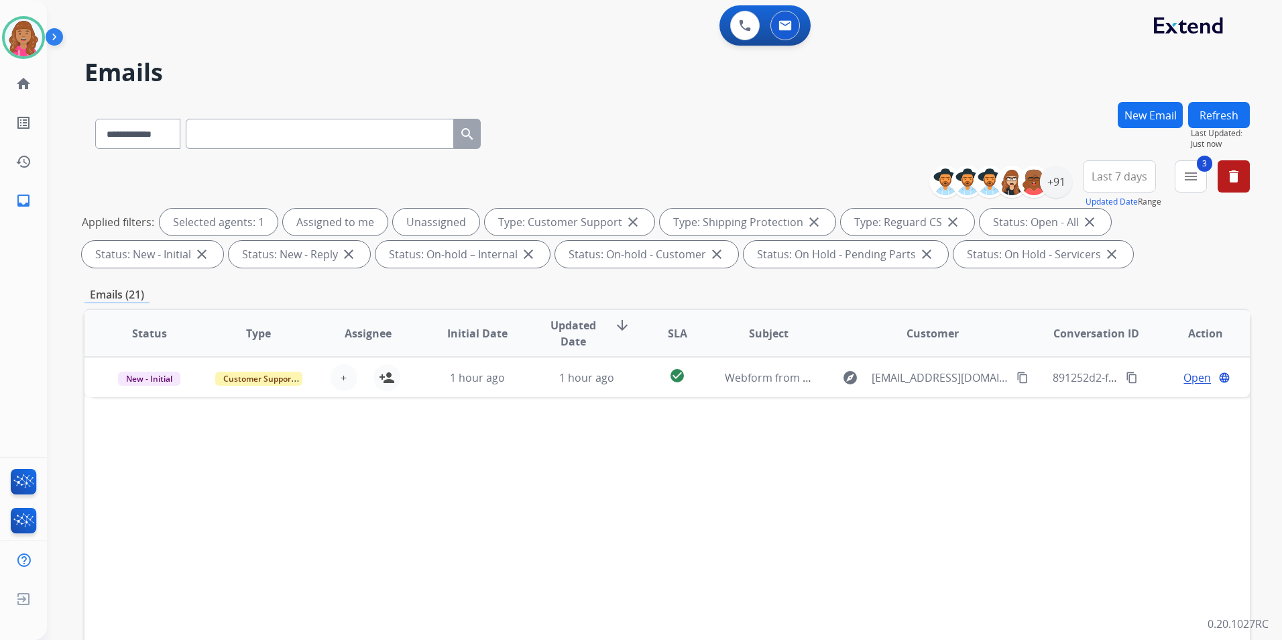
click at [1217, 114] on button "Refresh" at bounding box center [1219, 115] width 62 height 26
click at [1055, 178] on div "+91" at bounding box center [1056, 182] width 32 height 32
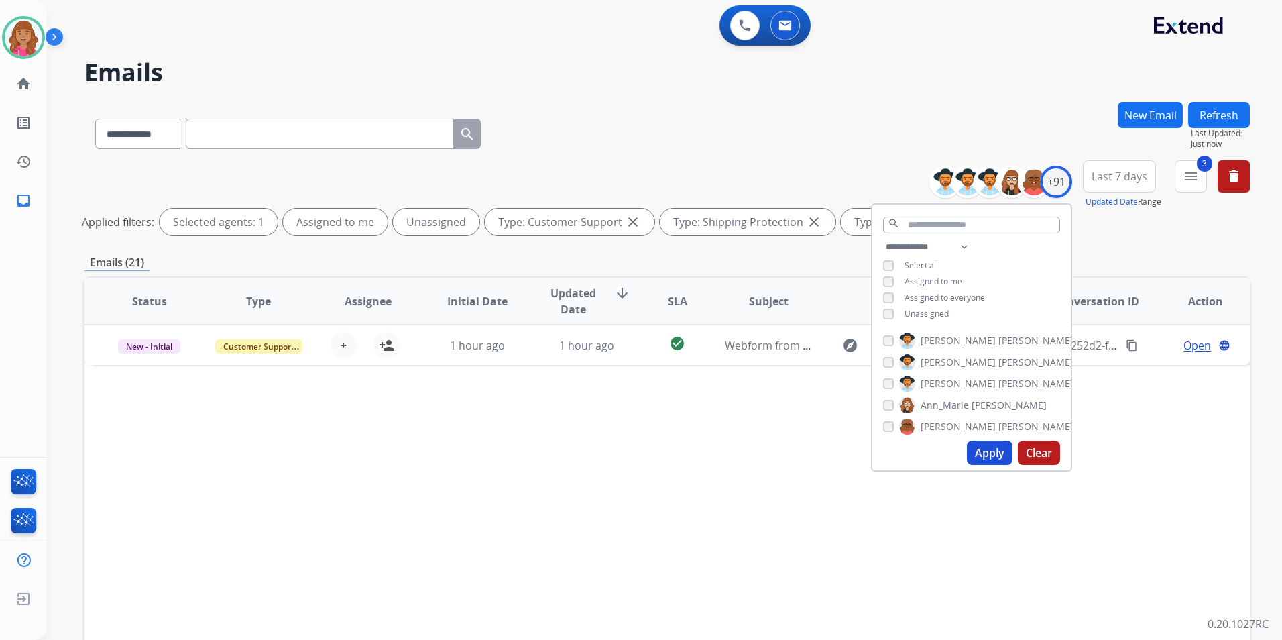
click at [933, 318] on div "**********" at bounding box center [971, 282] width 198 height 86
click at [935, 311] on span "Unassigned" at bounding box center [926, 313] width 44 height 11
click at [982, 451] on button "Apply" at bounding box center [990, 452] width 46 height 24
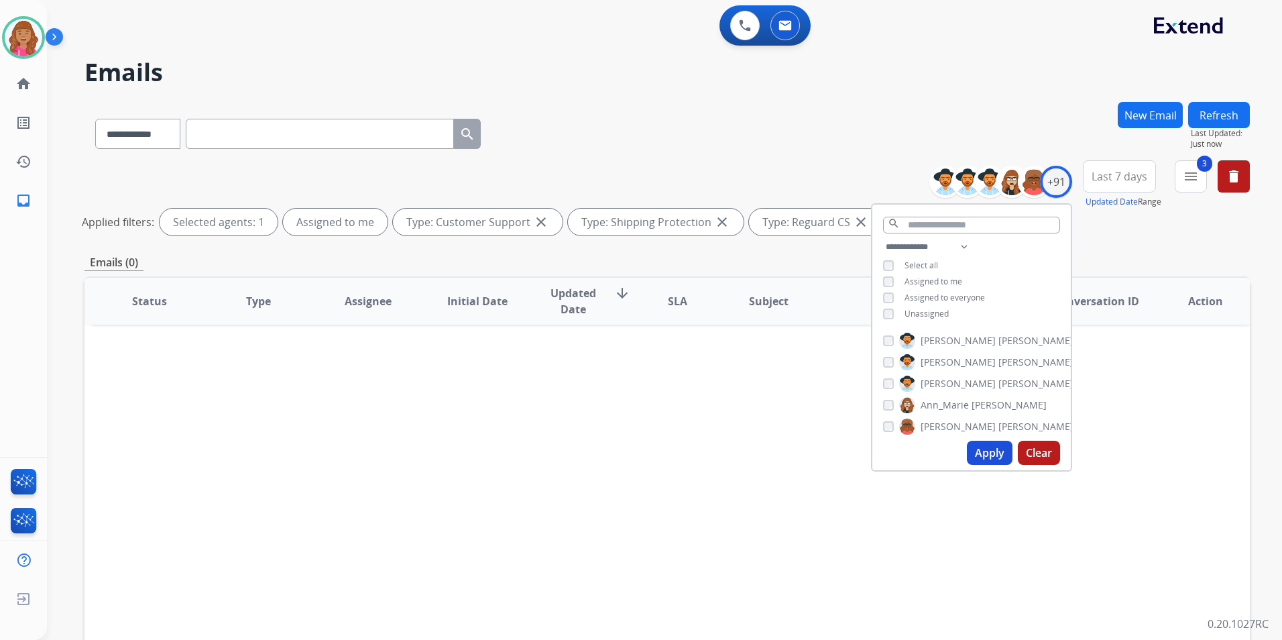
drag, startPoint x: 1189, startPoint y: 422, endPoint x: 1173, endPoint y: 272, distance: 151.0
click at [1189, 422] on div "Status Type Assignee Initial Date Updated Date arrow_downward SLA Subject Custo…" at bounding box center [666, 500] width 1165 height 449
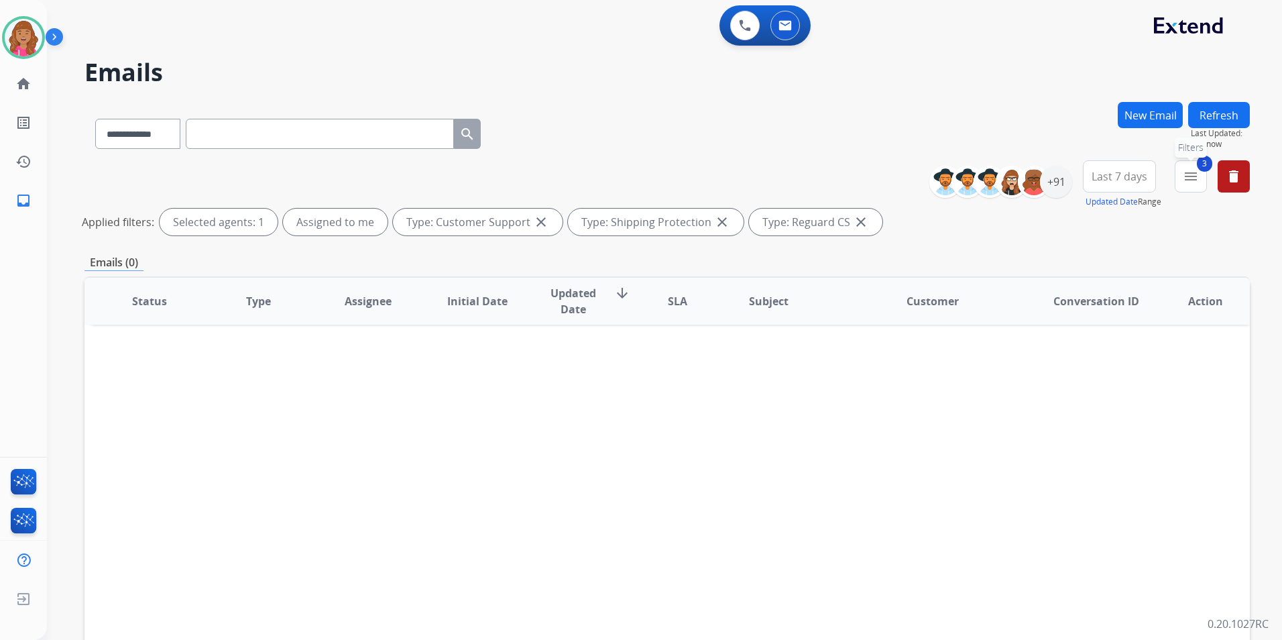
click at [1194, 188] on button "3 menu Filters" at bounding box center [1191, 176] width 32 height 32
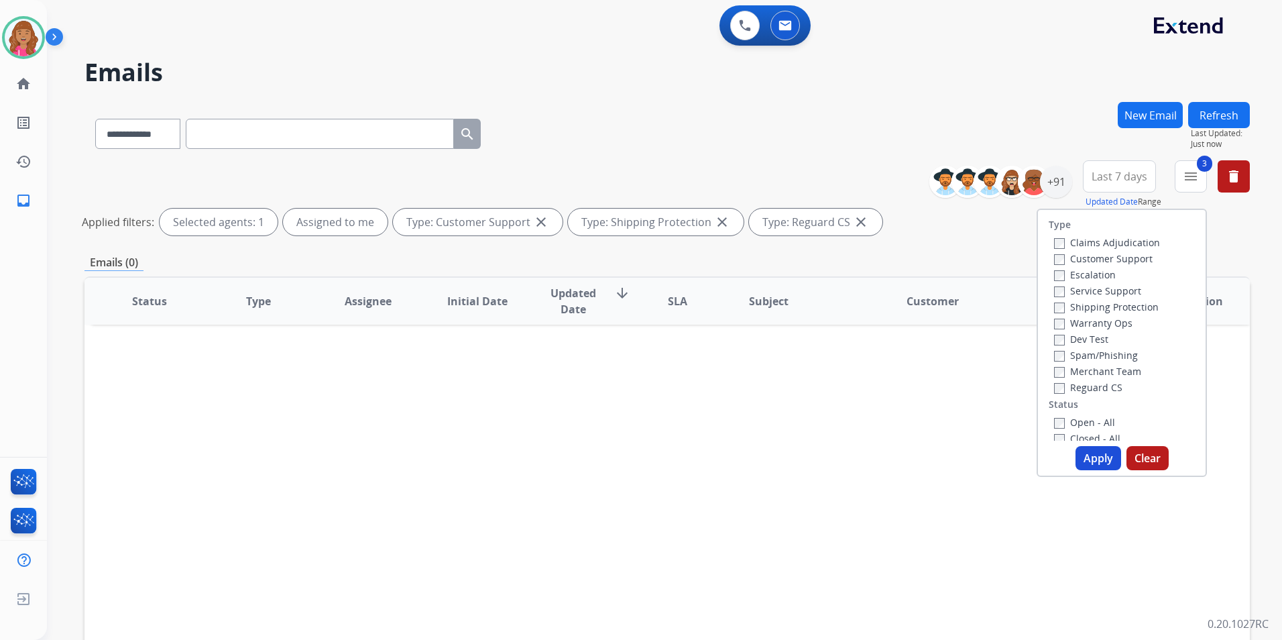
click at [1085, 463] on button "Apply" at bounding box center [1098, 458] width 46 height 24
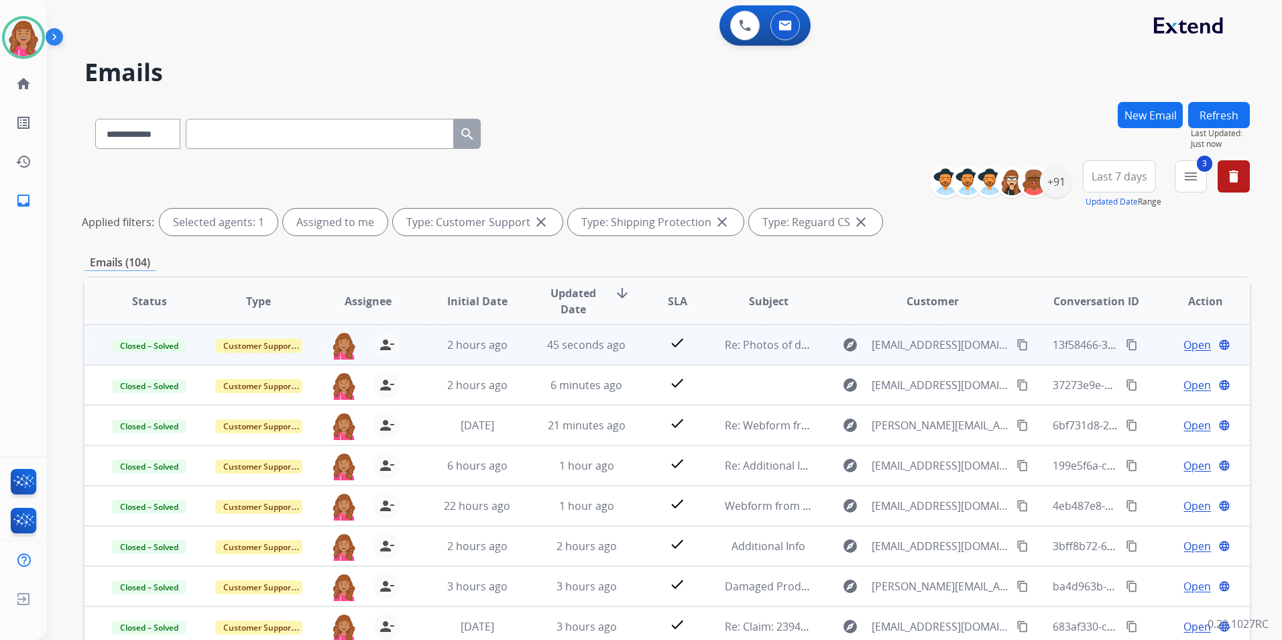
click at [1126, 342] on mat-icon "content_copy" at bounding box center [1132, 345] width 12 height 12
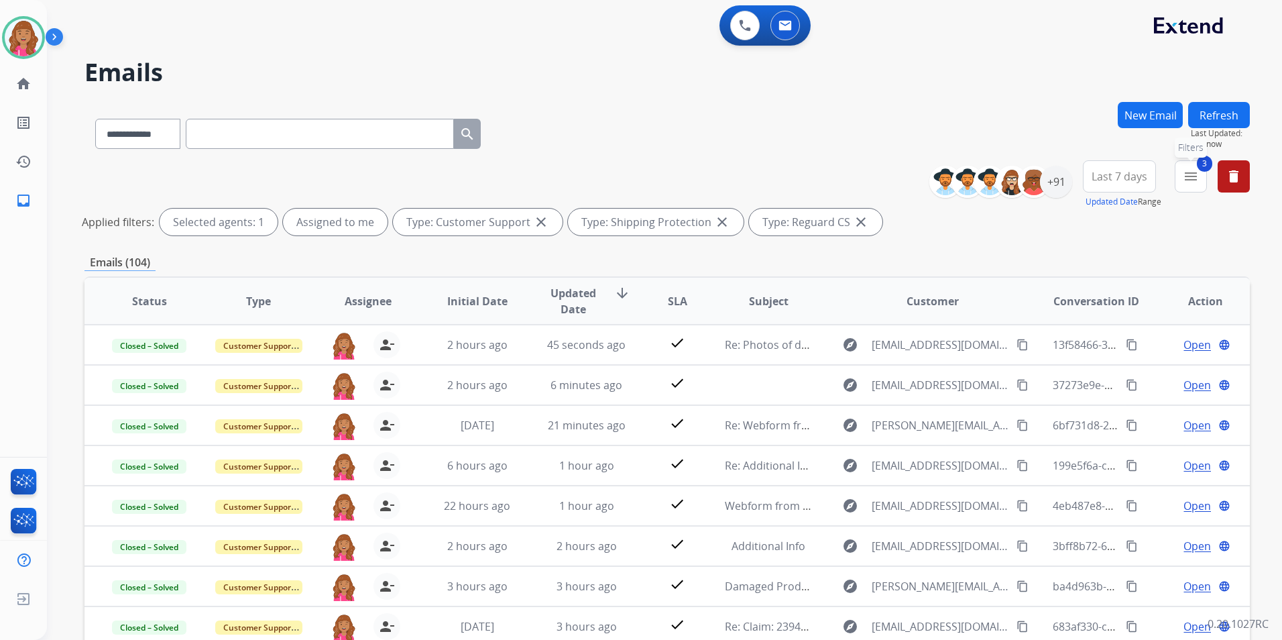
click at [1186, 176] on mat-icon "menu" at bounding box center [1191, 176] width 16 height 16
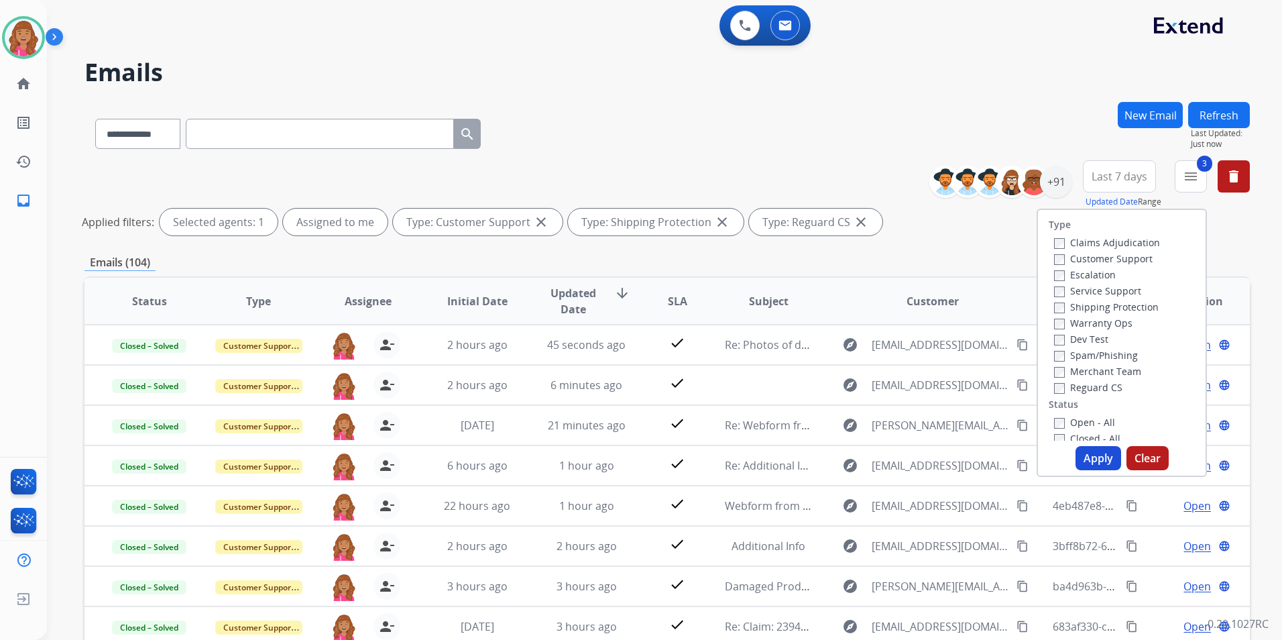
click at [1072, 420] on label "Open - All" at bounding box center [1084, 422] width 61 height 13
click at [1093, 463] on button "Apply" at bounding box center [1098, 458] width 46 height 24
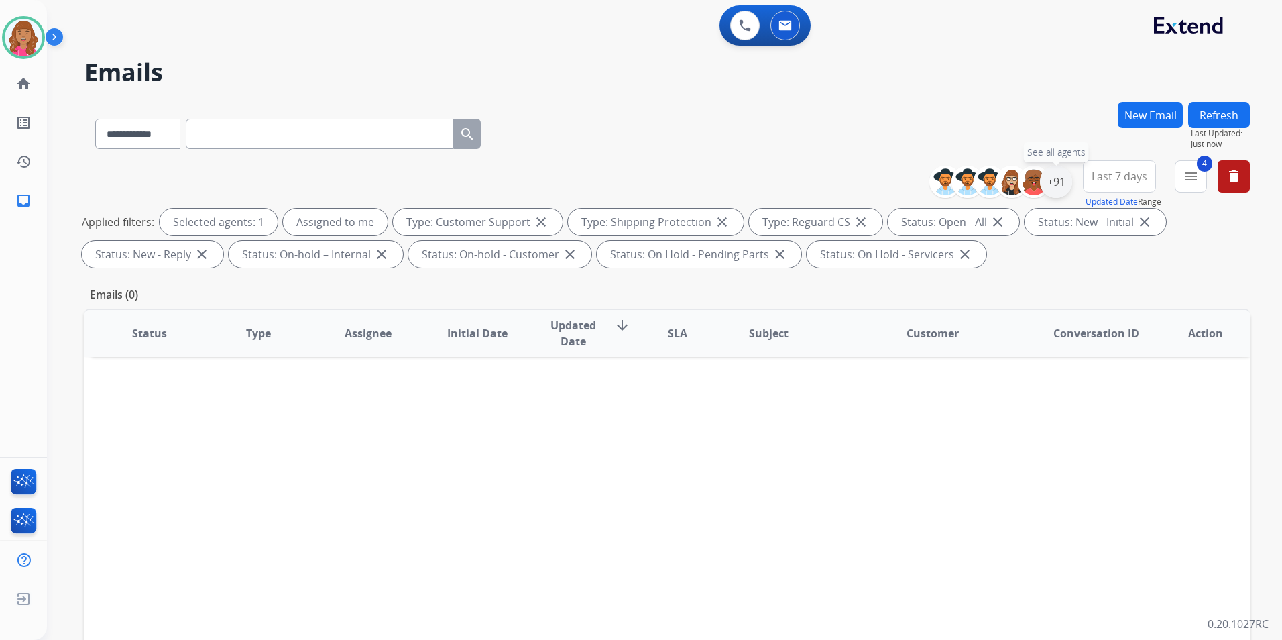
click at [1043, 185] on div "+91" at bounding box center [1056, 182] width 32 height 32
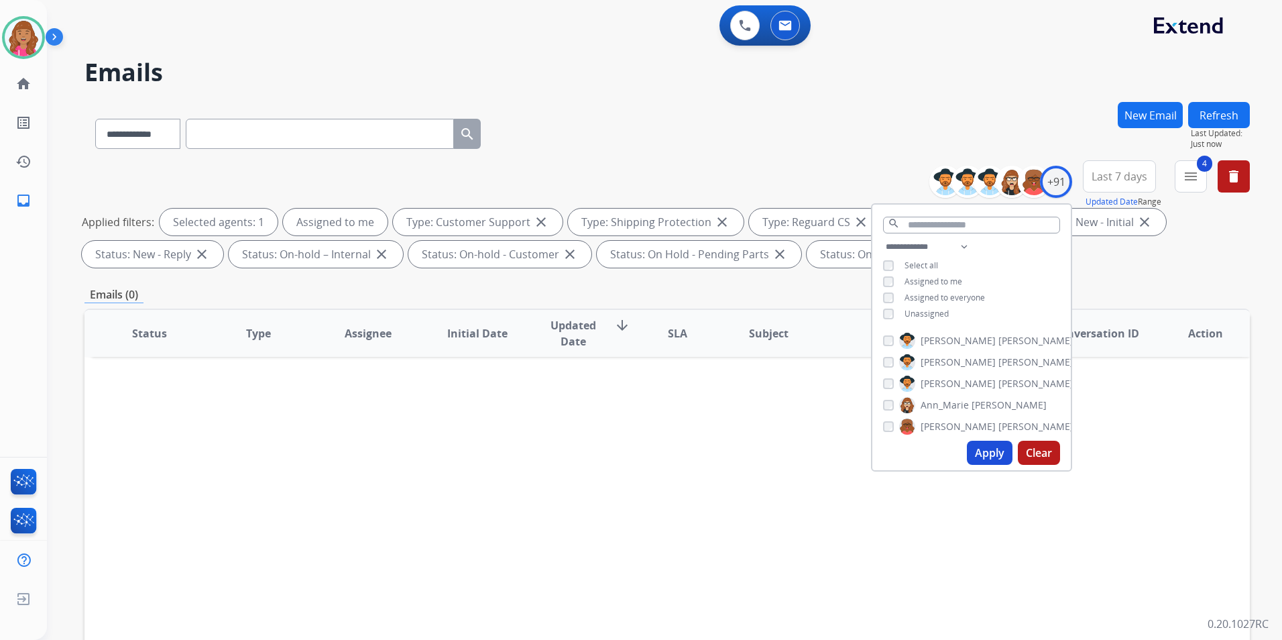
click at [919, 311] on span "Unassigned" at bounding box center [926, 313] width 44 height 11
click at [978, 446] on button "Apply" at bounding box center [990, 452] width 46 height 24
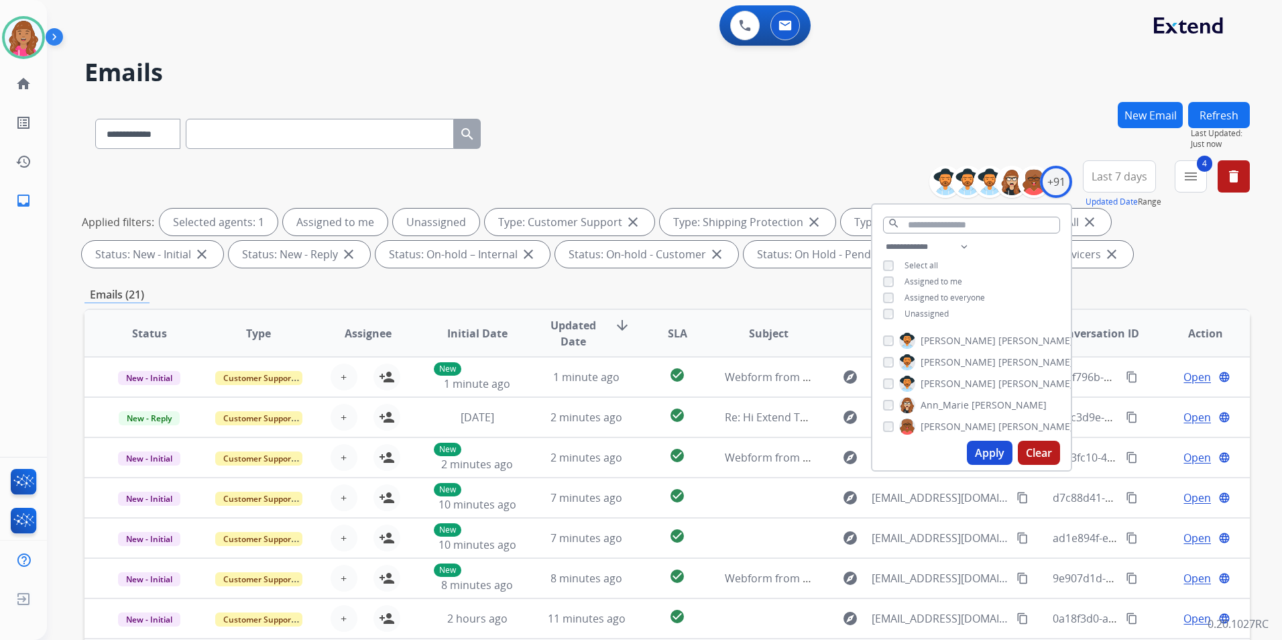
click at [1138, 284] on div "**********" at bounding box center [666, 464] width 1165 height 725
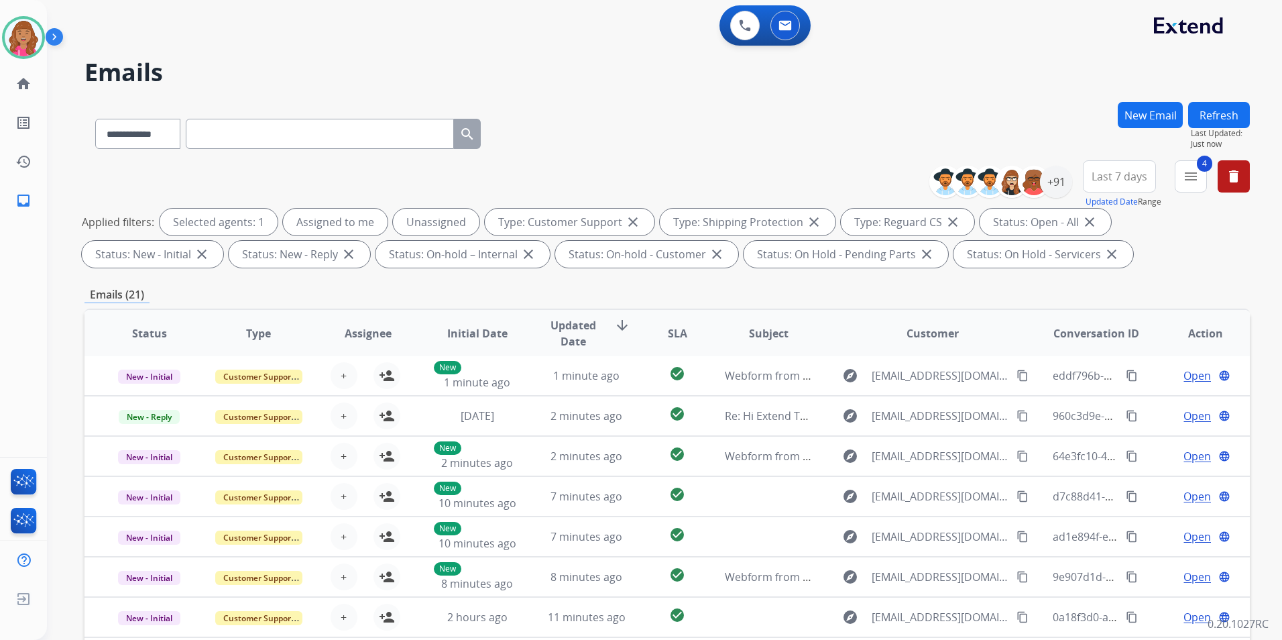
scroll to position [188, 0]
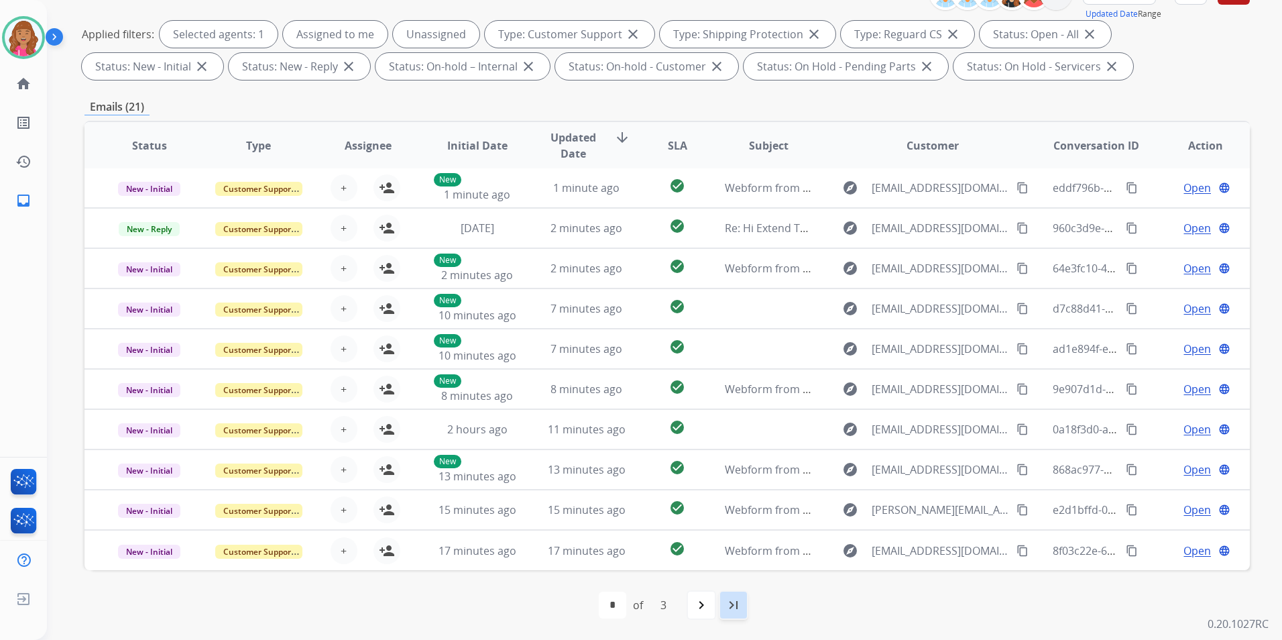
click at [738, 608] on mat-icon "last_page" at bounding box center [733, 605] width 16 height 16
select select "*"
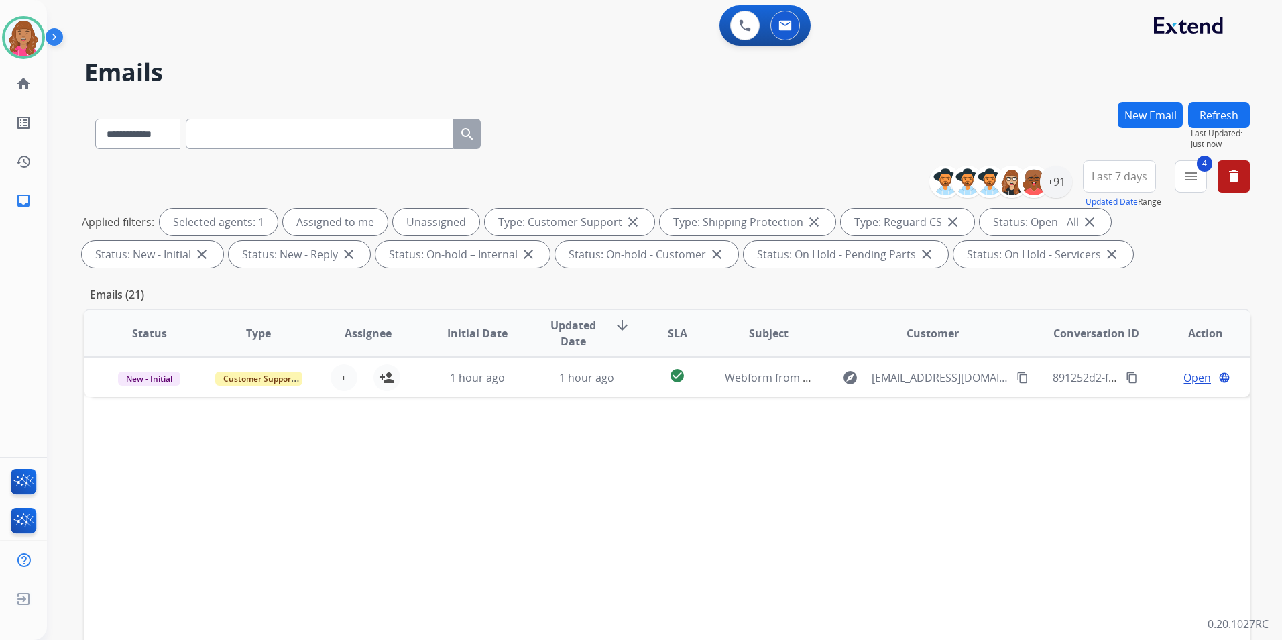
scroll to position [0, 0]
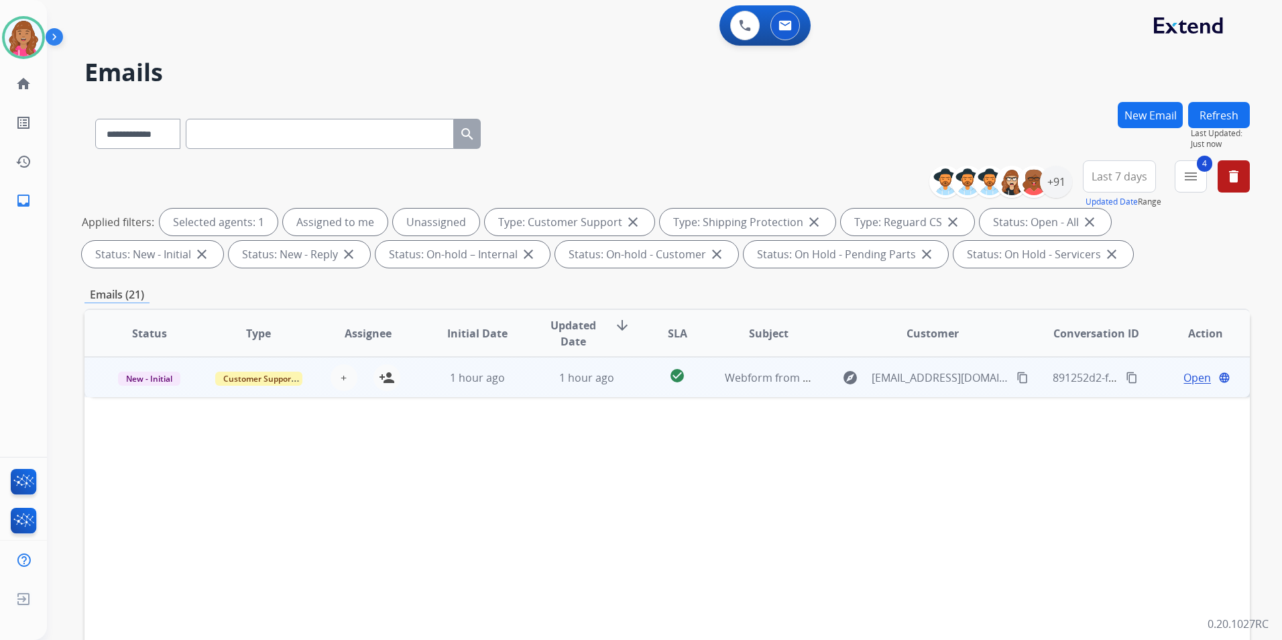
click at [1183, 371] on span "Open" at bounding box center [1196, 377] width 27 height 16
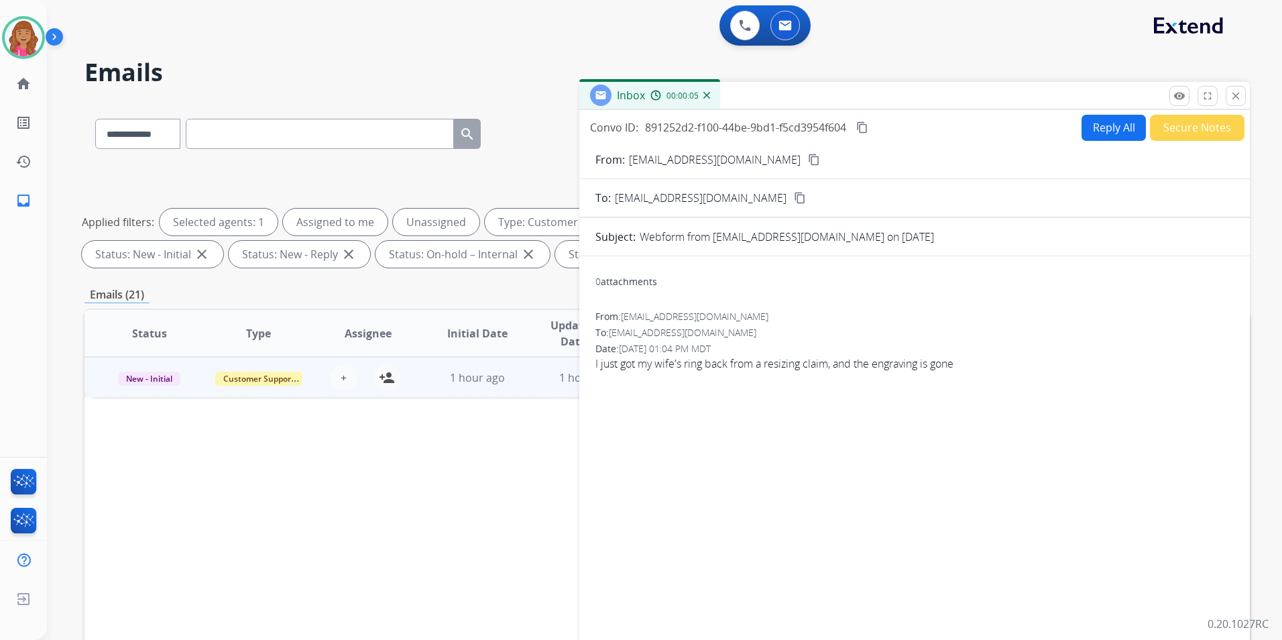
click at [808, 162] on mat-icon "content_copy" at bounding box center [814, 160] width 12 height 12
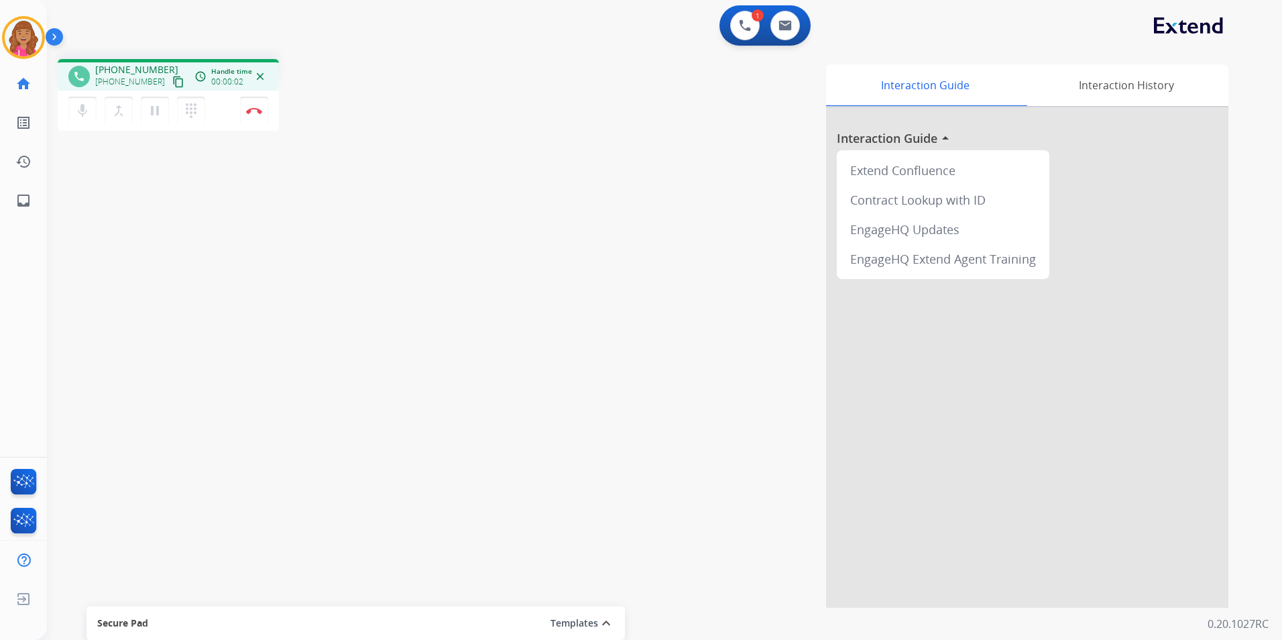
click at [172, 82] on mat-icon "content_copy" at bounding box center [178, 82] width 12 height 12
click at [152, 111] on mat-icon "pause" at bounding box center [155, 111] width 16 height 16
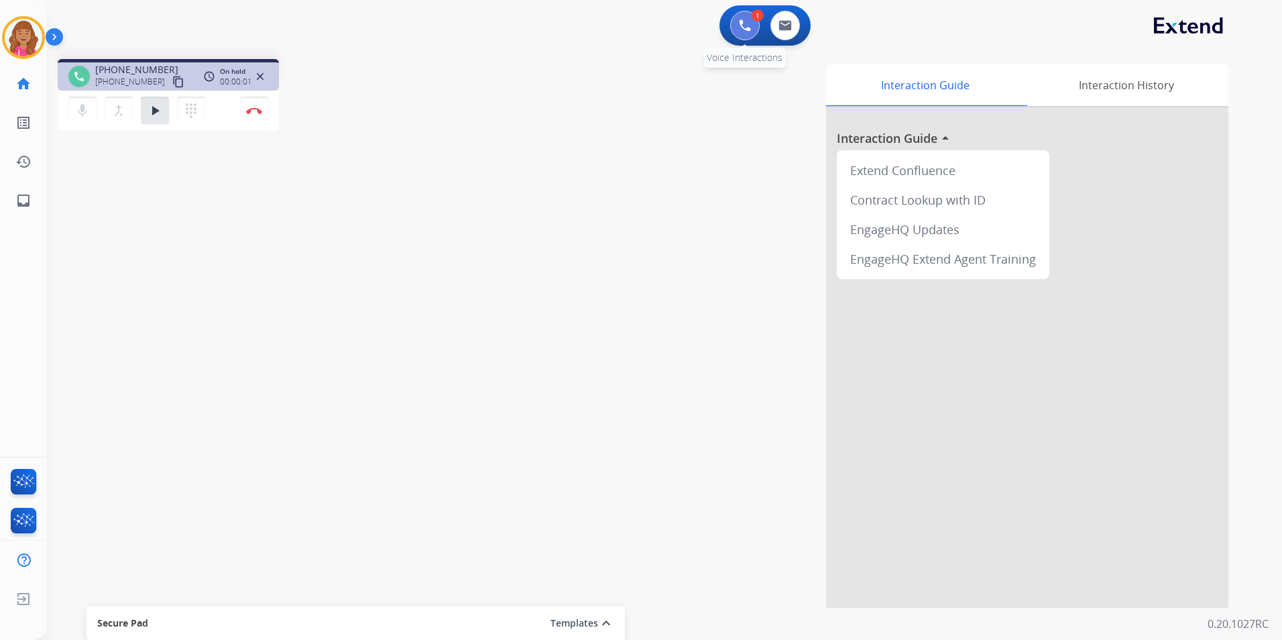
click at [738, 36] on button at bounding box center [744, 25] width 29 height 29
click at [741, 27] on img at bounding box center [745, 25] width 12 height 12
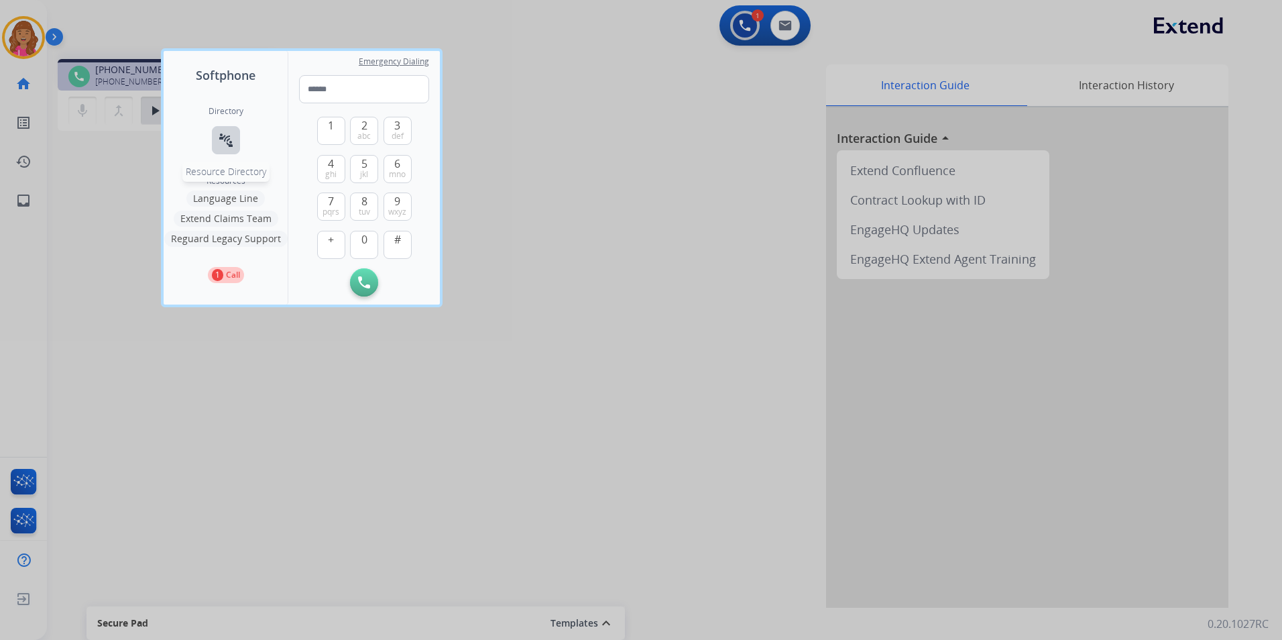
click at [221, 131] on button "connect_without_contact Resource Directory" at bounding box center [226, 140] width 28 height 28
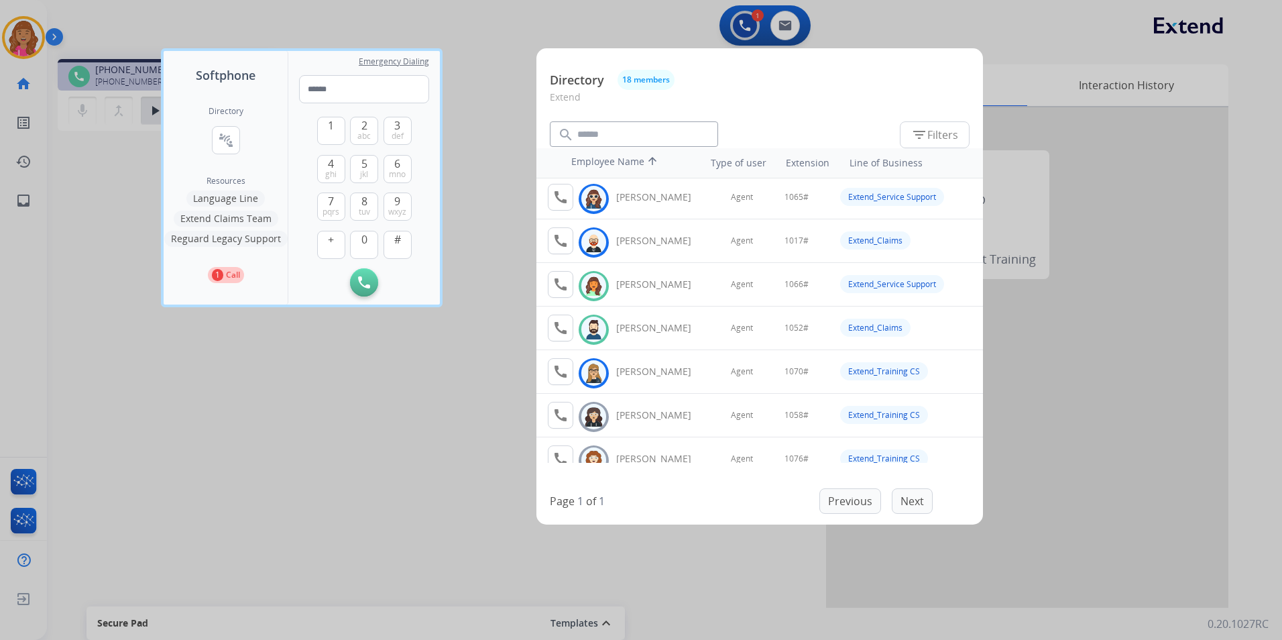
scroll to position [134, 0]
click at [567, 283] on mat-icon "call" at bounding box center [560, 284] width 16 height 16
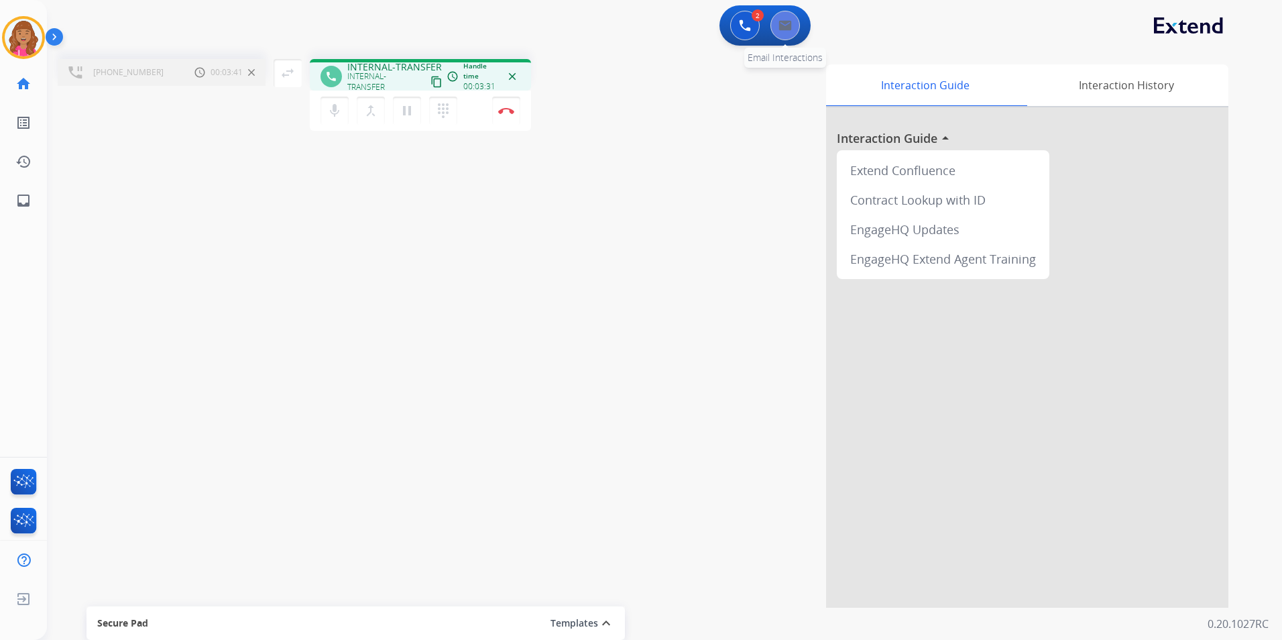
click at [787, 30] on img at bounding box center [784, 25] width 13 height 11
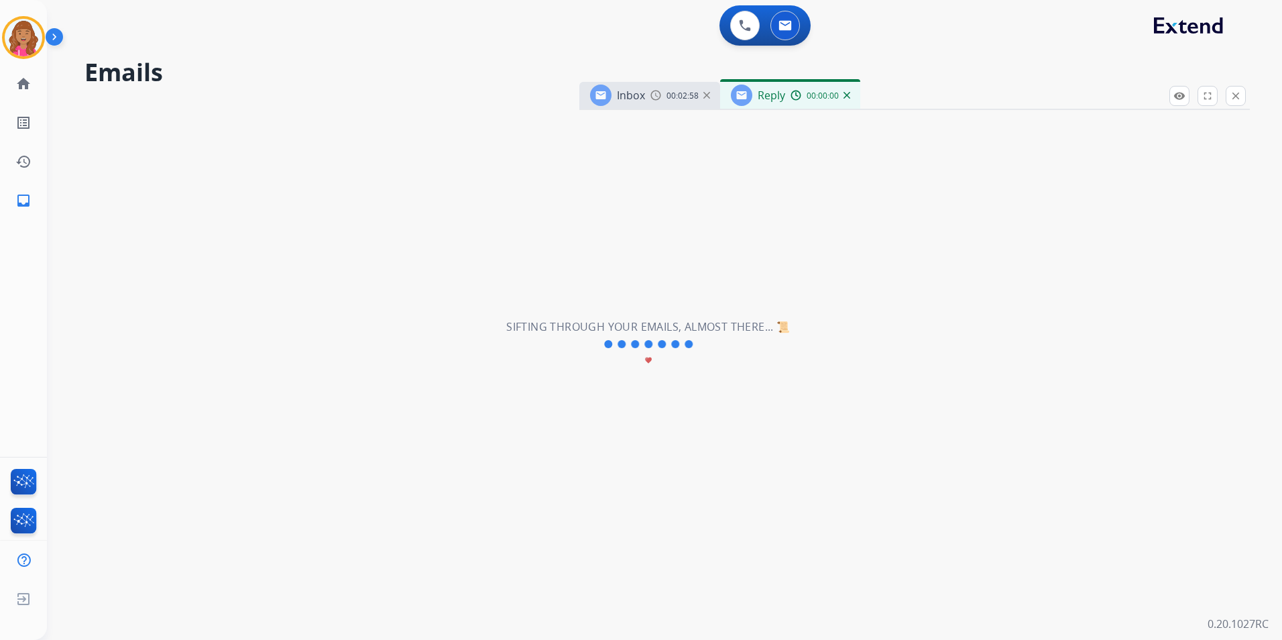
select select "**********"
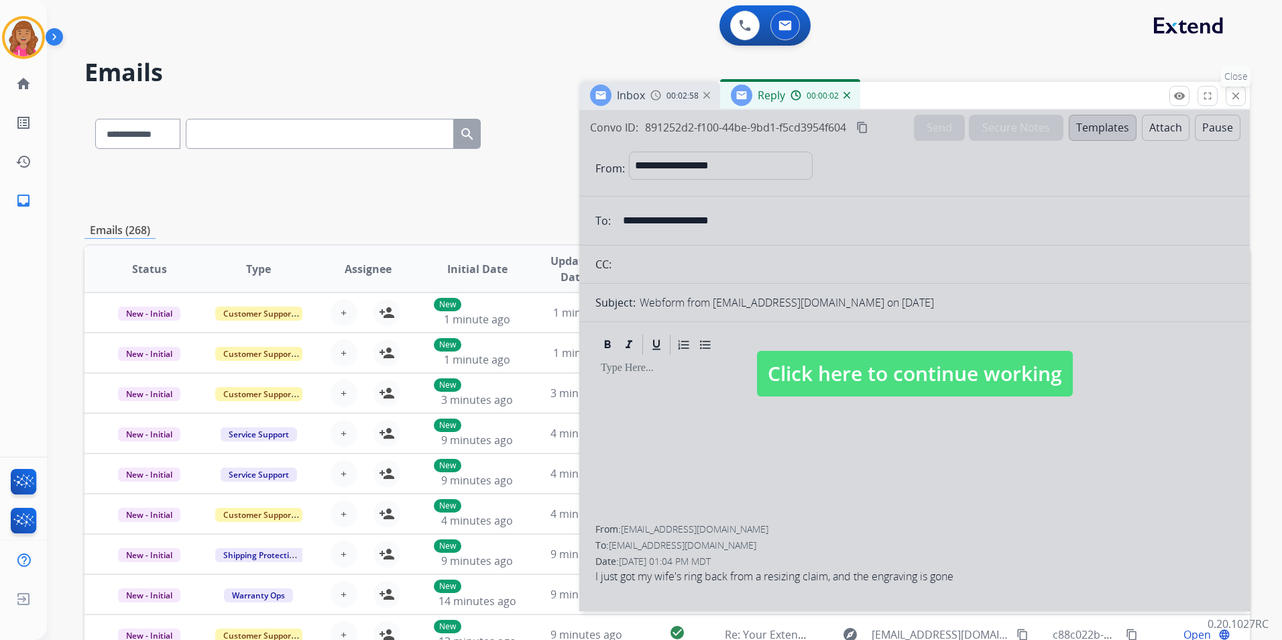
click at [1232, 96] on mat-icon "close" at bounding box center [1236, 96] width 12 height 12
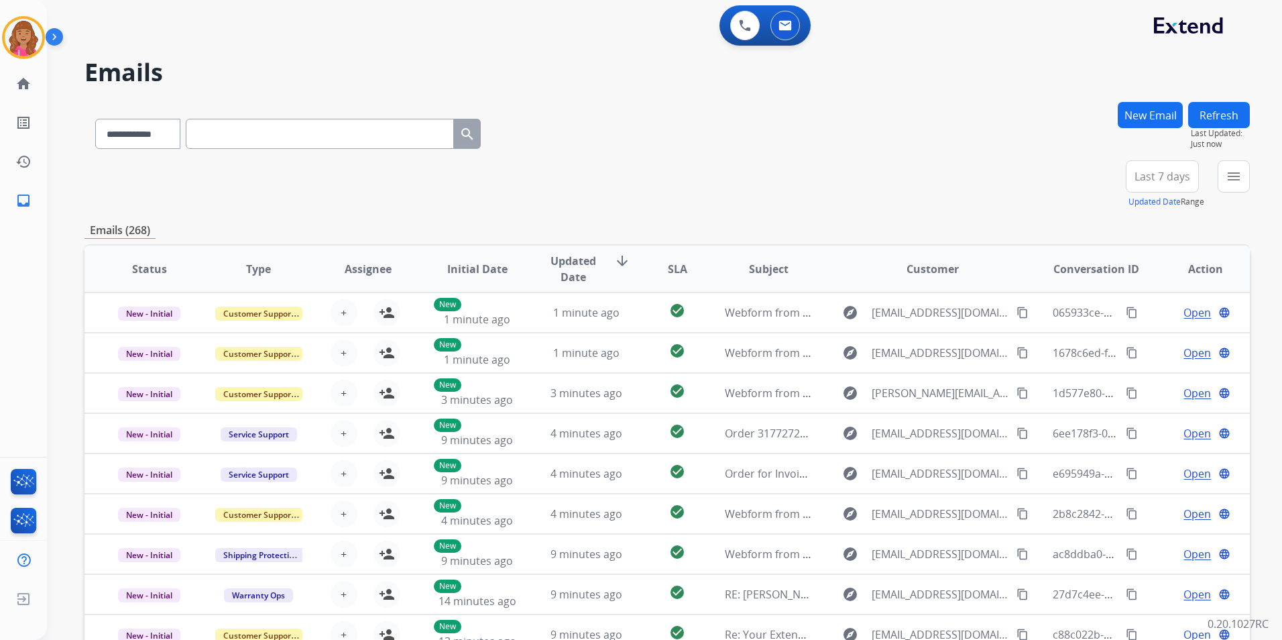
click at [333, 149] on div "**********" at bounding box center [287, 131] width 407 height 46
click at [1165, 119] on button "New Email" at bounding box center [1150, 115] width 65 height 26
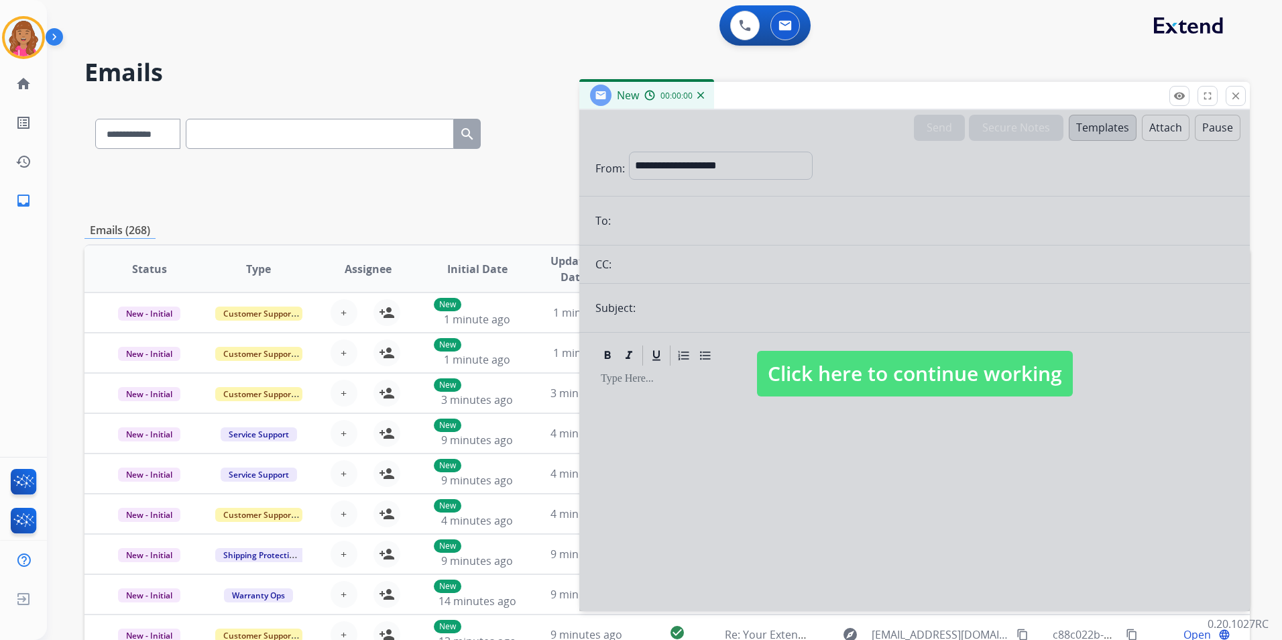
click at [817, 376] on span "Click here to continue working" at bounding box center [915, 374] width 316 height 46
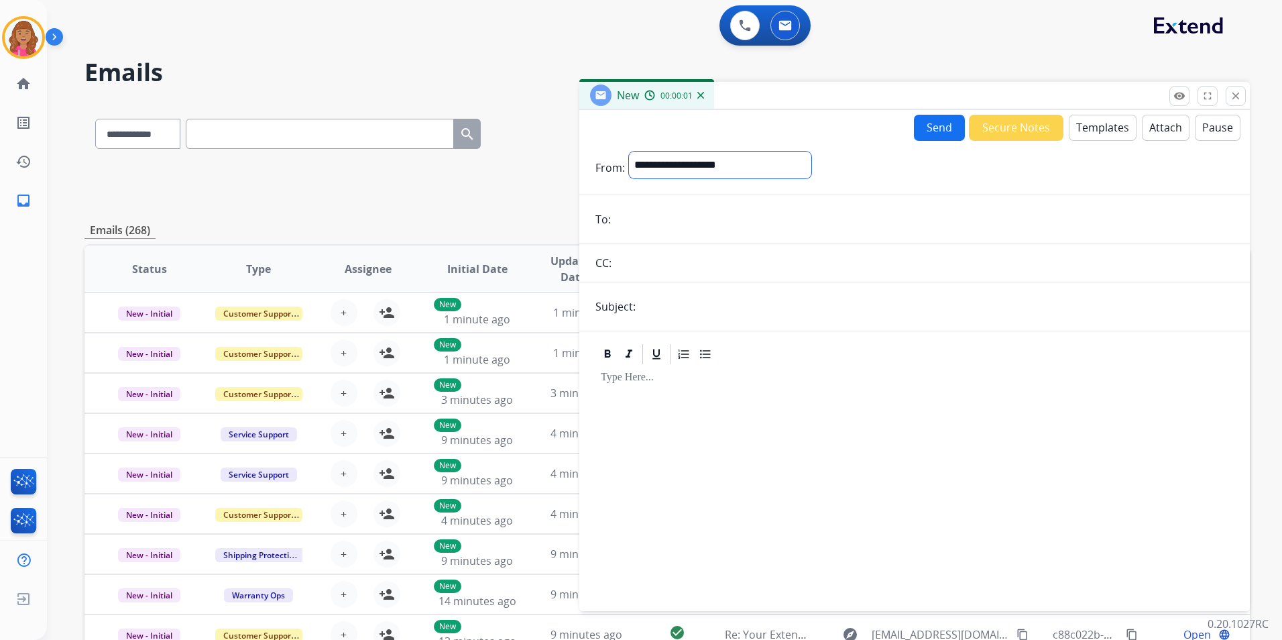
click at [727, 169] on select "**********" at bounding box center [720, 165] width 182 height 27
select select "**********"
click at [629, 152] on select "**********" at bounding box center [720, 165] width 182 height 27
click at [712, 228] on input "email" at bounding box center [924, 220] width 619 height 27
paste input "**********"
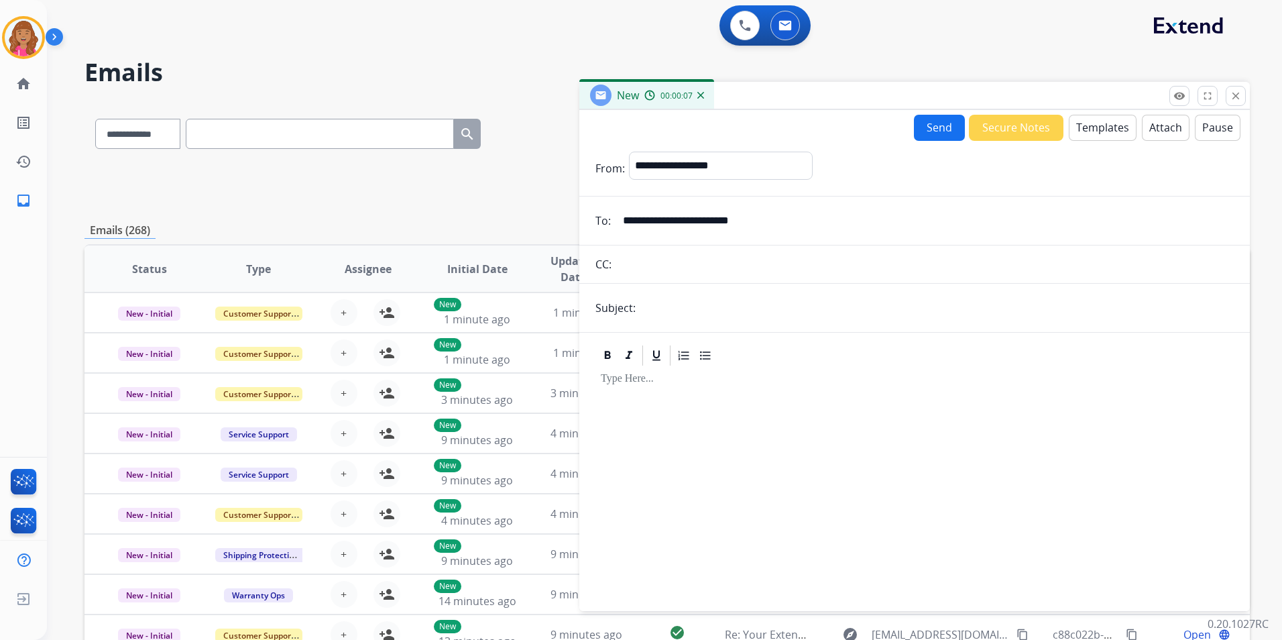
type input "**********"
click at [670, 331] on form "**********" at bounding box center [914, 373] width 670 height 465
click at [676, 312] on input "text" at bounding box center [937, 307] width 594 height 27
type input "**********"
click at [705, 259] on input "text" at bounding box center [924, 264] width 618 height 27
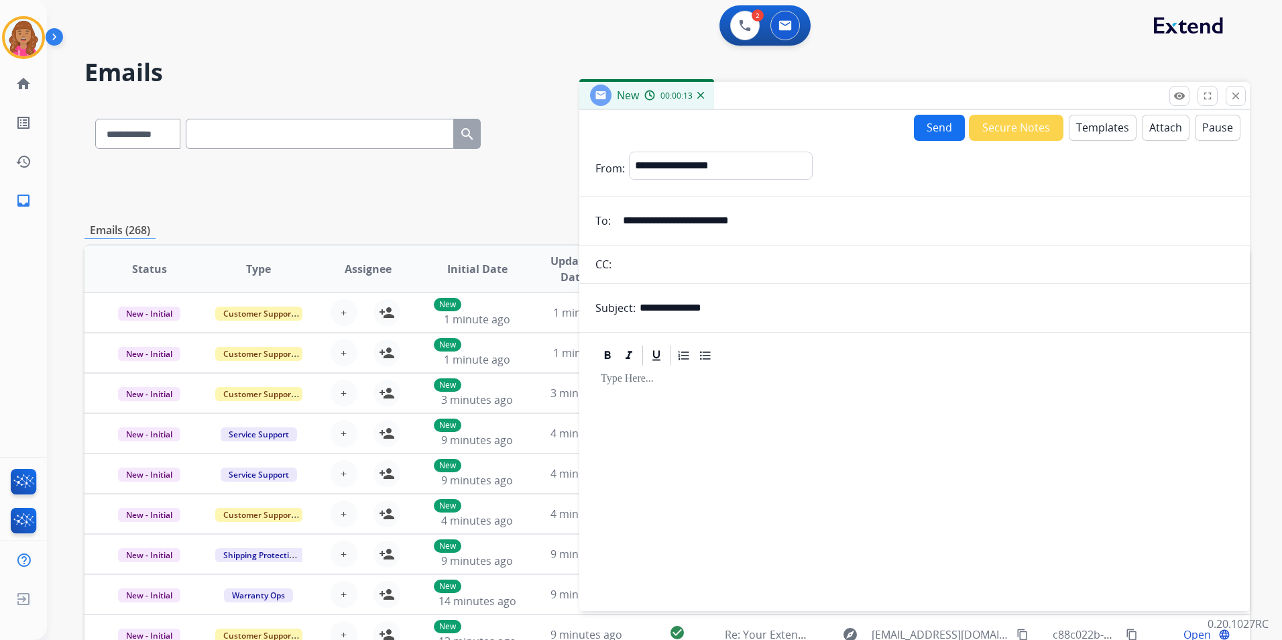
click at [773, 405] on div at bounding box center [914, 482] width 638 height 230
click at [1080, 141] on form "**********" at bounding box center [914, 373] width 670 height 465
click at [1081, 134] on button "Templates" at bounding box center [1103, 128] width 68 height 26
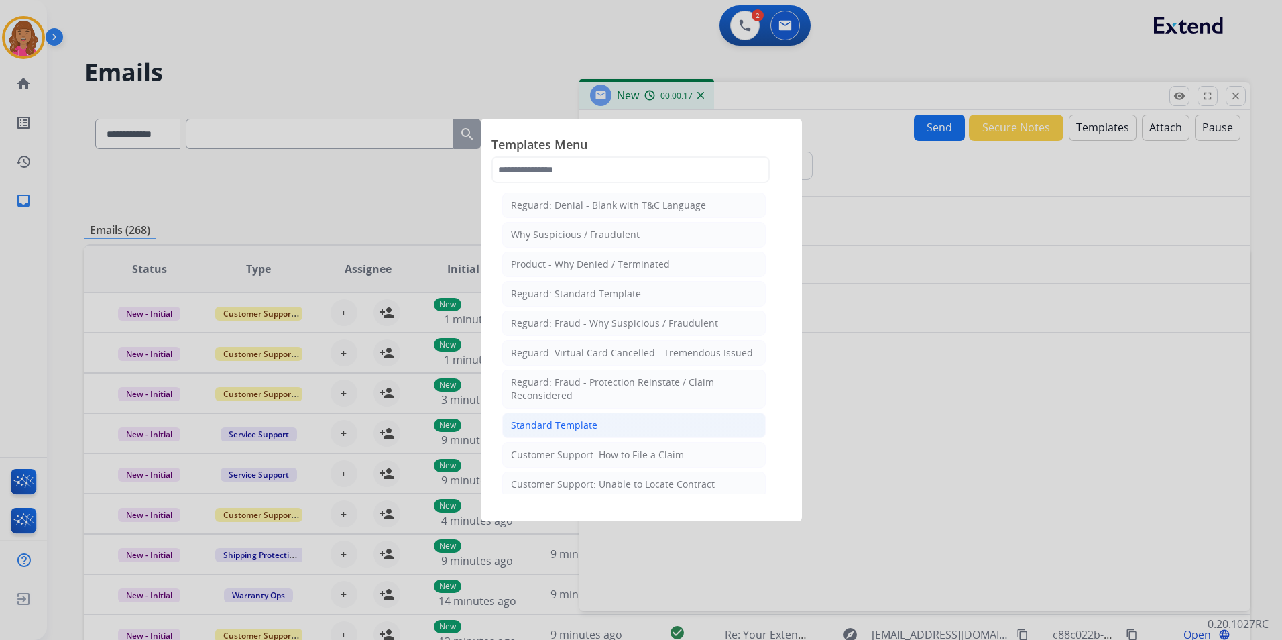
click at [616, 422] on li "Standard Template" at bounding box center [633, 424] width 263 height 25
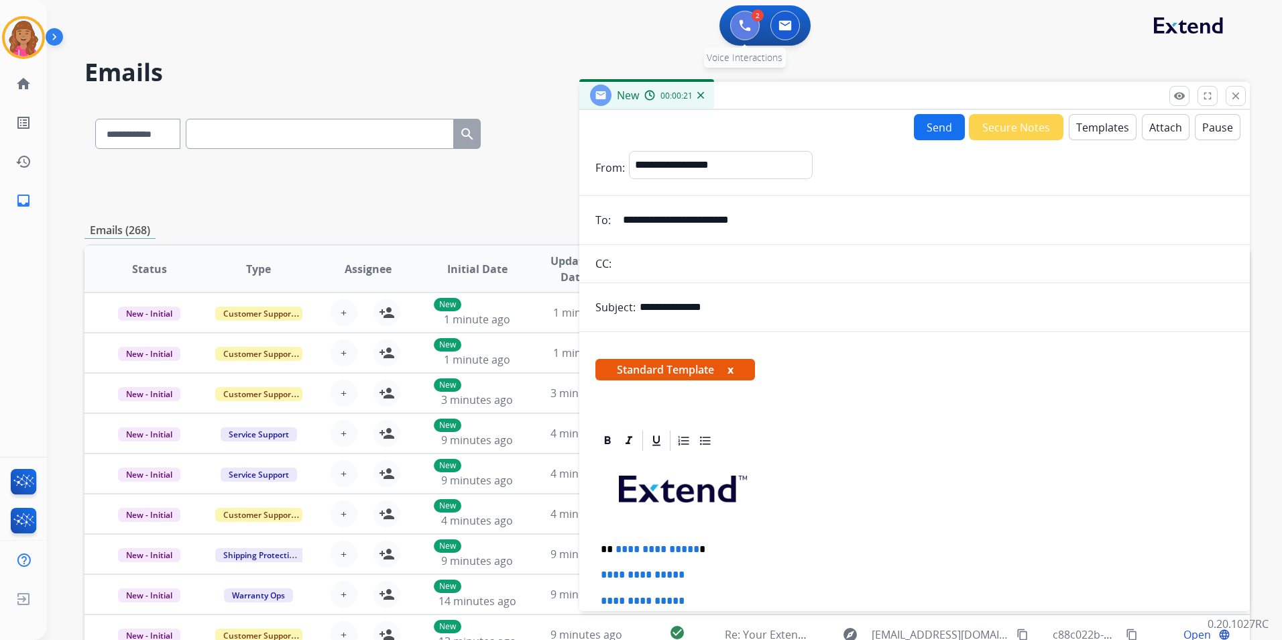
click at [745, 28] on img at bounding box center [745, 25] width 12 height 12
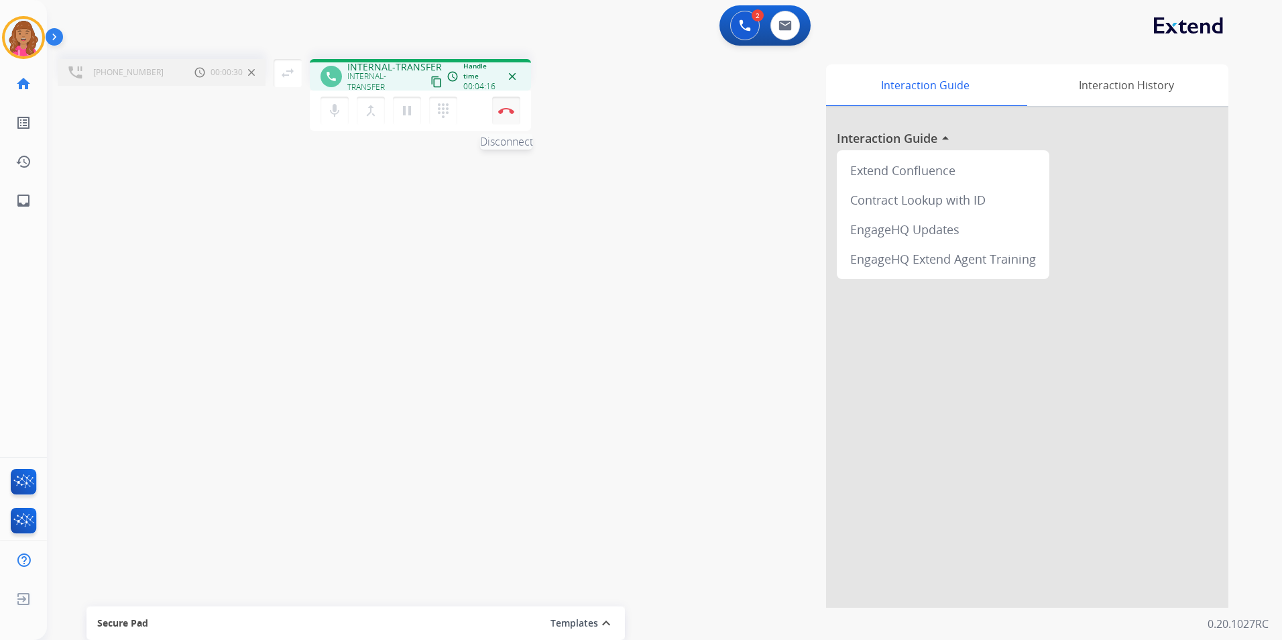
click at [512, 115] on button "Disconnect" at bounding box center [506, 111] width 28 height 28
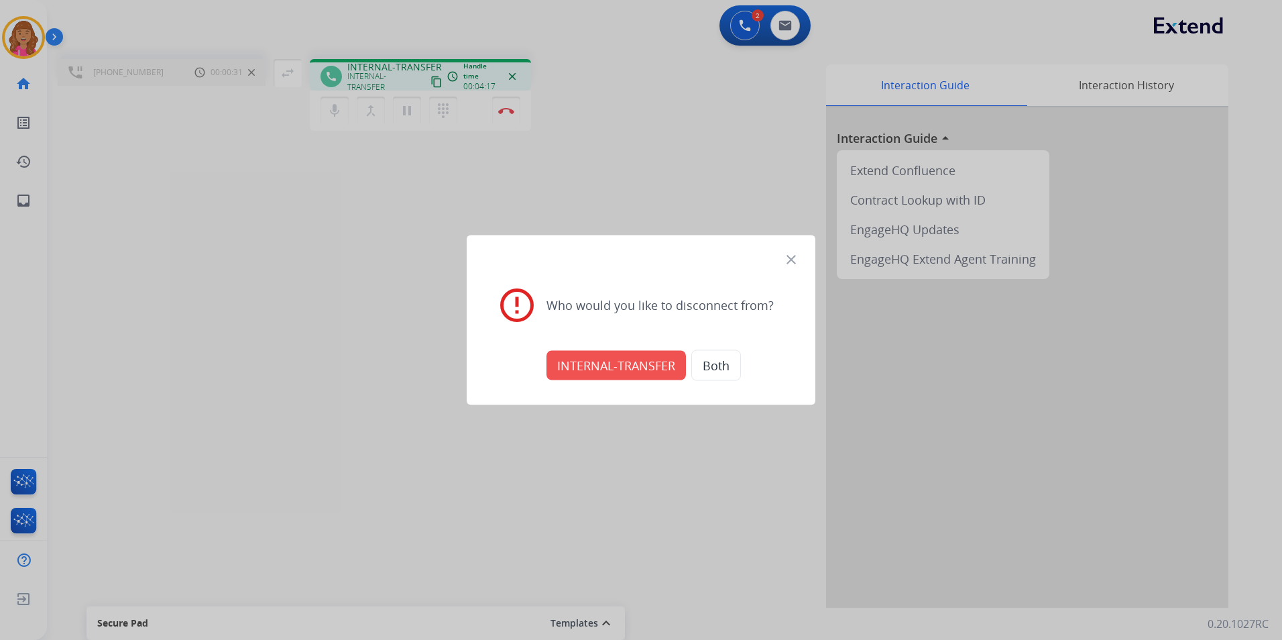
click at [657, 367] on button "INTERNAL-TRANSFER" at bounding box center [615, 365] width 139 height 29
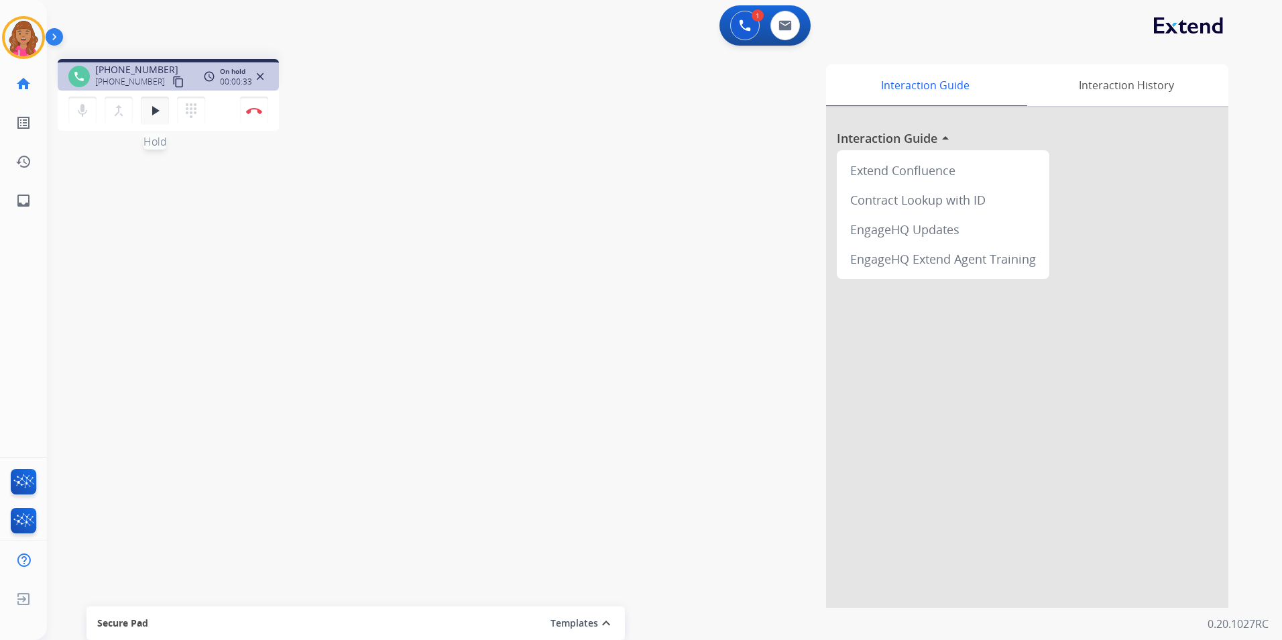
click at [162, 107] on mat-icon "play_arrow" at bounding box center [155, 111] width 16 height 16
click at [788, 28] on img at bounding box center [784, 25] width 13 height 11
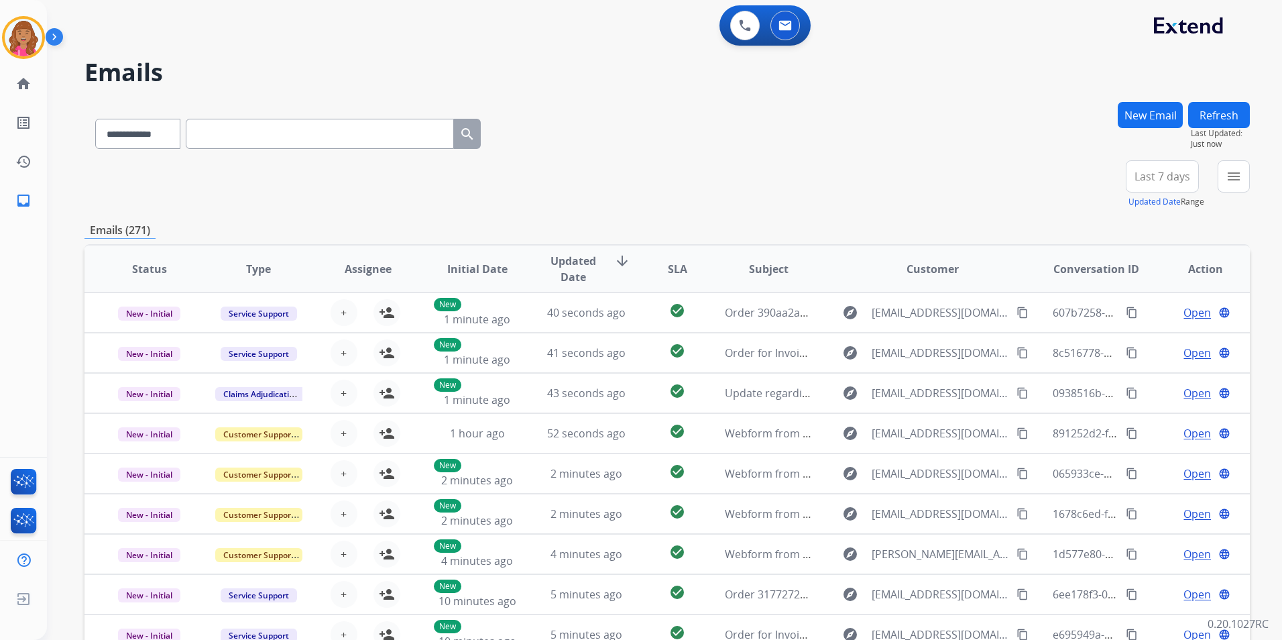
click at [1142, 118] on button "New Email" at bounding box center [1150, 115] width 65 height 26
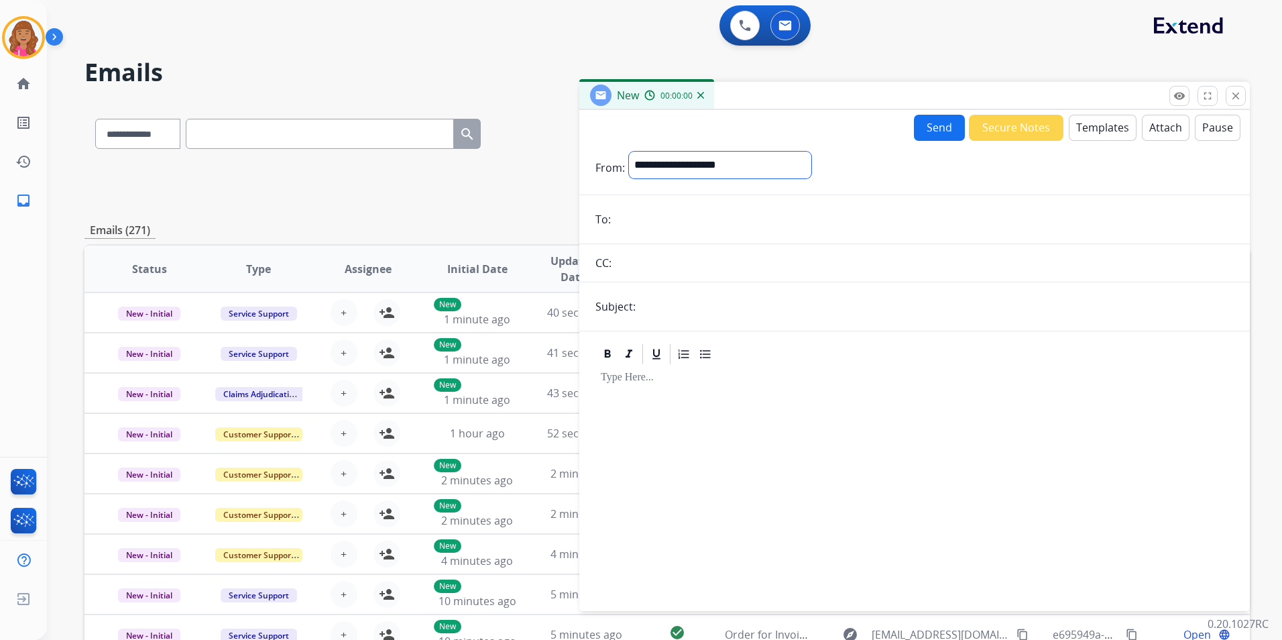
click at [760, 156] on select "**********" at bounding box center [720, 165] width 182 height 27
select select "**********"
click at [629, 152] on select "**********" at bounding box center [720, 165] width 182 height 27
click at [680, 218] on input "email" at bounding box center [924, 220] width 619 height 27
paste input "**********"
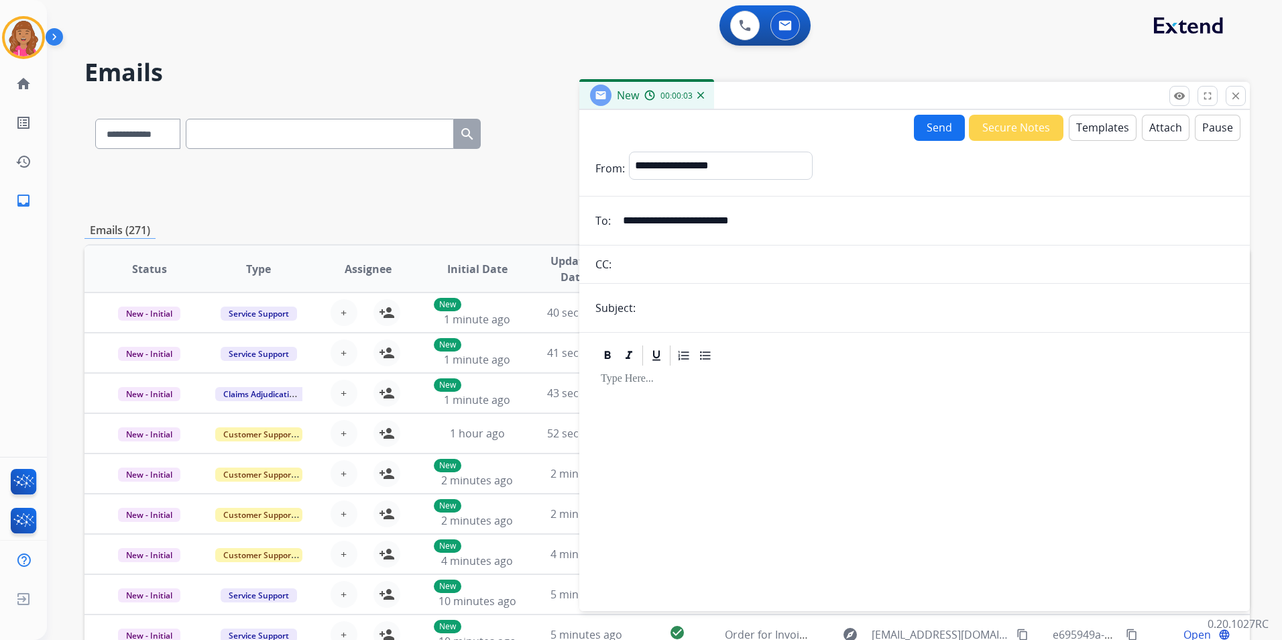
type input "**********"
click at [644, 255] on input "text" at bounding box center [924, 264] width 618 height 27
click at [662, 321] on form "**********" at bounding box center [914, 373] width 670 height 465
click at [664, 318] on input "text" at bounding box center [937, 307] width 594 height 27
type input "**********"
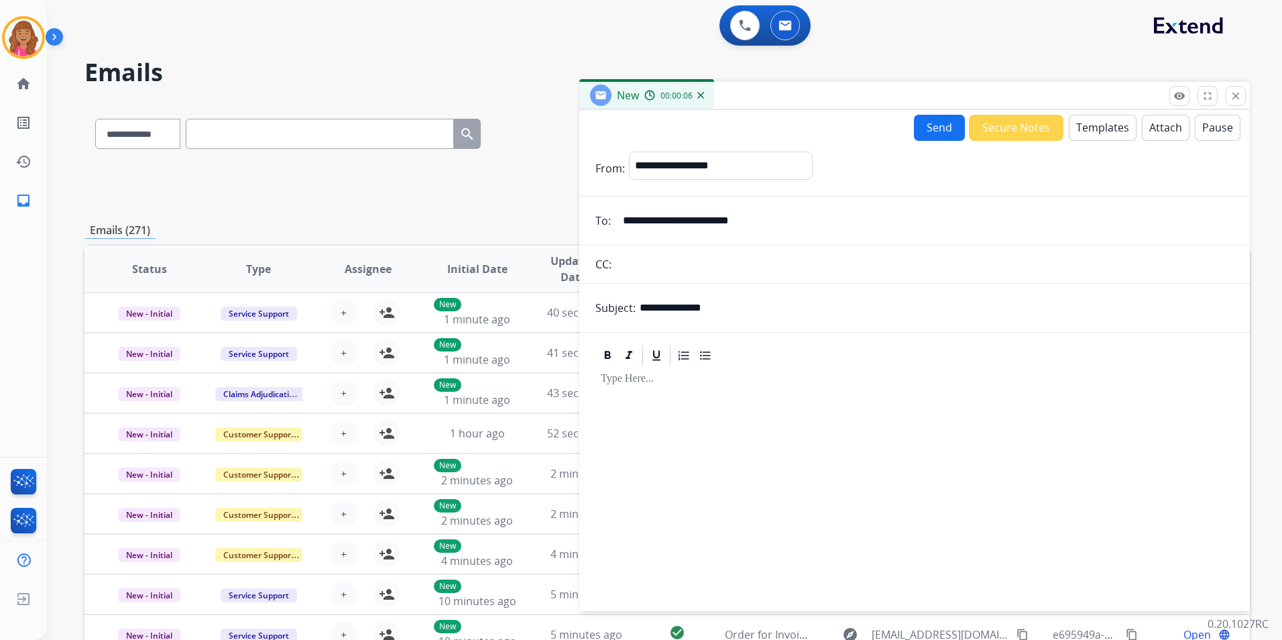
click at [753, 391] on div at bounding box center [914, 482] width 638 height 230
click at [1082, 135] on button "Templates" at bounding box center [1103, 128] width 68 height 26
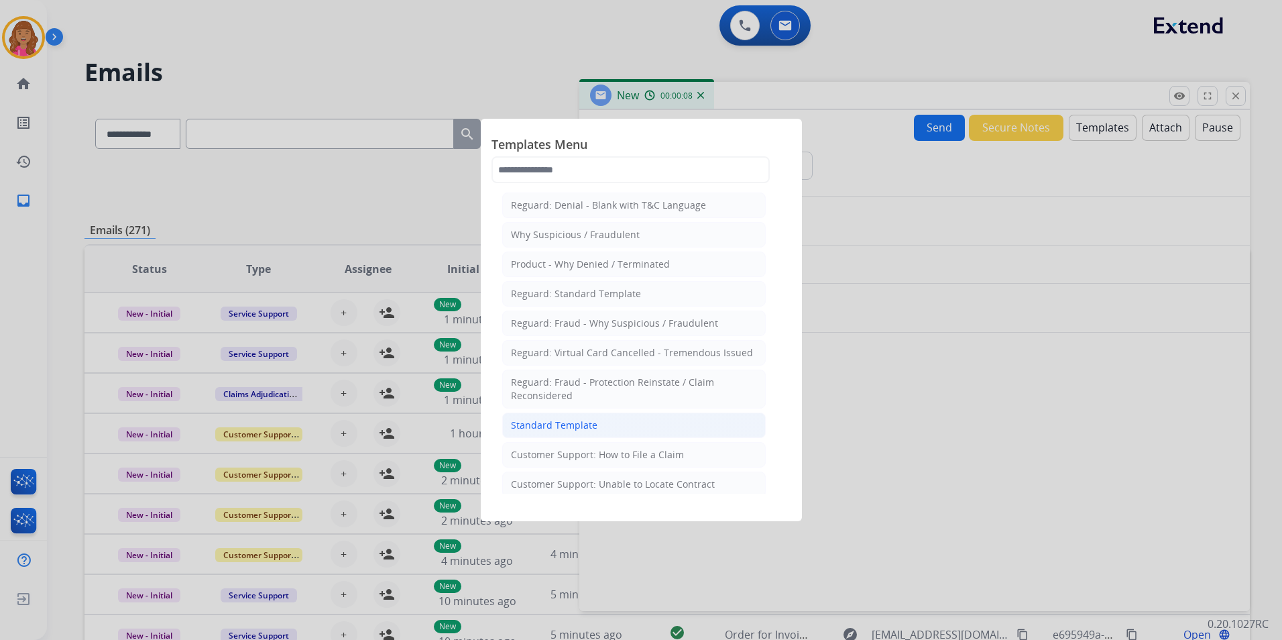
click at [654, 421] on li "Standard Template" at bounding box center [633, 424] width 263 height 25
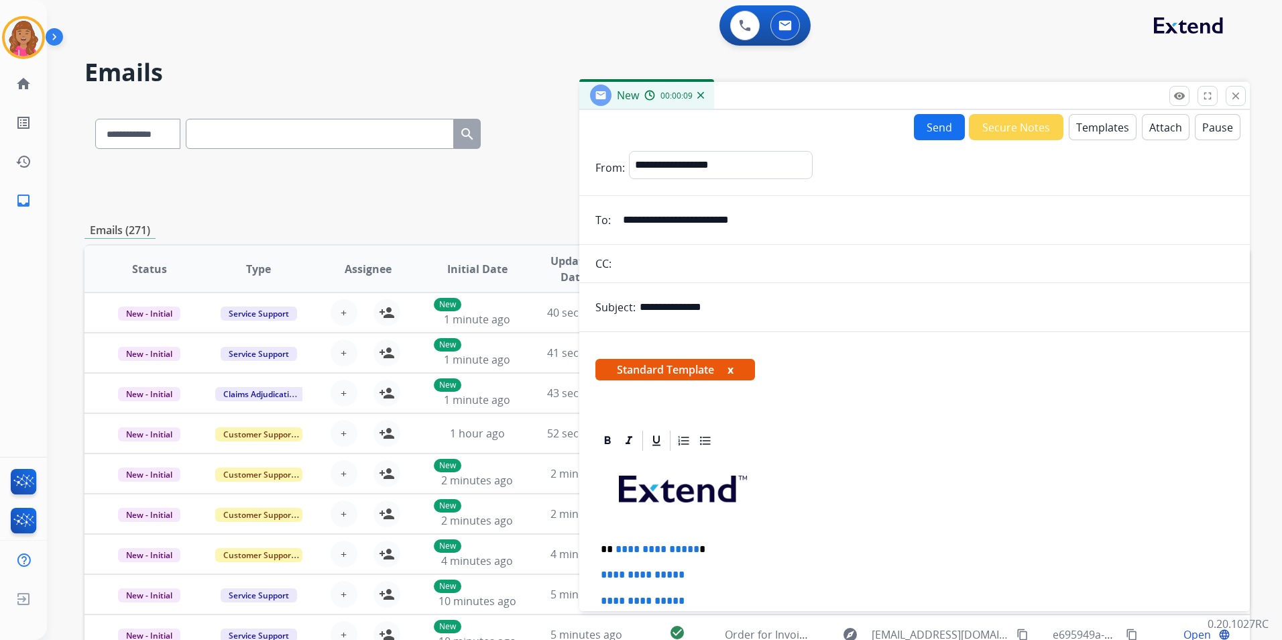
click at [689, 548] on span "**********" at bounding box center [657, 549] width 84 height 10
click at [691, 546] on span "**********" at bounding box center [657, 549] width 84 height 10
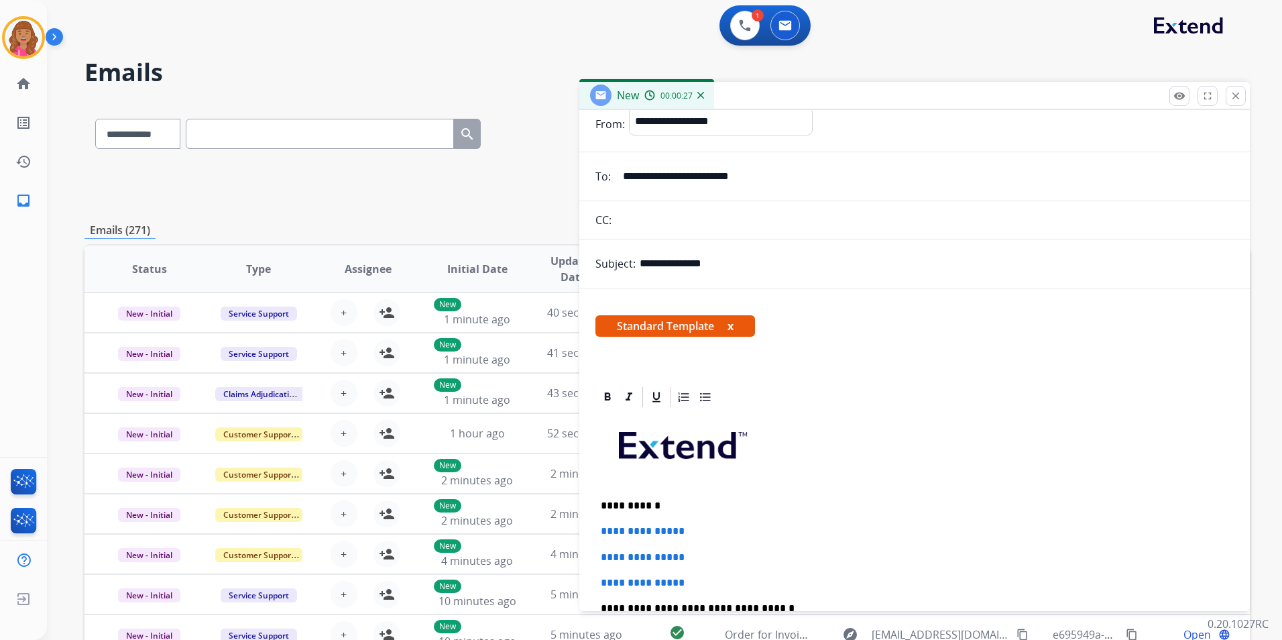
scroll to position [67, 0]
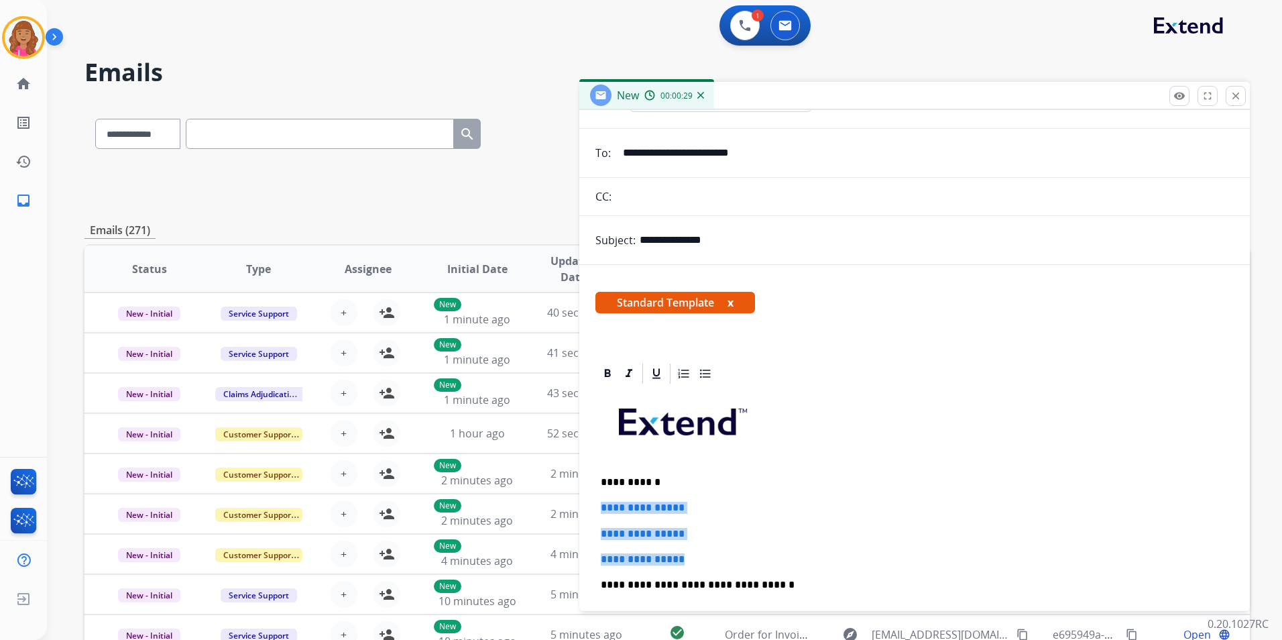
drag, startPoint x: 692, startPoint y: 558, endPoint x: 595, endPoint y: 499, distance: 113.7
click at [595, 499] on div "**********" at bounding box center [914, 602] width 670 height 483
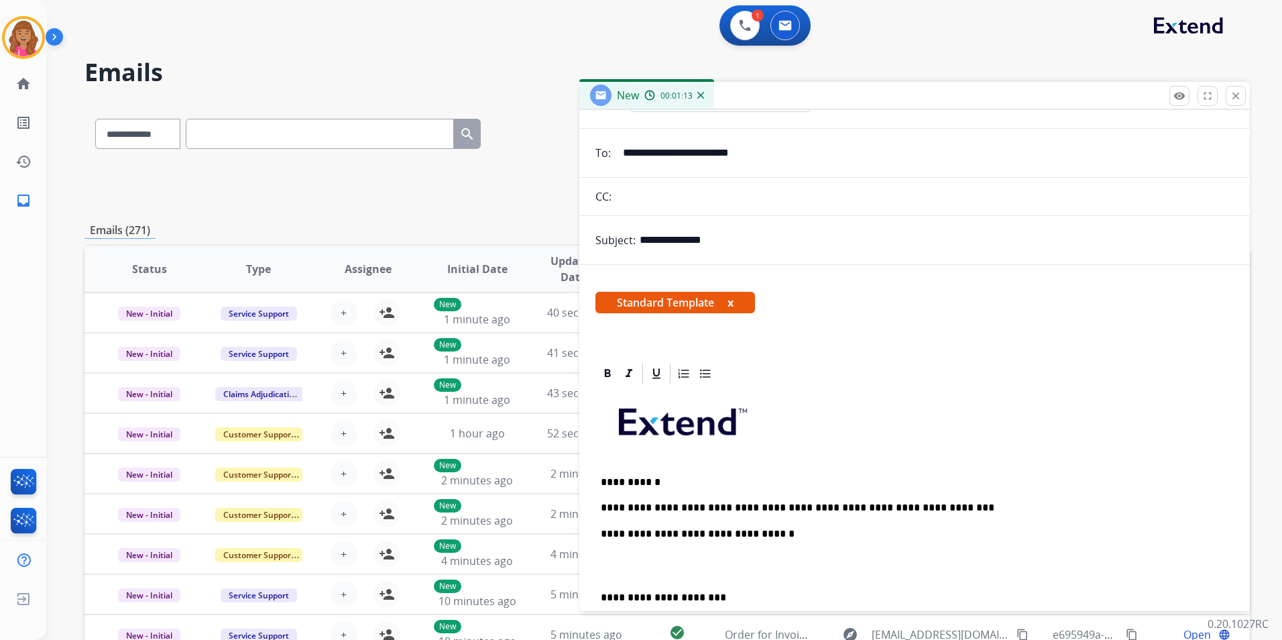
click at [929, 509] on p "**********" at bounding box center [909, 507] width 617 height 12
click at [1187, 516] on div "**********" at bounding box center [914, 590] width 638 height 410
click at [1179, 508] on p "**********" at bounding box center [909, 507] width 617 height 12
click at [660, 569] on p at bounding box center [915, 565] width 628 height 25
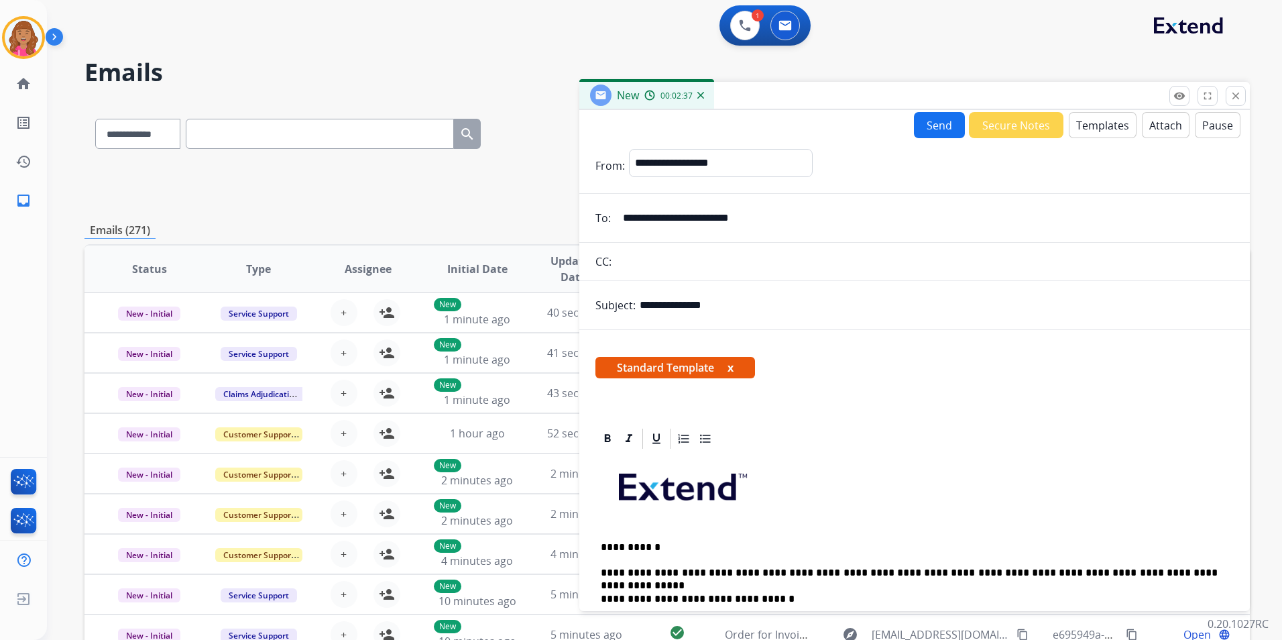
scroll to position [0, 0]
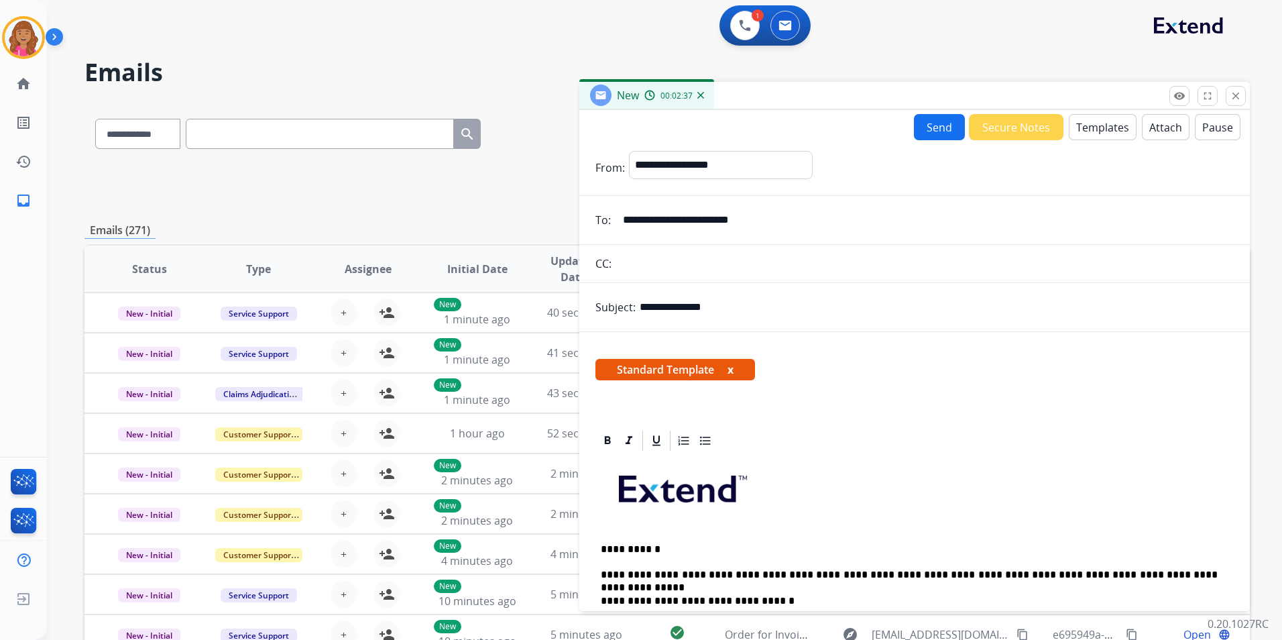
click at [937, 132] on button "Send" at bounding box center [939, 127] width 51 height 26
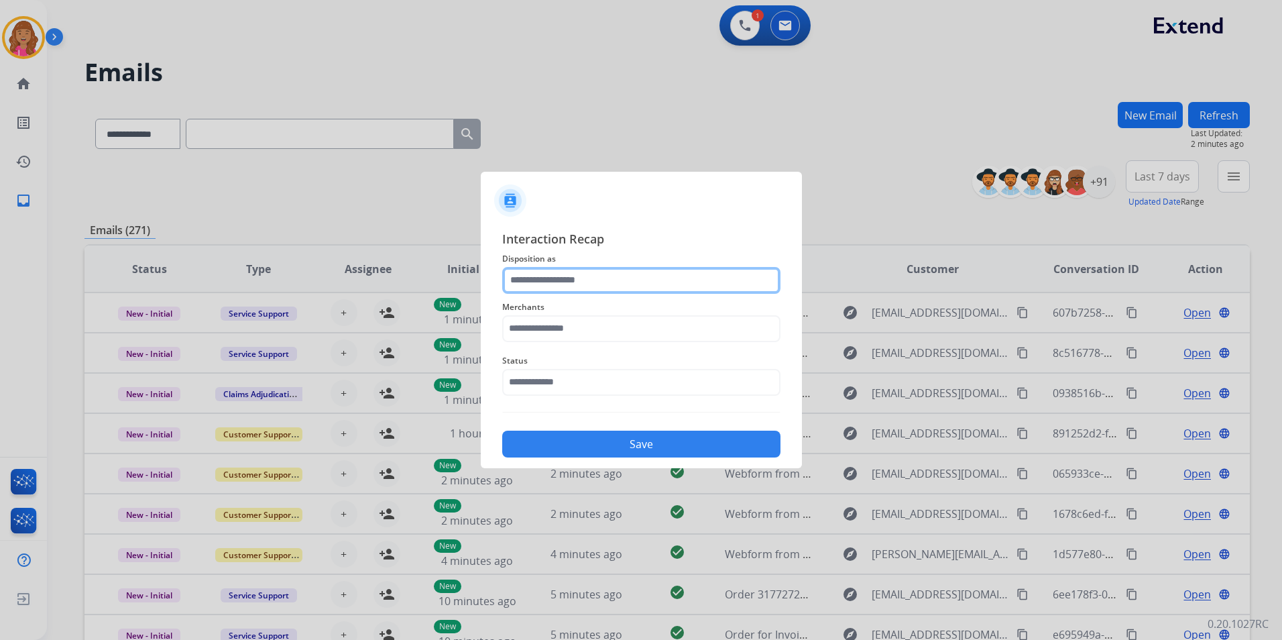
click at [628, 273] on input "text" at bounding box center [641, 280] width 278 height 27
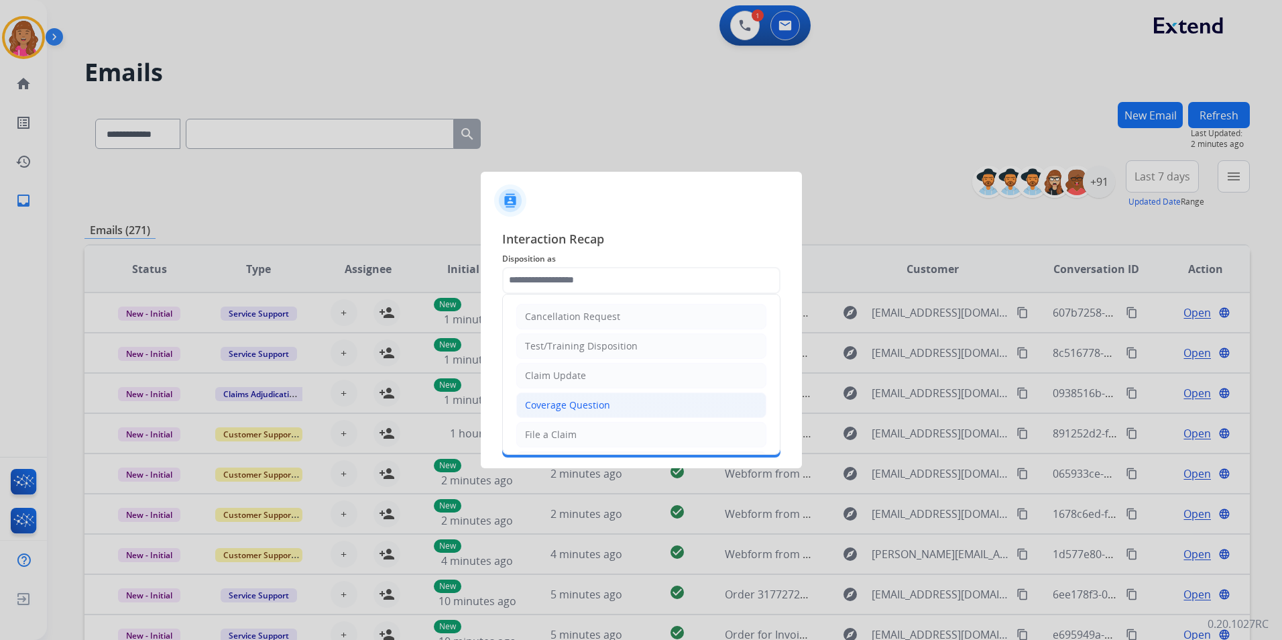
click at [602, 409] on div "Coverage Question" at bounding box center [567, 404] width 85 height 13
type input "**********"
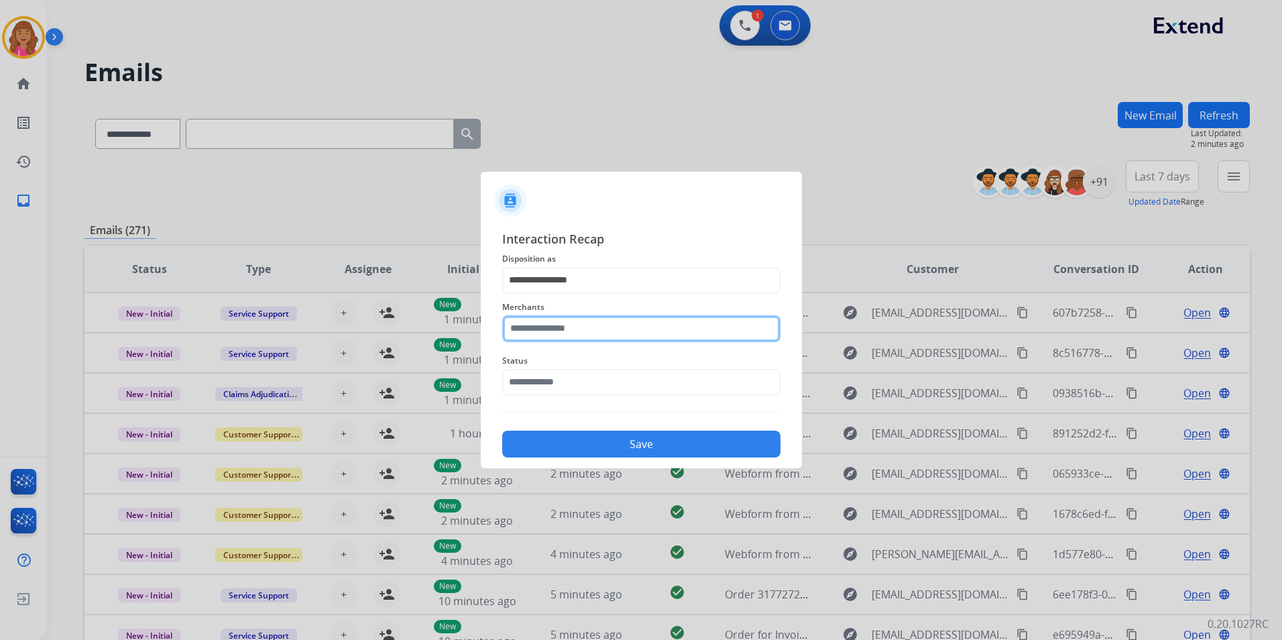
click at [606, 335] on input "text" at bounding box center [641, 328] width 278 height 27
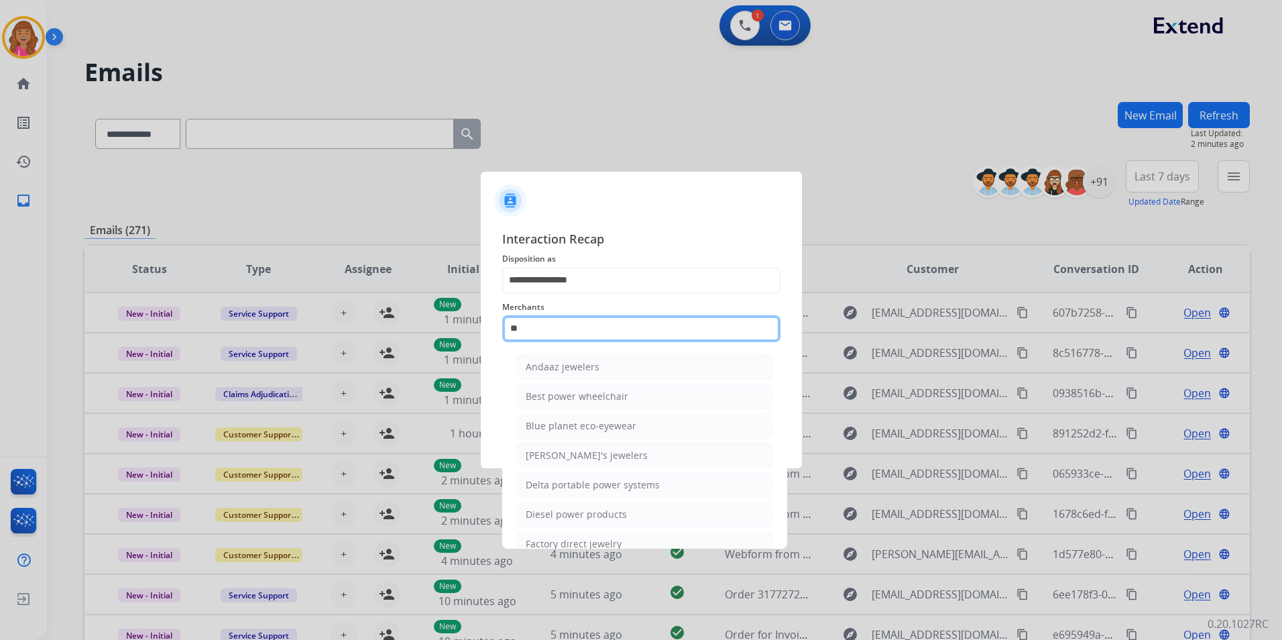
type input "*"
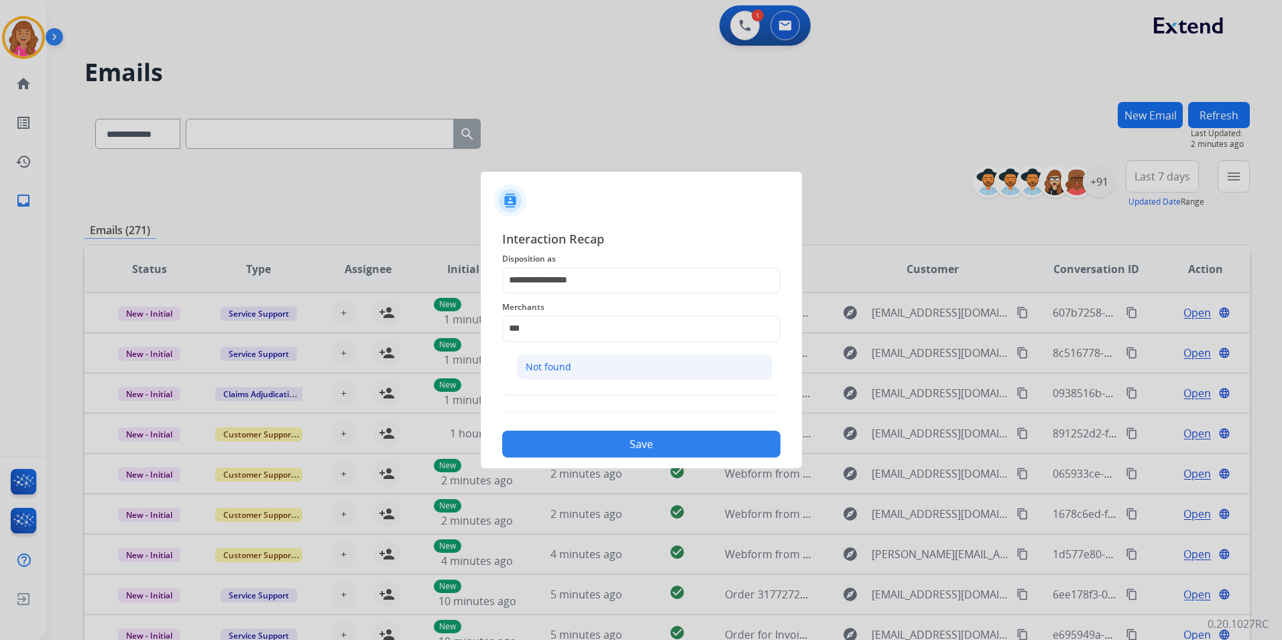
click at [556, 361] on div "Not found" at bounding box center [549, 366] width 46 height 13
type input "*********"
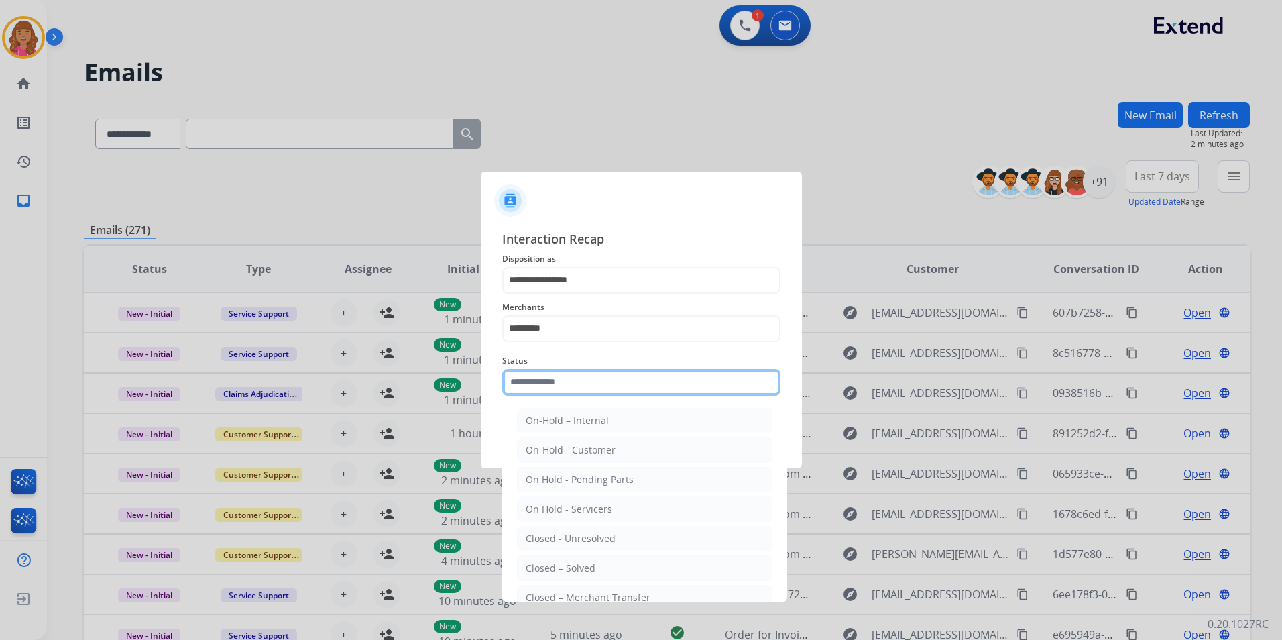
click at [556, 371] on input "text" at bounding box center [641, 382] width 278 height 27
drag, startPoint x: 548, startPoint y: 562, endPoint x: 548, endPoint y: 536, distance: 25.5
click at [548, 562] on div "Closed – Solved" at bounding box center [561, 567] width 70 height 13
type input "**********"
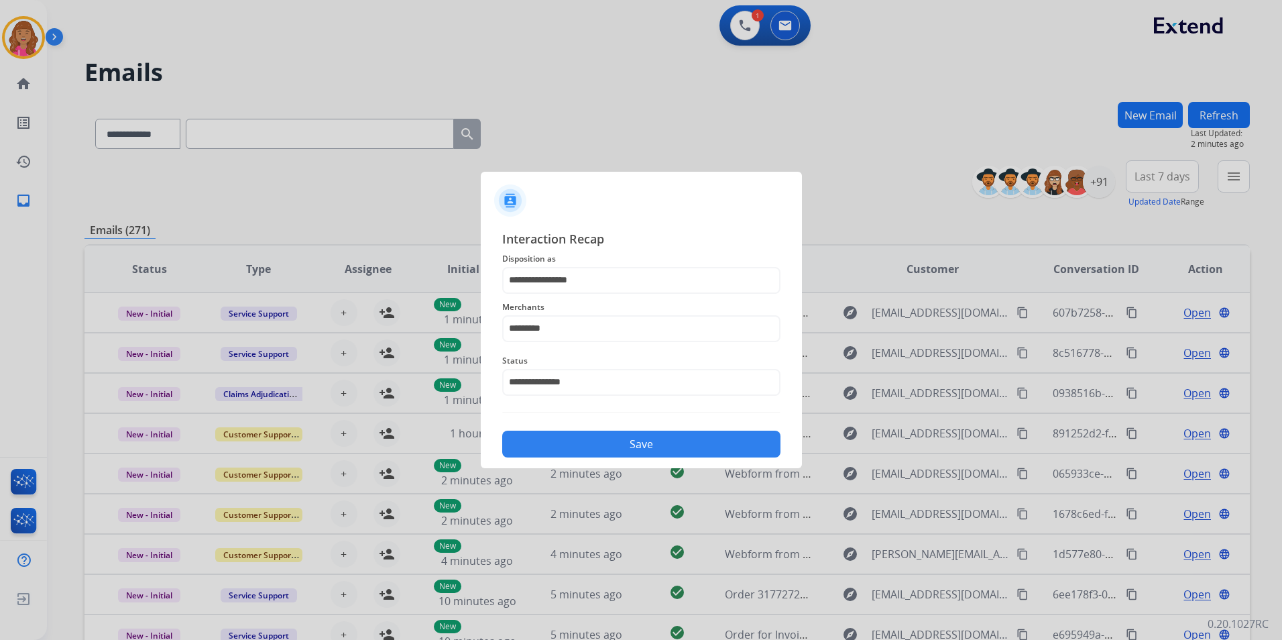
click at [560, 440] on button "Save" at bounding box center [641, 443] width 278 height 27
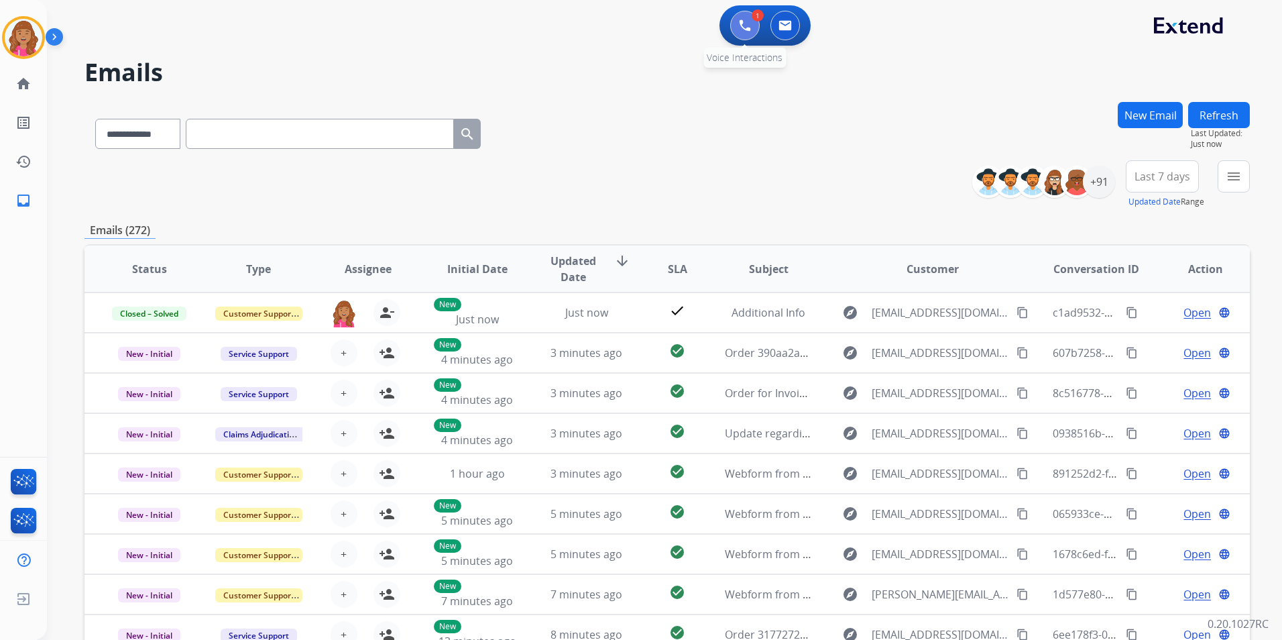
click at [752, 21] on button at bounding box center [744, 25] width 29 height 29
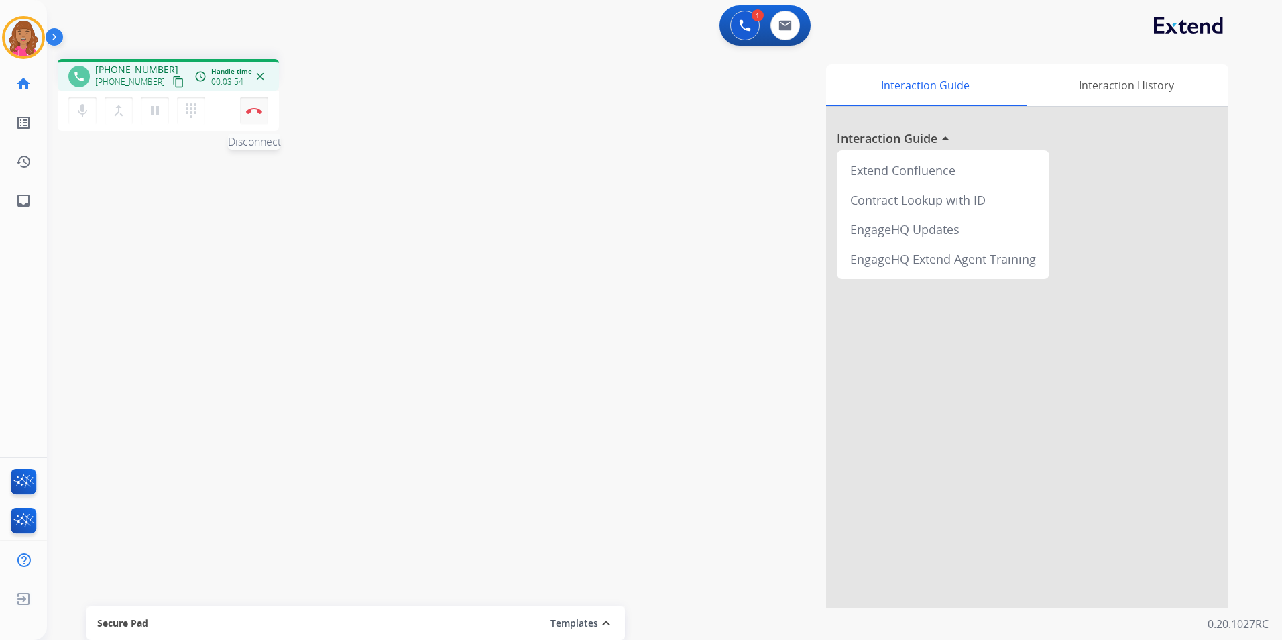
click at [250, 109] on img at bounding box center [254, 110] width 16 height 7
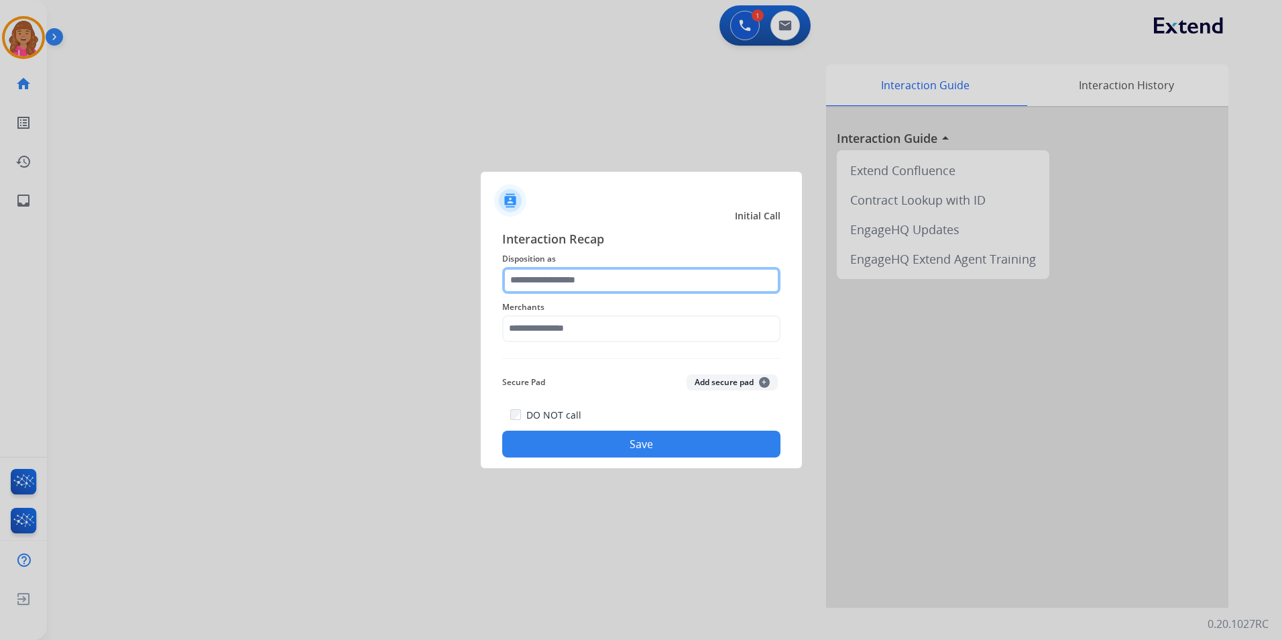
click at [583, 283] on input "text" at bounding box center [641, 280] width 278 height 27
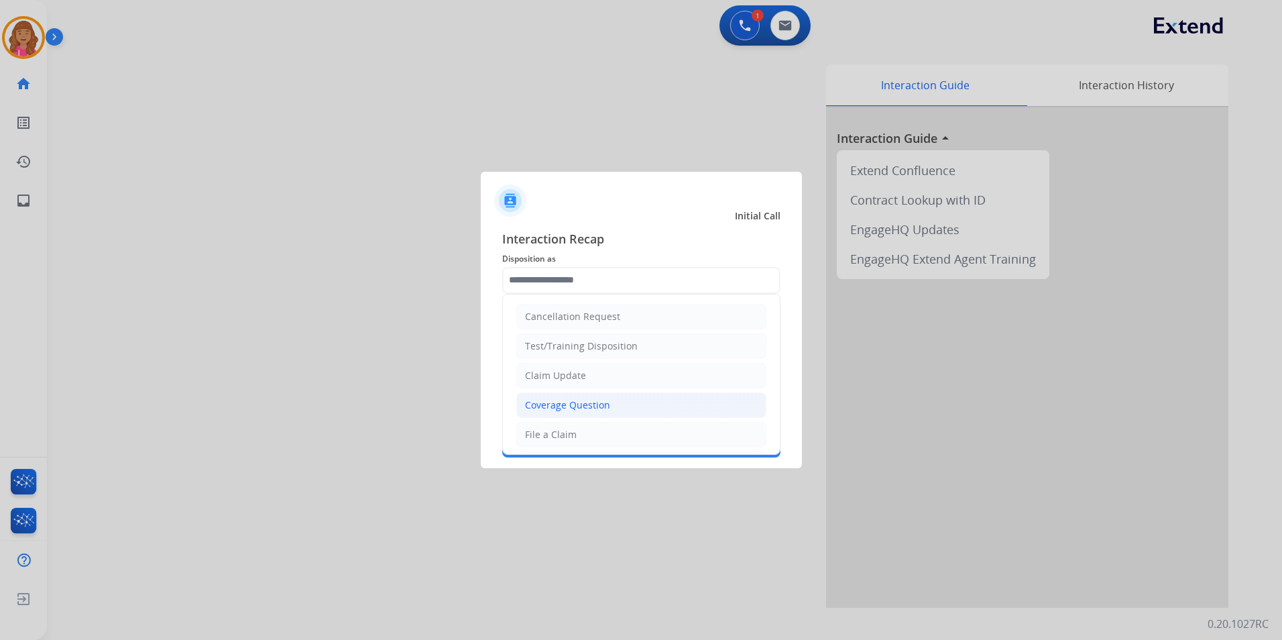
click at [577, 406] on div "Coverage Question" at bounding box center [567, 404] width 85 height 13
type input "**********"
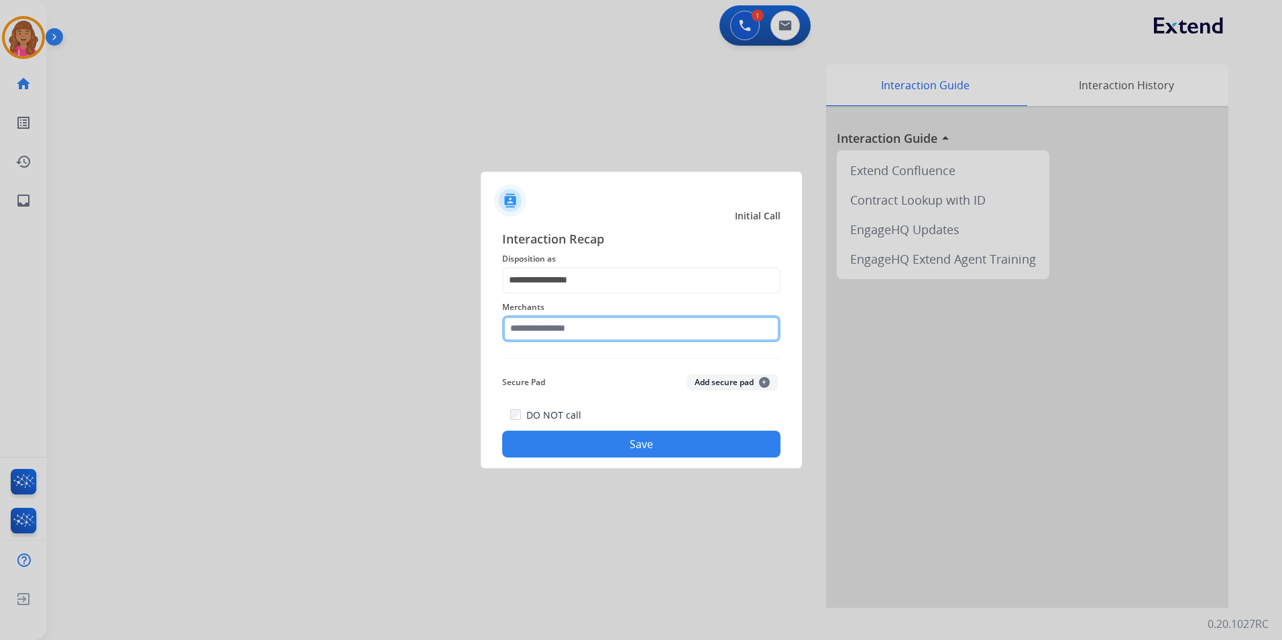
click at [570, 331] on input "text" at bounding box center [641, 328] width 278 height 27
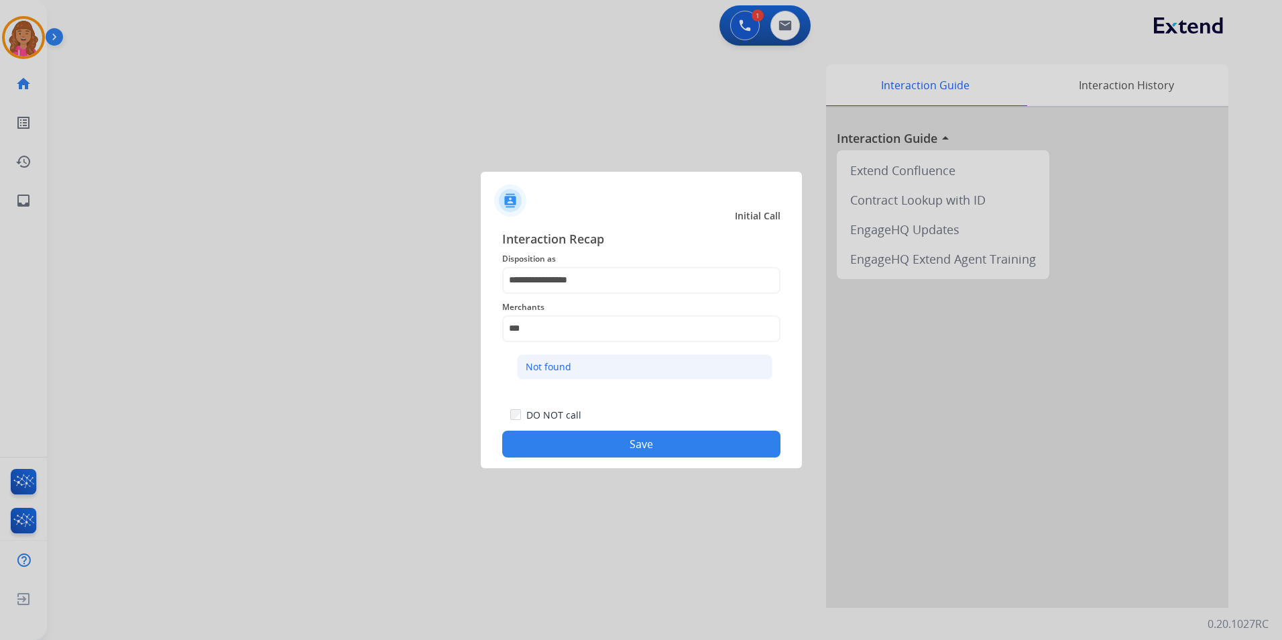
click at [617, 365] on li "Not found" at bounding box center [644, 366] width 255 height 25
type input "*********"
click at [583, 439] on button "Save" at bounding box center [641, 443] width 278 height 27
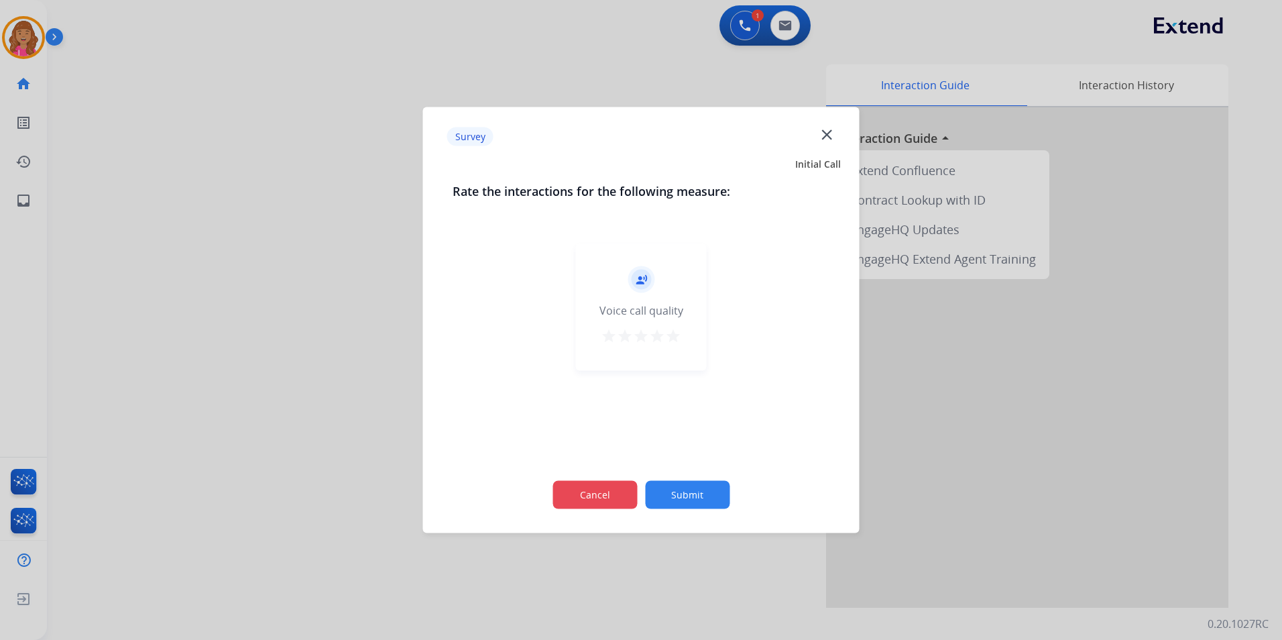
click at [589, 489] on button "Cancel" at bounding box center [594, 495] width 84 height 28
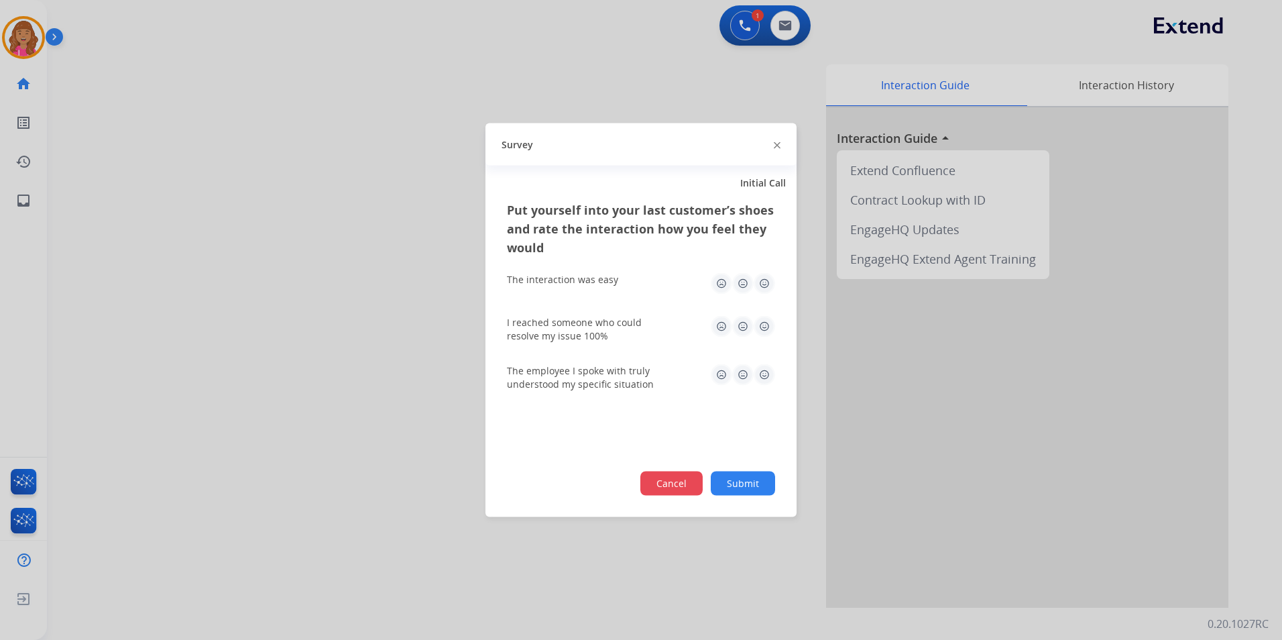
click at [668, 481] on button "Cancel" at bounding box center [671, 483] width 62 height 24
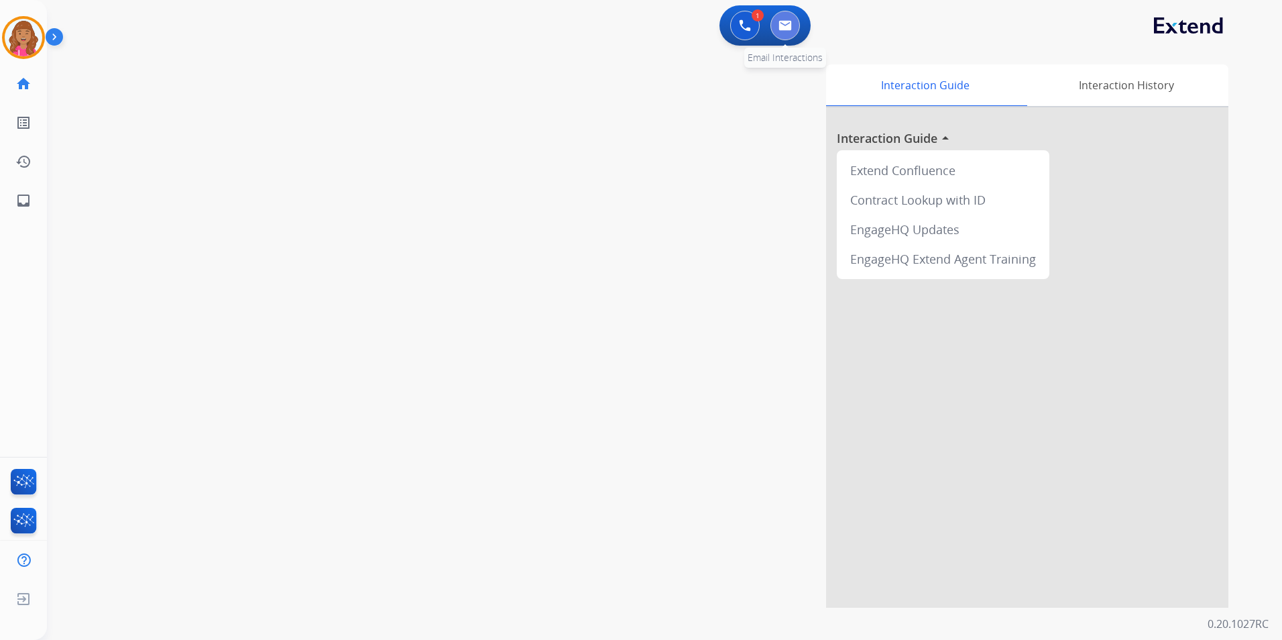
click at [786, 29] on img at bounding box center [784, 25] width 13 height 11
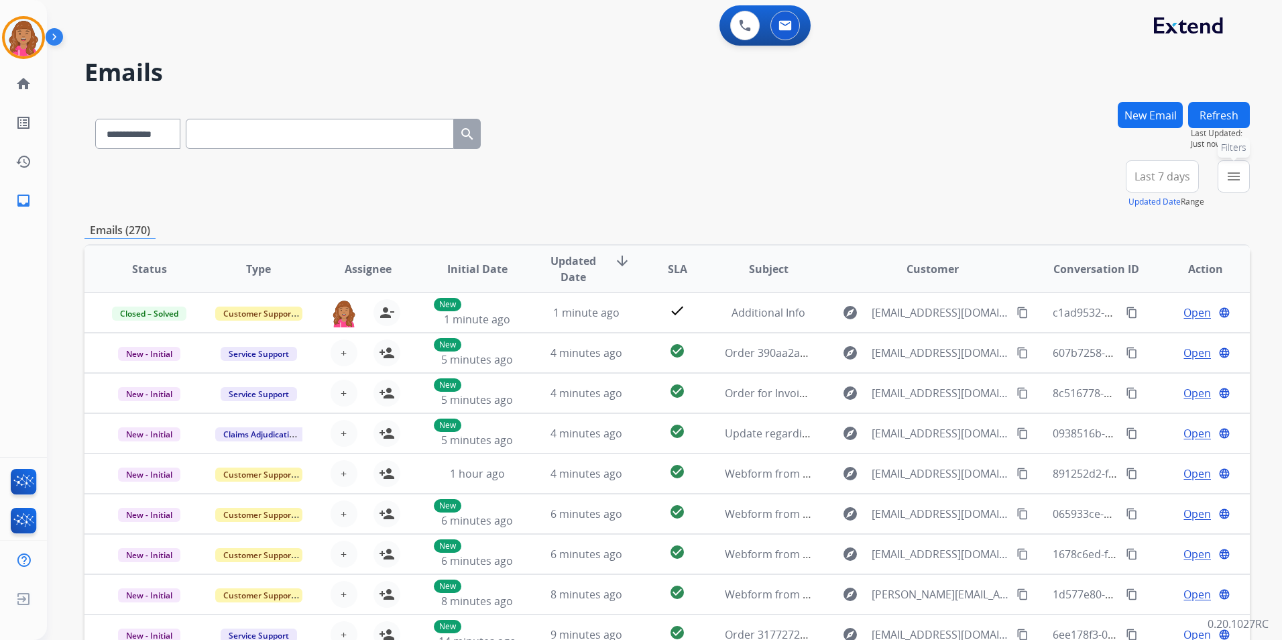
click at [1226, 169] on button "menu Filters" at bounding box center [1233, 176] width 32 height 32
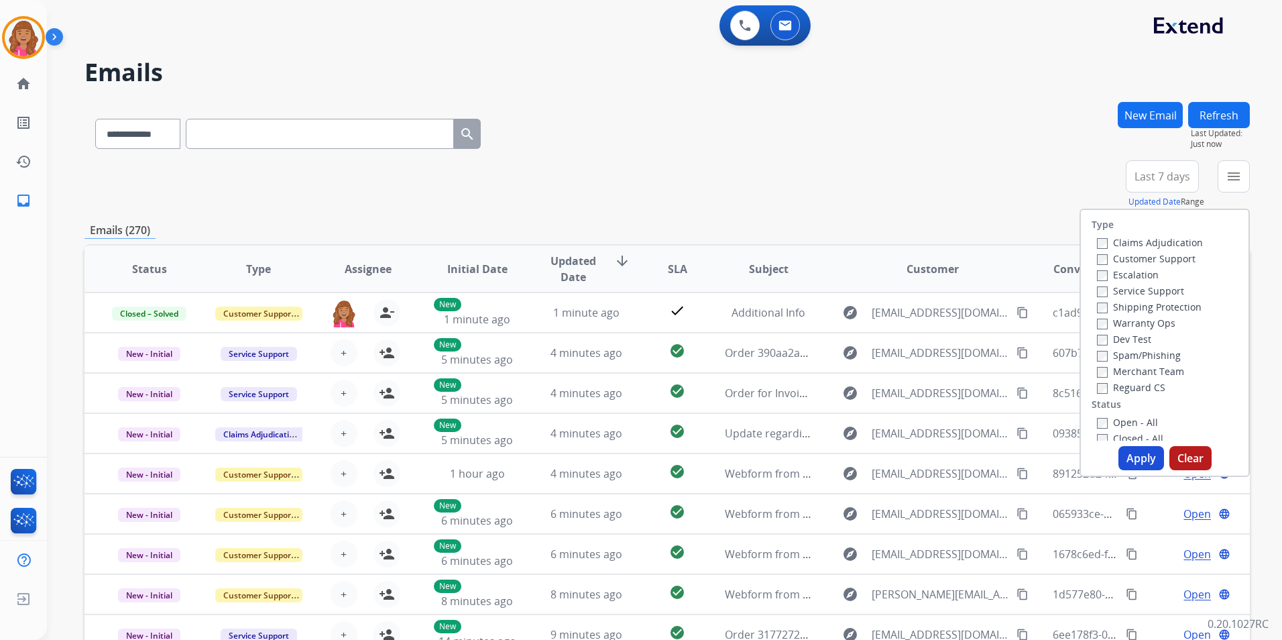
drag, startPoint x: 1131, startPoint y: 424, endPoint x: 1126, endPoint y: 408, distance: 17.0
click at [1131, 424] on label "Open - All" at bounding box center [1127, 422] width 61 height 13
click at [1118, 383] on label "Reguard CS" at bounding box center [1131, 387] width 68 height 13
click at [1180, 310] on label "Shipping Protection" at bounding box center [1149, 306] width 105 height 13
click at [1171, 259] on label "Customer Support" at bounding box center [1146, 258] width 99 height 13
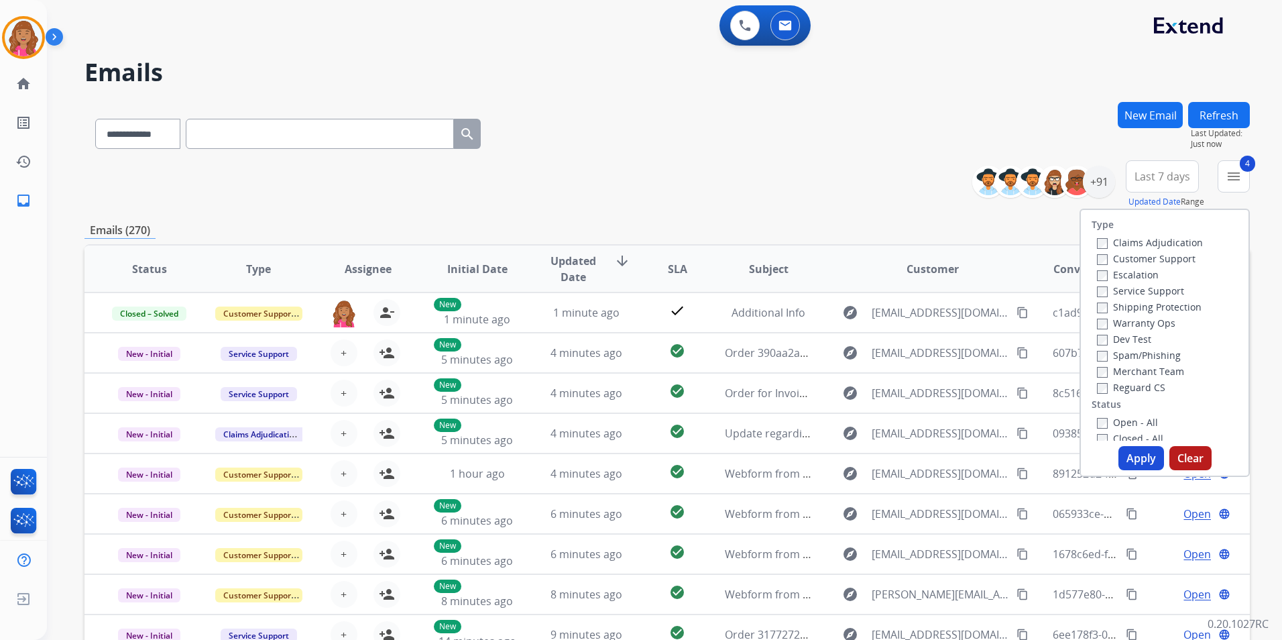
click at [1134, 457] on button "Apply" at bounding box center [1141, 458] width 46 height 24
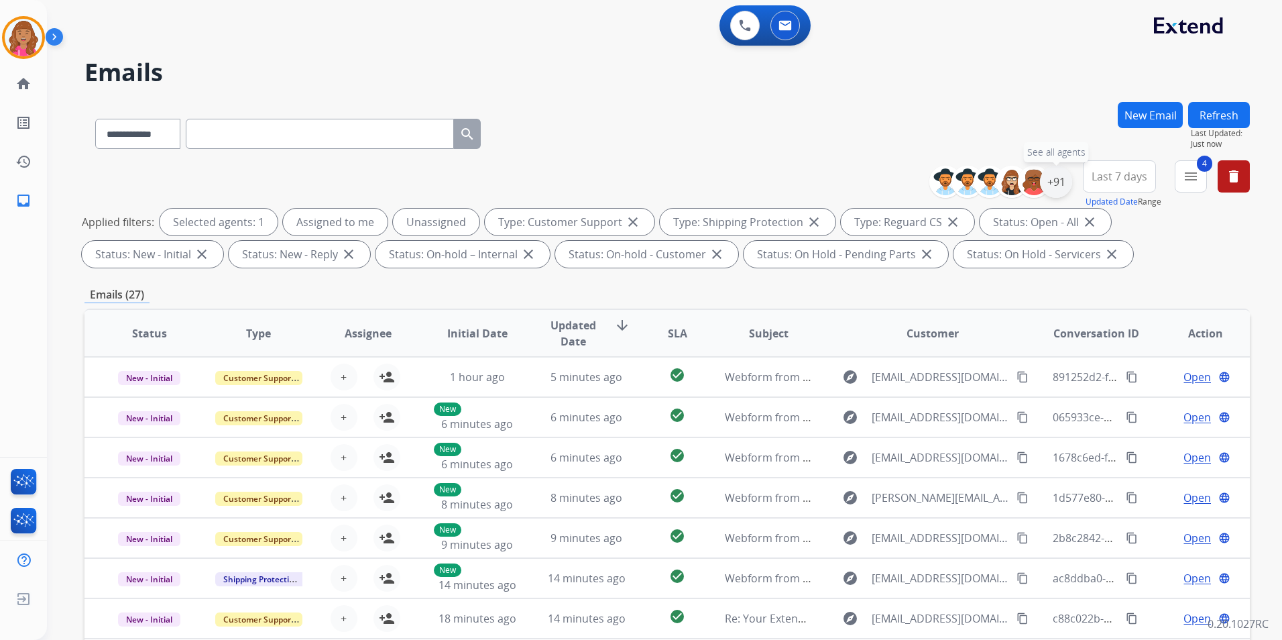
click at [1057, 190] on div "+91" at bounding box center [1056, 182] width 32 height 32
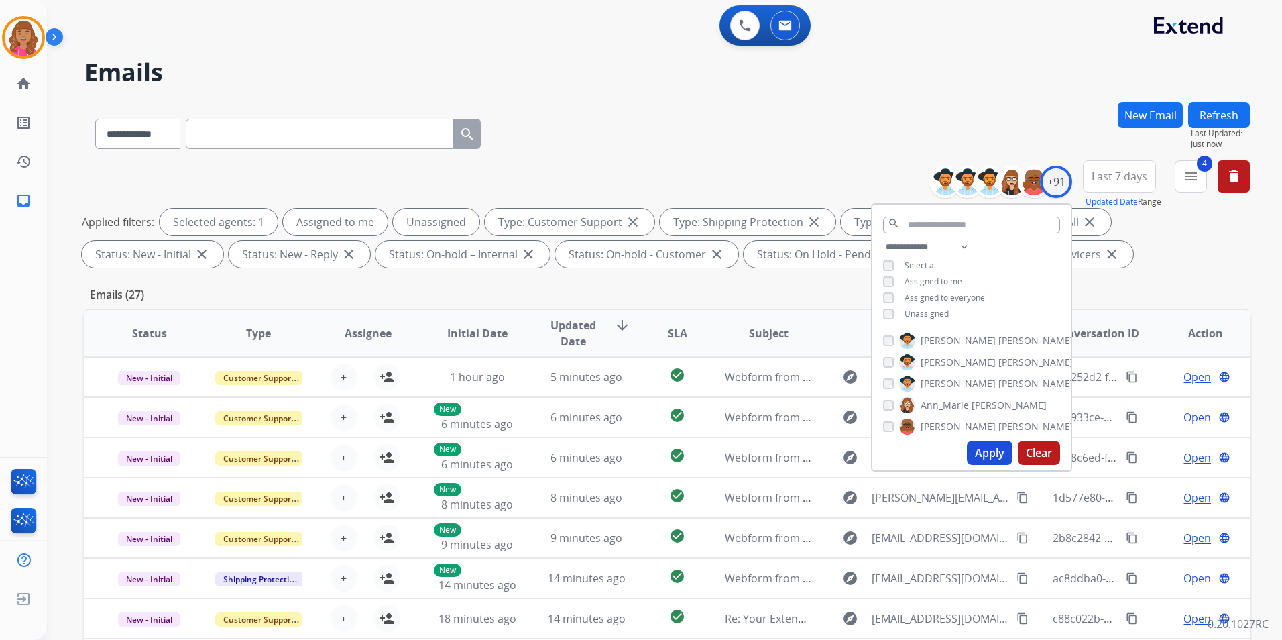
click at [920, 313] on span "Unassigned" at bounding box center [926, 313] width 44 height 11
click at [982, 455] on button "Apply" at bounding box center [990, 452] width 46 height 24
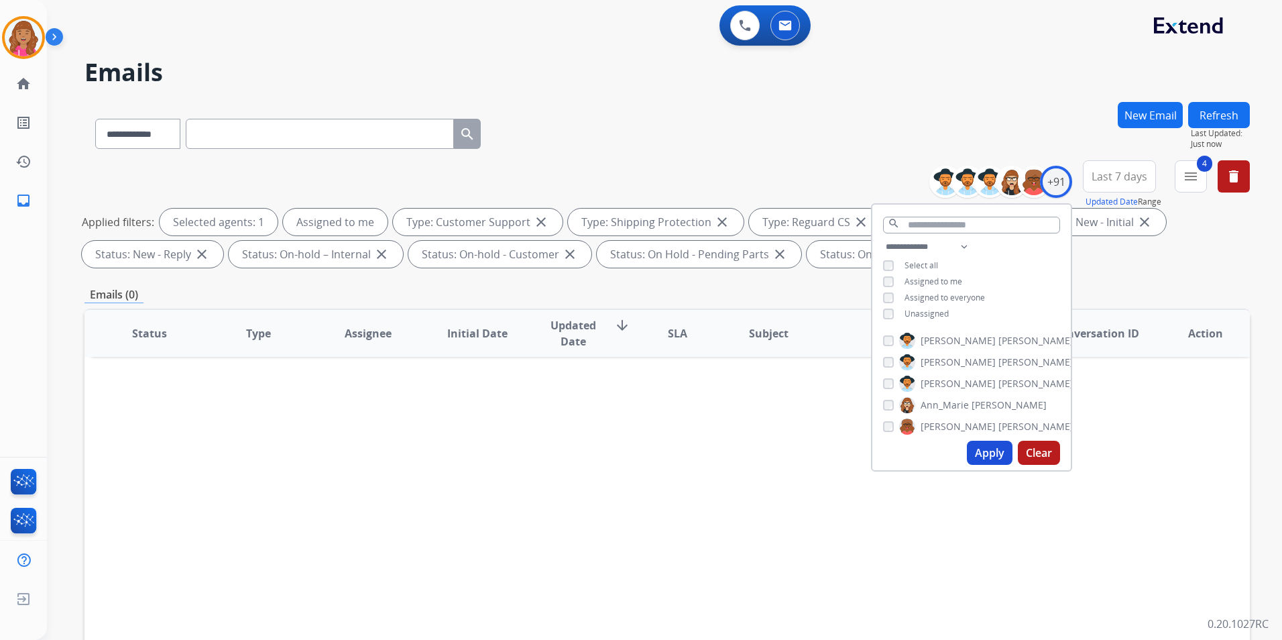
click at [941, 309] on span "Unassigned" at bounding box center [926, 313] width 44 height 11
click at [977, 447] on button "Apply" at bounding box center [990, 452] width 46 height 24
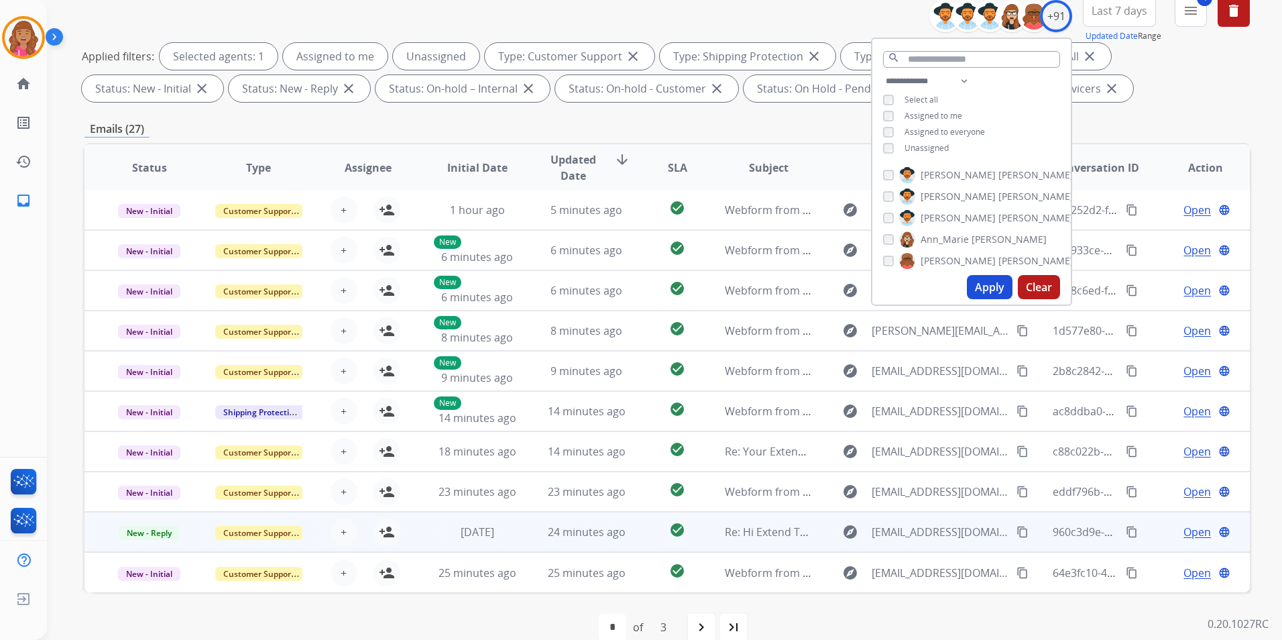
scroll to position [188, 0]
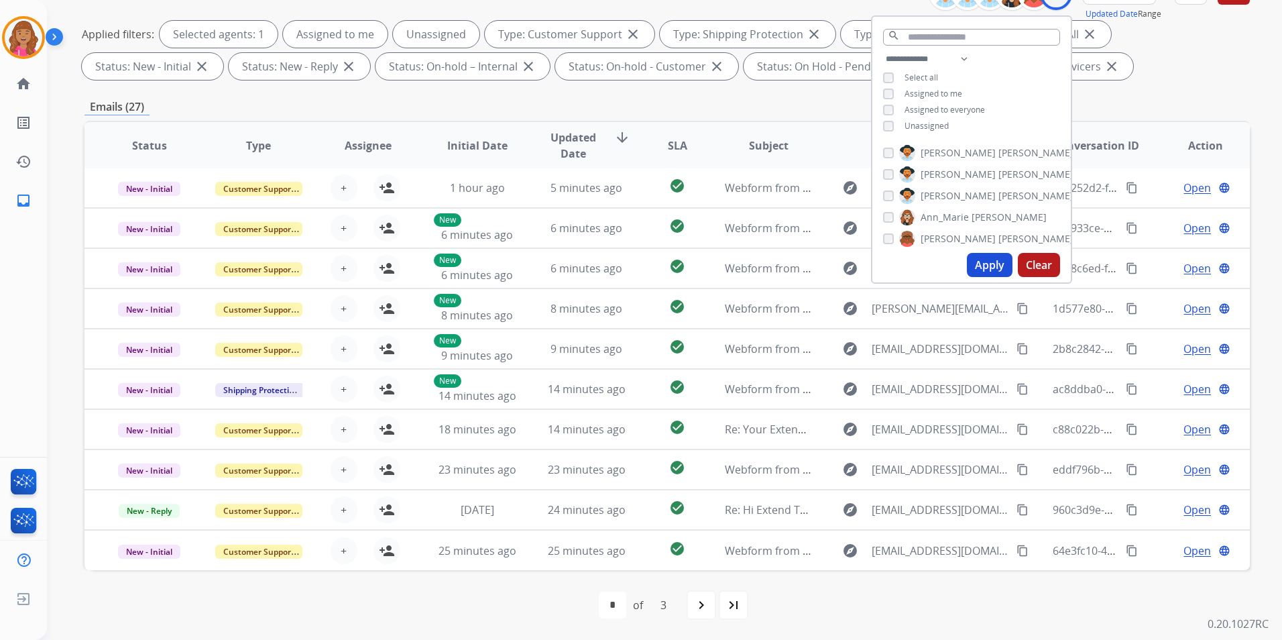
click at [755, 608] on div "first_page navigate_before * * * of 3 navigate_next last_page" at bounding box center [666, 604] width 1165 height 27
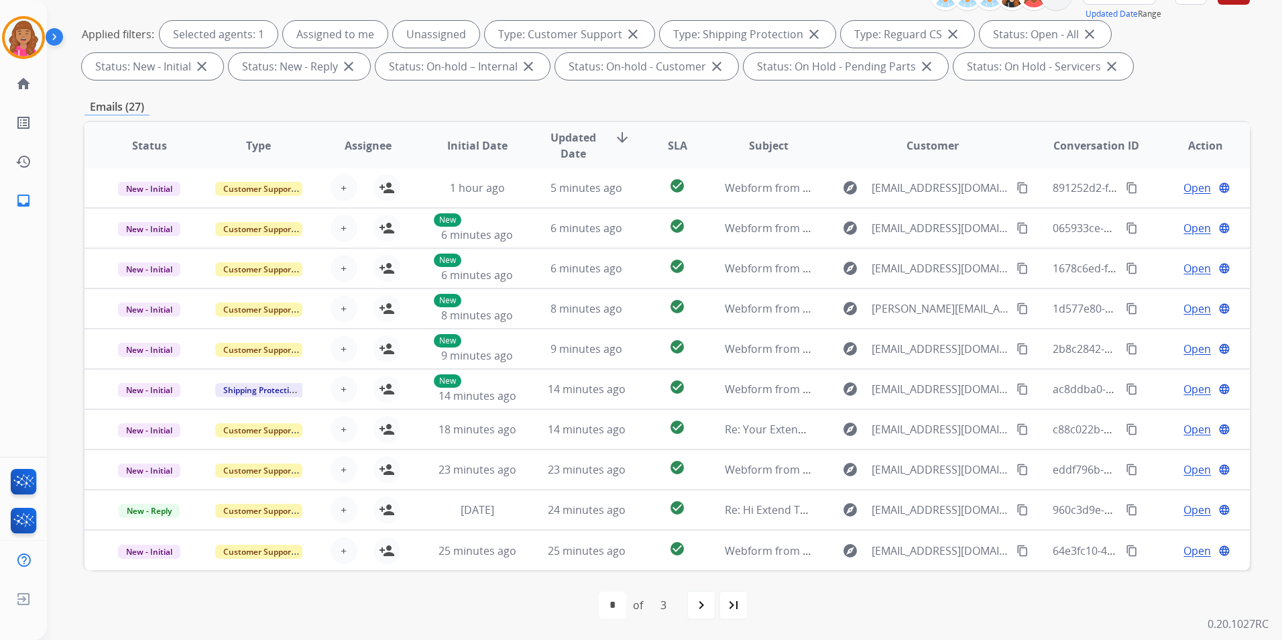
click at [734, 610] on mat-icon "last_page" at bounding box center [733, 605] width 16 height 16
select select "*"
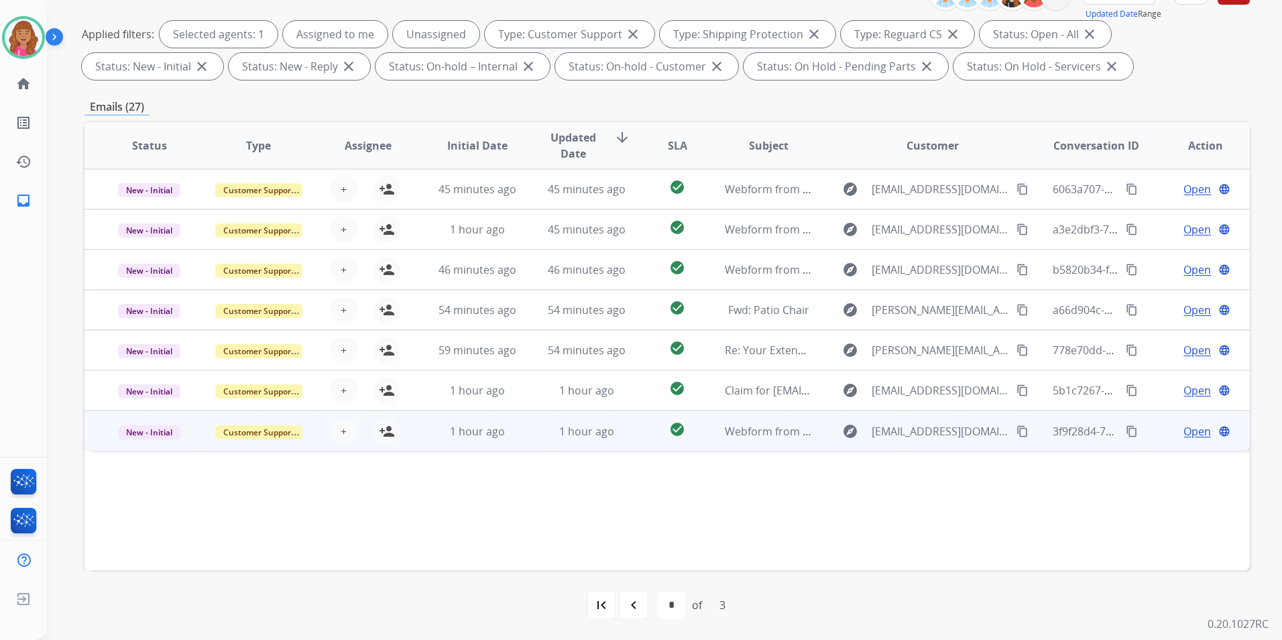
click at [1189, 424] on span "Open" at bounding box center [1196, 431] width 27 height 16
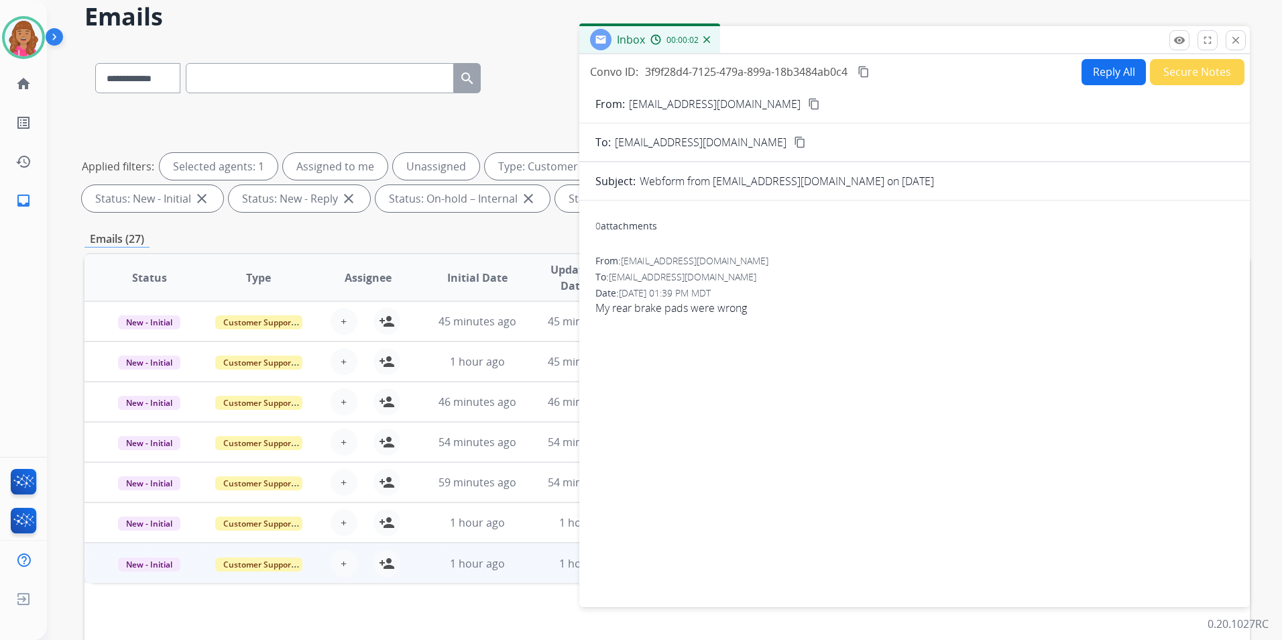
scroll to position [54, 0]
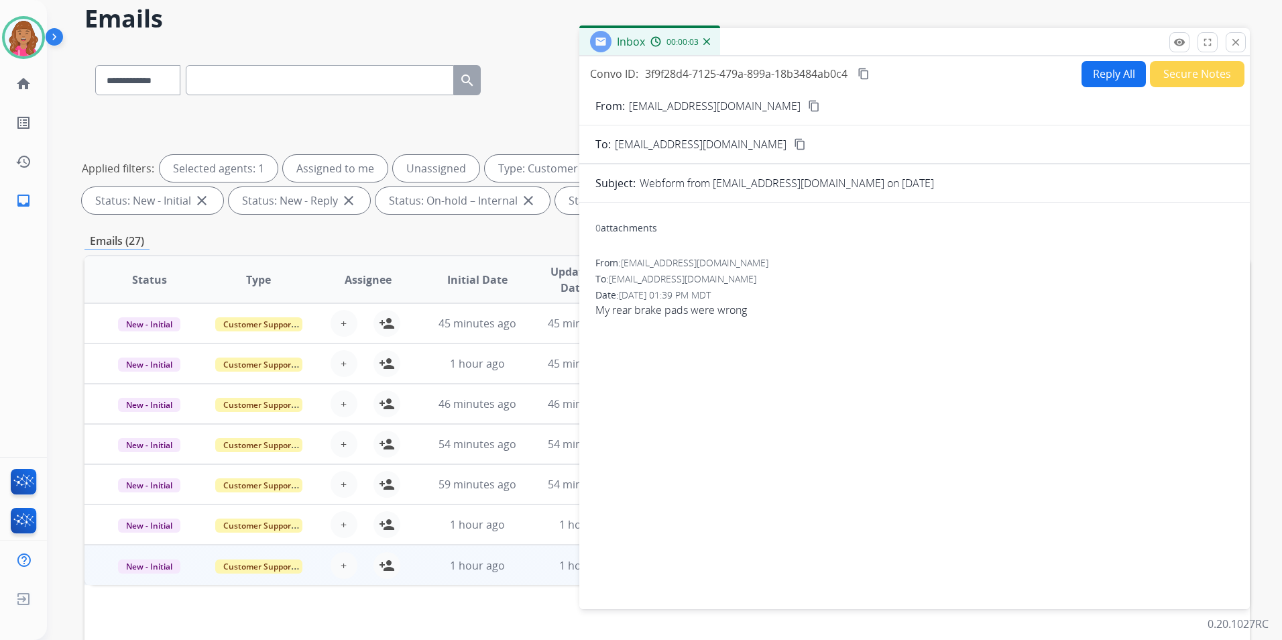
click at [808, 104] on mat-icon "content_copy" at bounding box center [814, 106] width 12 height 12
click at [1104, 80] on button "Reply All" at bounding box center [1113, 74] width 64 height 26
select select "**********"
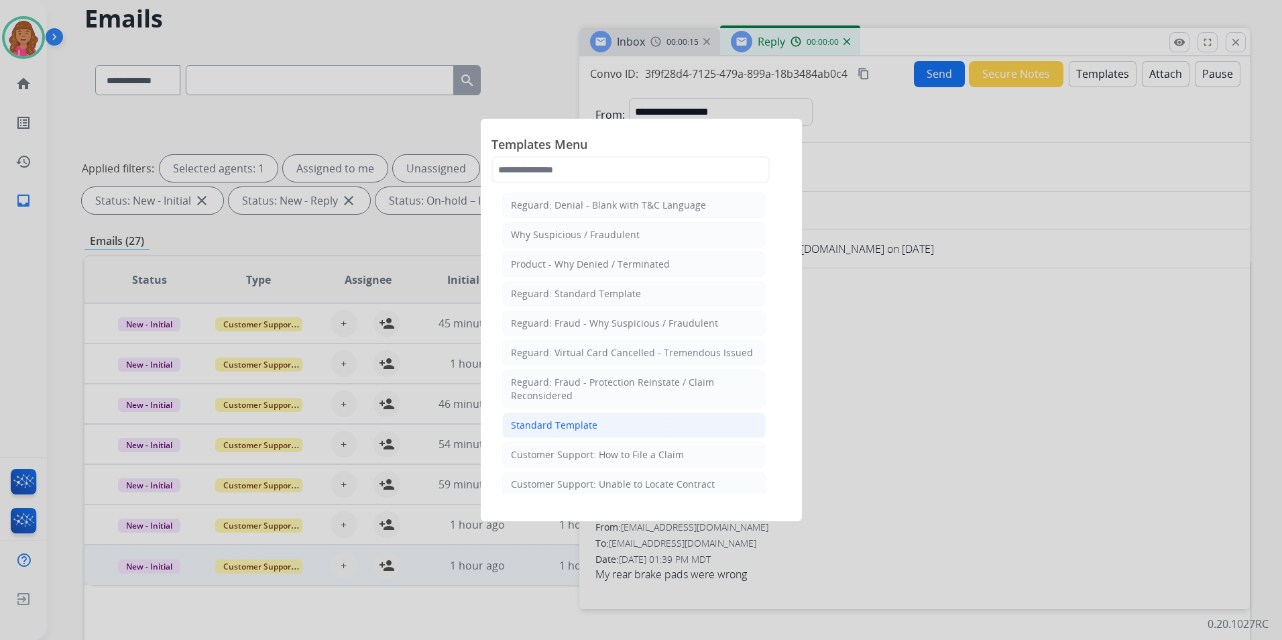
click at [598, 426] on li "Standard Template" at bounding box center [633, 424] width 263 height 25
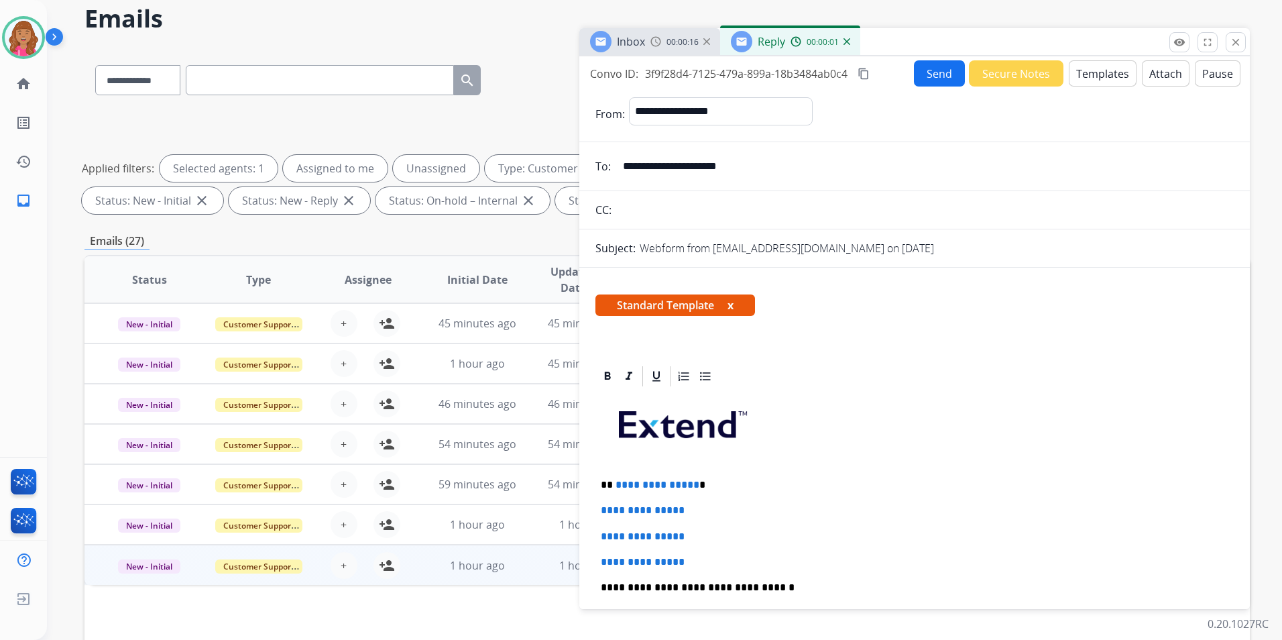
click at [691, 481] on span "**********" at bounding box center [657, 484] width 84 height 10
drag, startPoint x: 710, startPoint y: 536, endPoint x: 686, endPoint y: 538, distance: 24.3
click at [686, 538] on p "**********" at bounding box center [915, 536] width 628 height 12
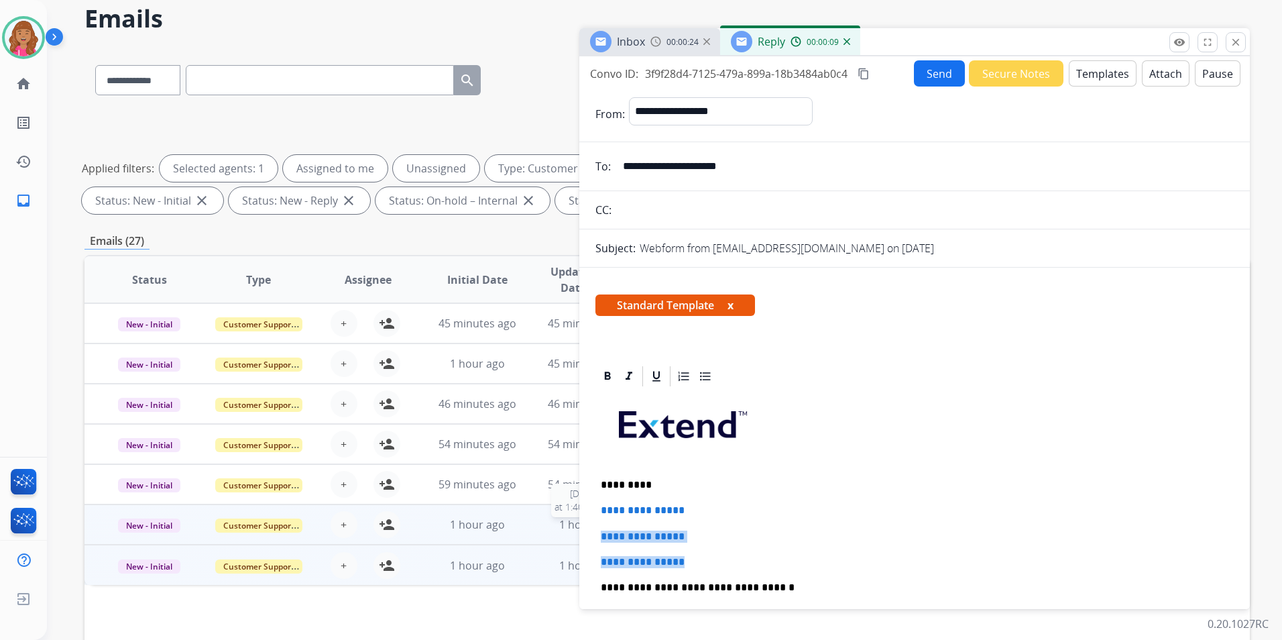
drag, startPoint x: 711, startPoint y: 566, endPoint x: 571, endPoint y: 517, distance: 148.4
click at [571, 516] on div "**********" at bounding box center [666, 410] width 1165 height 725
click at [735, 530] on p "**********" at bounding box center [915, 536] width 628 height 12
click at [676, 562] on span "**********" at bounding box center [643, 561] width 84 height 10
click at [716, 528] on div "**********" at bounding box center [914, 618] width 638 height 461
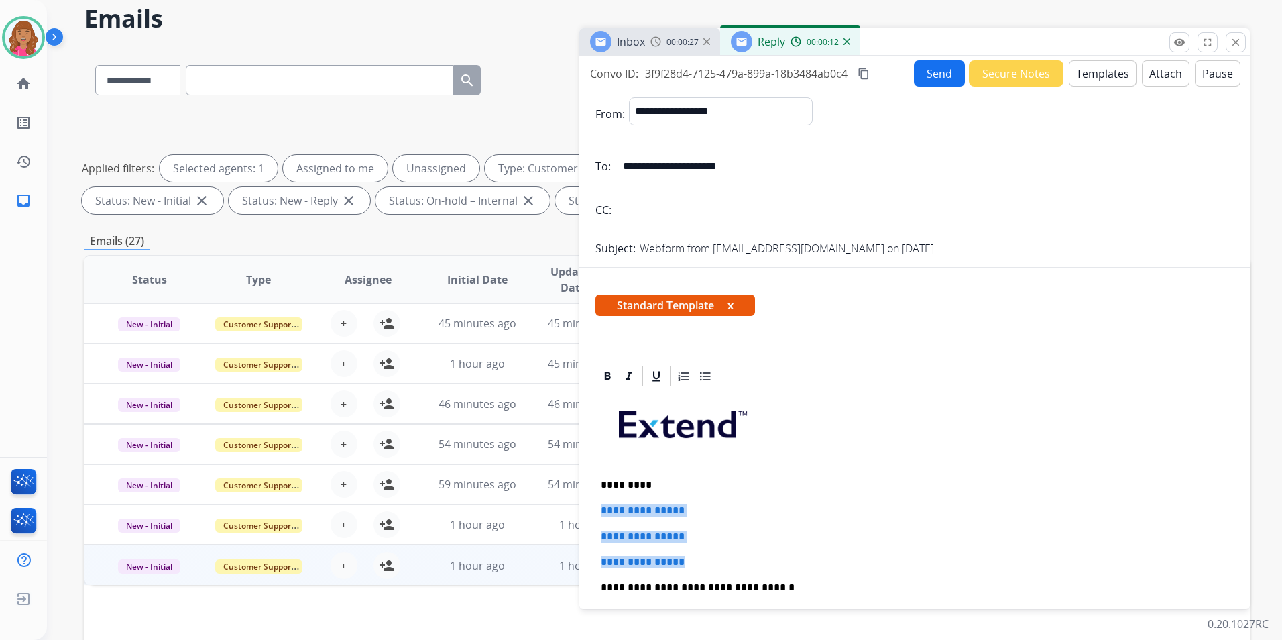
drag, startPoint x: 664, startPoint y: 544, endPoint x: 591, endPoint y: 505, distance: 81.9
click at [591, 505] on div "**********" at bounding box center [914, 641] width 670 height 555
click at [34, 38] on img at bounding box center [24, 38] width 38 height 38
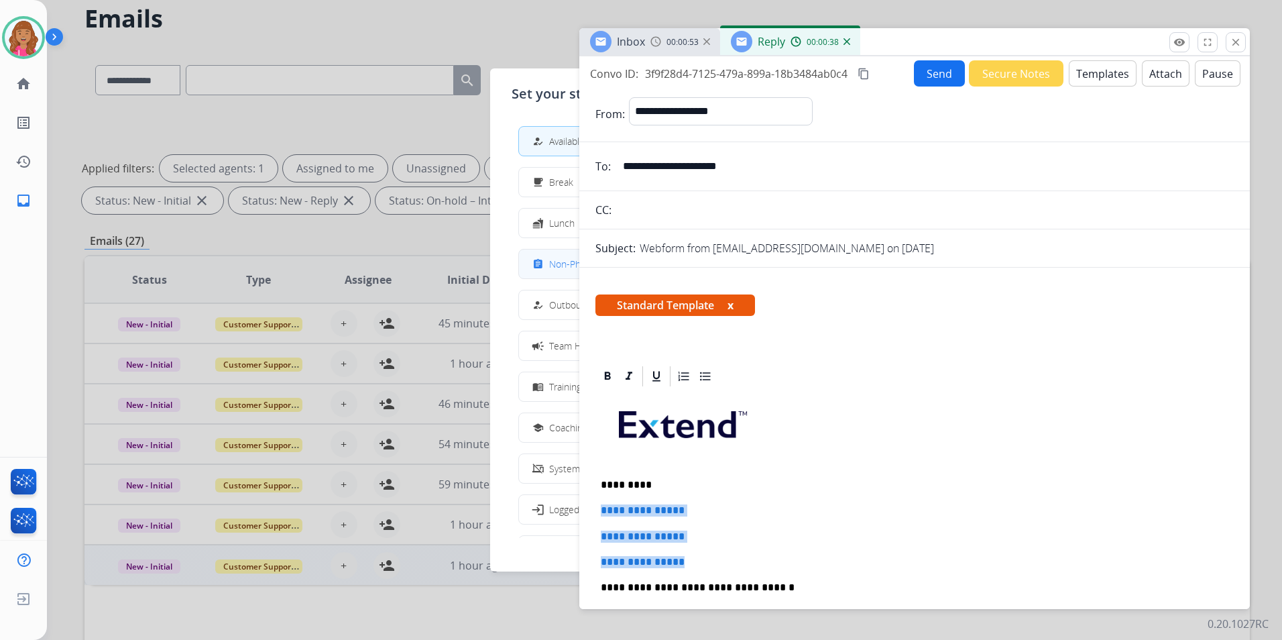
click at [559, 269] on span "Non-Phone Queue" at bounding box center [588, 264] width 79 height 14
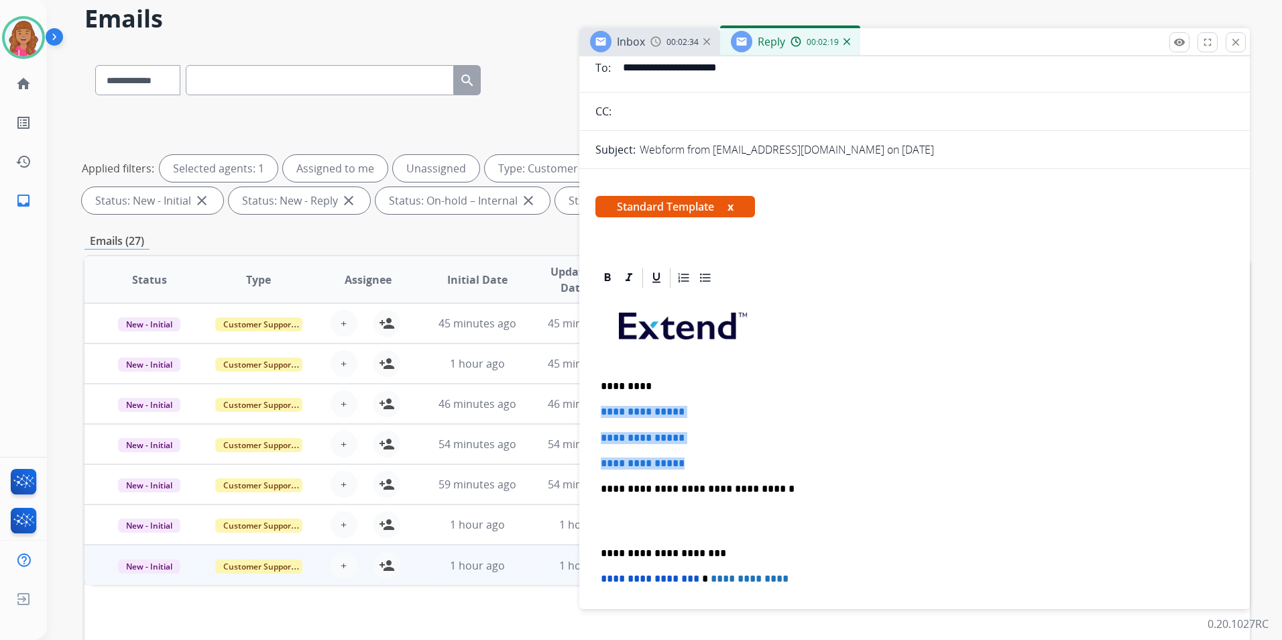
scroll to position [320, 0]
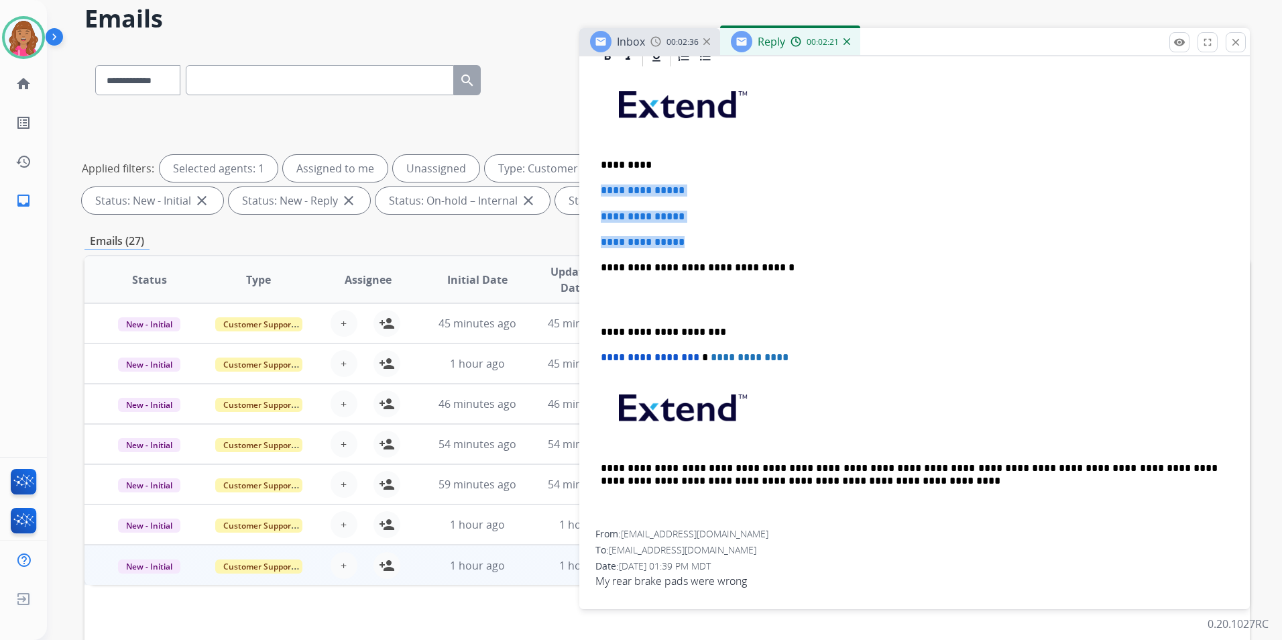
click at [710, 226] on div "**********" at bounding box center [914, 298] width 638 height 461
click at [709, 230] on div "**********" at bounding box center [914, 298] width 638 height 461
drag, startPoint x: 686, startPoint y: 231, endPoint x: 597, endPoint y: 192, distance: 97.3
click at [597, 192] on div "**********" at bounding box center [914, 298] width 638 height 461
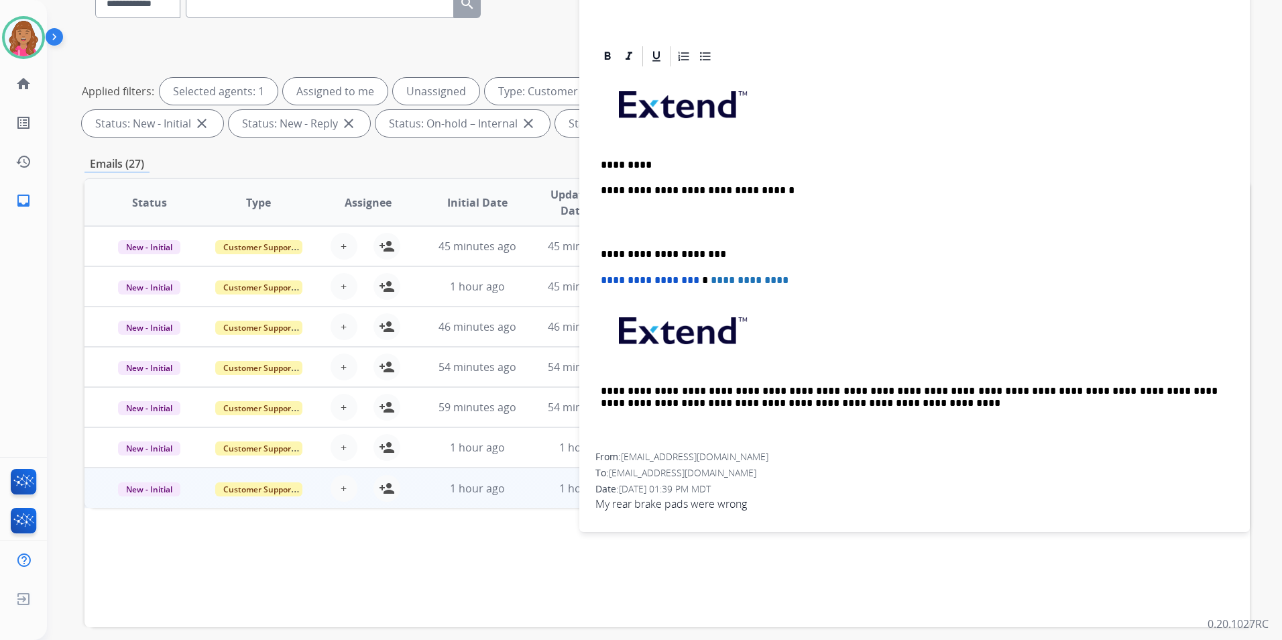
scroll to position [105, 0]
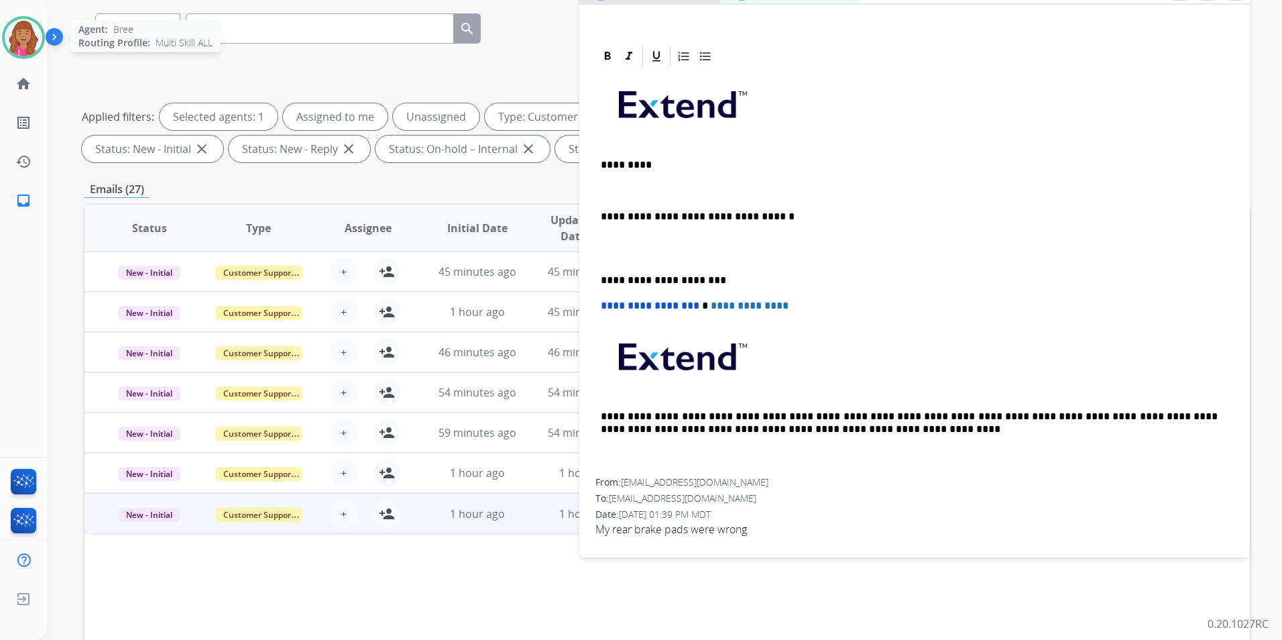
click at [25, 49] on img at bounding box center [24, 38] width 38 height 38
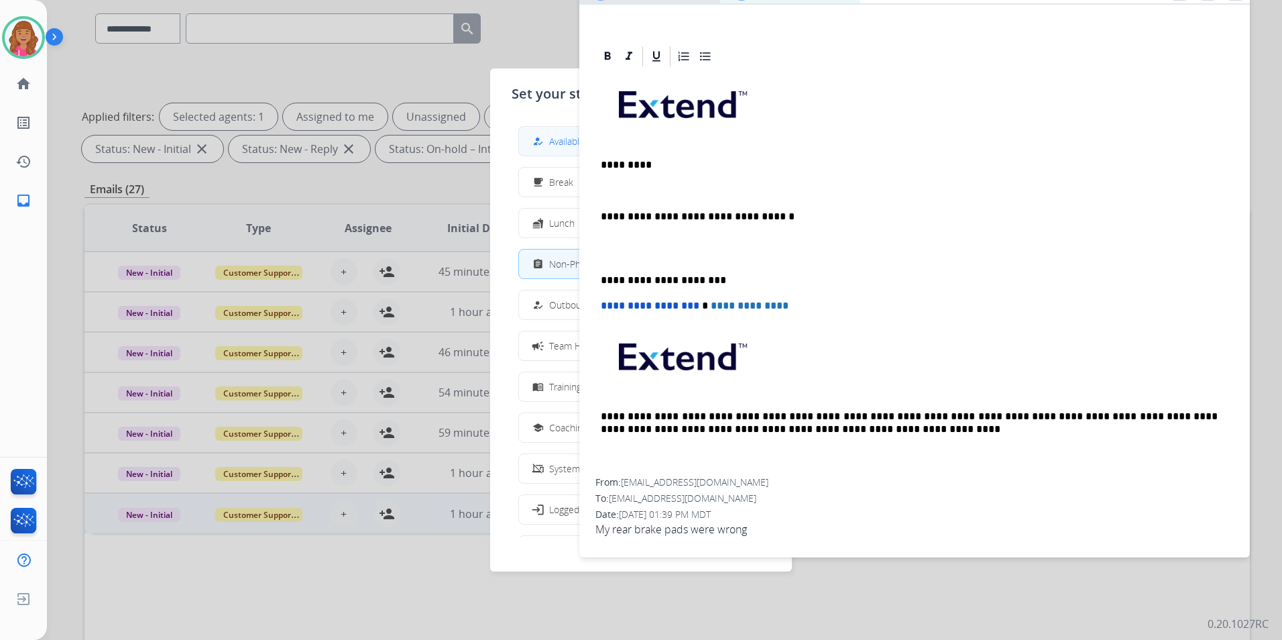
click at [552, 139] on div "how_to_reg Available" at bounding box center [557, 141] width 55 height 16
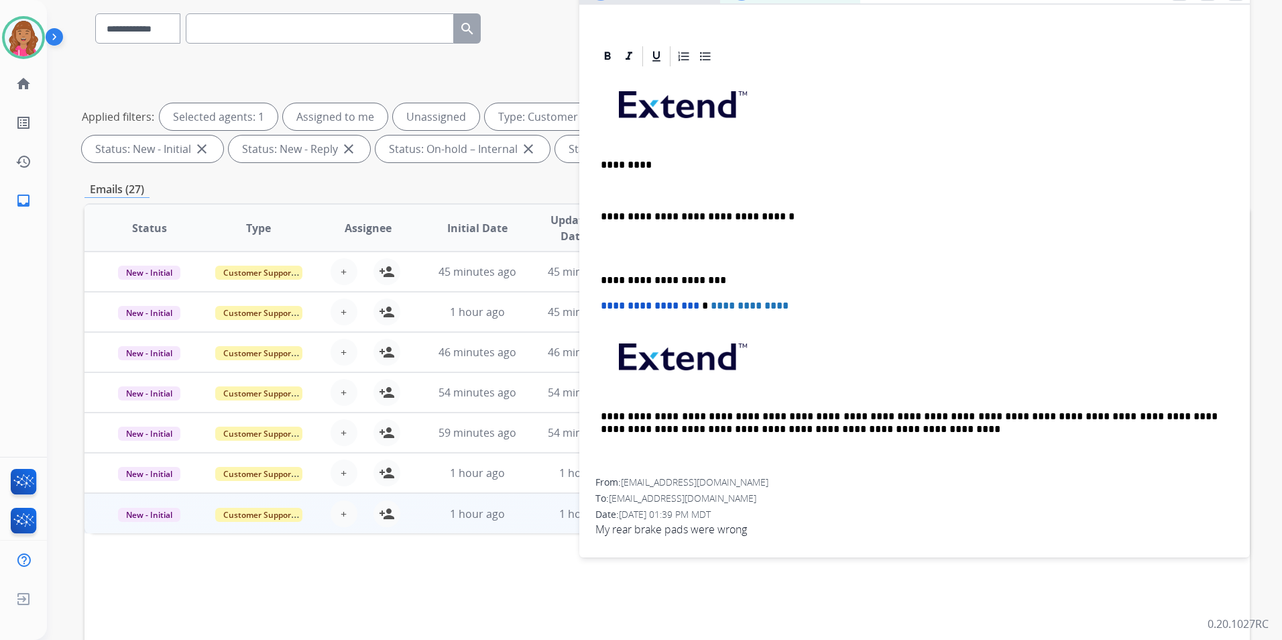
click at [675, 166] on p "*********" at bounding box center [909, 165] width 617 height 12
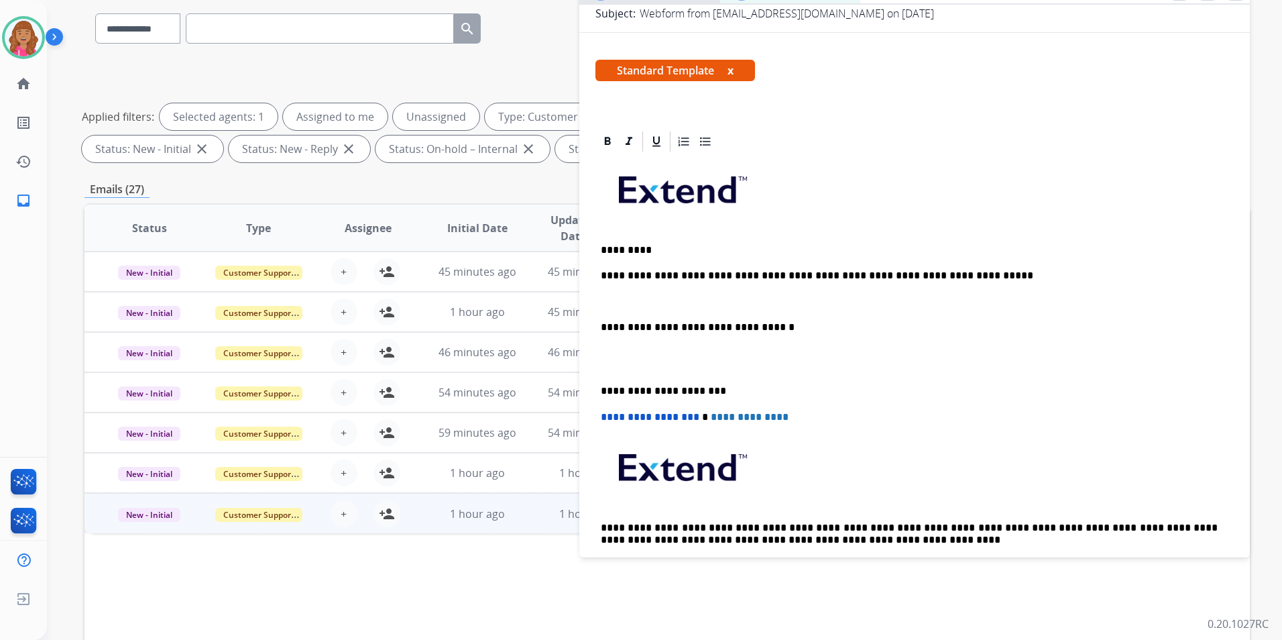
scroll to position [134, 0]
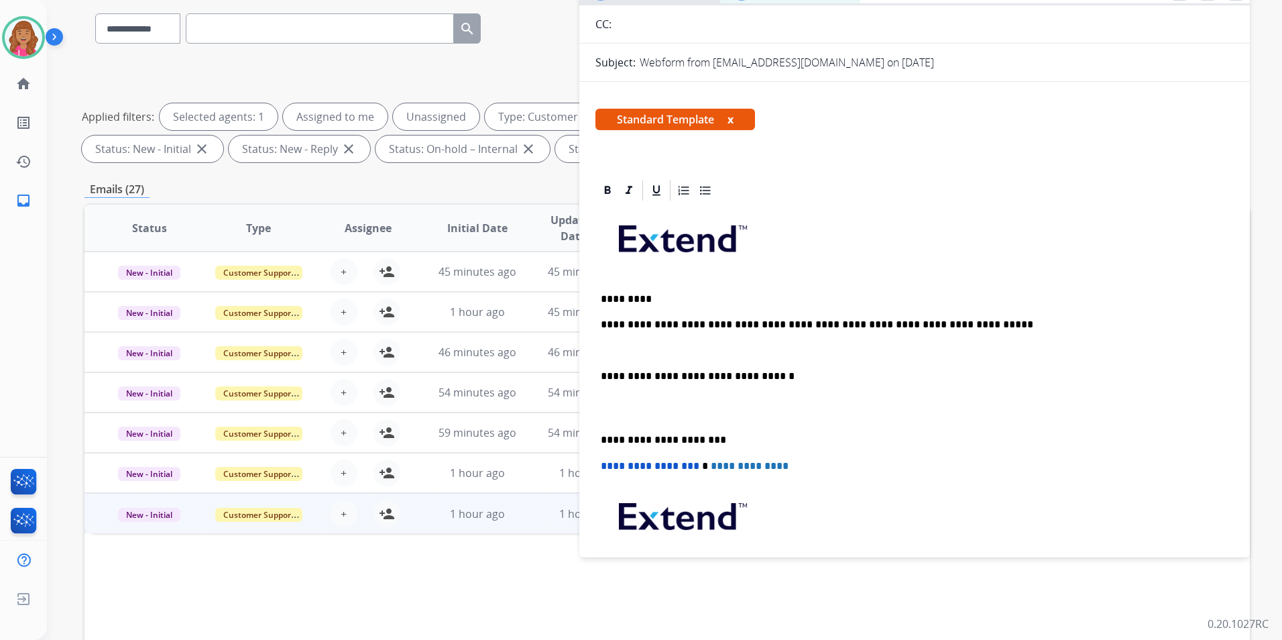
click at [678, 346] on p at bounding box center [915, 351] width 628 height 12
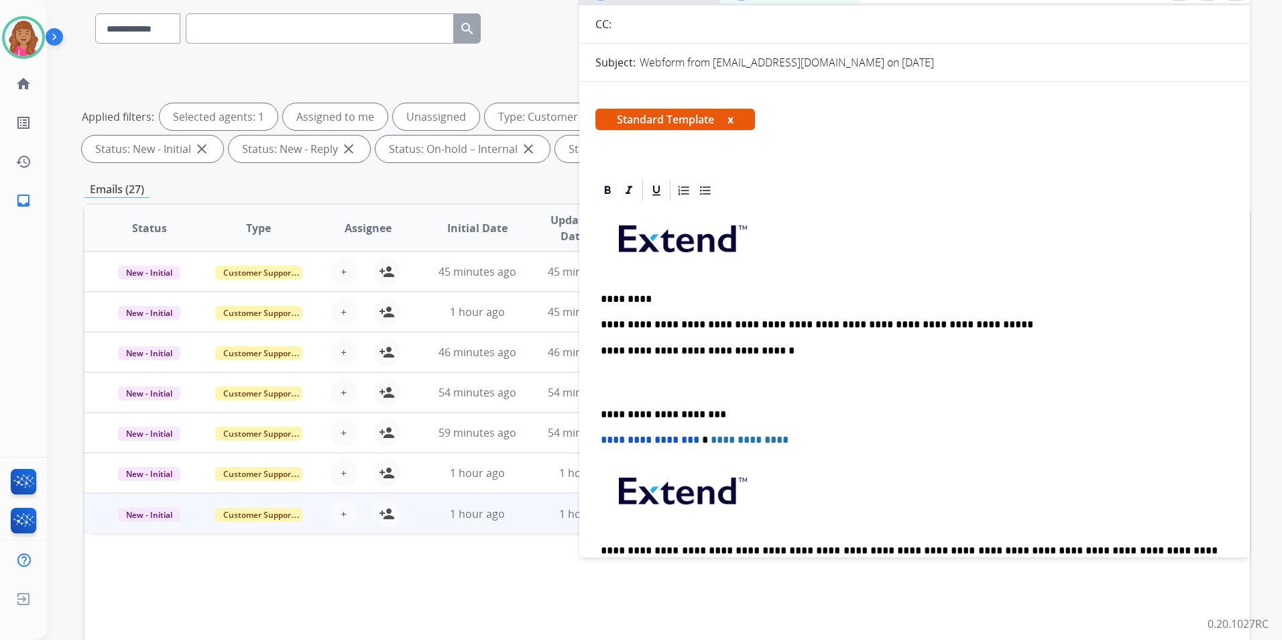
click at [641, 391] on p at bounding box center [915, 382] width 628 height 25
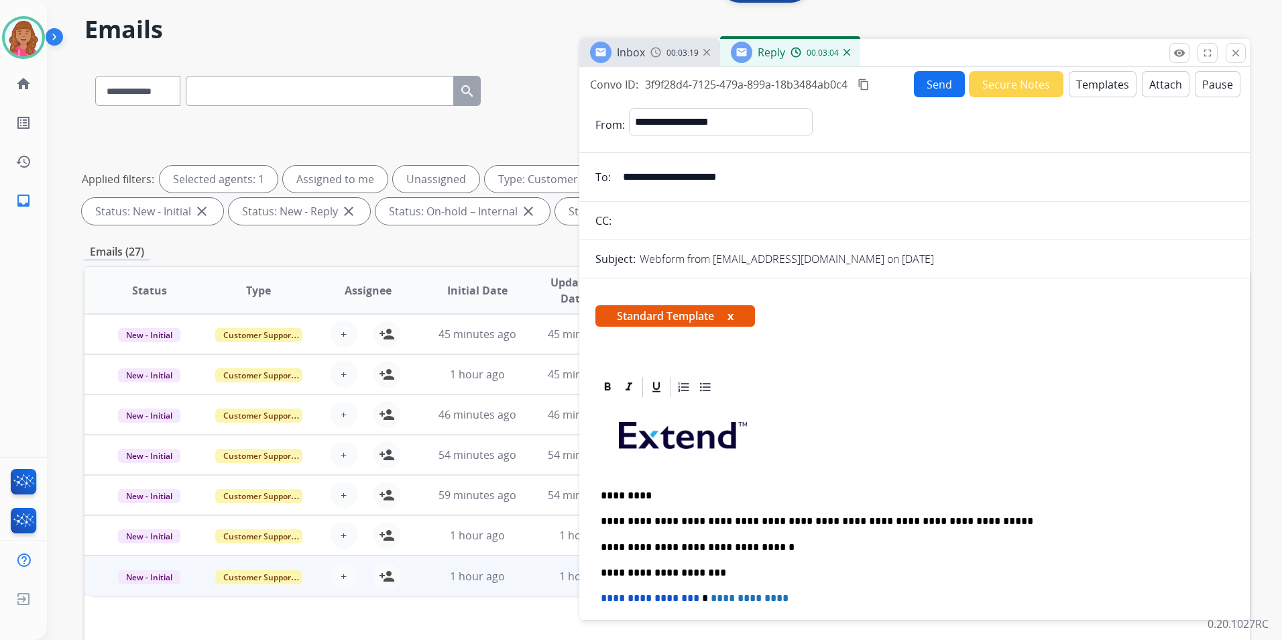
scroll to position [0, 0]
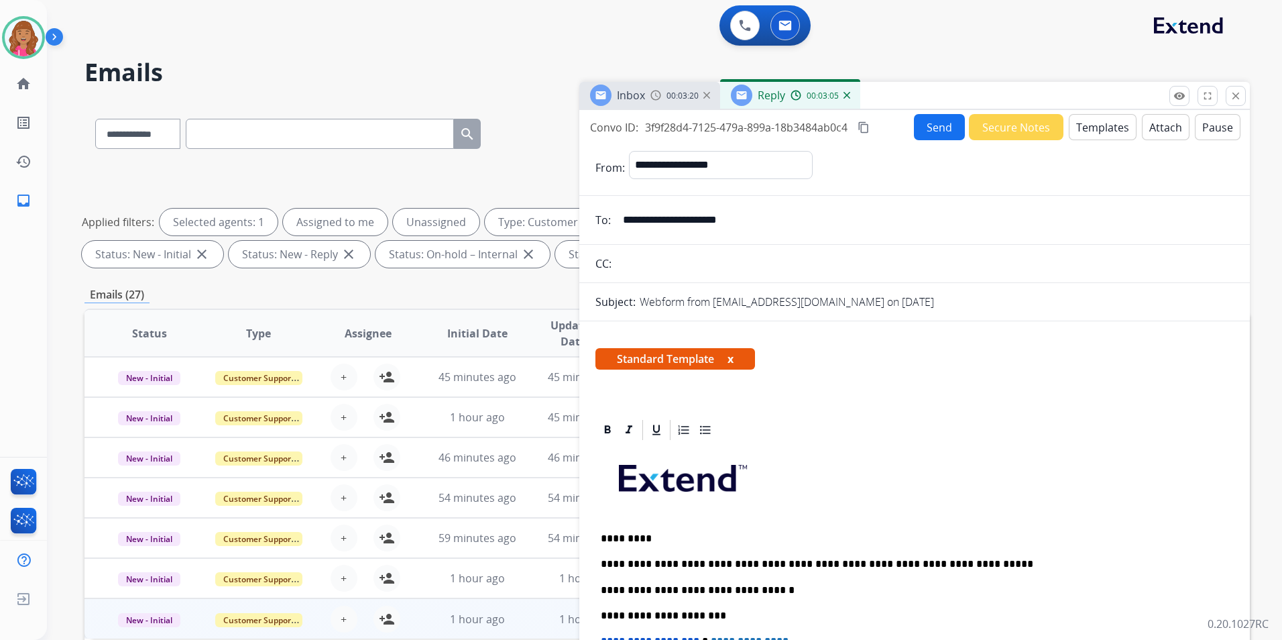
click at [865, 127] on mat-icon "content_copy" at bounding box center [863, 127] width 12 height 12
click at [906, 135] on button "content_copy Copied!" at bounding box center [882, 127] width 54 height 16
click at [914, 135] on button "Send" at bounding box center [939, 127] width 51 height 26
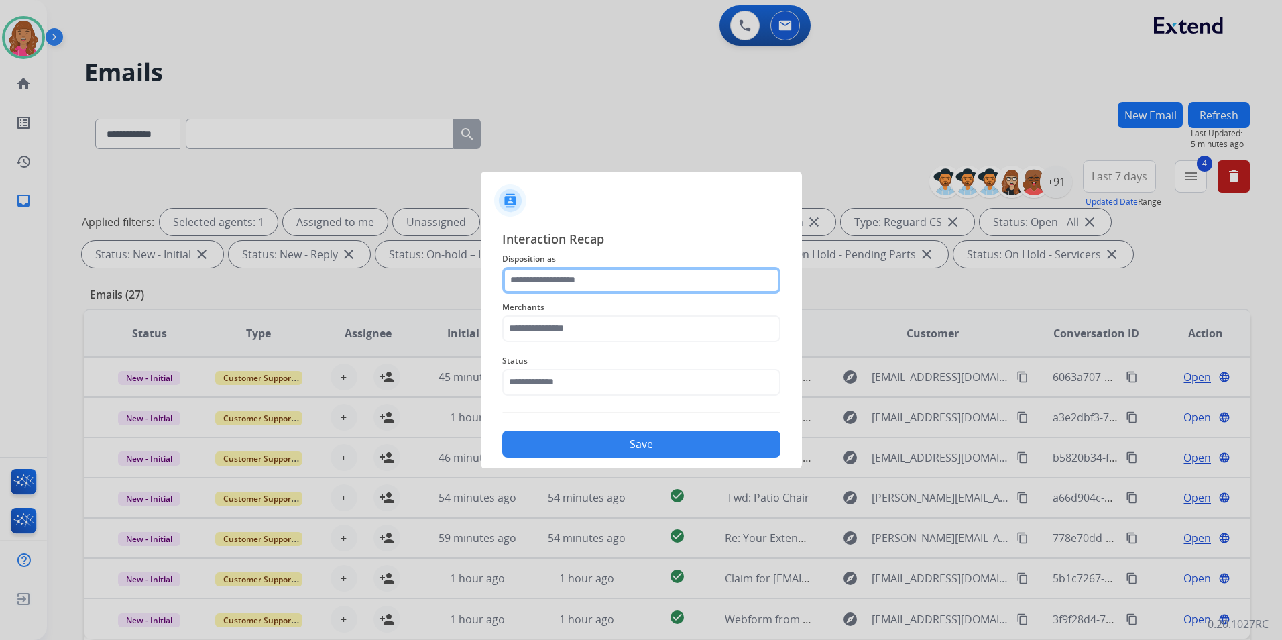
click at [587, 276] on input "text" at bounding box center [641, 280] width 278 height 27
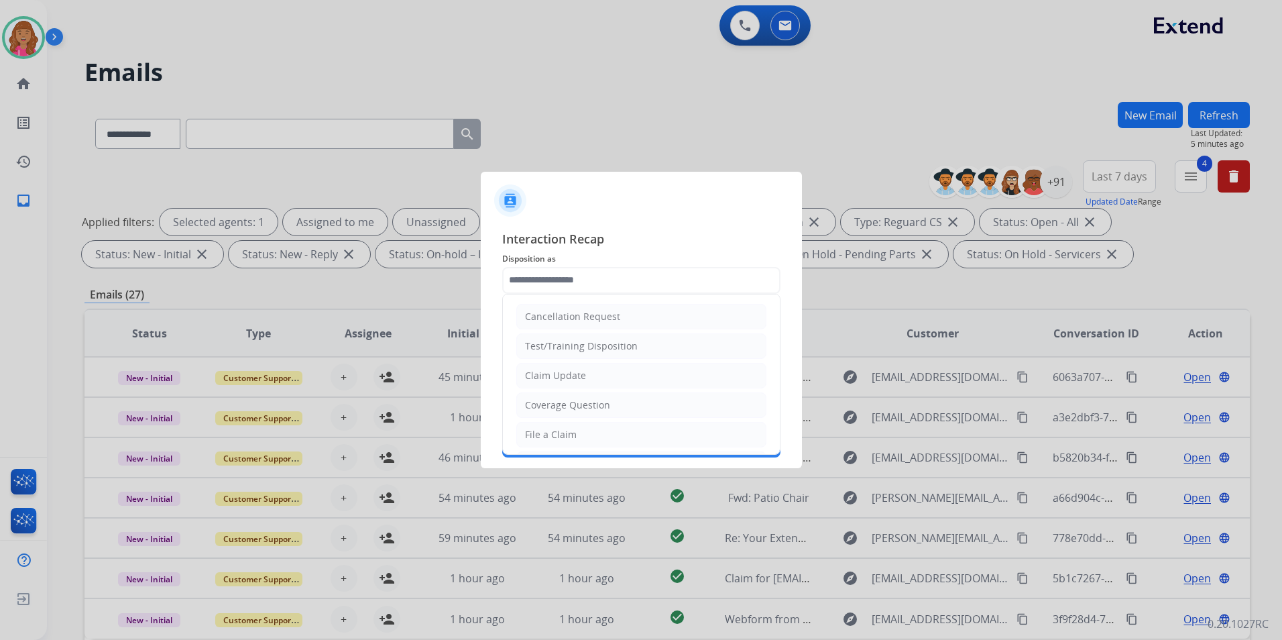
click at [606, 369] on li "Claim Update" at bounding box center [641, 375] width 250 height 25
type input "**********"
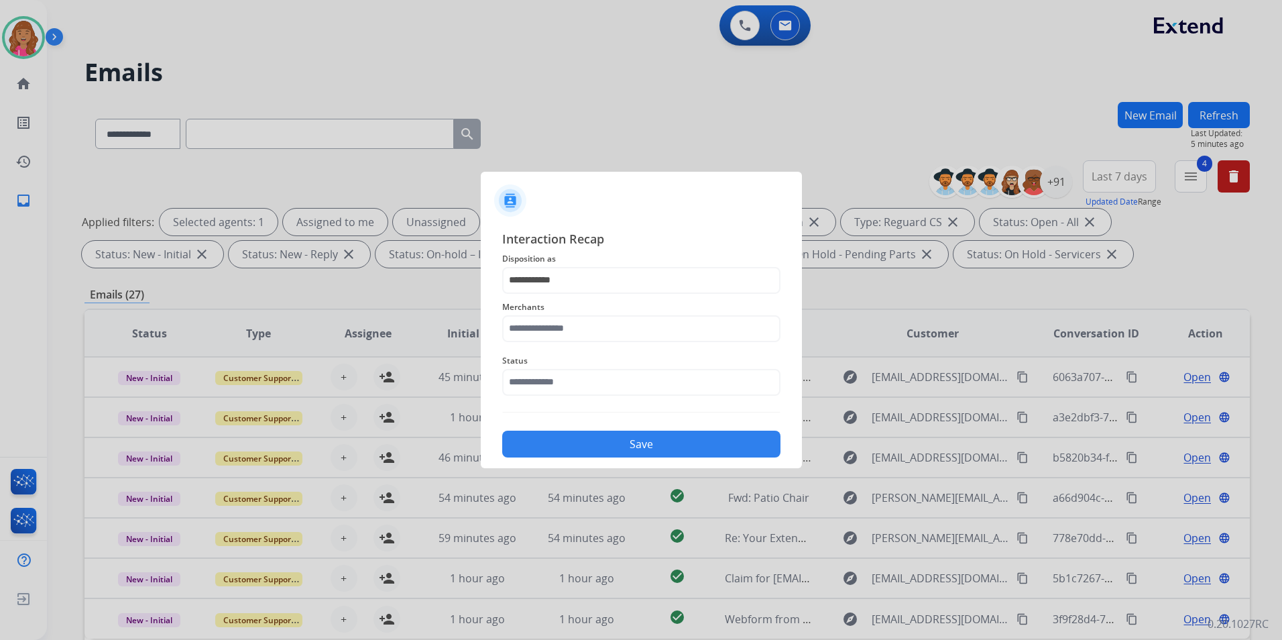
click at [585, 342] on div "Merchants" at bounding box center [641, 321] width 278 height 54
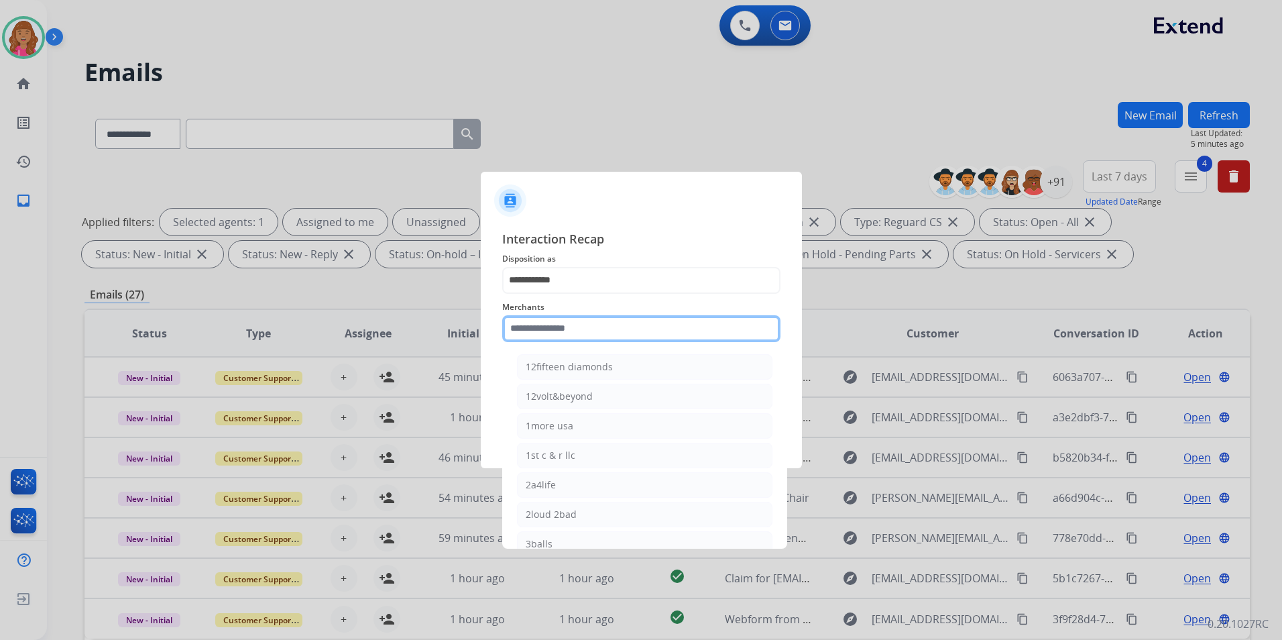
click at [585, 335] on input "text" at bounding box center [641, 328] width 278 height 27
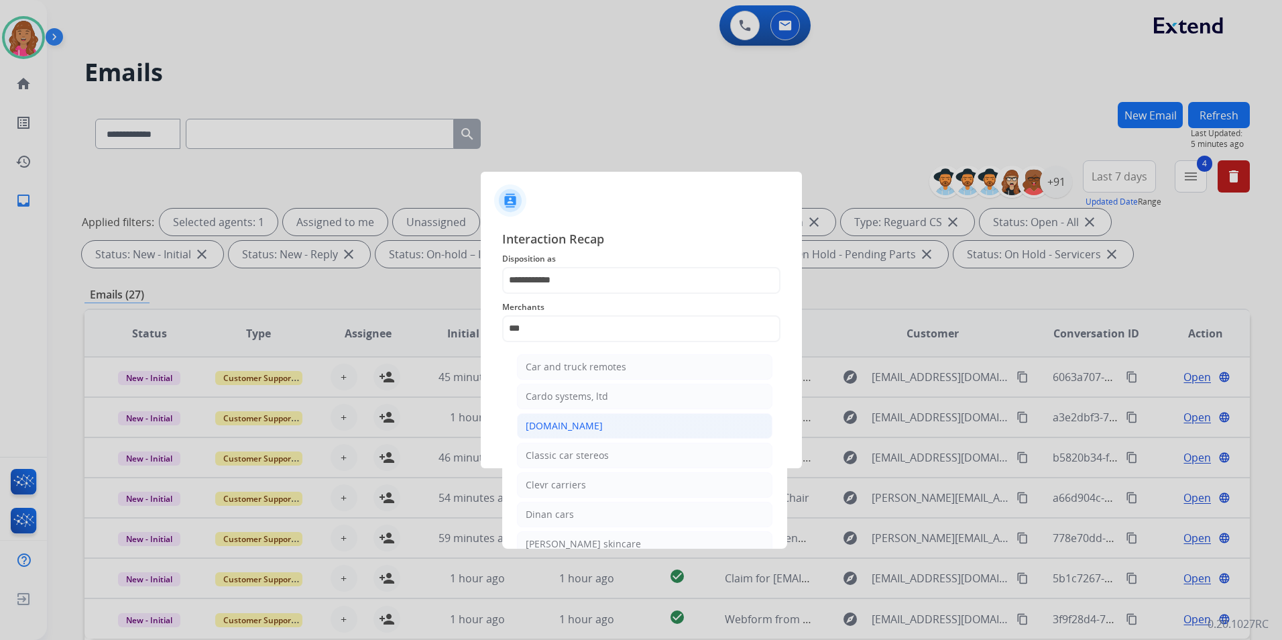
click at [594, 425] on li "[DOMAIN_NAME]" at bounding box center [644, 425] width 255 height 25
type input "**********"
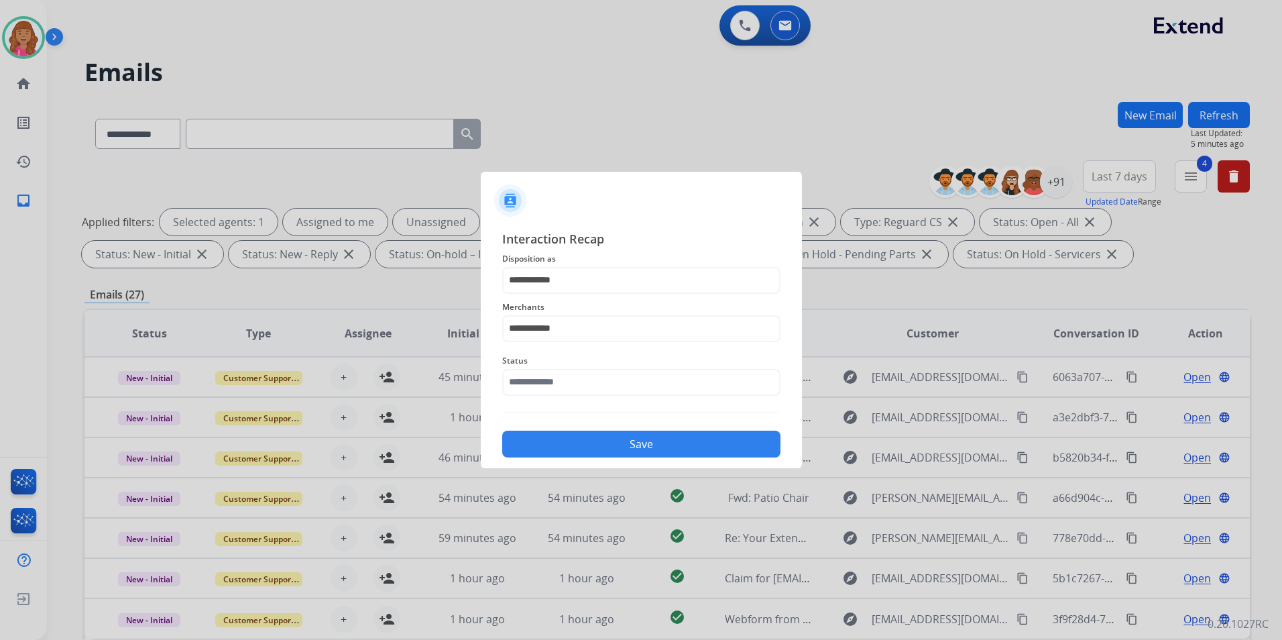
click at [584, 396] on div "Status" at bounding box center [641, 374] width 278 height 54
click at [585, 383] on input "text" at bounding box center [641, 382] width 278 height 27
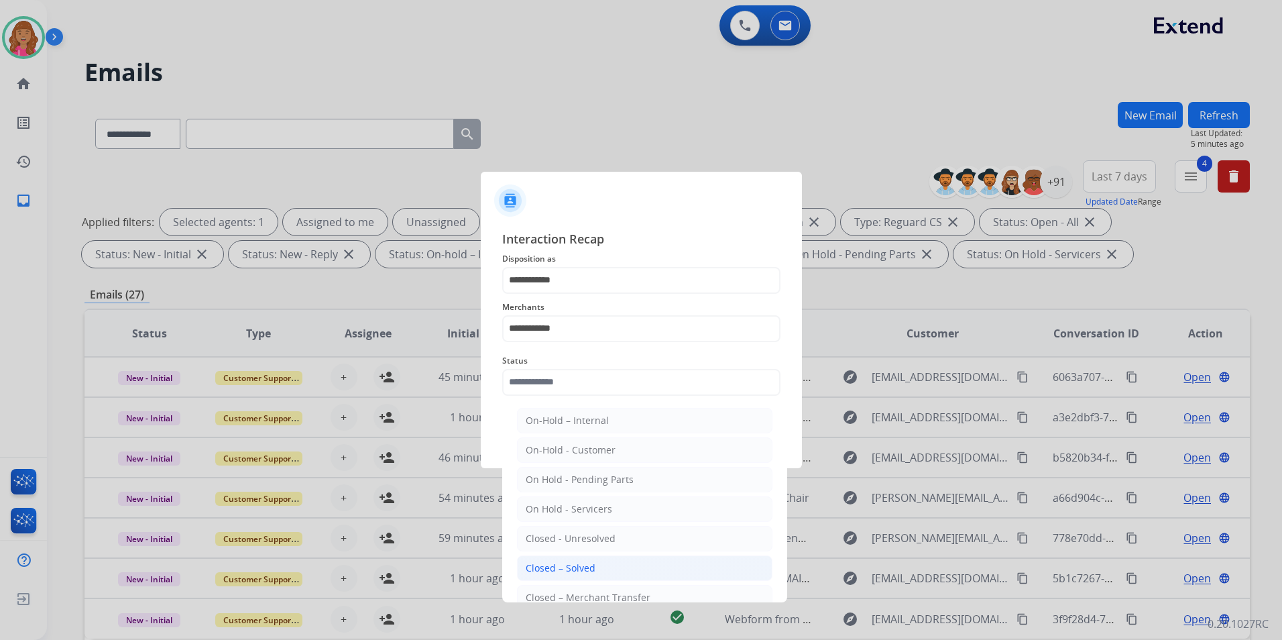
click at [546, 575] on li "Closed – Solved" at bounding box center [644, 567] width 255 height 25
type input "**********"
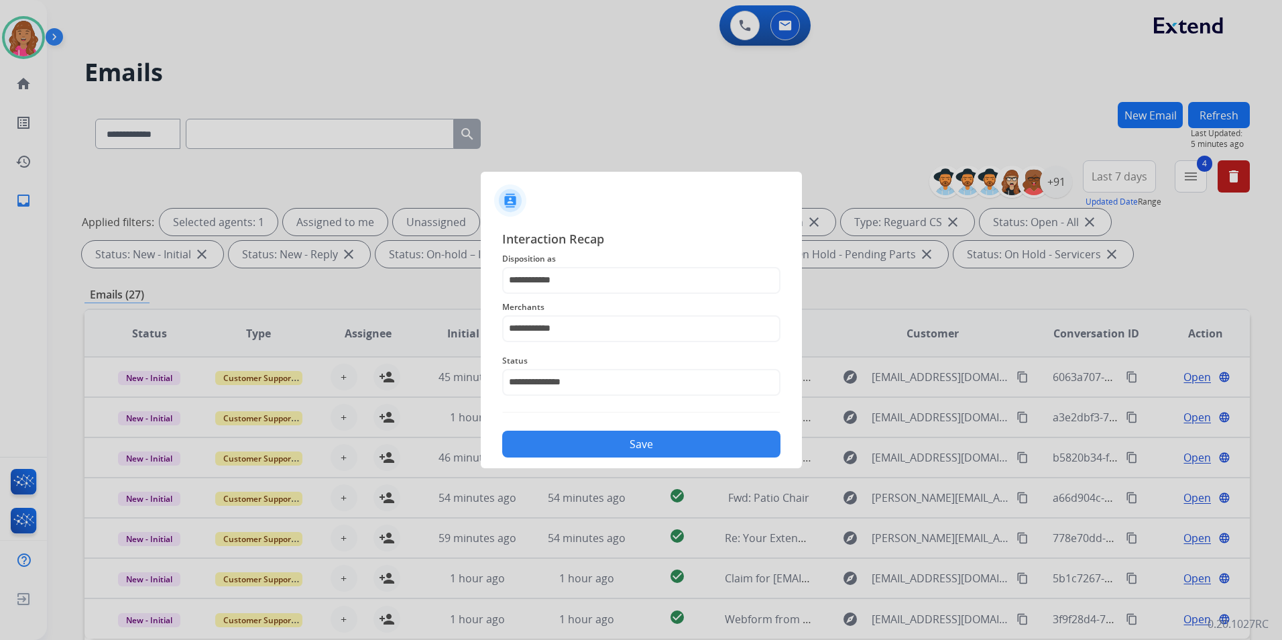
click at [553, 446] on button "Save" at bounding box center [641, 443] width 278 height 27
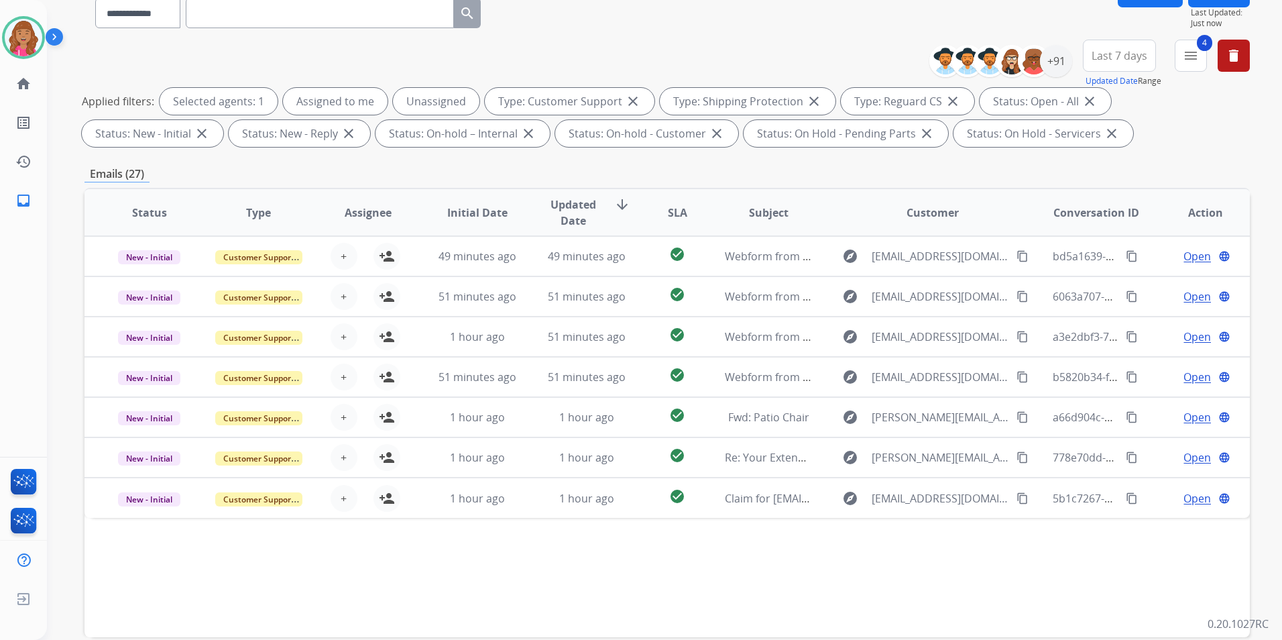
scroll to position [188, 0]
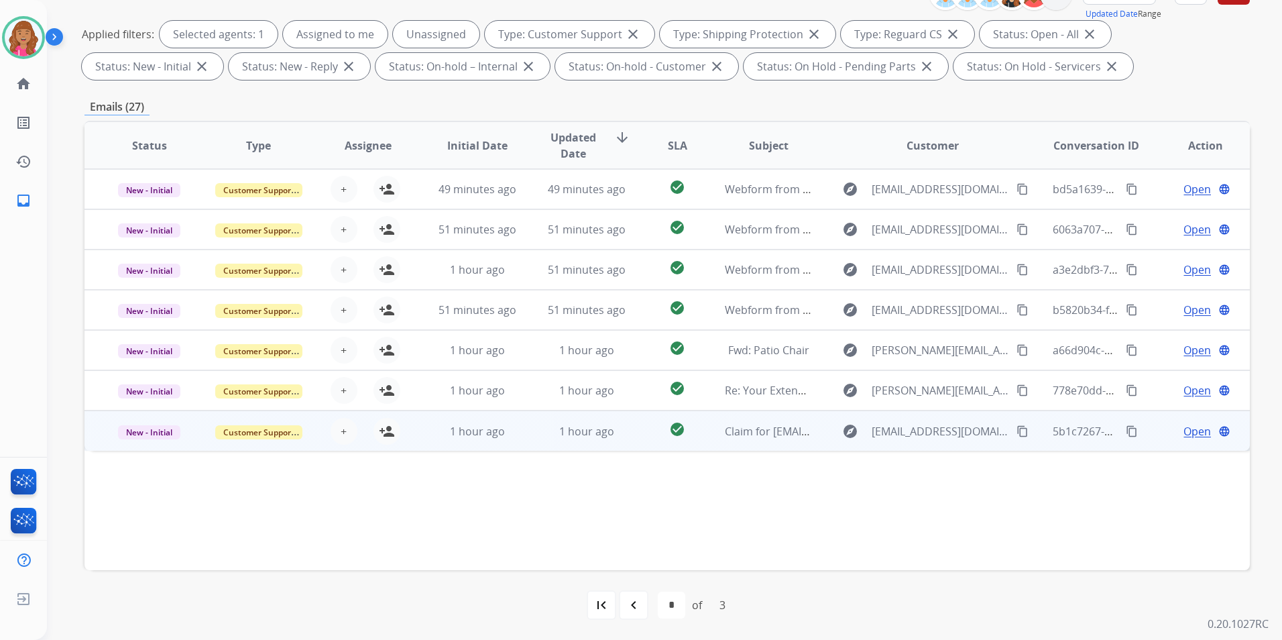
click at [1183, 429] on span "Open" at bounding box center [1196, 431] width 27 height 16
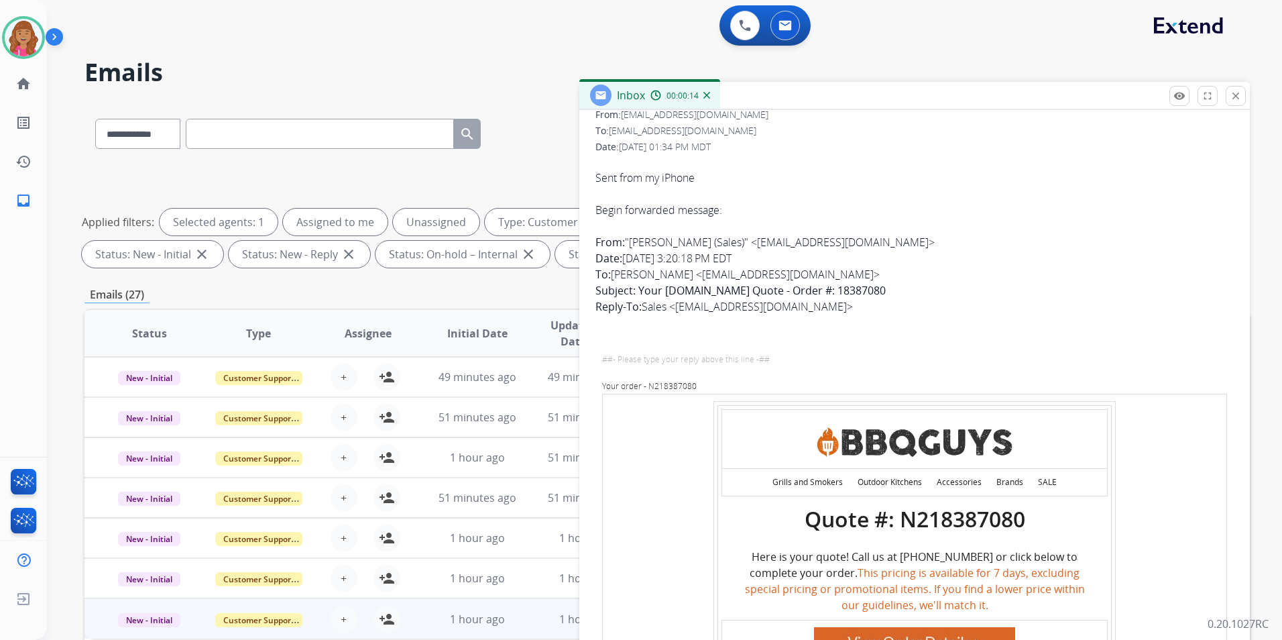
scroll to position [0, 0]
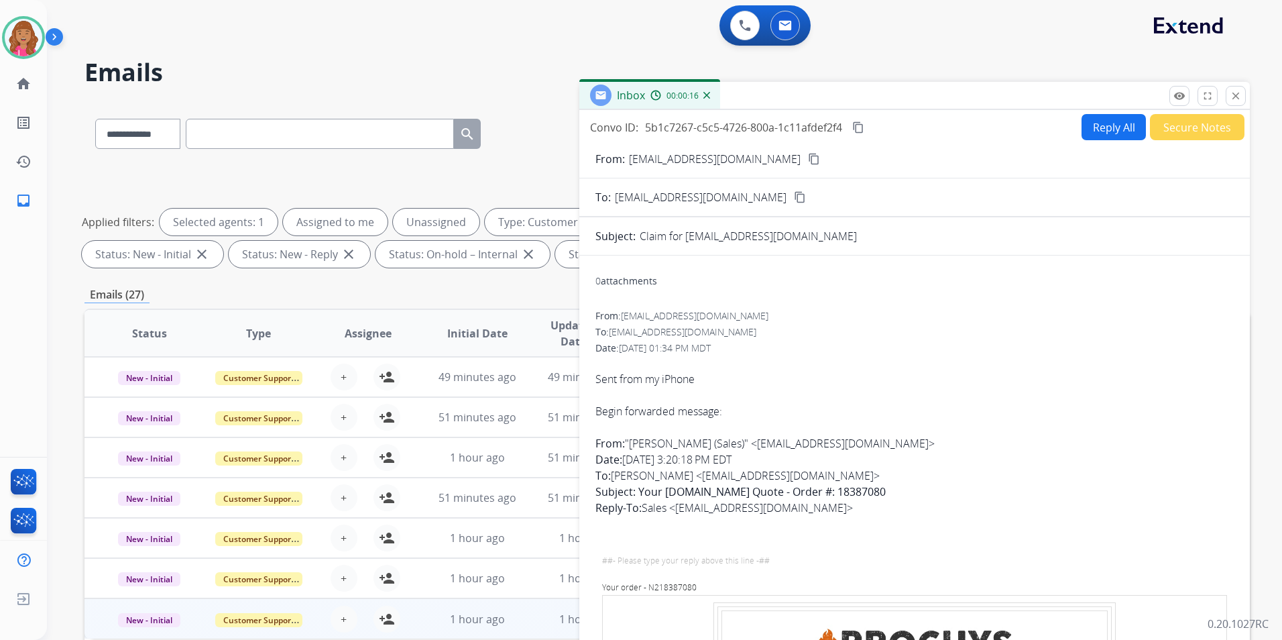
click at [808, 161] on mat-icon "content_copy" at bounding box center [814, 159] width 12 height 12
click at [1154, 131] on button "Secure Notes" at bounding box center [1197, 127] width 95 height 26
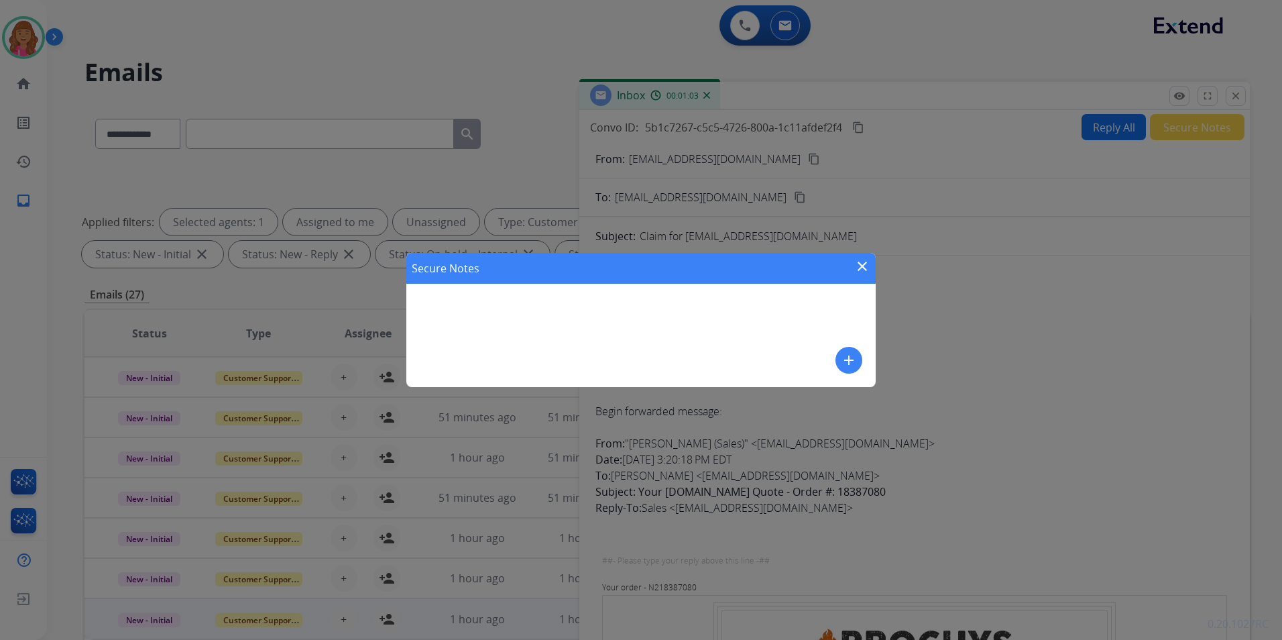
click at [934, 285] on div "Secure Notes close add" at bounding box center [641, 320] width 1282 height 640
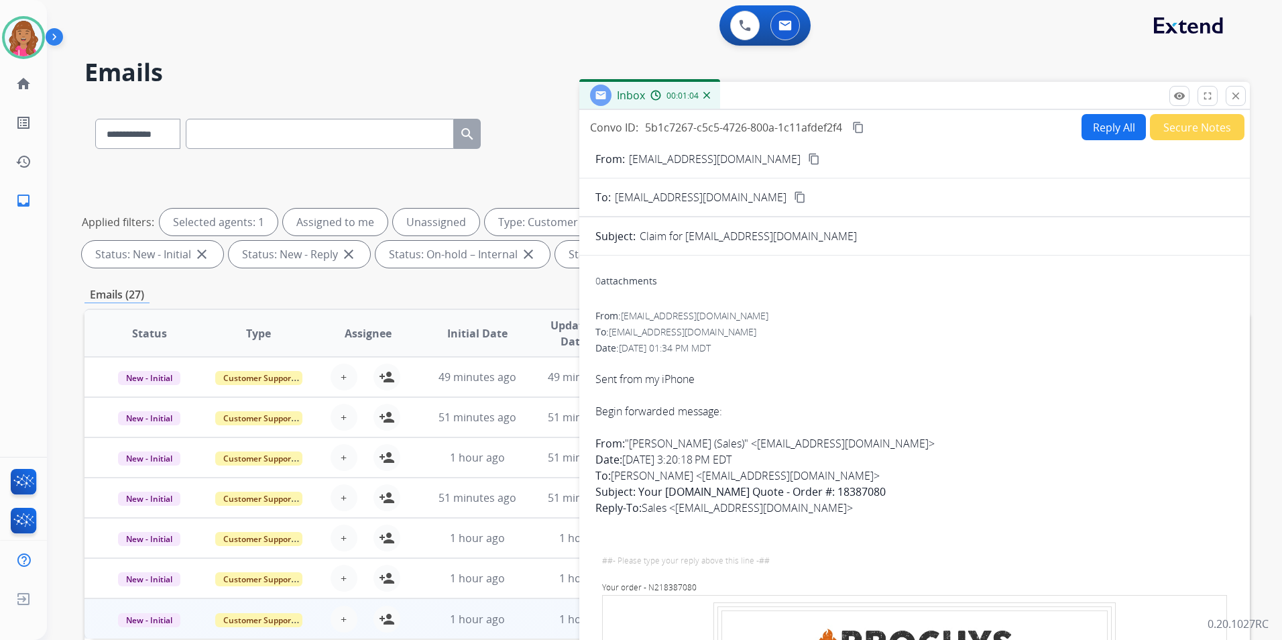
click at [808, 155] on mat-icon "content_copy" at bounding box center [814, 159] width 12 height 12
click at [861, 126] on mat-icon "content_copy" at bounding box center [858, 127] width 12 height 12
click at [1034, 347] on div "Date: [DATE] 01:34 PM MDT" at bounding box center [914, 347] width 638 height 13
click at [1097, 129] on button "Reply All" at bounding box center [1113, 127] width 64 height 26
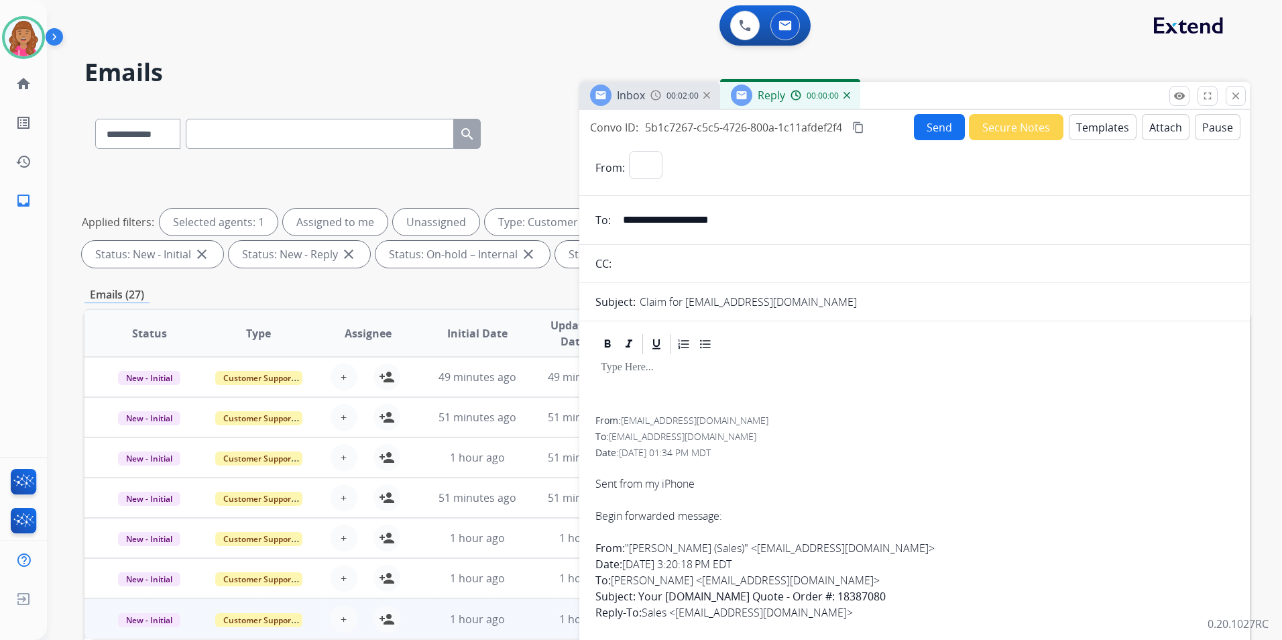
click at [1097, 129] on button "Templates" at bounding box center [1103, 127] width 68 height 26
select select "**********"
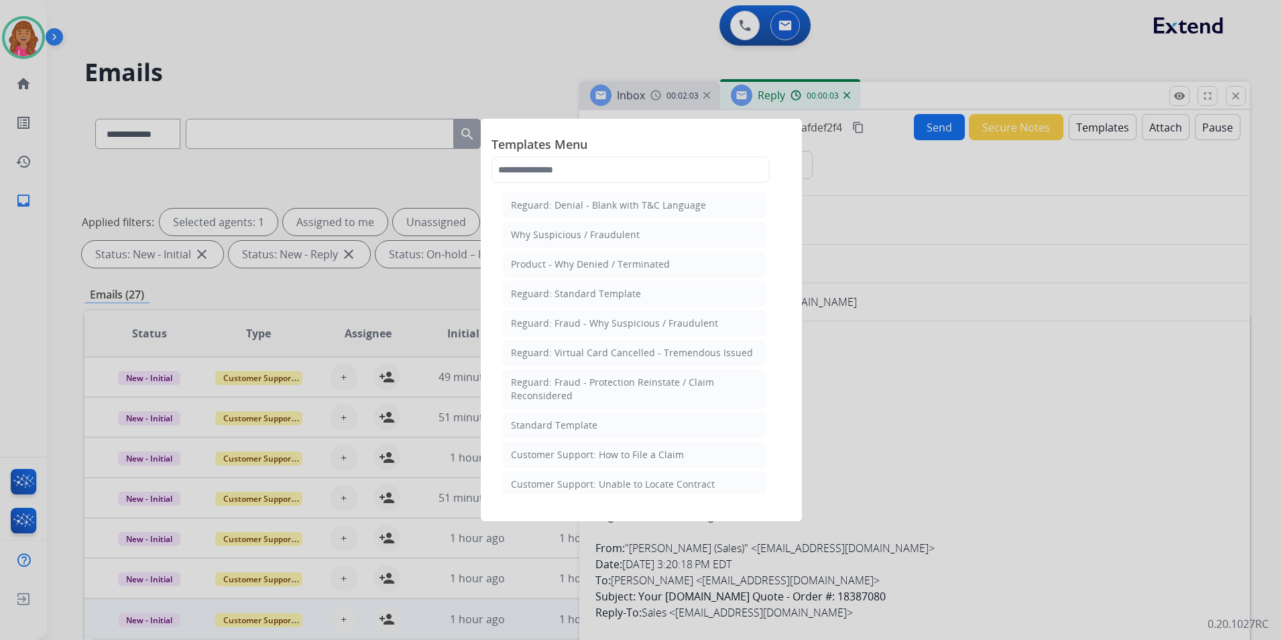
click at [621, 415] on li "Standard Template" at bounding box center [633, 424] width 263 height 25
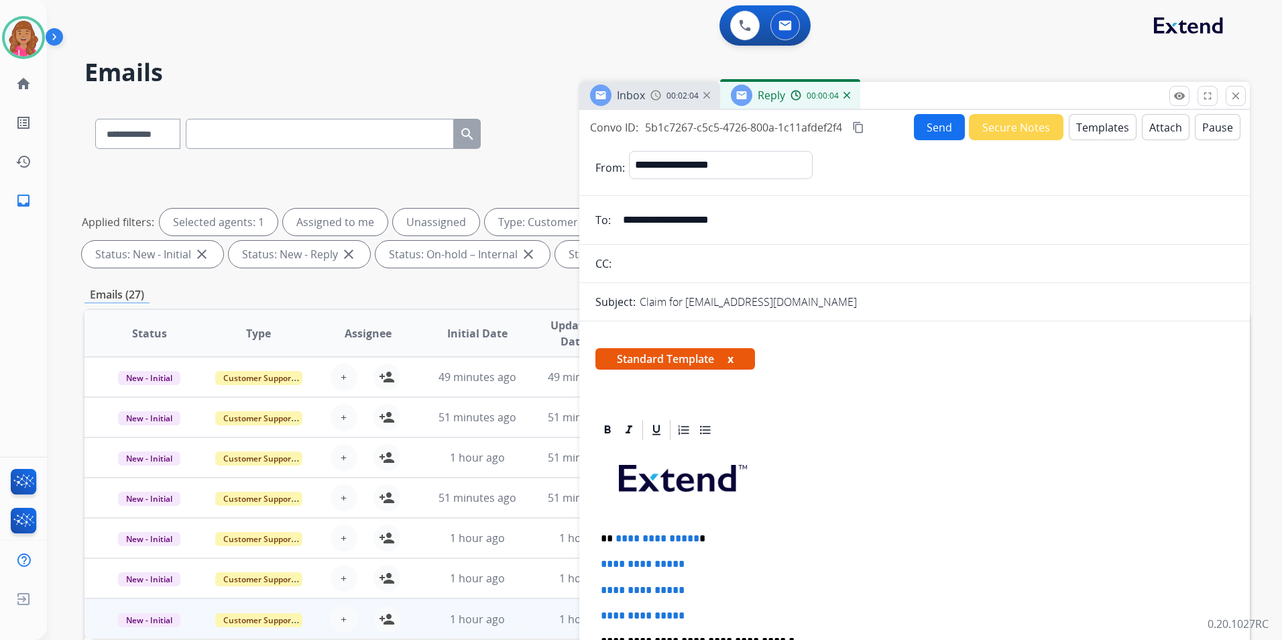
click at [695, 535] on p "**********" at bounding box center [909, 538] width 617 height 12
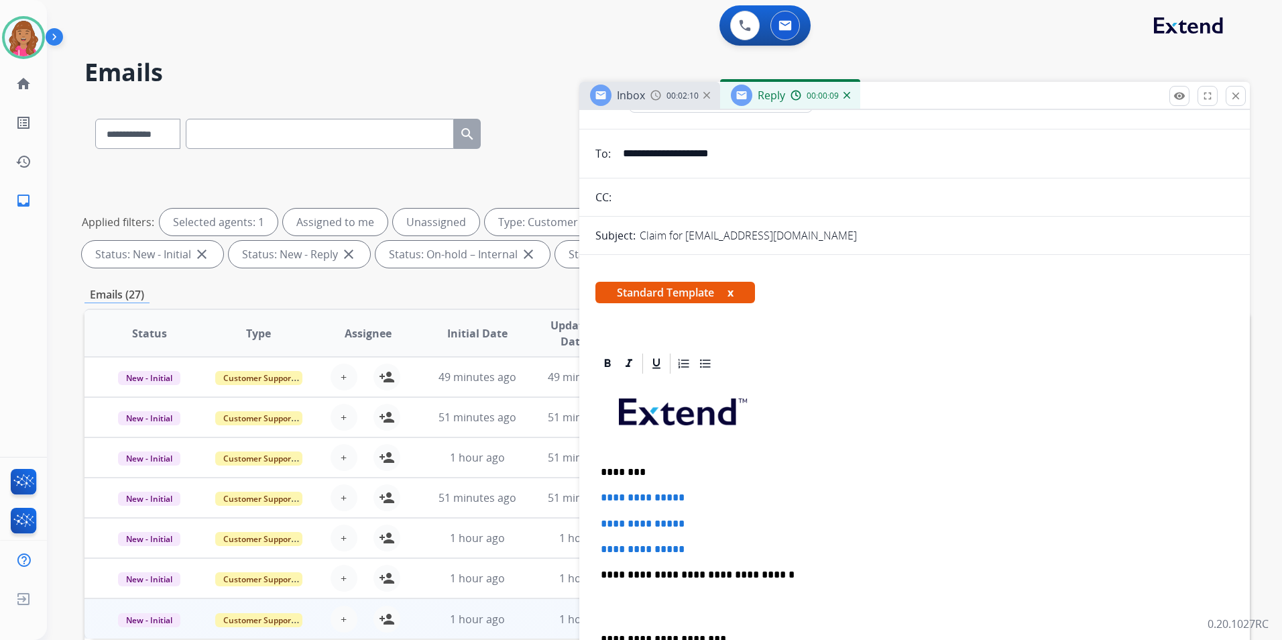
scroll to position [67, 0]
drag, startPoint x: 701, startPoint y: 543, endPoint x: 589, endPoint y: 501, distance: 119.4
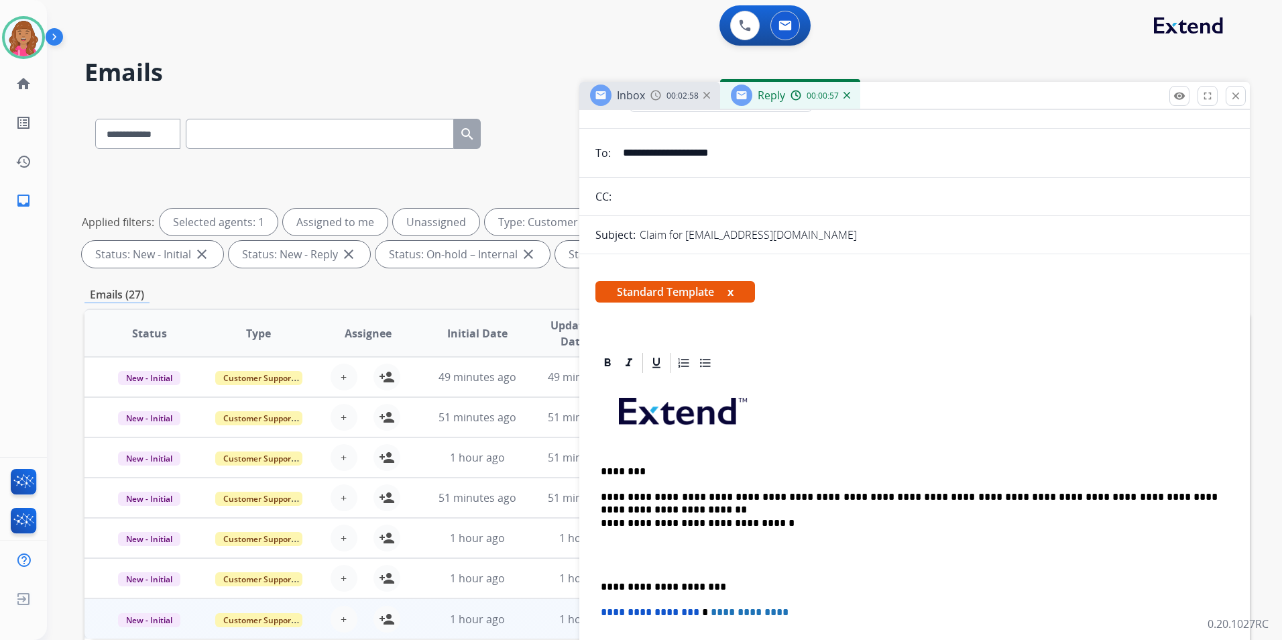
click at [663, 560] on p at bounding box center [915, 554] width 628 height 25
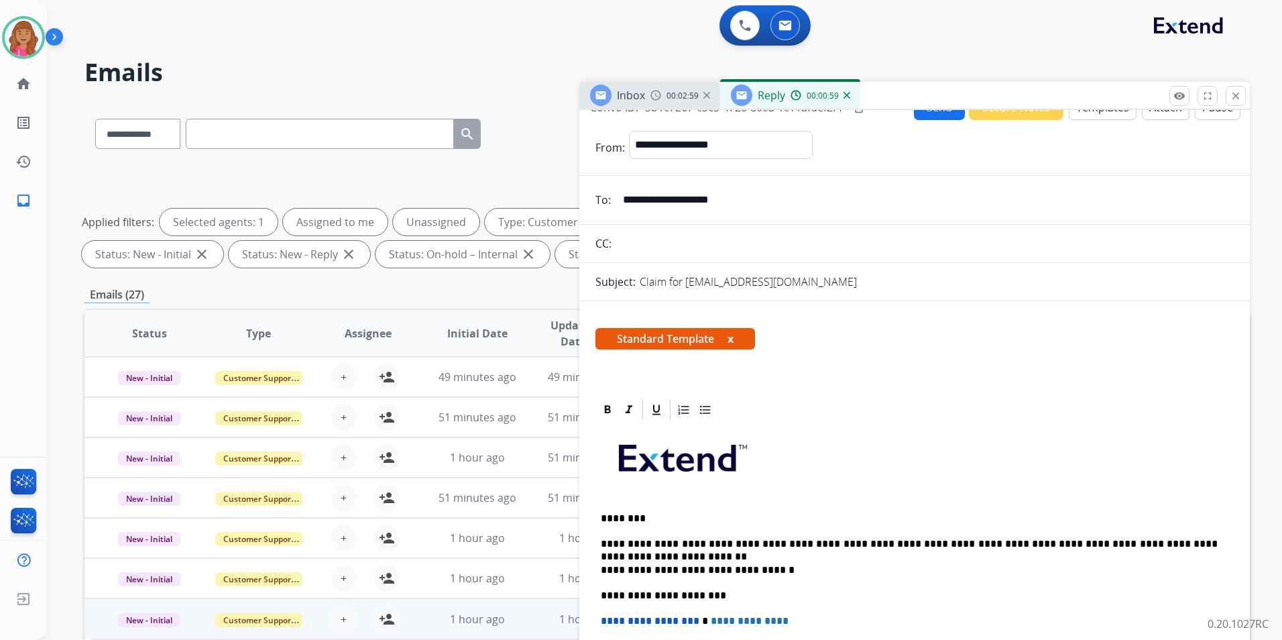
scroll to position [0, 0]
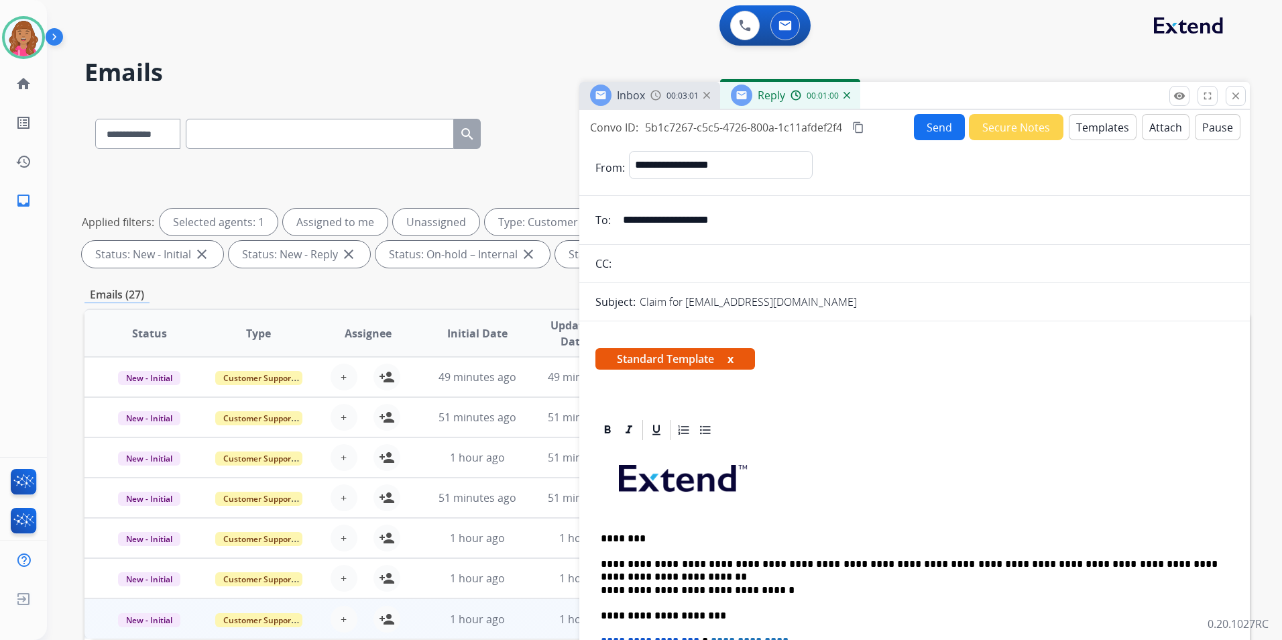
click at [937, 131] on button "Send" at bounding box center [939, 127] width 51 height 26
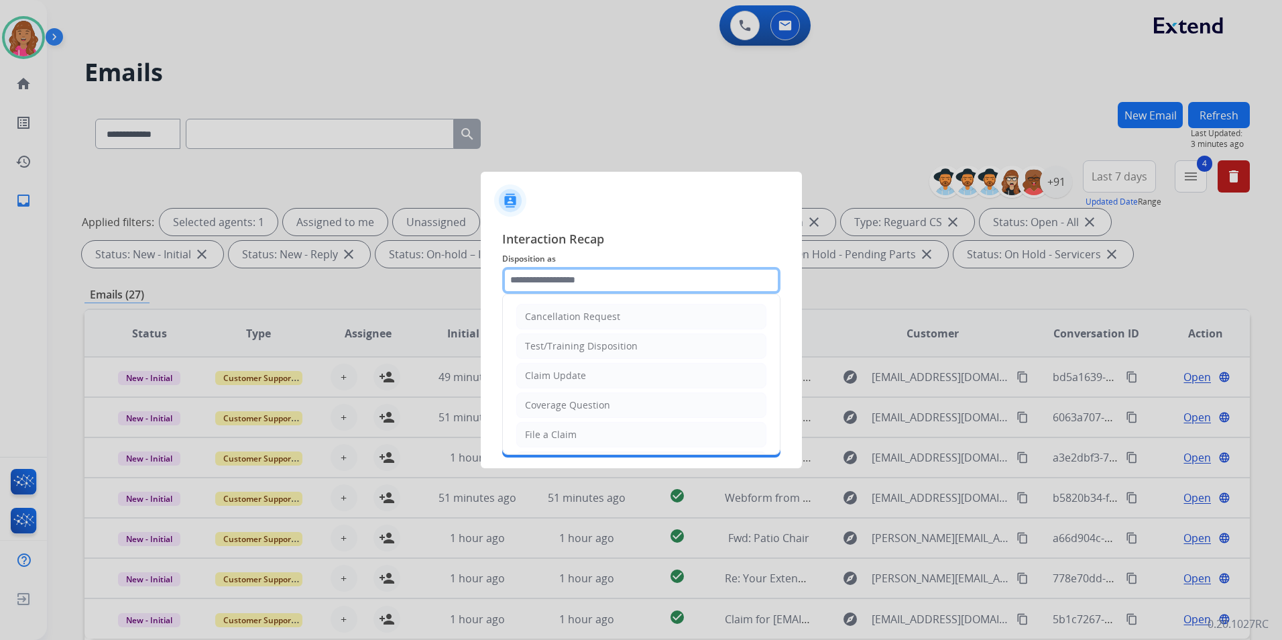
click at [530, 280] on input "text" at bounding box center [641, 280] width 278 height 27
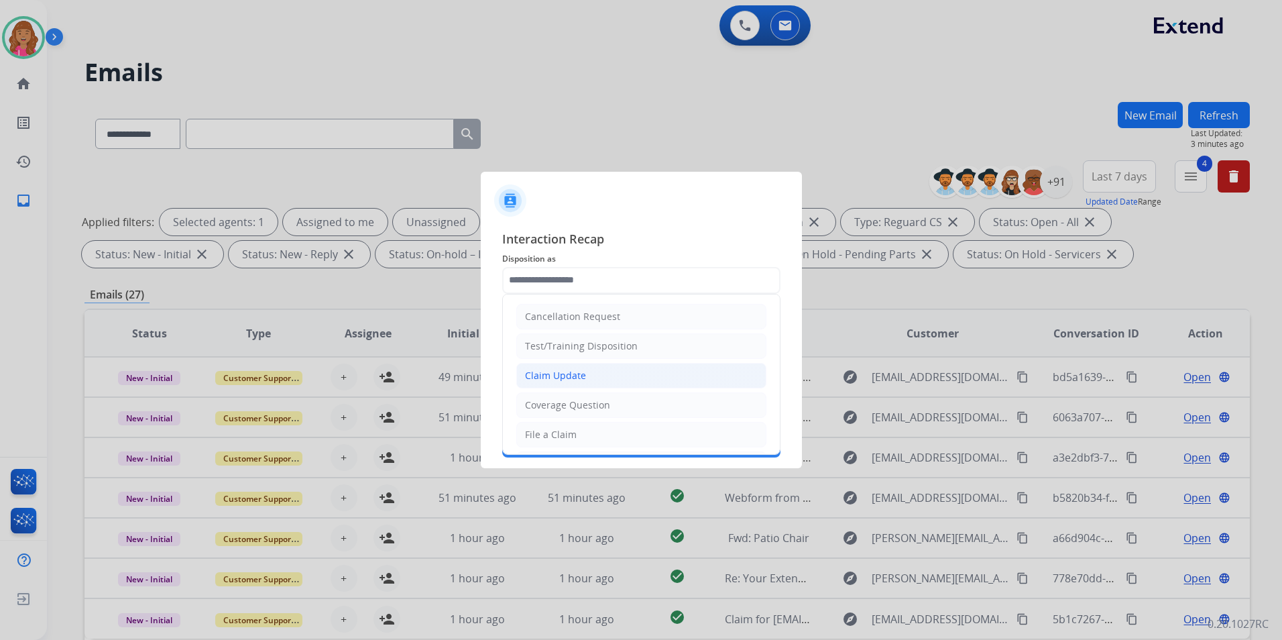
click at [550, 371] on div "Claim Update" at bounding box center [555, 375] width 61 height 13
type input "**********"
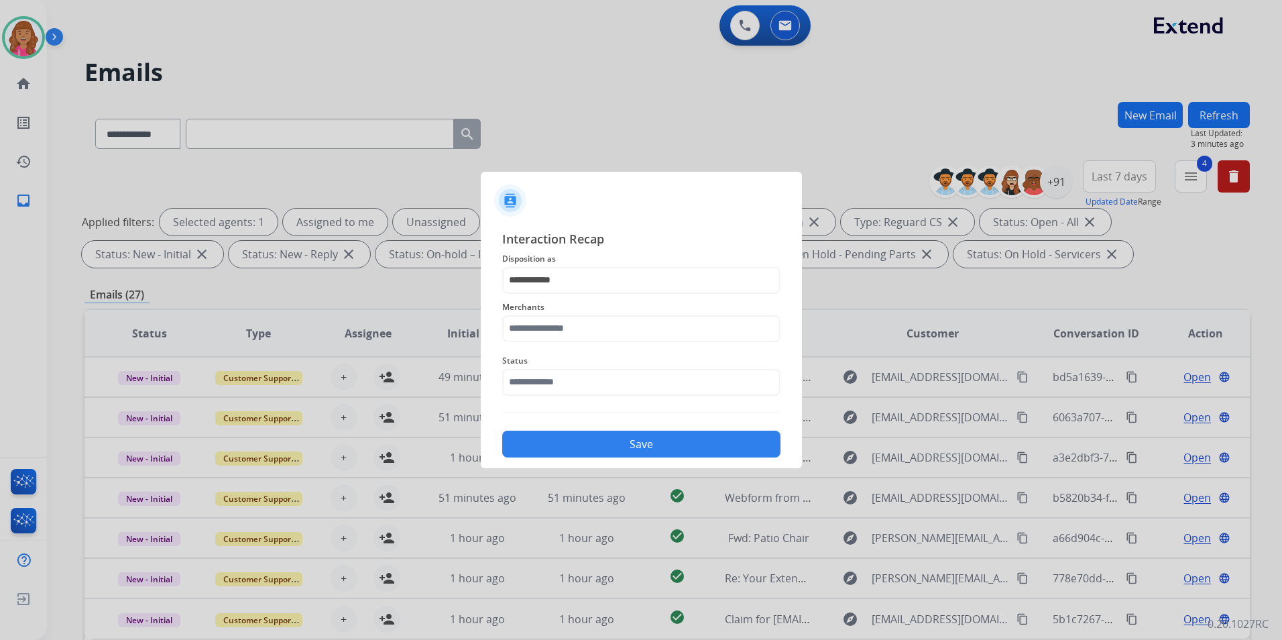
click at [550, 347] on div "Status" at bounding box center [641, 374] width 278 height 54
click at [547, 334] on input "text" at bounding box center [641, 328] width 278 height 27
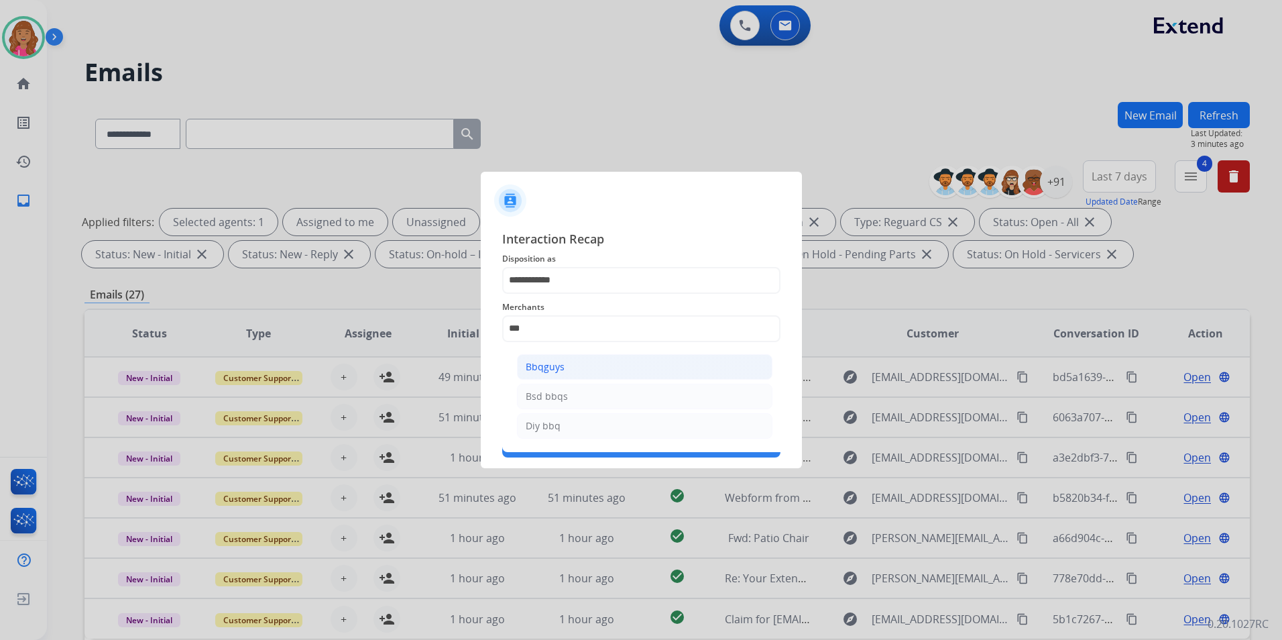
click at [565, 363] on li "Bbqguys" at bounding box center [644, 366] width 255 height 25
type input "*******"
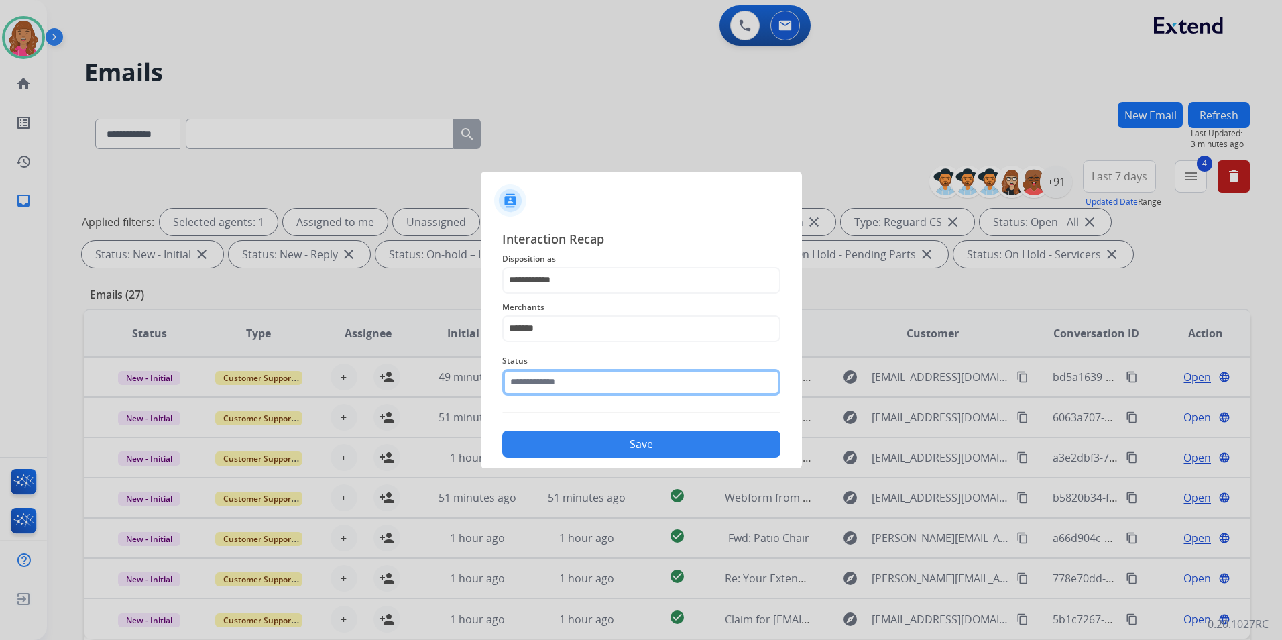
click at [561, 373] on input "text" at bounding box center [641, 382] width 278 height 27
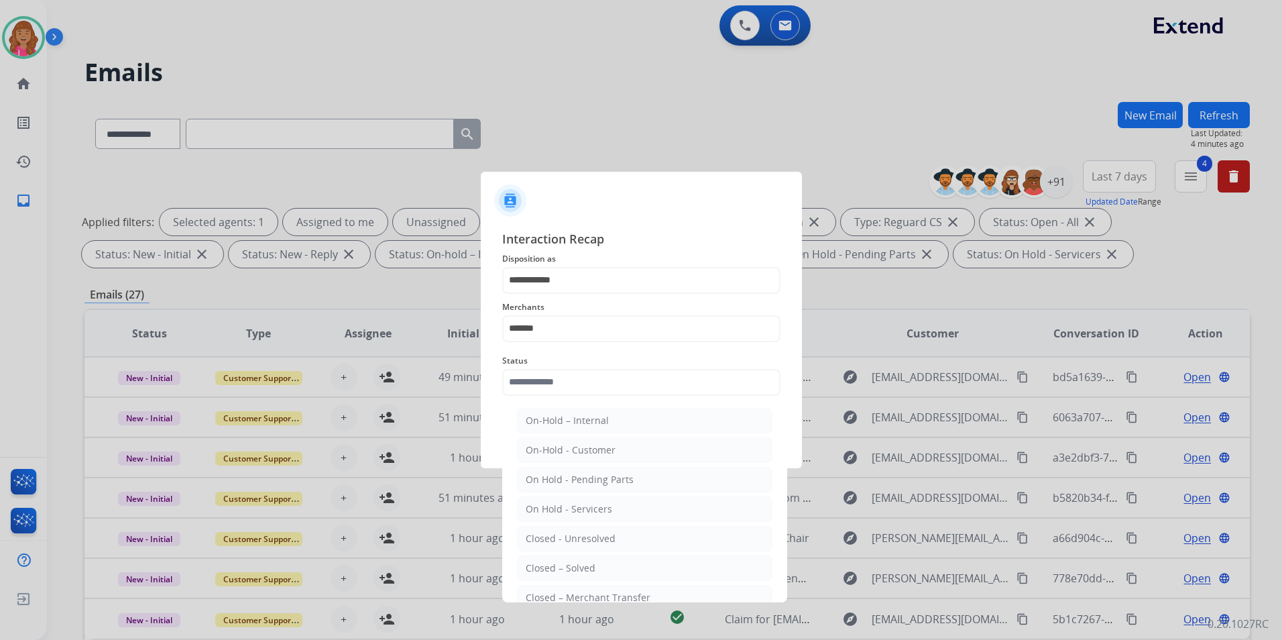
click at [578, 568] on div "Closed – Solved" at bounding box center [561, 567] width 70 height 13
type input "**********"
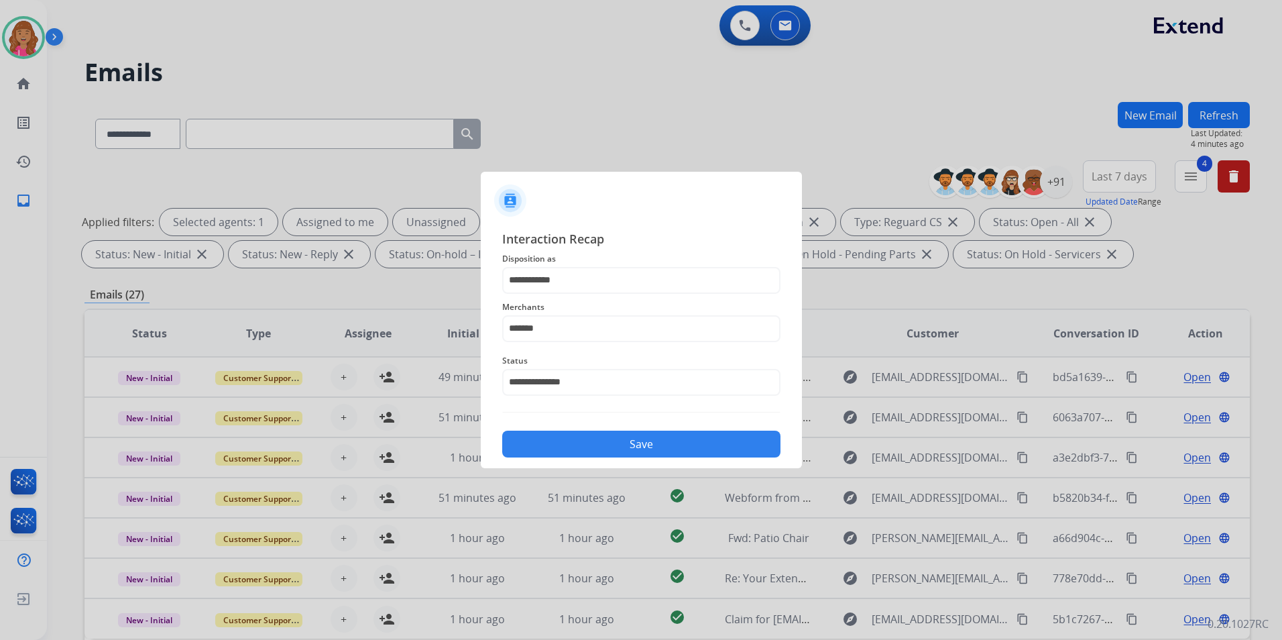
click at [560, 444] on button "Save" at bounding box center [641, 443] width 278 height 27
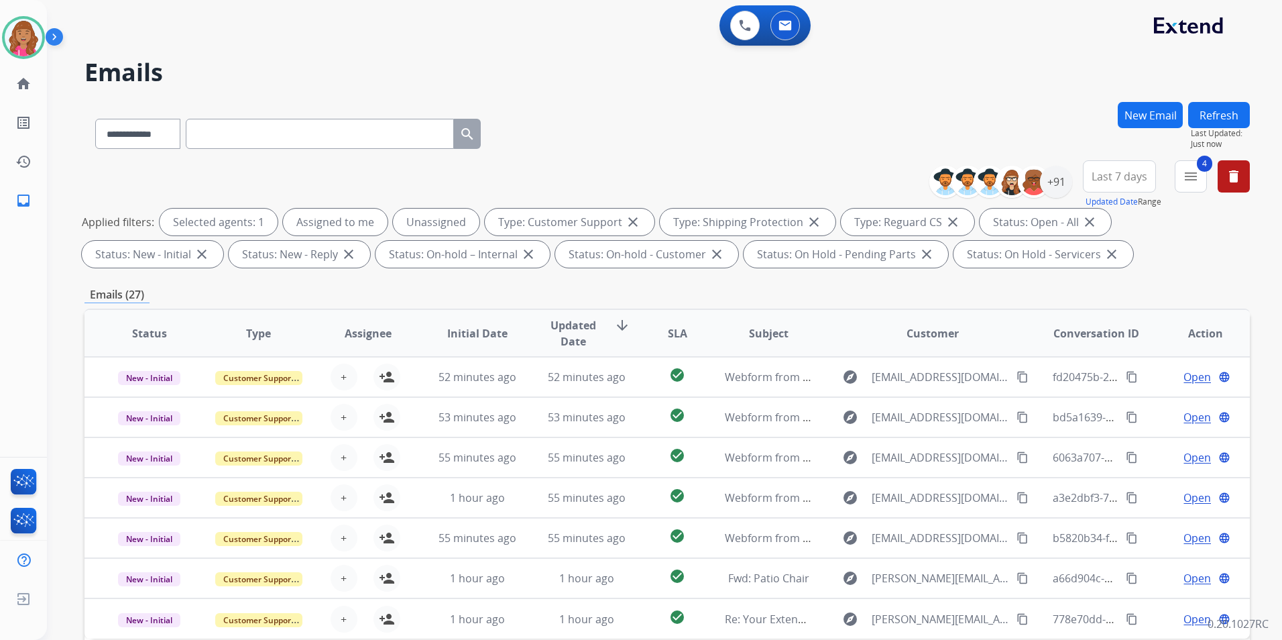
drag, startPoint x: 17, startPoint y: 31, endPoint x: 65, endPoint y: 42, distance: 49.4
click at [17, 31] on img at bounding box center [24, 38] width 38 height 38
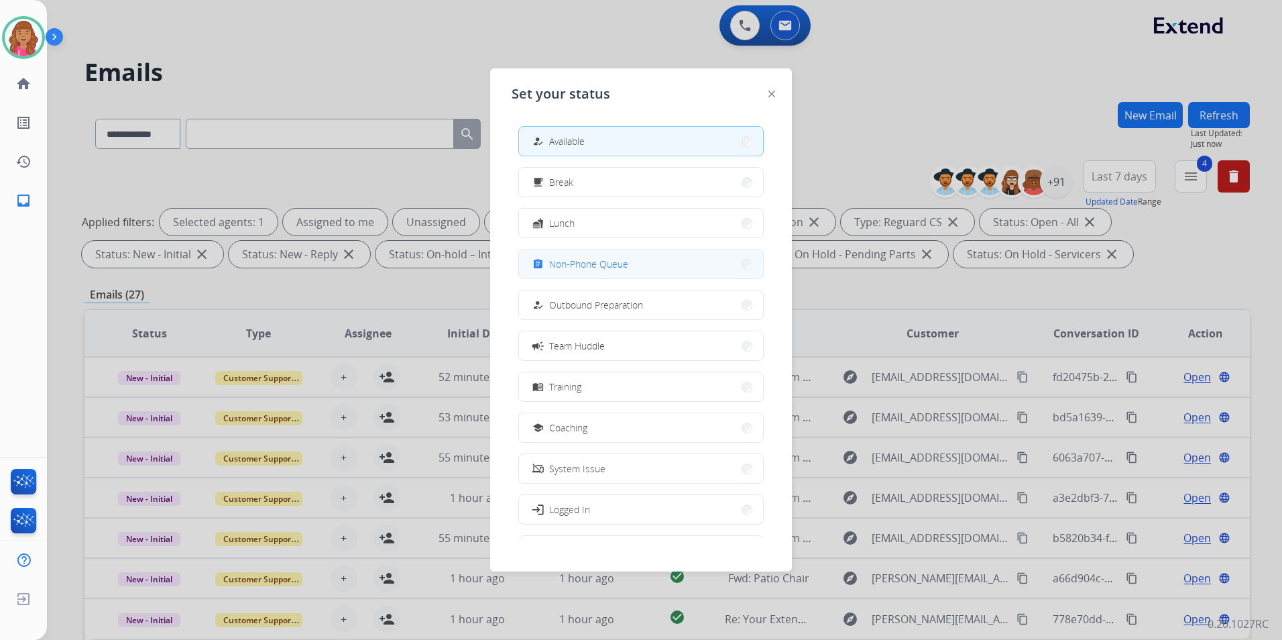
click at [597, 251] on button "assignment Non-Phone Queue" at bounding box center [641, 263] width 244 height 29
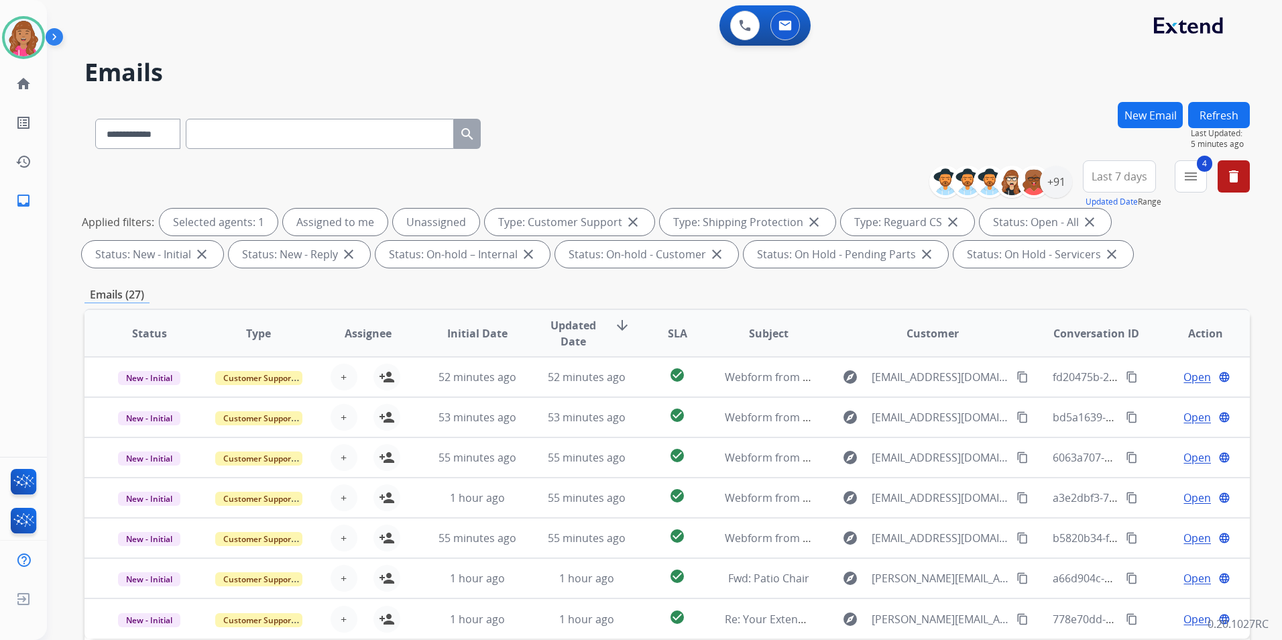
click at [1226, 109] on button "Refresh" at bounding box center [1219, 115] width 62 height 26
click at [1047, 194] on div "+91" at bounding box center [1056, 182] width 32 height 32
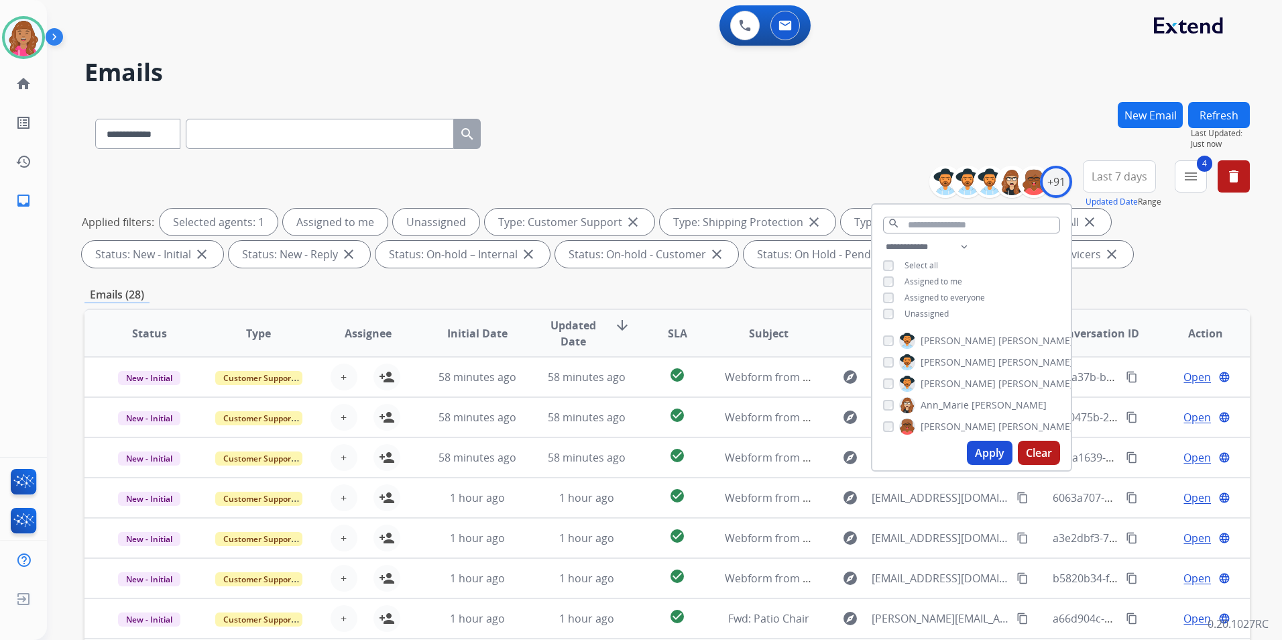
click at [909, 320] on div "**********" at bounding box center [971, 282] width 198 height 86
click at [925, 312] on span "Unassigned" at bounding box center [926, 313] width 44 height 11
click at [979, 449] on button "Apply" at bounding box center [990, 452] width 46 height 24
select select "*"
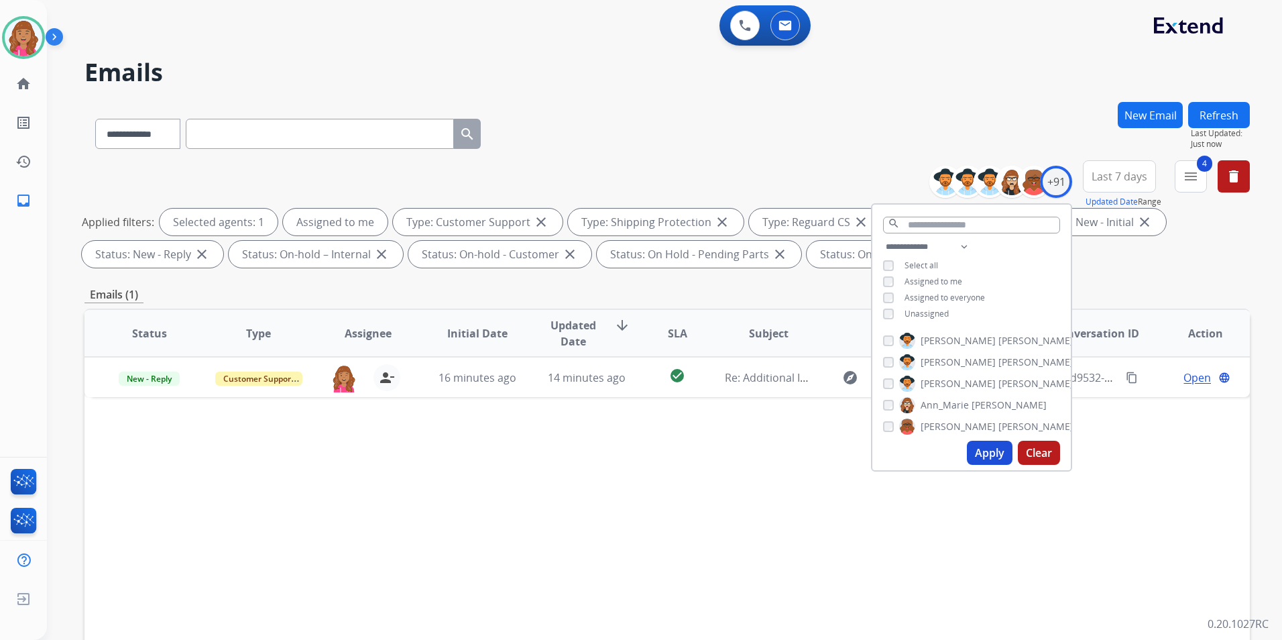
click at [606, 508] on div "Status Type Assignee Initial Date Updated Date arrow_downward SLA Subject Custo…" at bounding box center [666, 532] width 1165 height 449
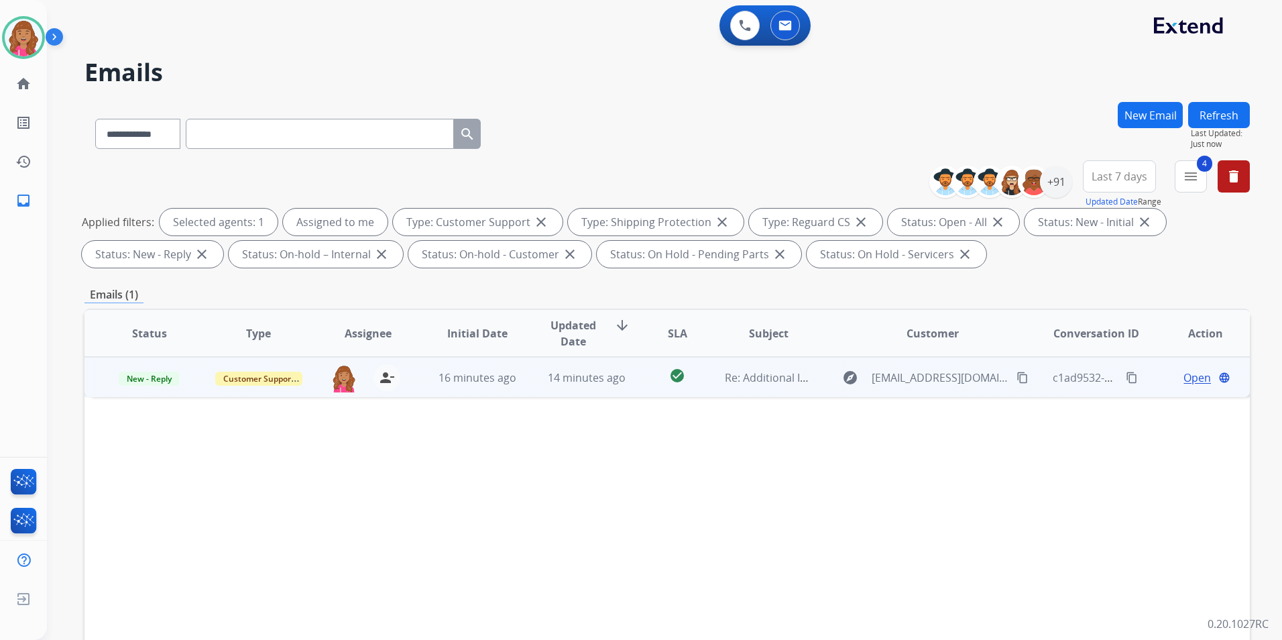
click at [1183, 377] on span "Open" at bounding box center [1196, 377] width 27 height 16
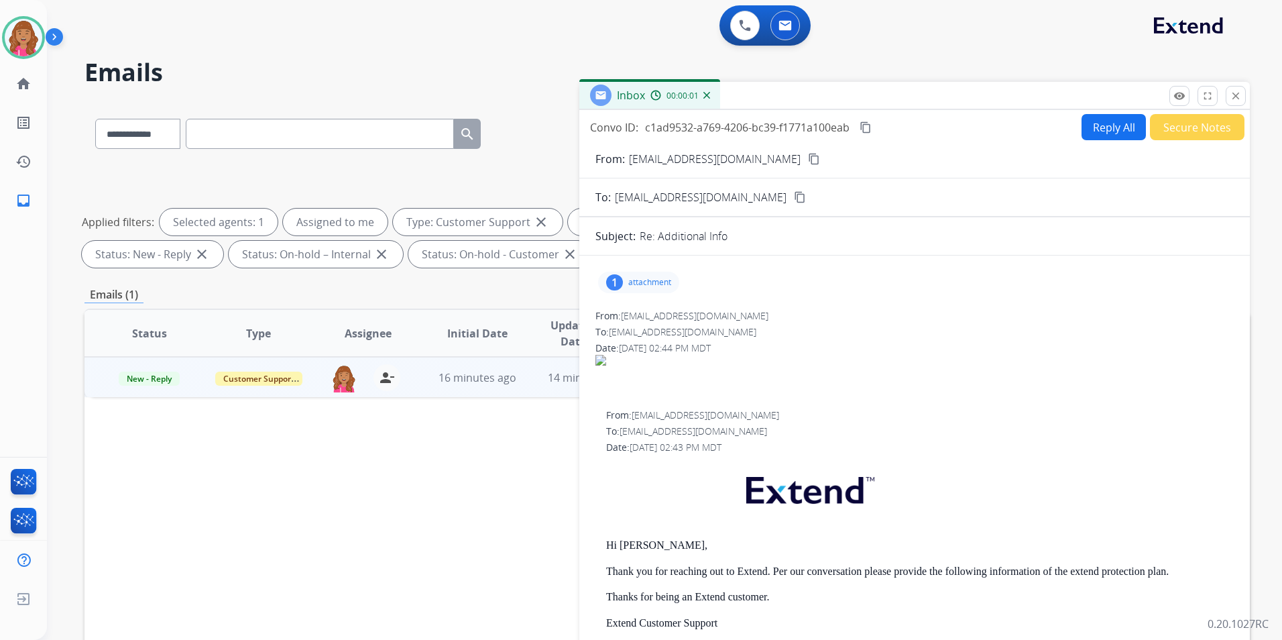
click at [654, 291] on div "1 attachment" at bounding box center [638, 282] width 81 height 21
click at [649, 311] on div at bounding box center [642, 316] width 67 height 47
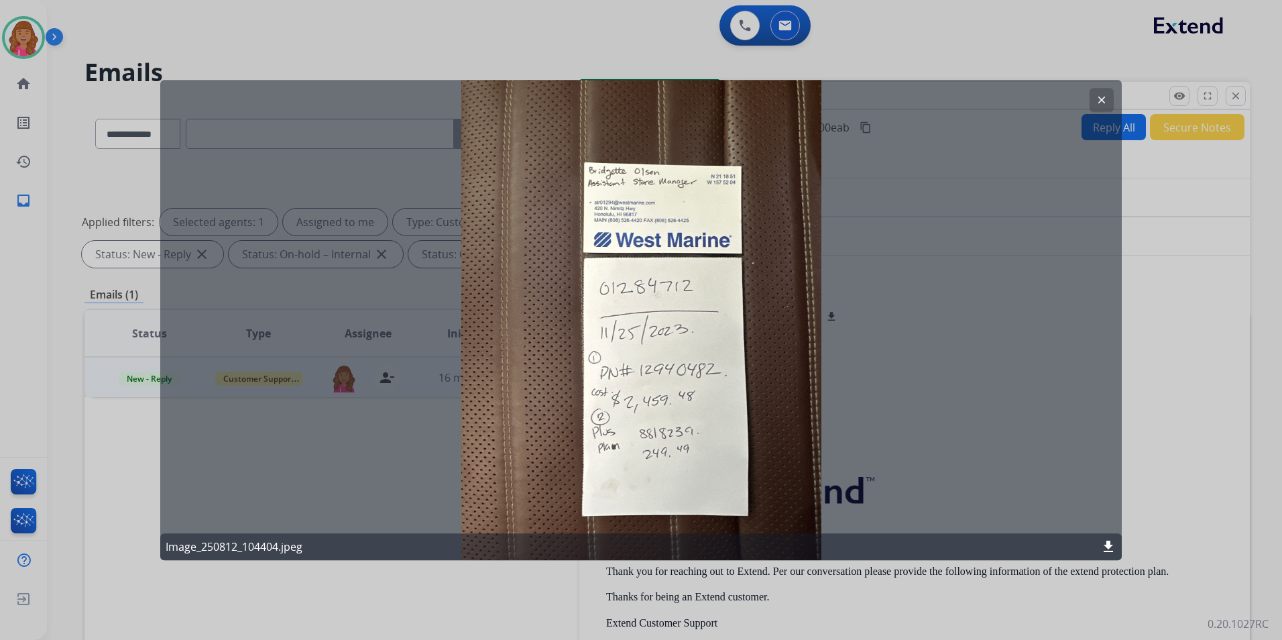
click at [1099, 97] on mat-icon "clear" at bounding box center [1101, 100] width 12 height 12
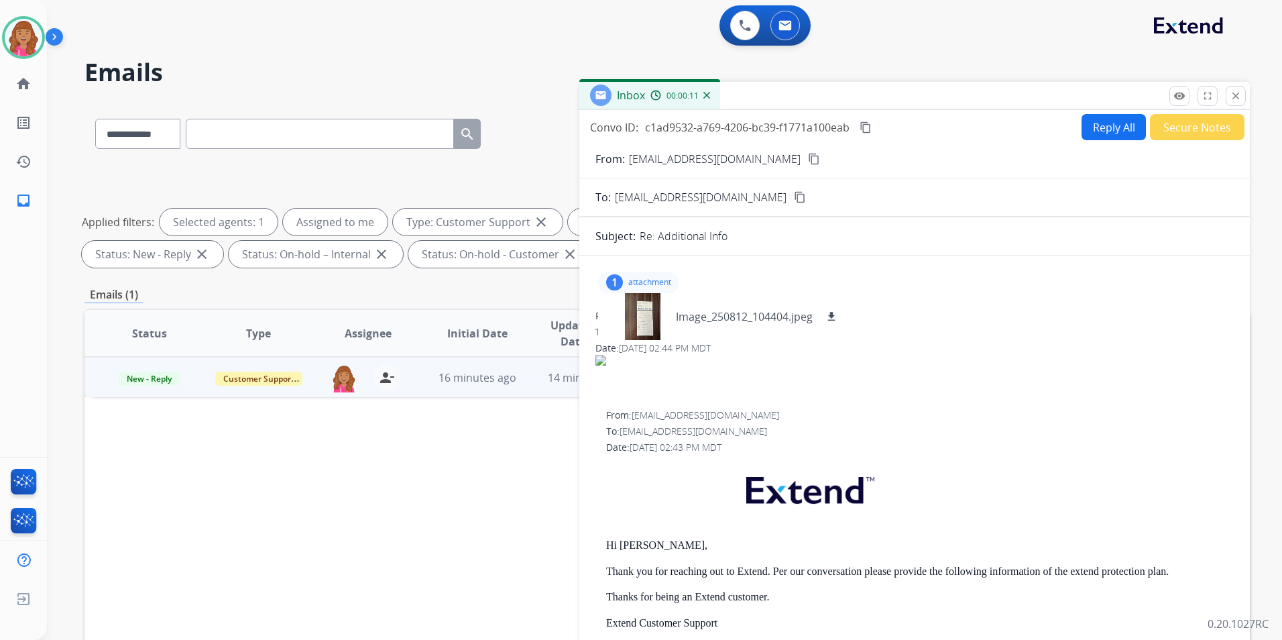
click at [1156, 125] on button "Secure Notes" at bounding box center [1197, 127] width 95 height 26
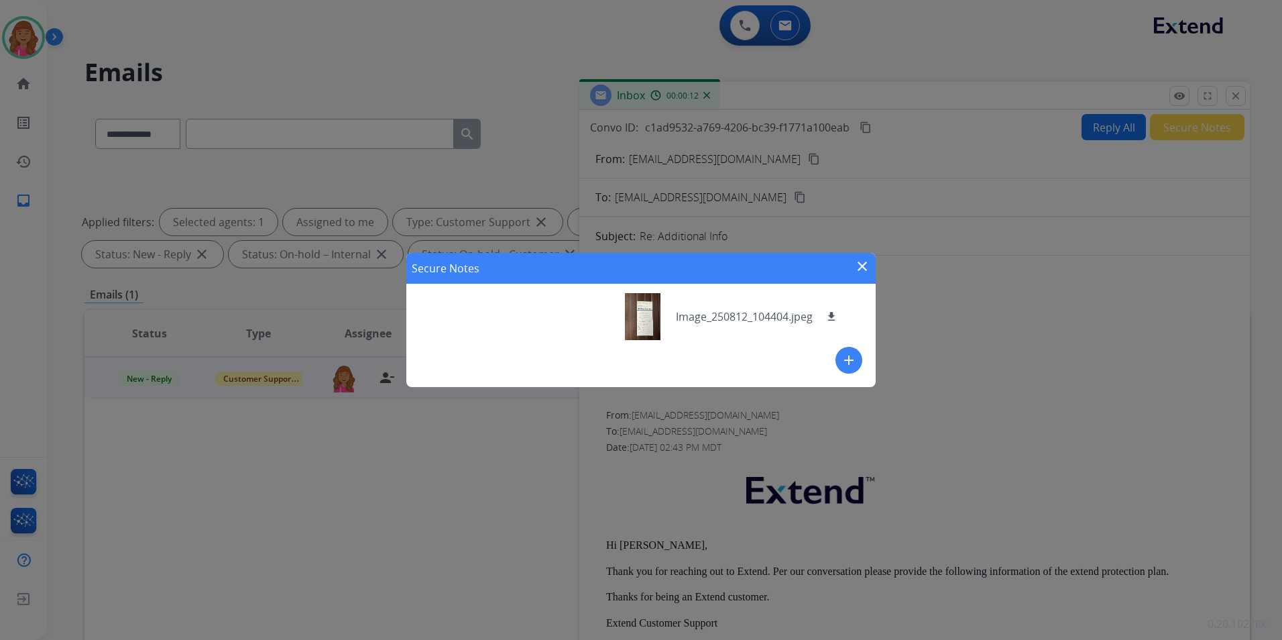
click at [853, 355] on mat-icon "add" at bounding box center [849, 360] width 16 height 16
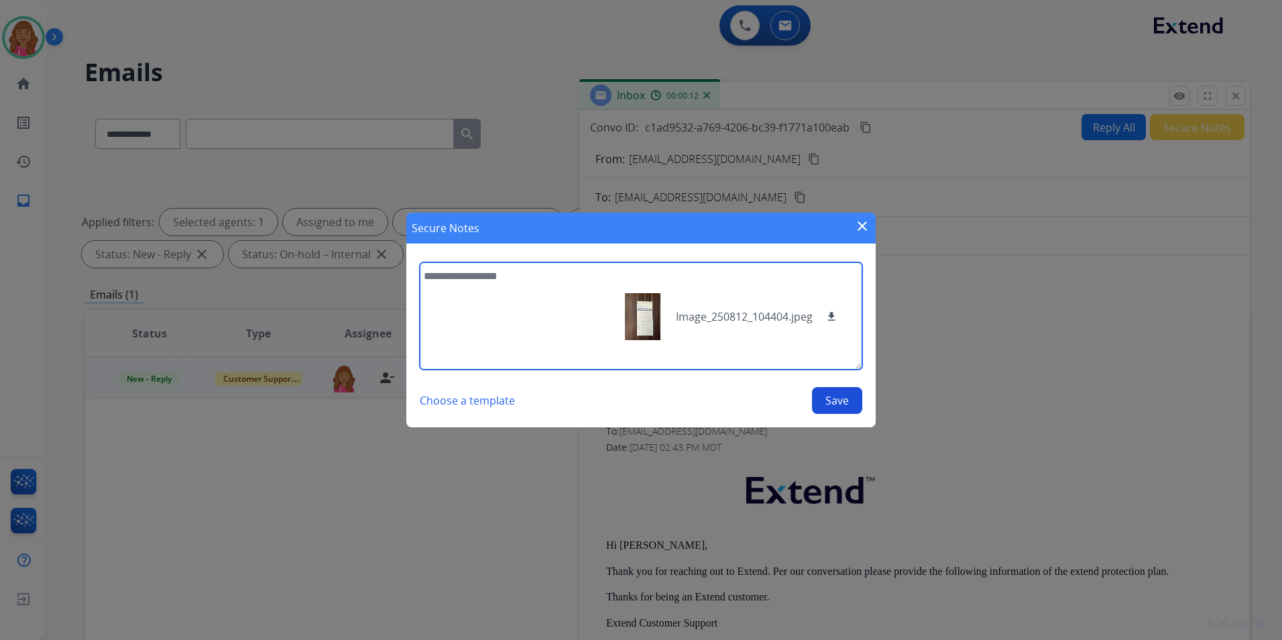
click at [549, 298] on textarea at bounding box center [641, 315] width 442 height 107
type textarea "*"
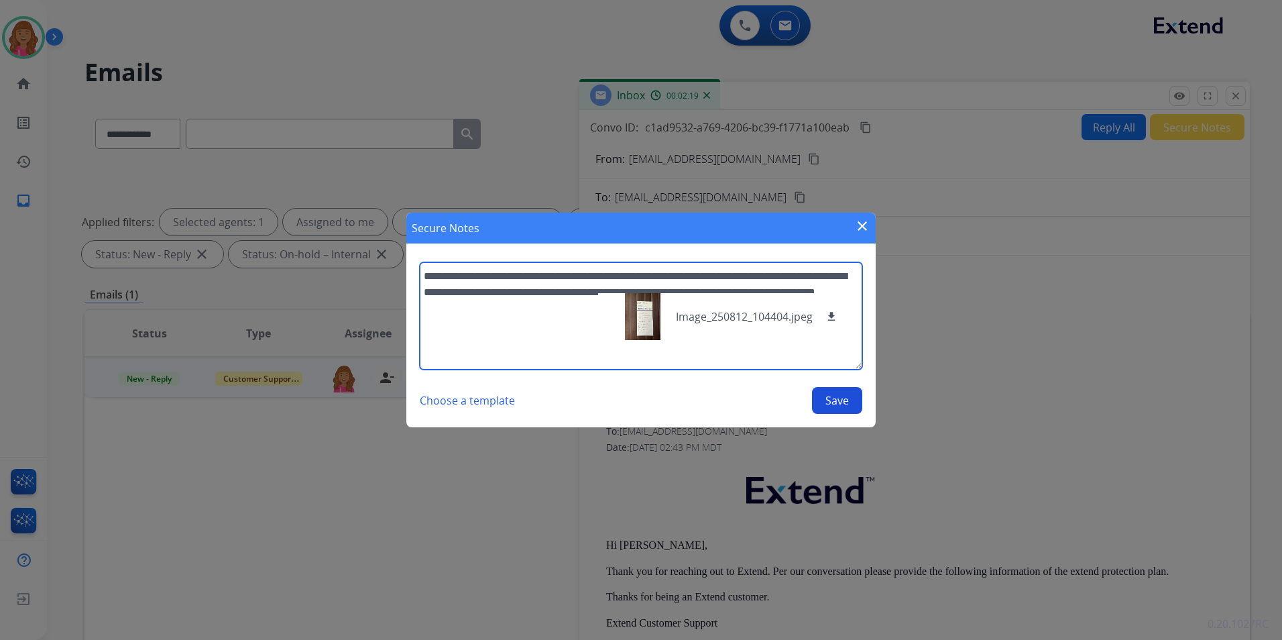
type textarea "**********"
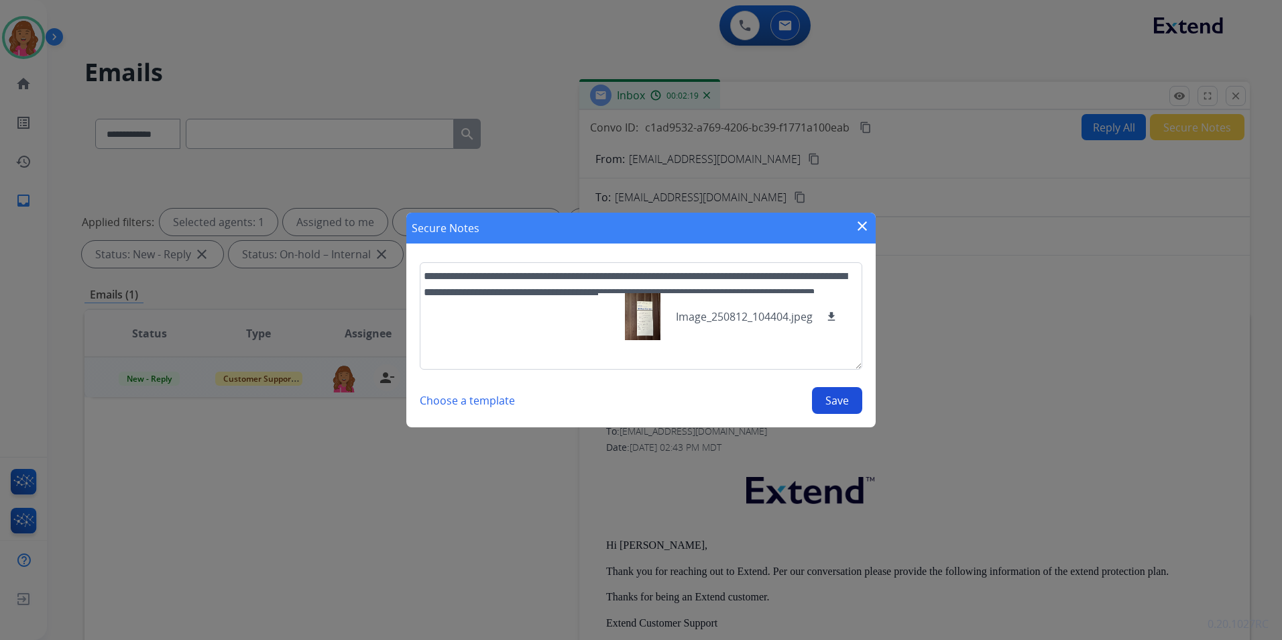
click at [841, 400] on button "Save" at bounding box center [837, 400] width 50 height 27
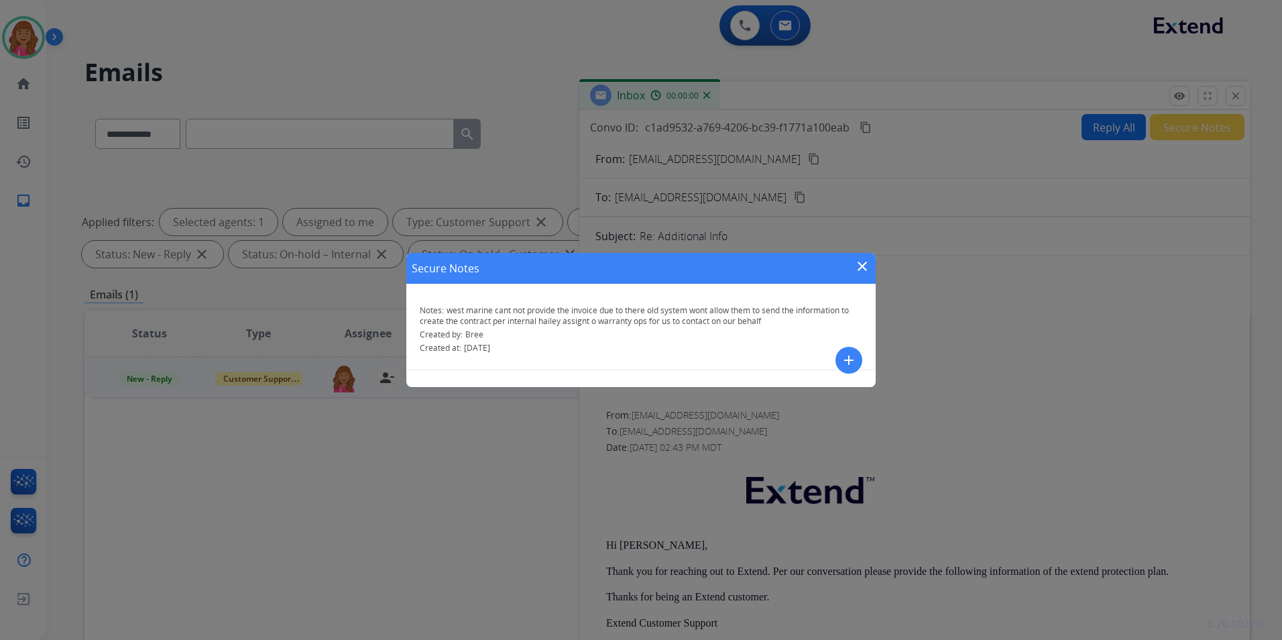
click at [957, 375] on div "Secure Notes close Notes: west marine cant not provide the invoice due to there…" at bounding box center [641, 320] width 1282 height 640
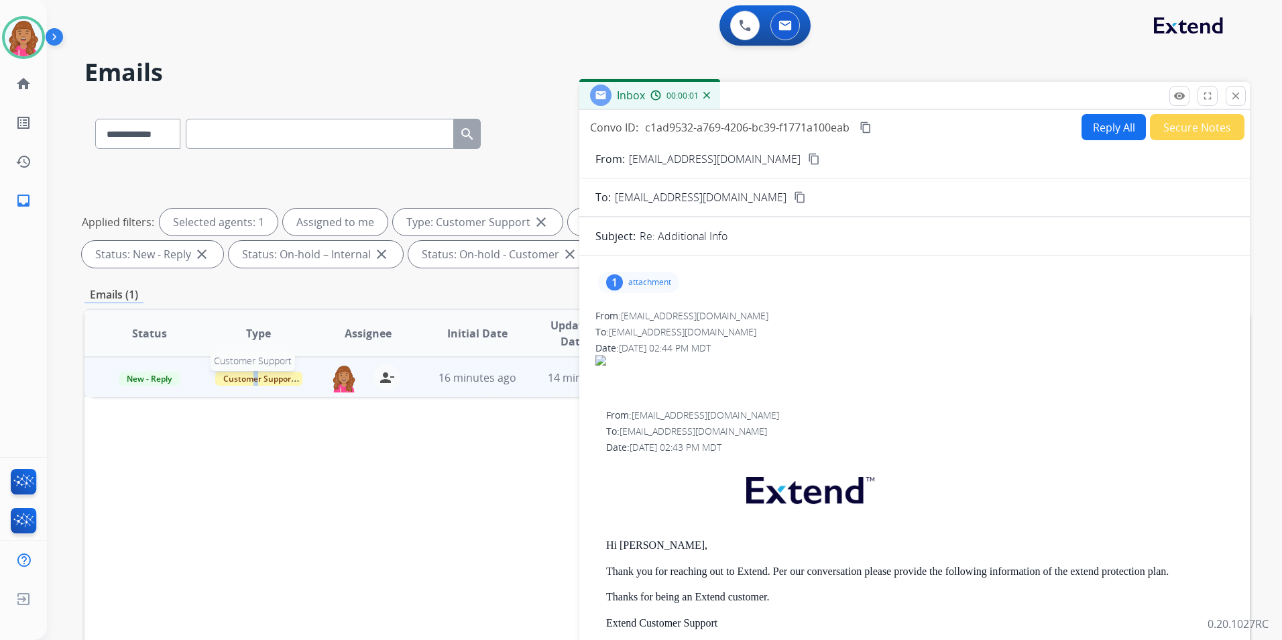
click at [255, 377] on span "Customer Support" at bounding box center [258, 378] width 87 height 14
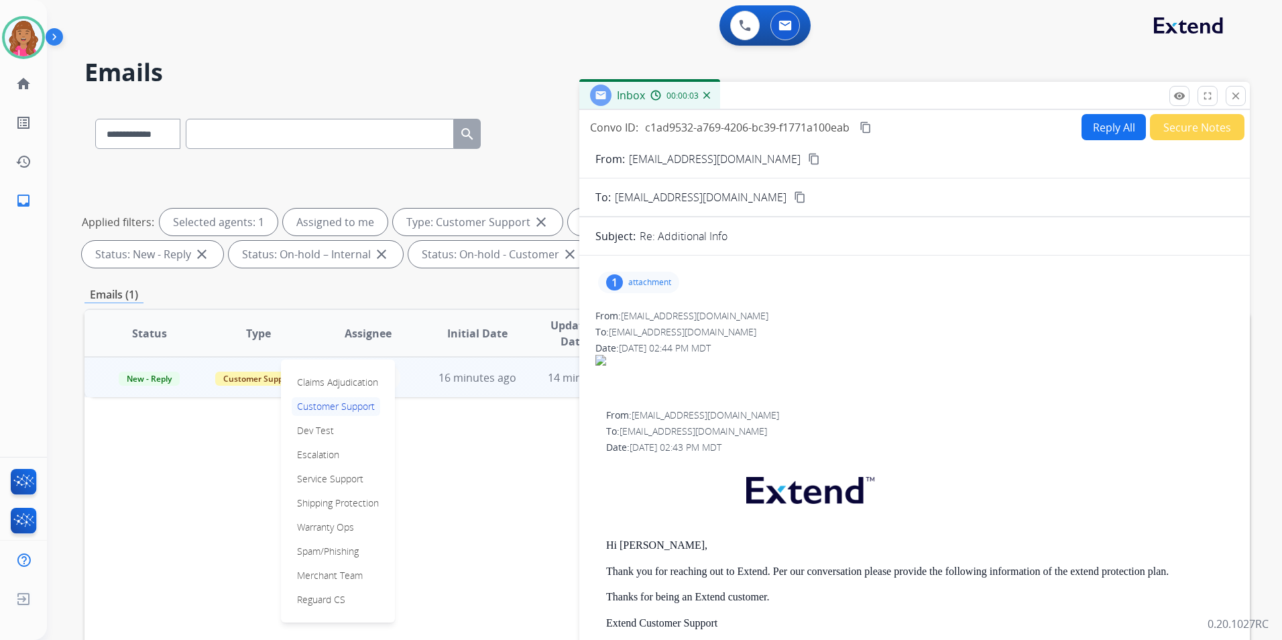
click at [342, 528] on p "Warranty Ops" at bounding box center [326, 527] width 68 height 19
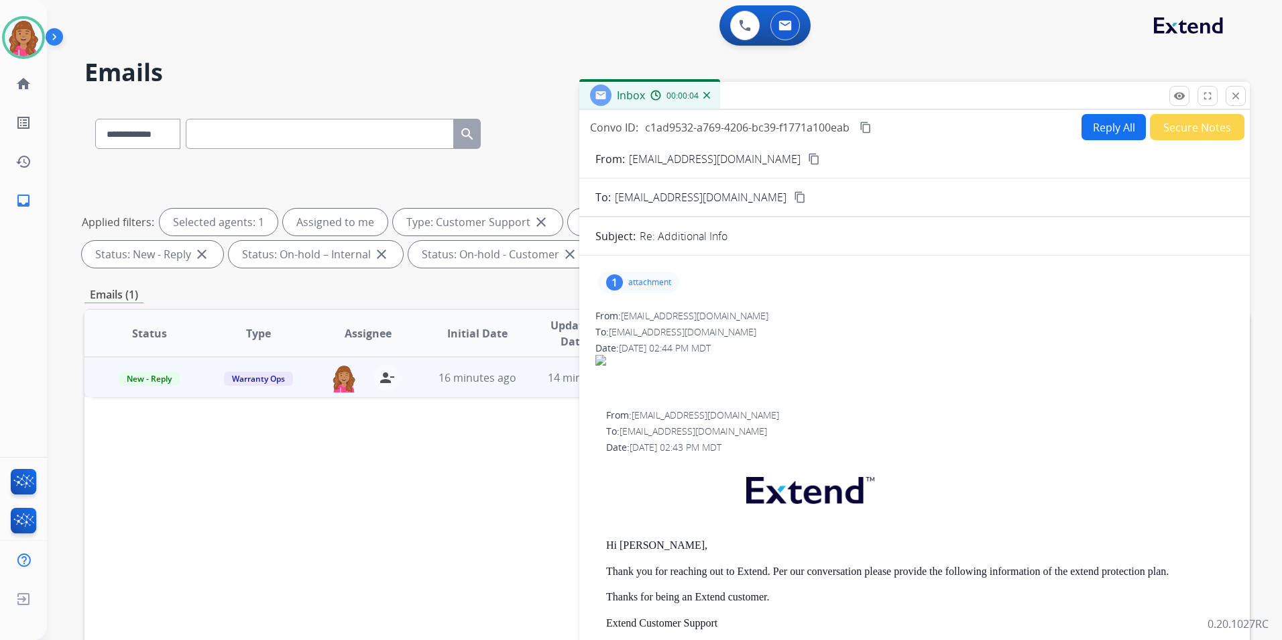
click at [1223, 101] on div "remove_red_eye Logs fullscreen Expand close Close" at bounding box center [1207, 96] width 76 height 20
click at [1230, 97] on mat-icon "close" at bounding box center [1236, 96] width 12 height 12
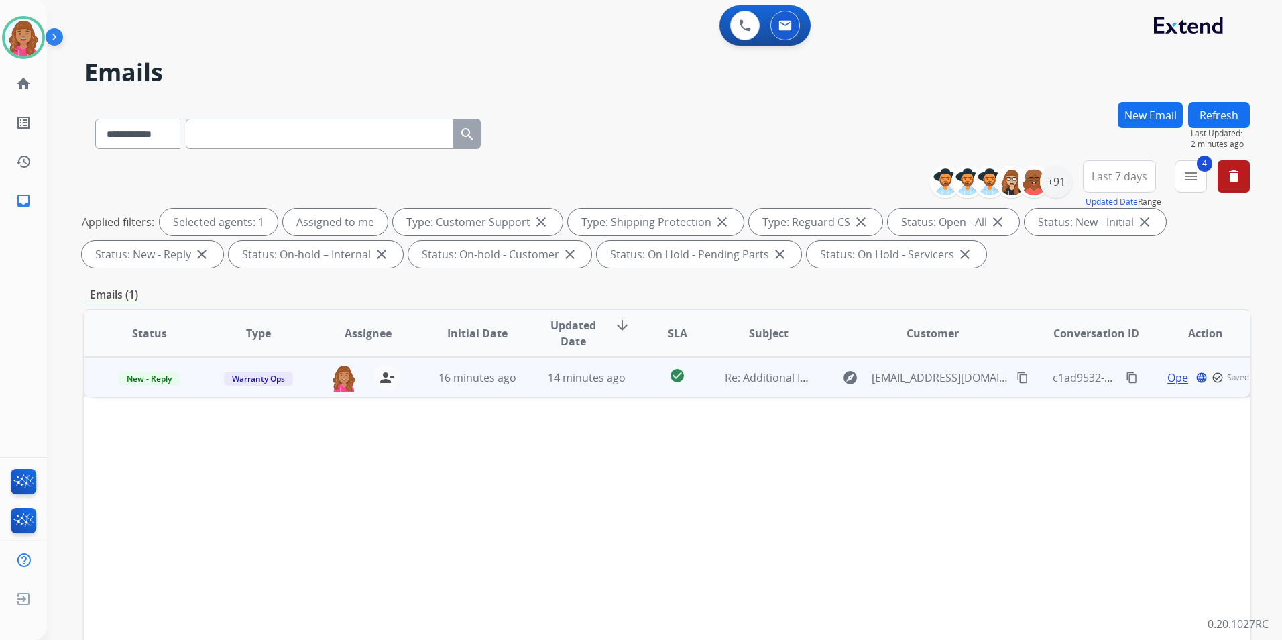
click at [1220, 109] on button "Refresh" at bounding box center [1219, 115] width 62 height 26
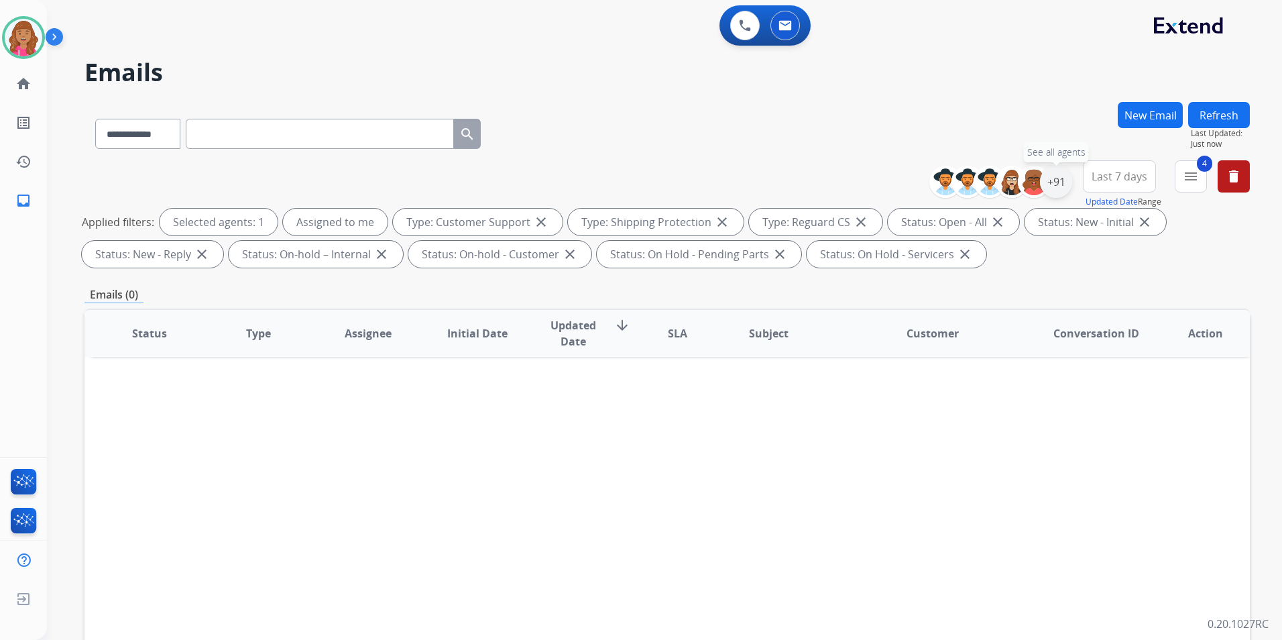
click at [1053, 188] on div "+91" at bounding box center [1056, 182] width 32 height 32
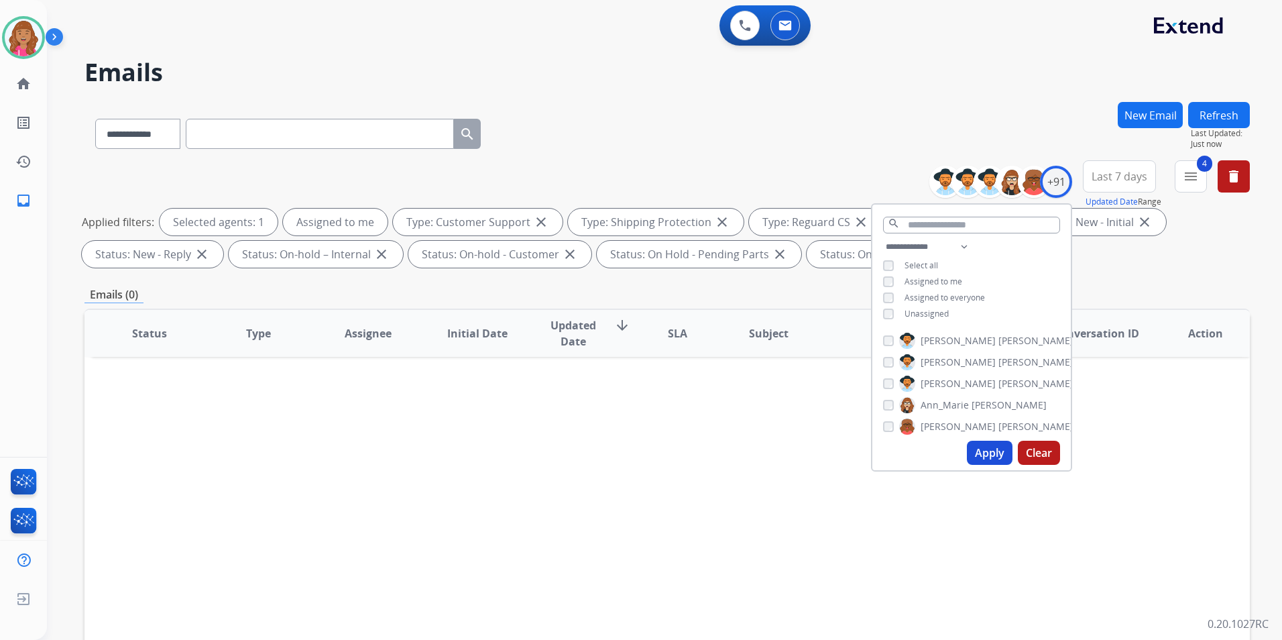
click at [1132, 432] on div "Status Type Assignee Initial Date Updated Date arrow_downward SLA Subject Custo…" at bounding box center [666, 532] width 1165 height 449
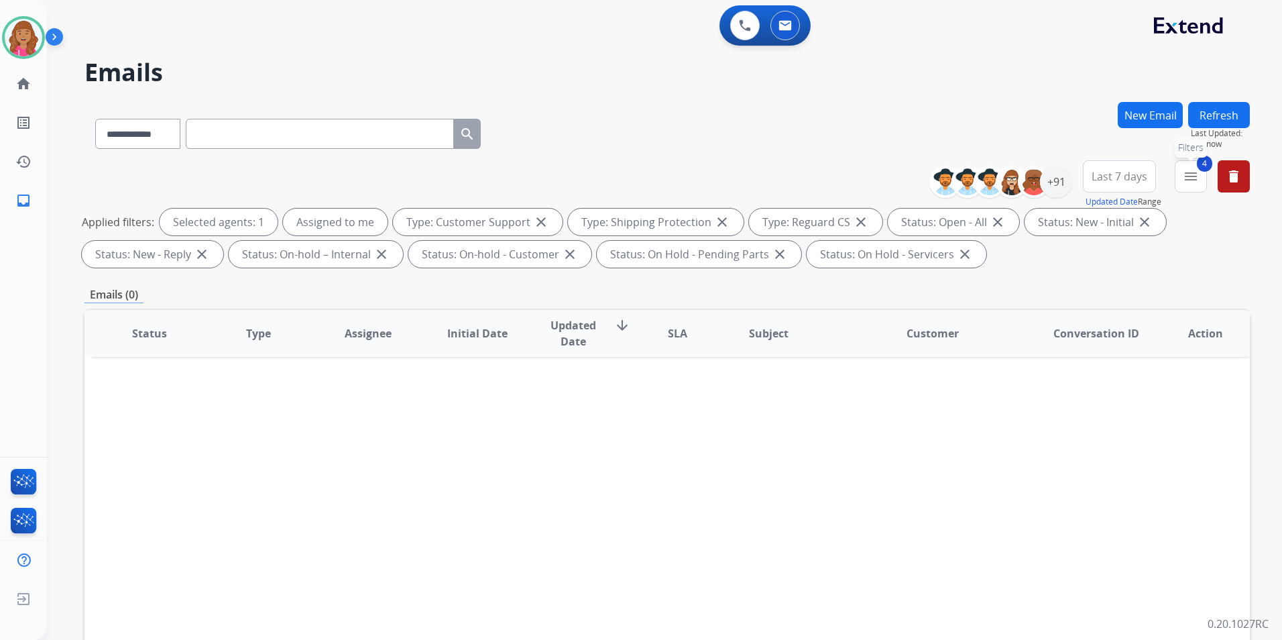
click at [1177, 185] on button "4 menu Filters" at bounding box center [1191, 176] width 32 height 32
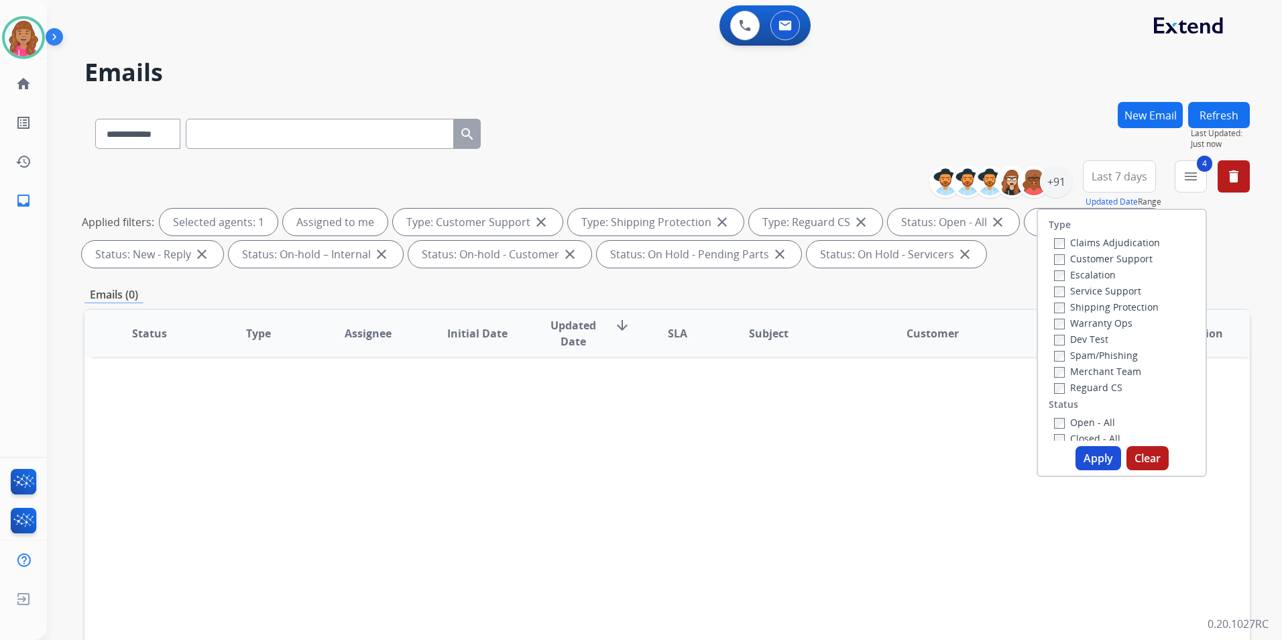
click at [1083, 322] on label "Warranty Ops" at bounding box center [1093, 322] width 78 height 13
click at [1097, 455] on button "Apply" at bounding box center [1098, 458] width 46 height 24
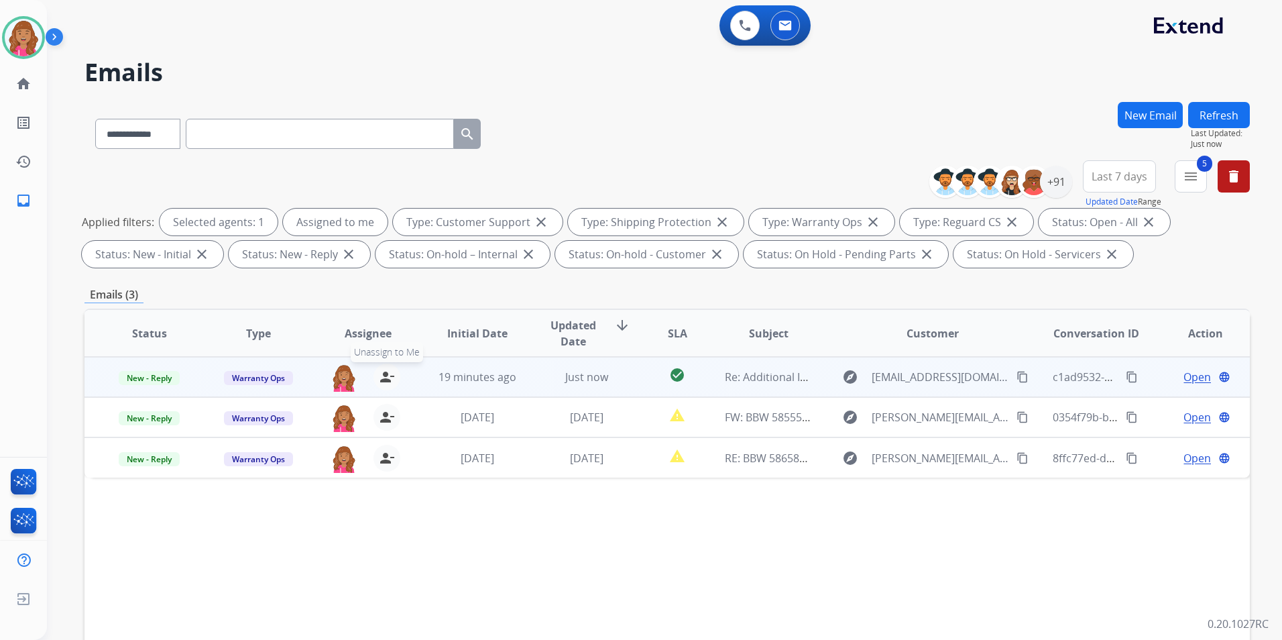
click at [379, 380] on mat-icon "person_remove" at bounding box center [387, 377] width 16 height 16
click at [1197, 114] on button "Refresh" at bounding box center [1219, 115] width 62 height 26
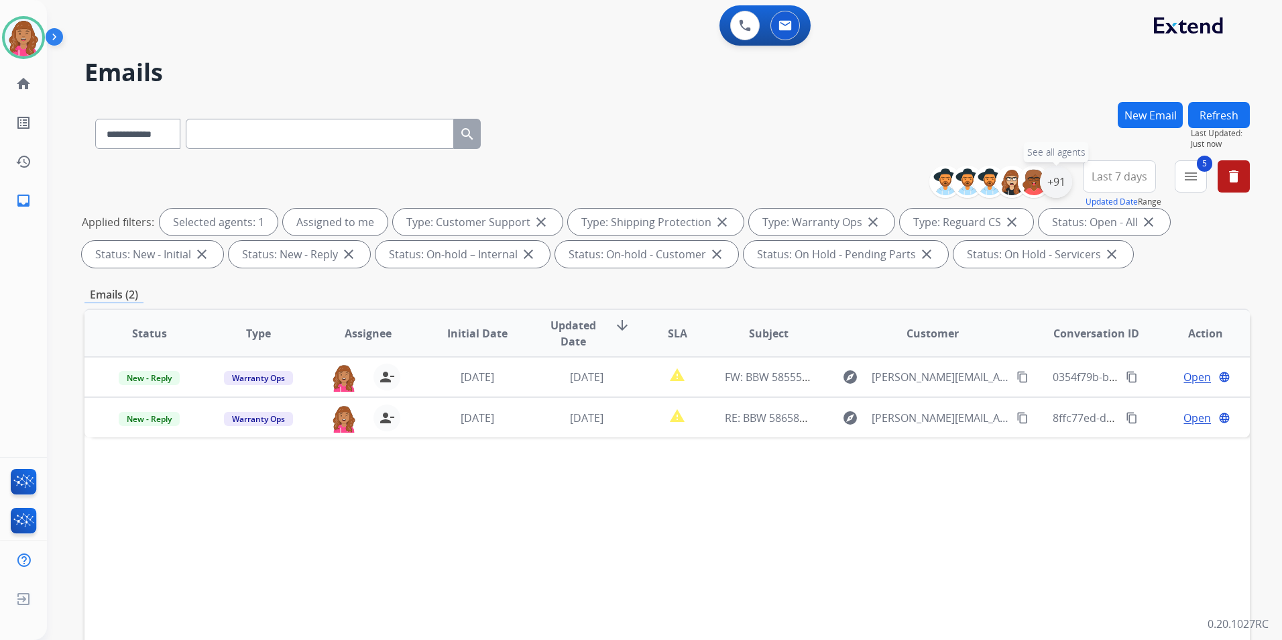
click at [1060, 186] on div "+91" at bounding box center [1056, 182] width 32 height 32
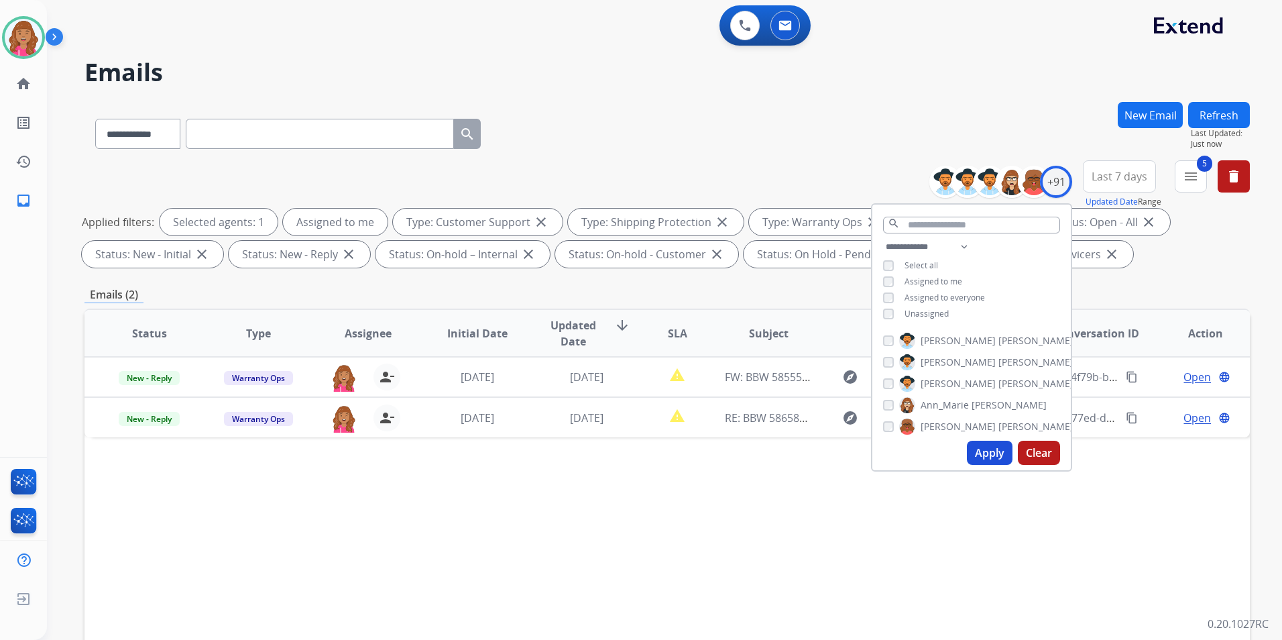
click at [1156, 274] on div "**********" at bounding box center [666, 464] width 1165 height 725
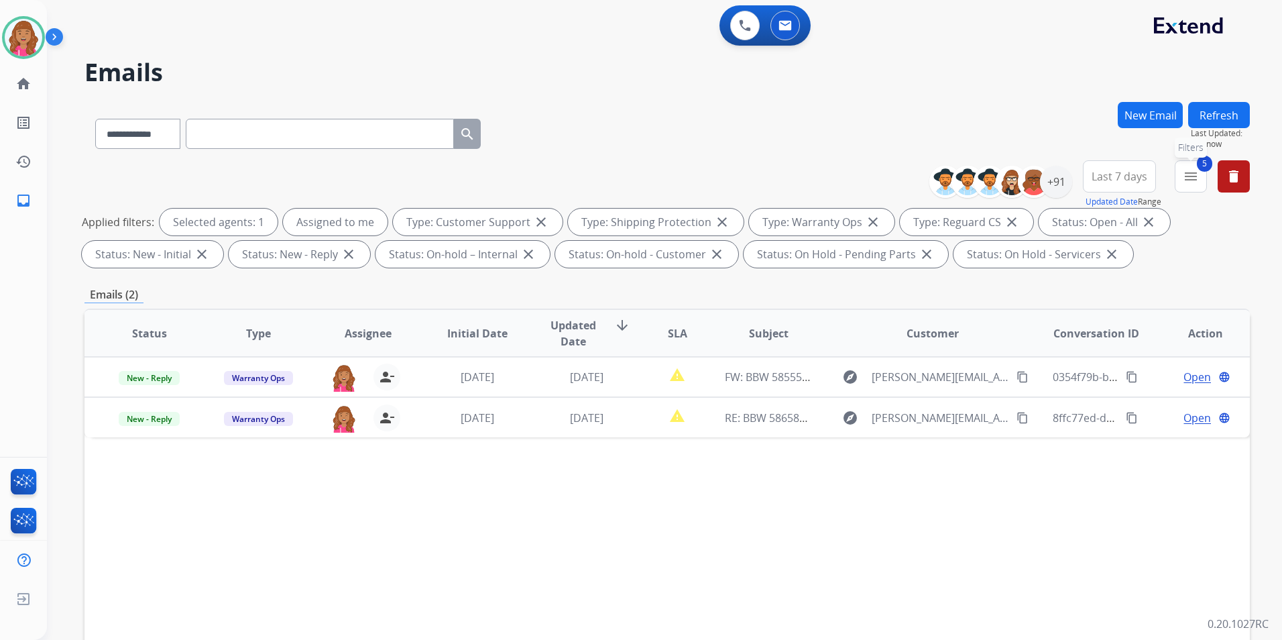
click at [1198, 173] on mat-icon "menu" at bounding box center [1191, 176] width 16 height 16
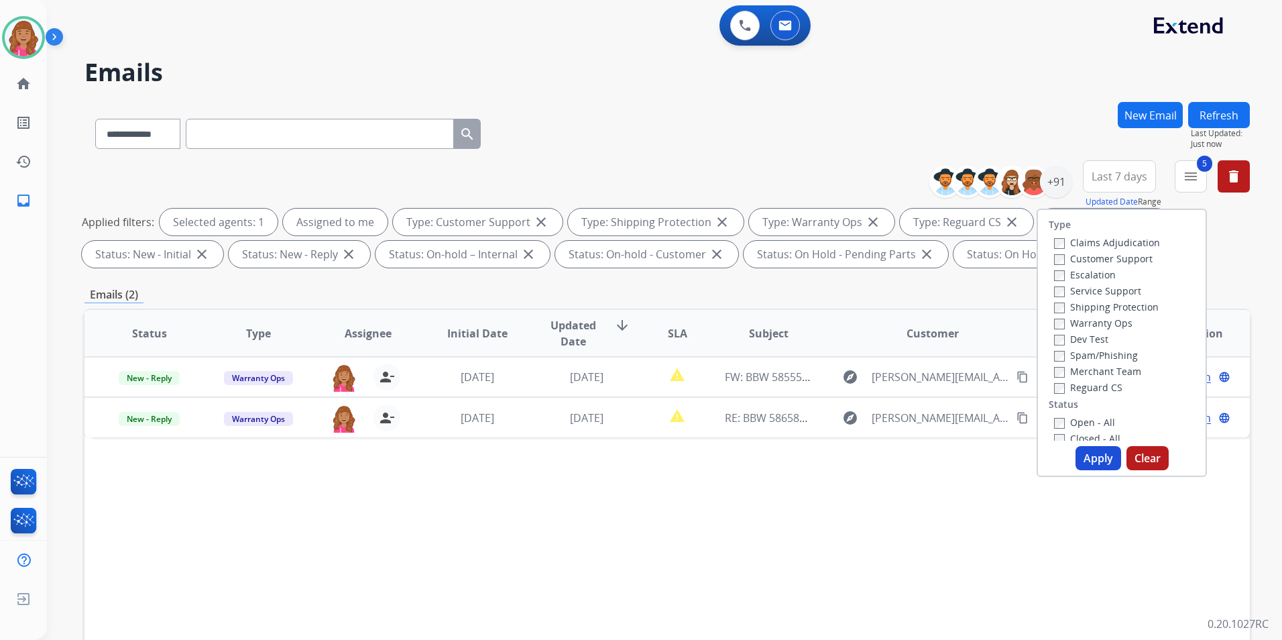
click at [1078, 322] on label "Warranty Ops" at bounding box center [1093, 322] width 78 height 13
click at [1097, 463] on button "Apply" at bounding box center [1098, 458] width 46 height 24
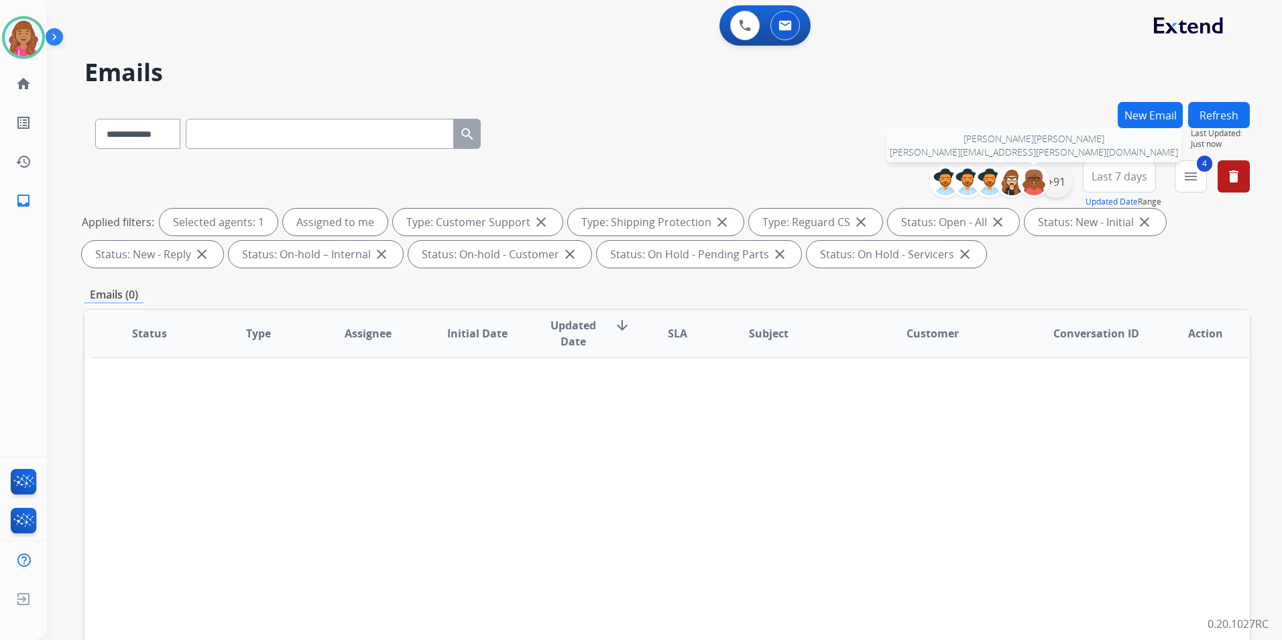
click at [1048, 183] on div "+91" at bounding box center [1056, 182] width 32 height 32
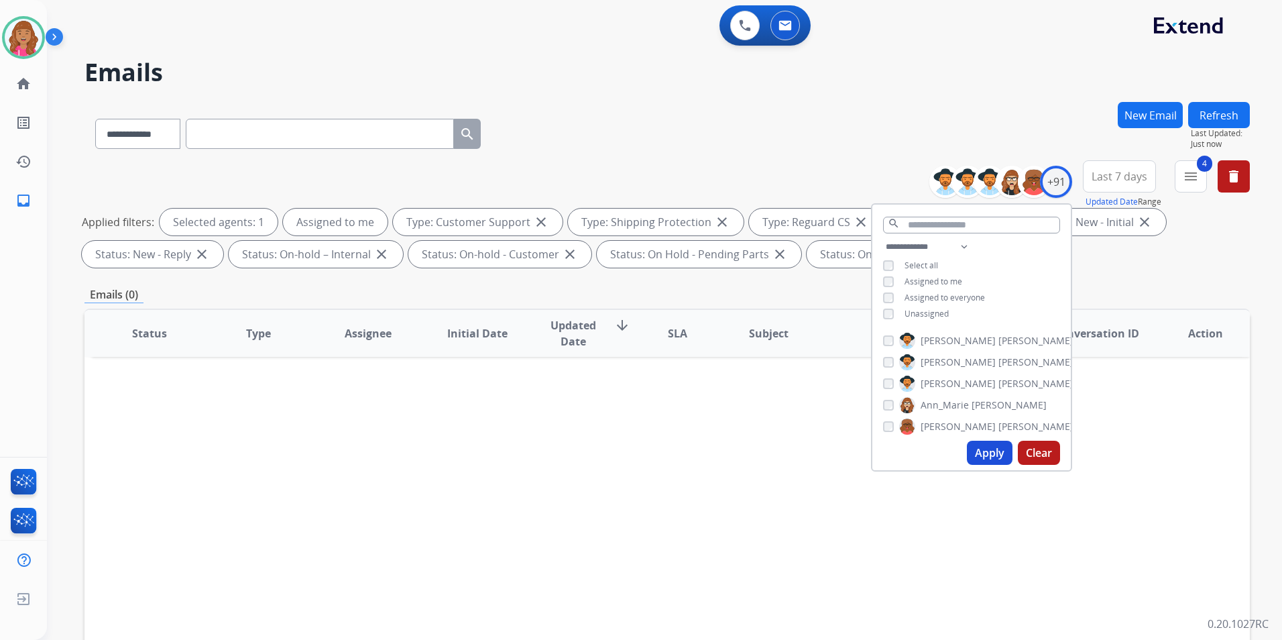
click at [928, 315] on span "Unassigned" at bounding box center [926, 313] width 44 height 11
click at [979, 449] on button "Apply" at bounding box center [990, 452] width 46 height 24
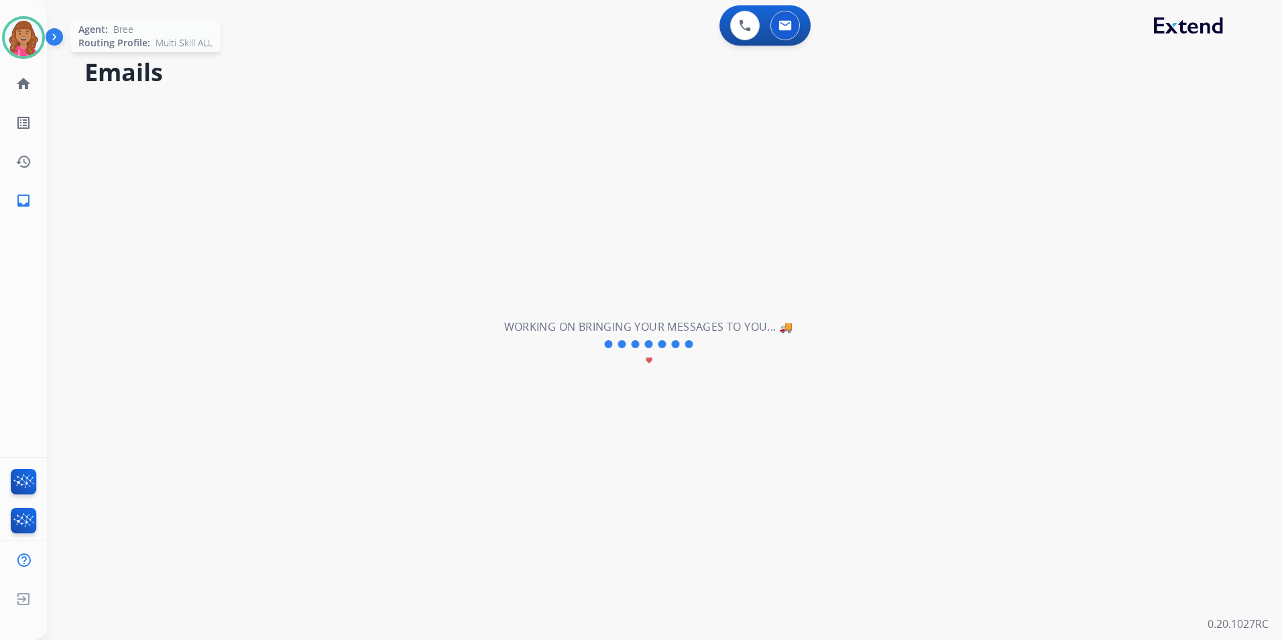
click at [32, 31] on img at bounding box center [24, 38] width 38 height 38
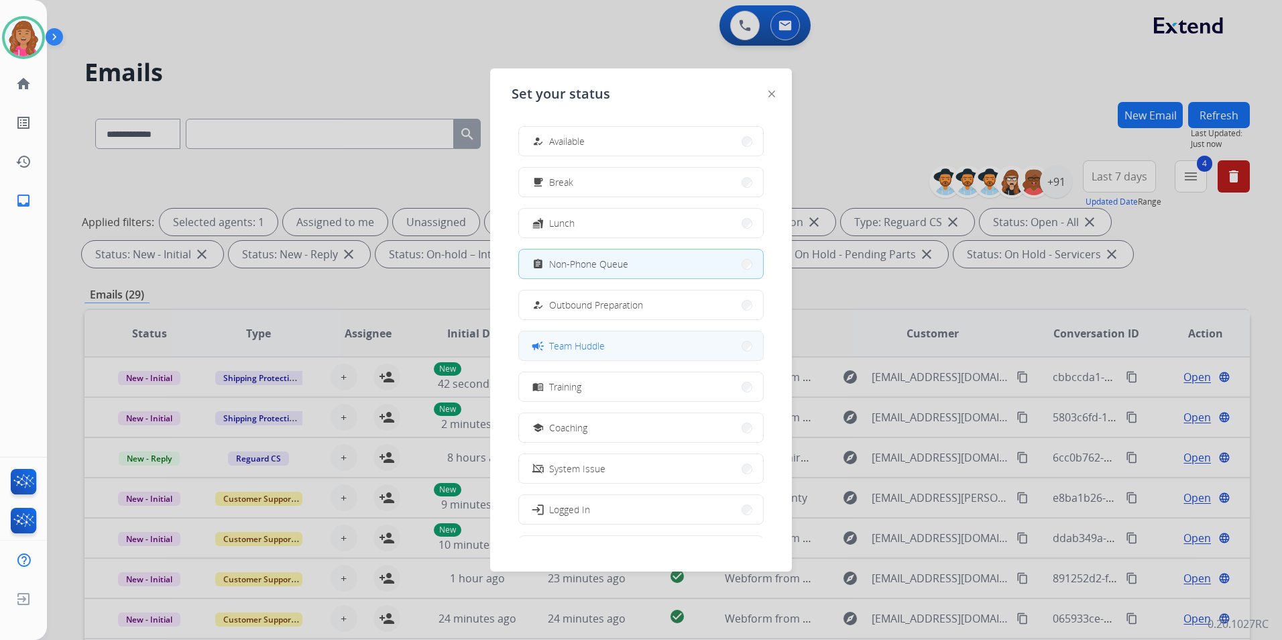
click at [652, 339] on button "campaign Team Huddle" at bounding box center [641, 345] width 244 height 29
